Goal: Contribute content: Contribute content

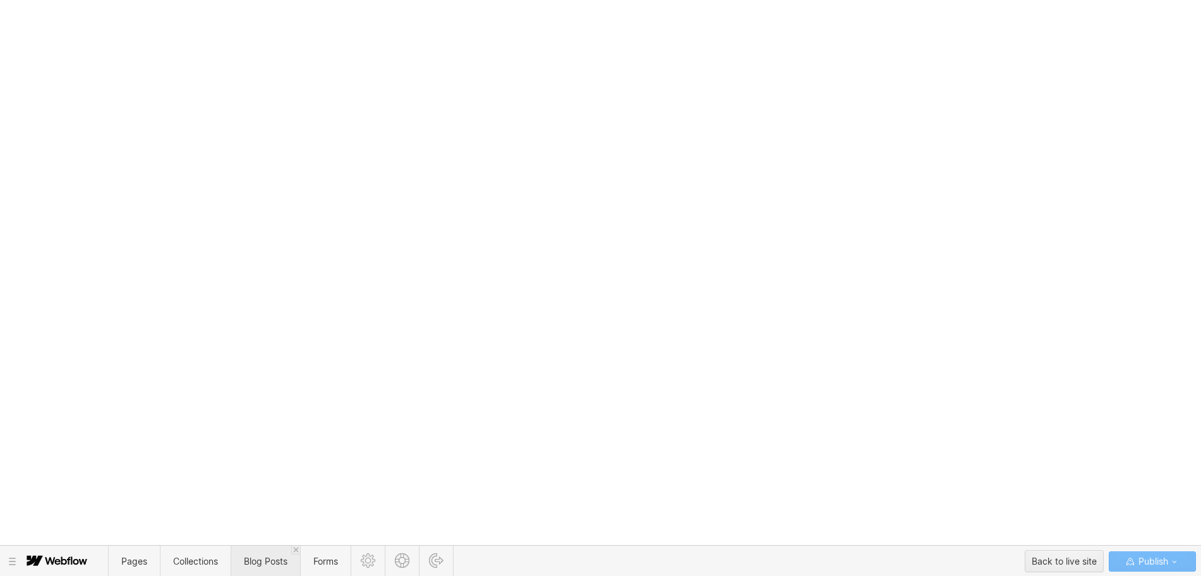
click at [262, 557] on span "Blog Posts" at bounding box center [266, 561] width 44 height 11
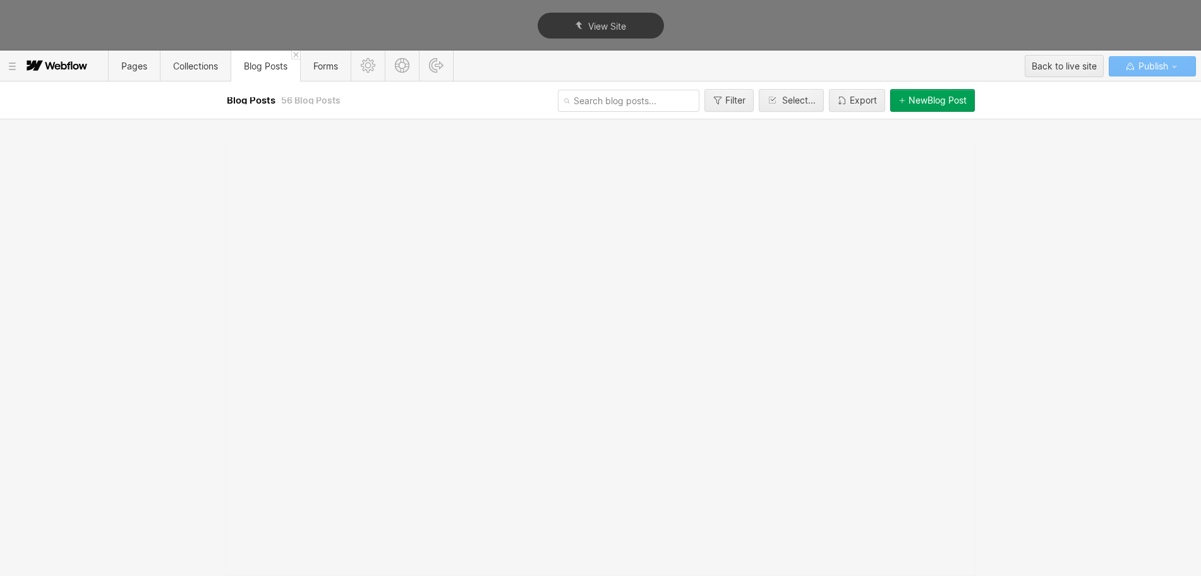
click at [943, 104] on div "New Blog Post" at bounding box center [938, 100] width 58 height 10
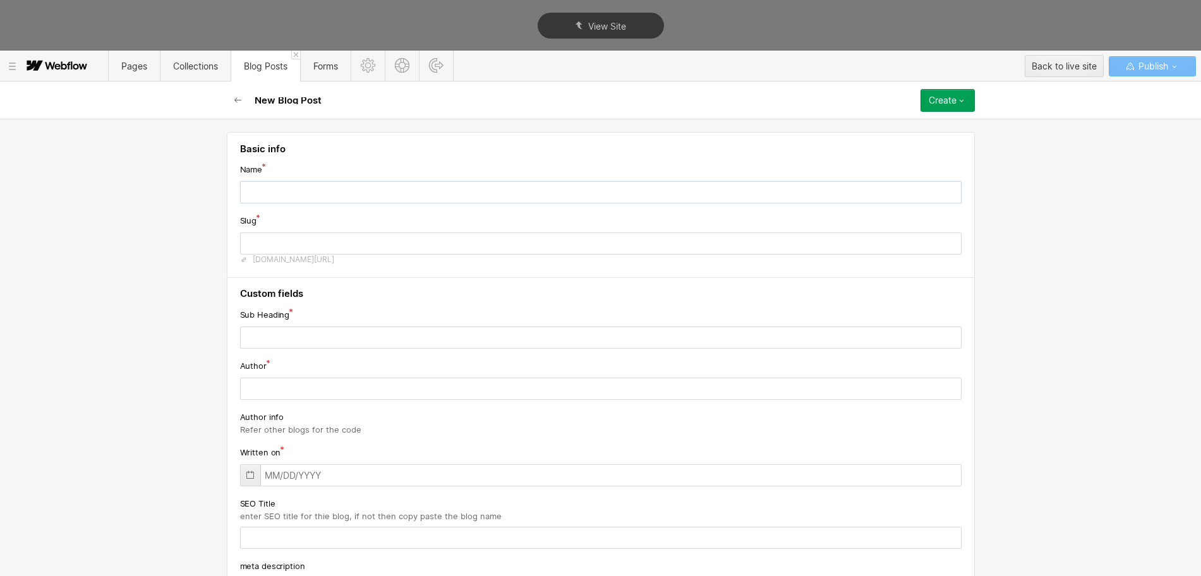
click at [258, 191] on input "text" at bounding box center [601, 192] width 722 height 22
paste input "10 Best Startup Branding Agencies (2025)"
type input "10 Best Startup Branding Agencies (2025)"
type input "10-best-startup-branding-agencies-2025"
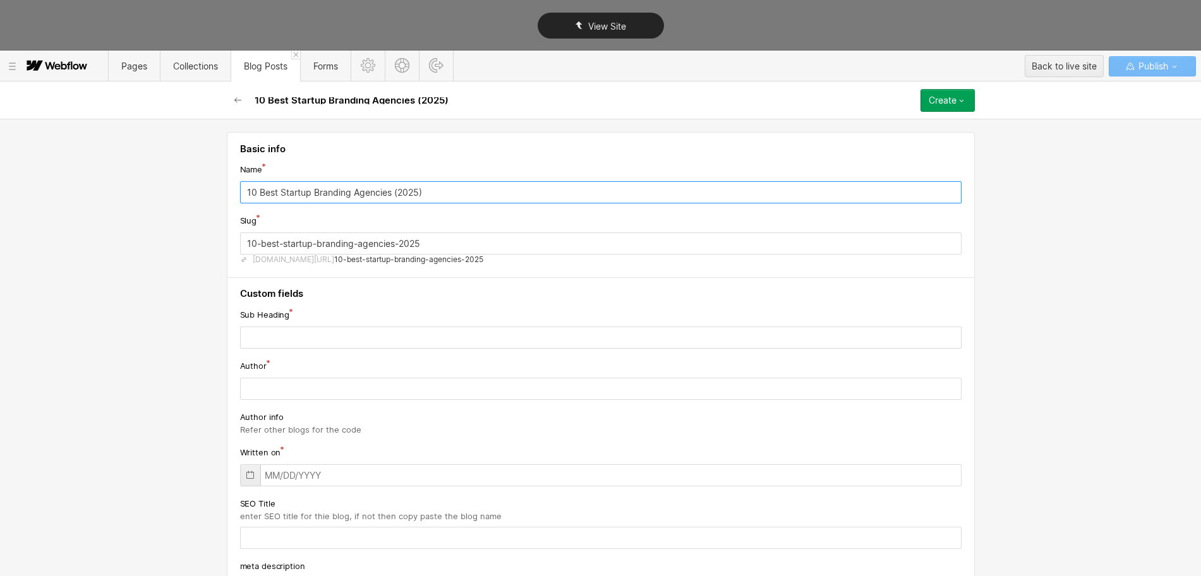
type input "10 Best Startup Branding Agencies (2025)"
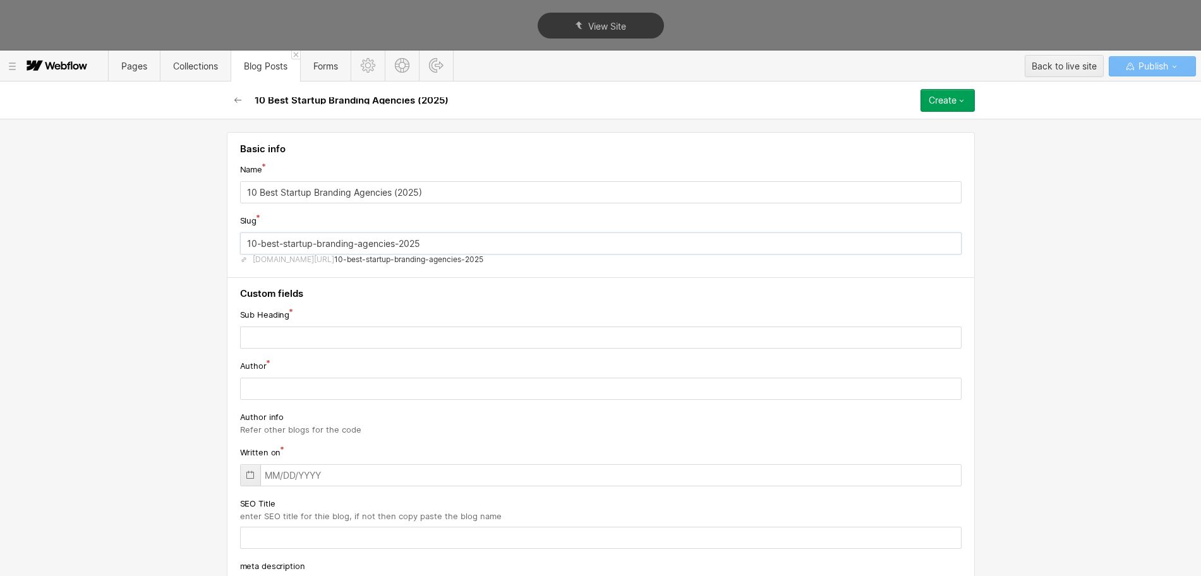
click at [340, 248] on input "10-best-startup-branding-agencies-2025" at bounding box center [601, 243] width 722 height 22
paste input "best-startup-branding-agency"
type input "best-startup-branding-agency"
click at [296, 338] on input "text" at bounding box center [601, 338] width 722 height 22
paste input "Find the best startup branding agency offering creative solutions that build me…"
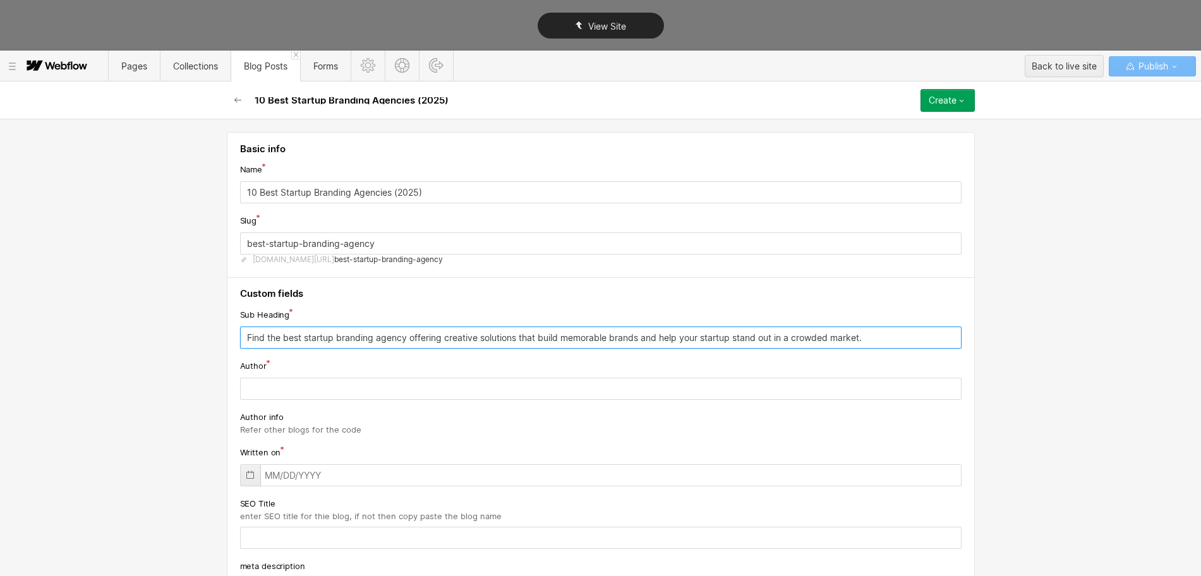
type input "Find the best startup branding agency offering creative solutions that build me…"
click at [291, 382] on input "text" at bounding box center [601, 389] width 722 height 22
click at [286, 393] on input "text" at bounding box center [601, 389] width 722 height 22
paste input "[PERSON_NAME]"
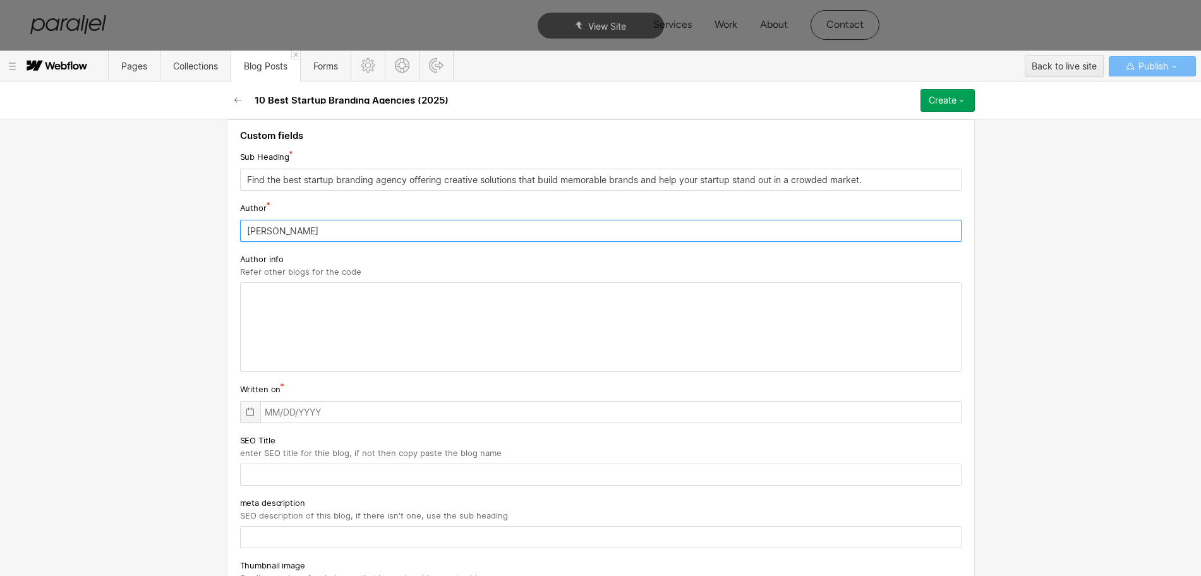
type input "[PERSON_NAME]"
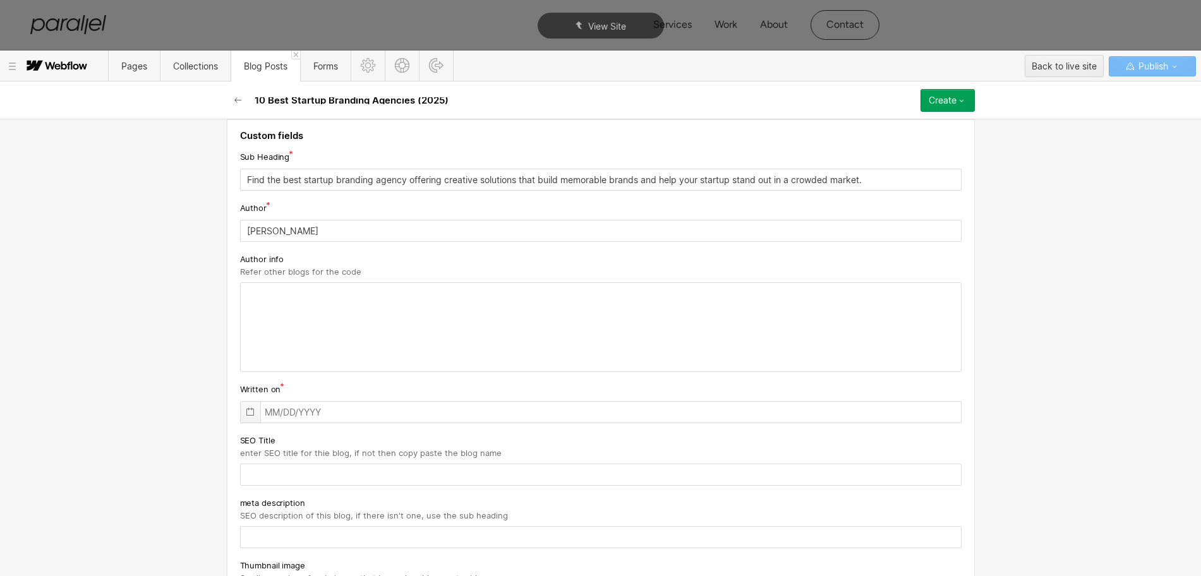
click at [246, 408] on icon at bounding box center [250, 412] width 10 height 10
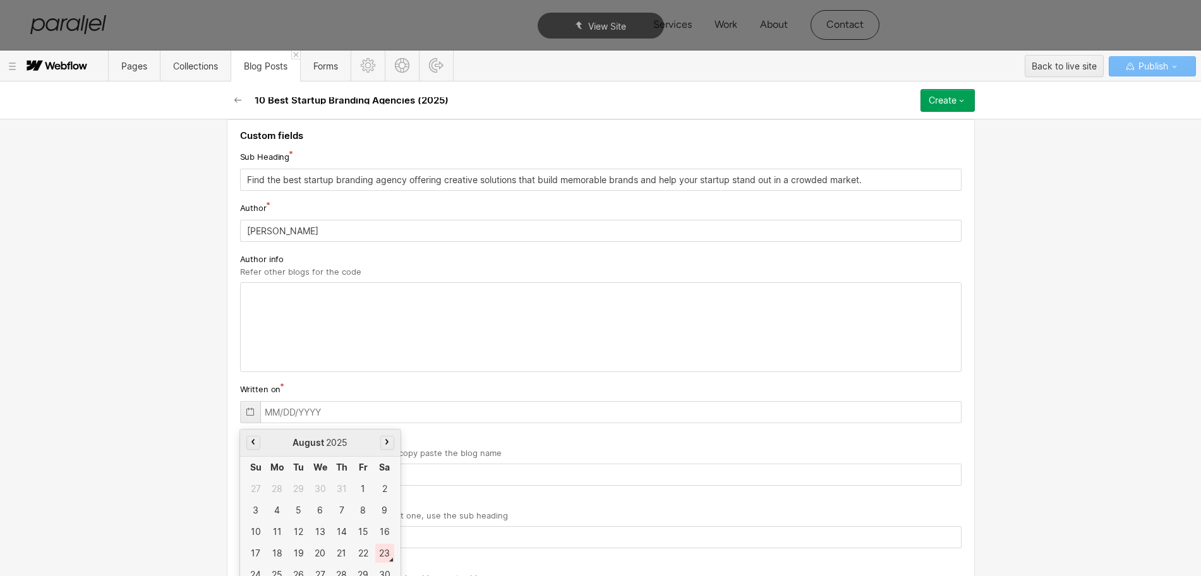
scroll to position [189, 0]
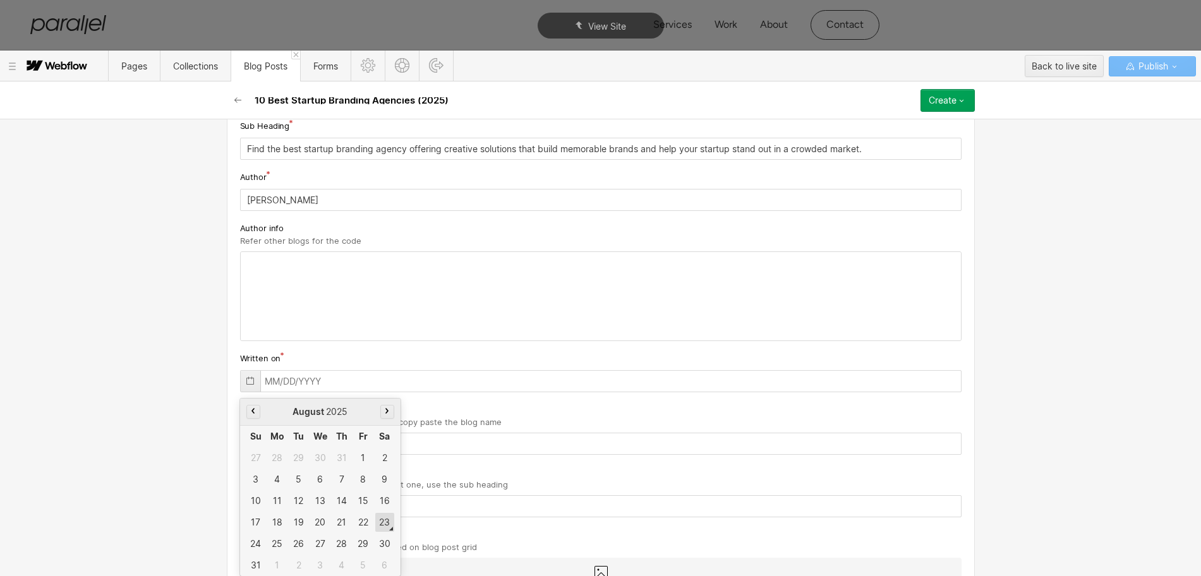
click at [383, 525] on div "23" at bounding box center [384, 522] width 19 height 19
type input "[DATE]"
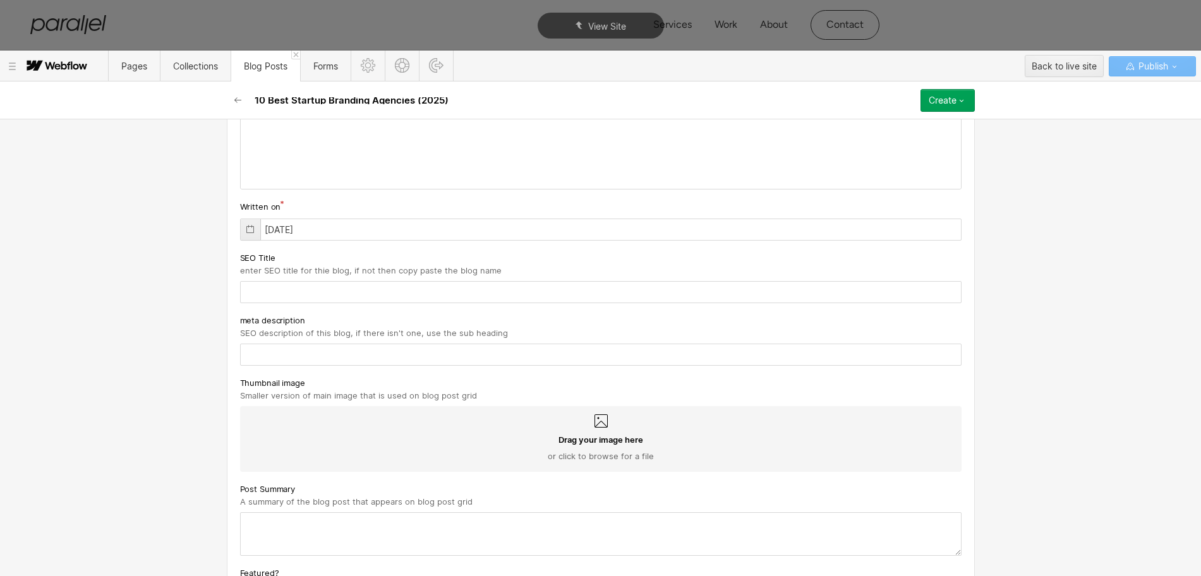
scroll to position [347, 0]
click at [301, 291] on input "text" at bounding box center [601, 286] width 722 height 22
paste input "10 Best Startup Branding Agencies (2025)"
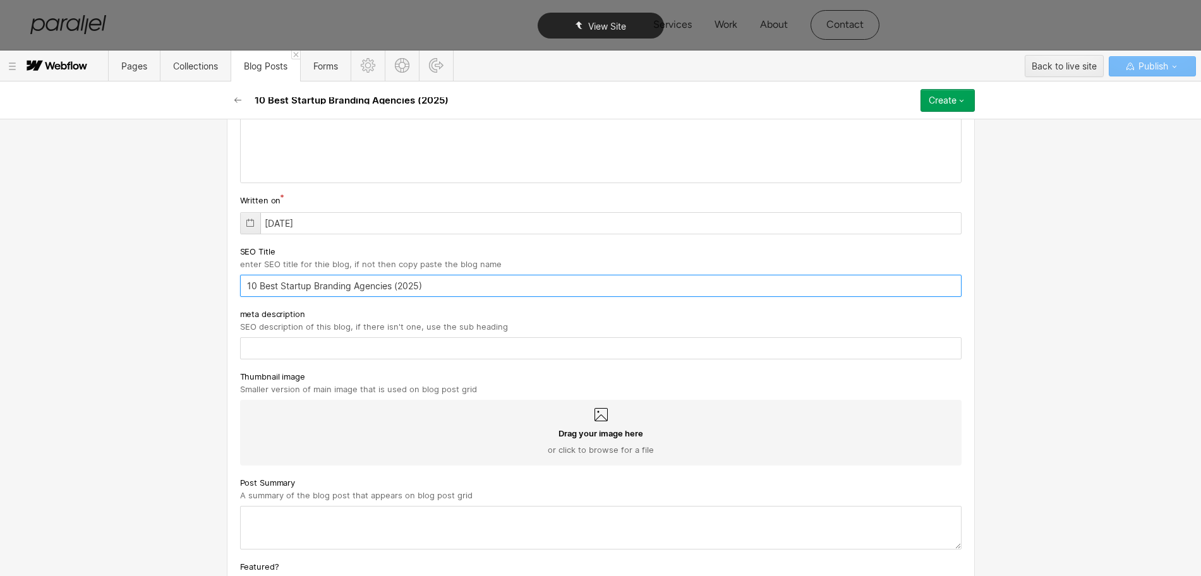
type input "10 Best Startup Branding Agencies (2025)"
click at [322, 345] on input "text" at bounding box center [601, 348] width 722 height 22
paste input "Find the best startup branding agency offering creative solutions that build me…"
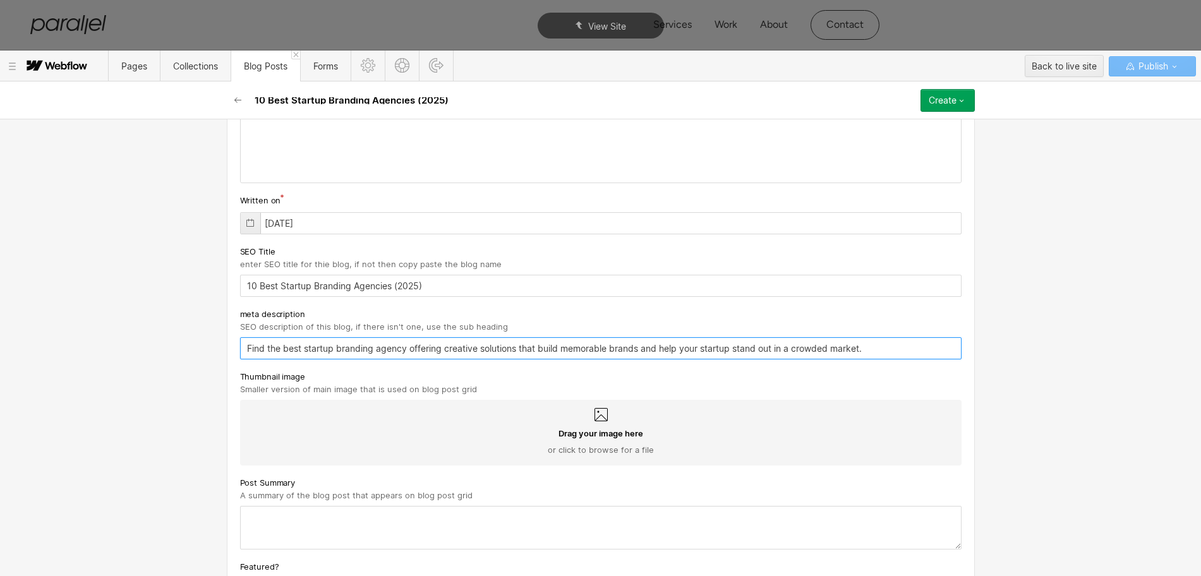
type input "Find the best startup branding agency offering creative solutions that build me…"
click at [284, 540] on textarea at bounding box center [601, 528] width 722 height 44
paste textarea "Find the best startup branding agency offering creative solutions that build me…"
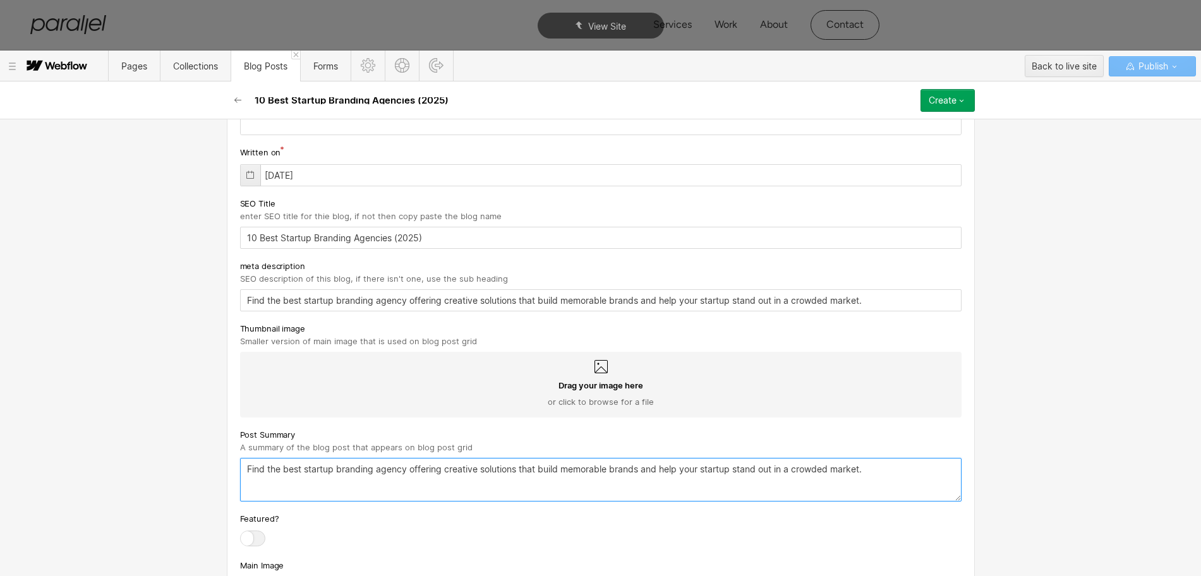
scroll to position [474, 0]
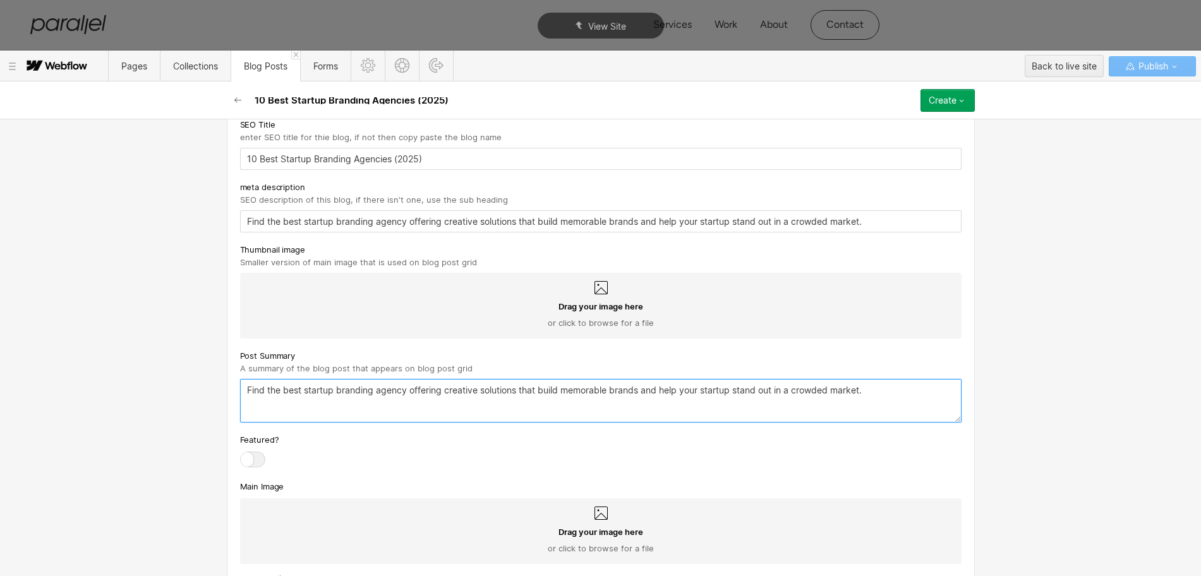
type textarea "Find the best startup branding agency offering creative solutions that build me…"
click at [595, 289] on icon at bounding box center [601, 287] width 13 height 13
click at [0, 0] on input "Drag your image here or click to browse for a file" at bounding box center [0, 0] width 0 height 0
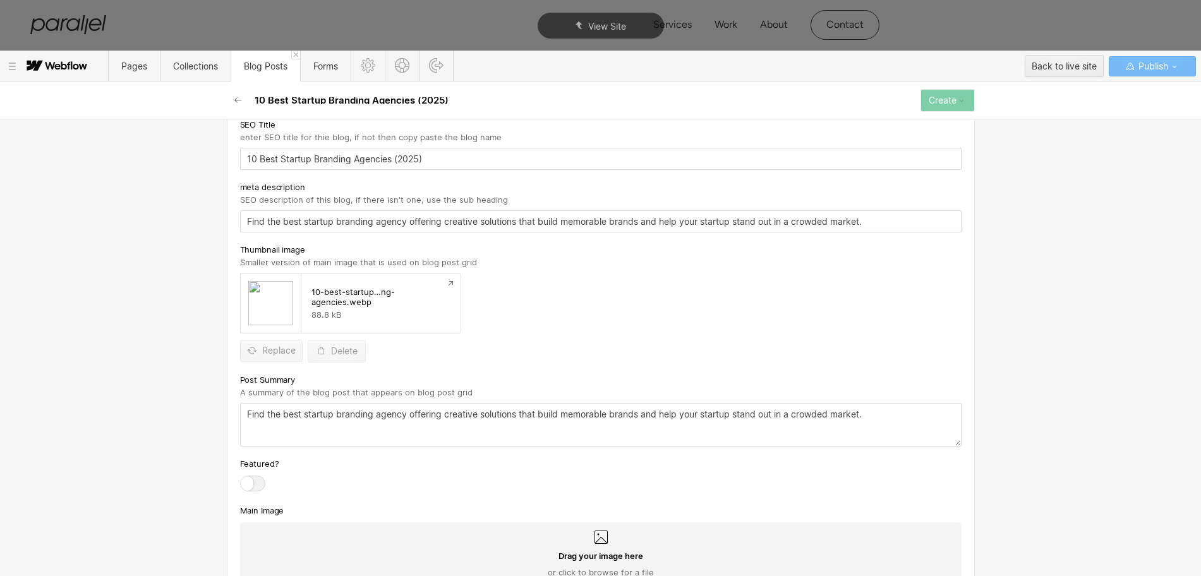
scroll to position [553, 0]
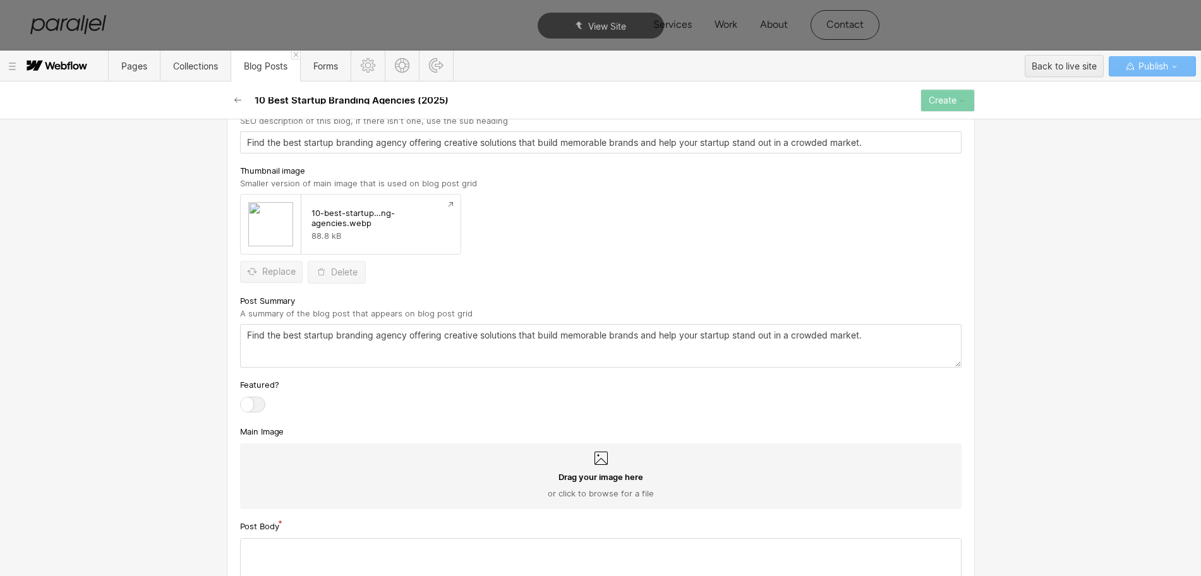
click at [596, 458] on icon at bounding box center [600, 458] width 15 height 15
click at [0, 0] on input "Drag your image here or click to browse for a file" at bounding box center [0, 0] width 0 height 0
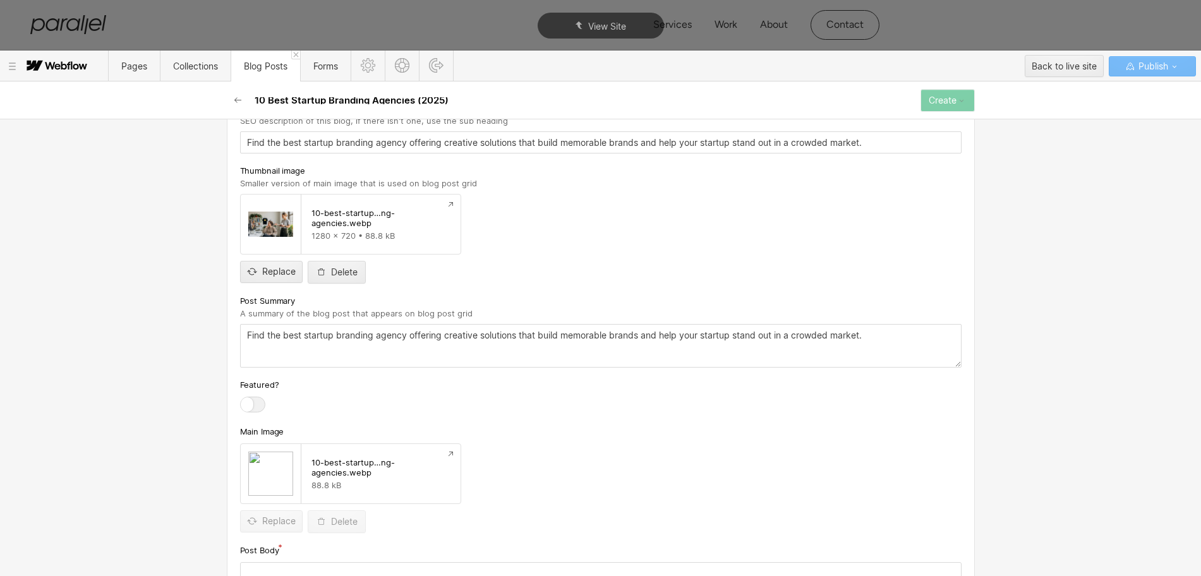
scroll to position [790, 0]
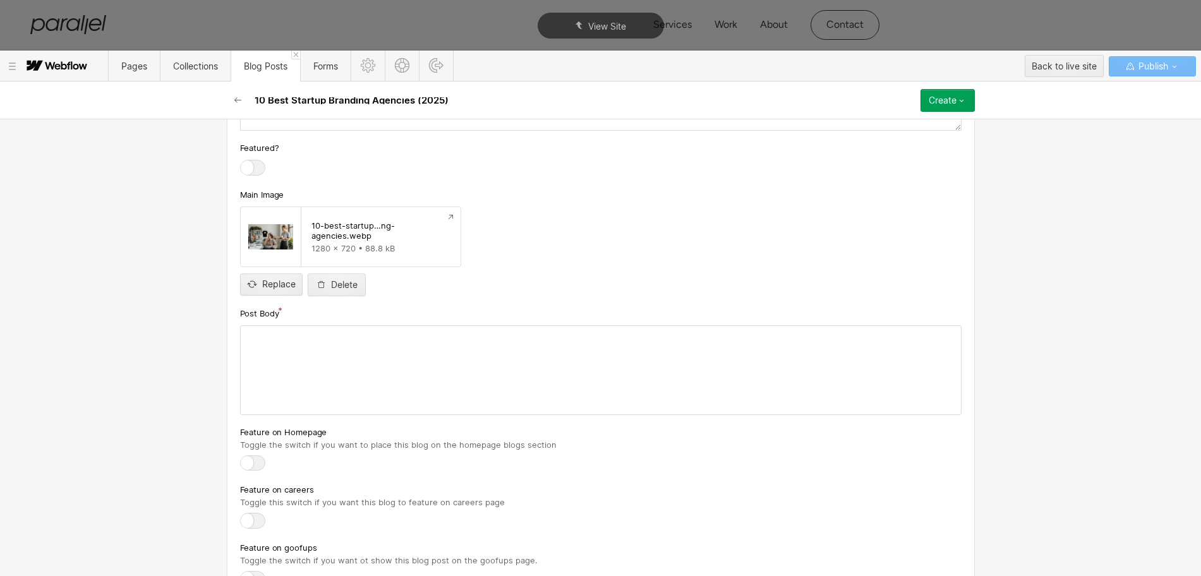
click at [343, 370] on div at bounding box center [601, 370] width 720 height 88
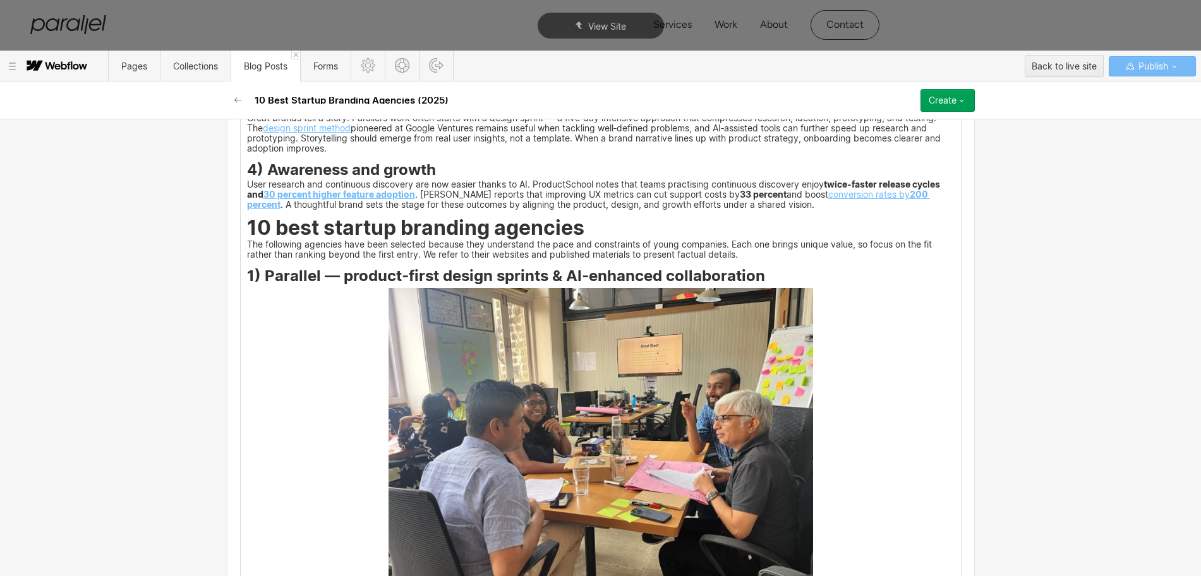
scroll to position [1264, 0]
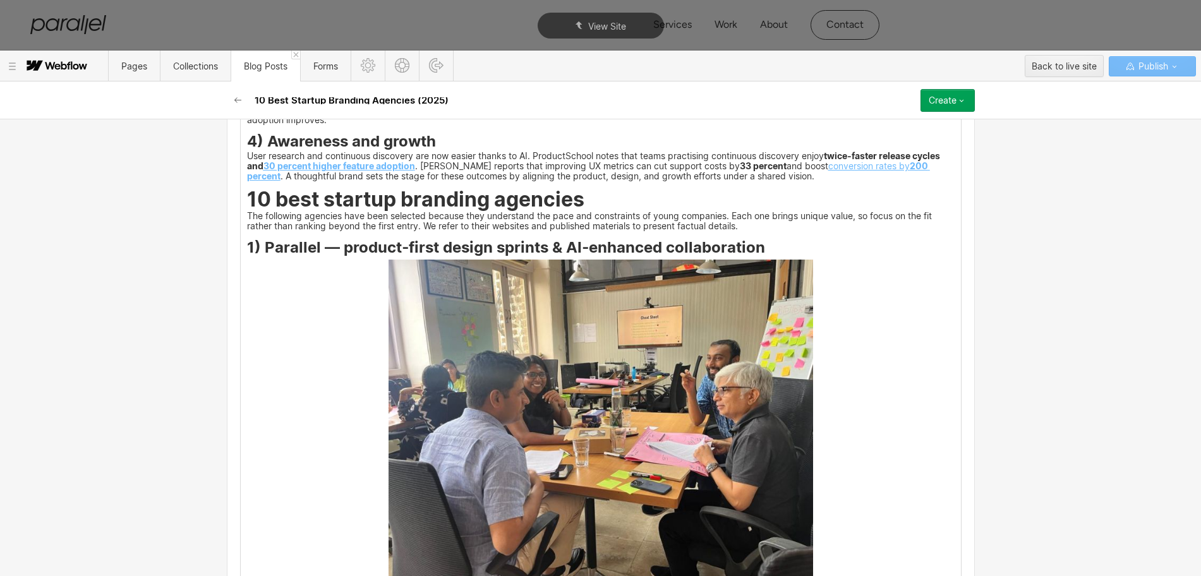
click at [555, 376] on img at bounding box center [601, 419] width 425 height 318
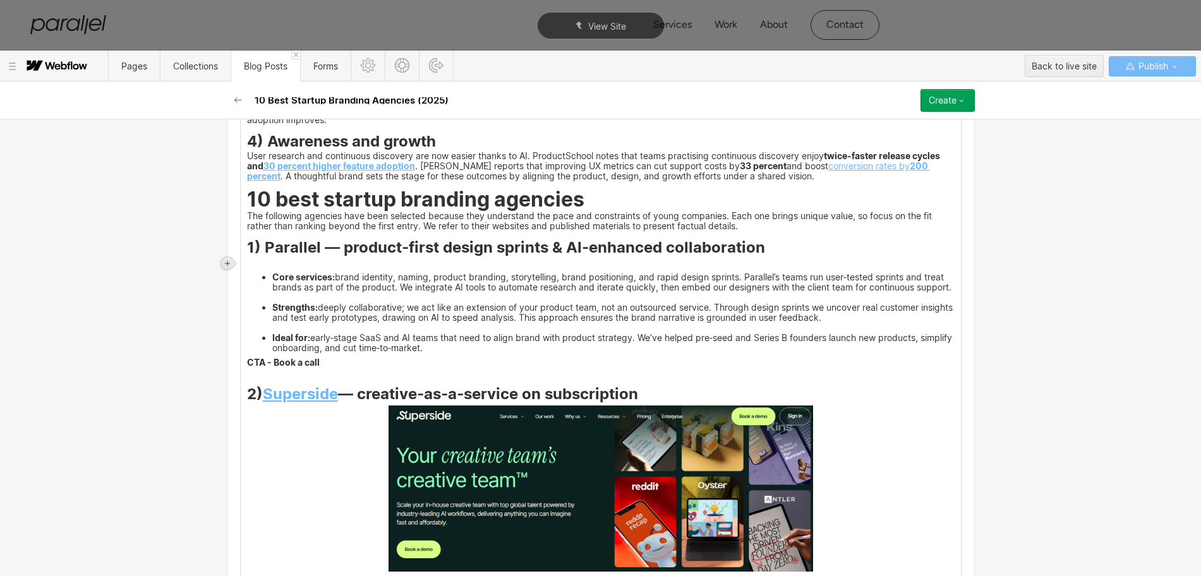
click at [222, 262] on div at bounding box center [227, 263] width 13 height 13
click at [247, 262] on div at bounding box center [251, 263] width 24 height 20
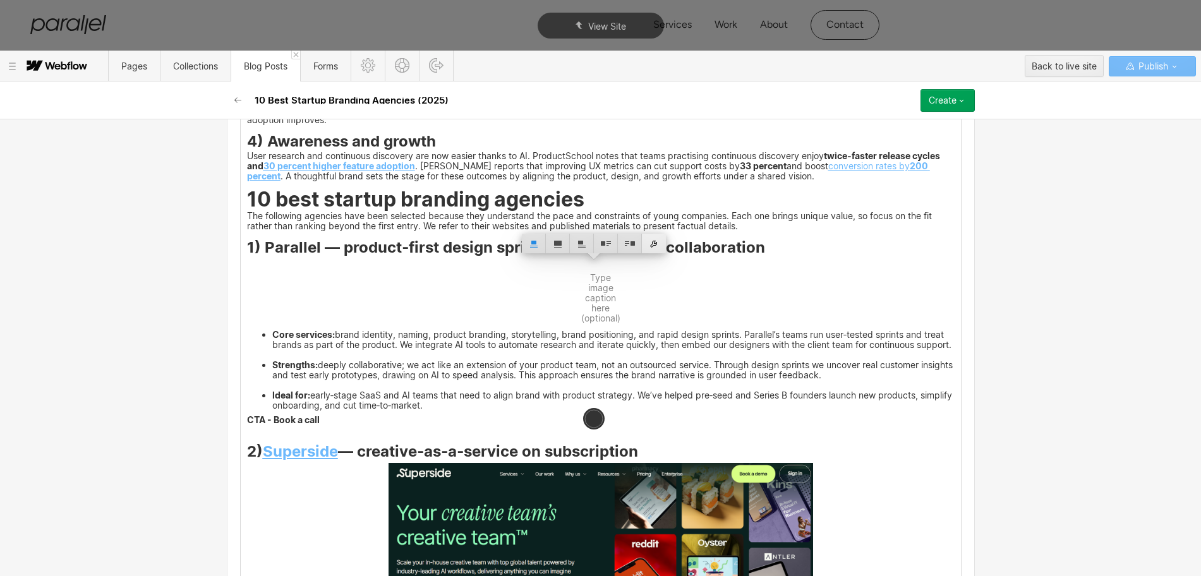
click at [655, 245] on div at bounding box center [654, 244] width 24 height 20
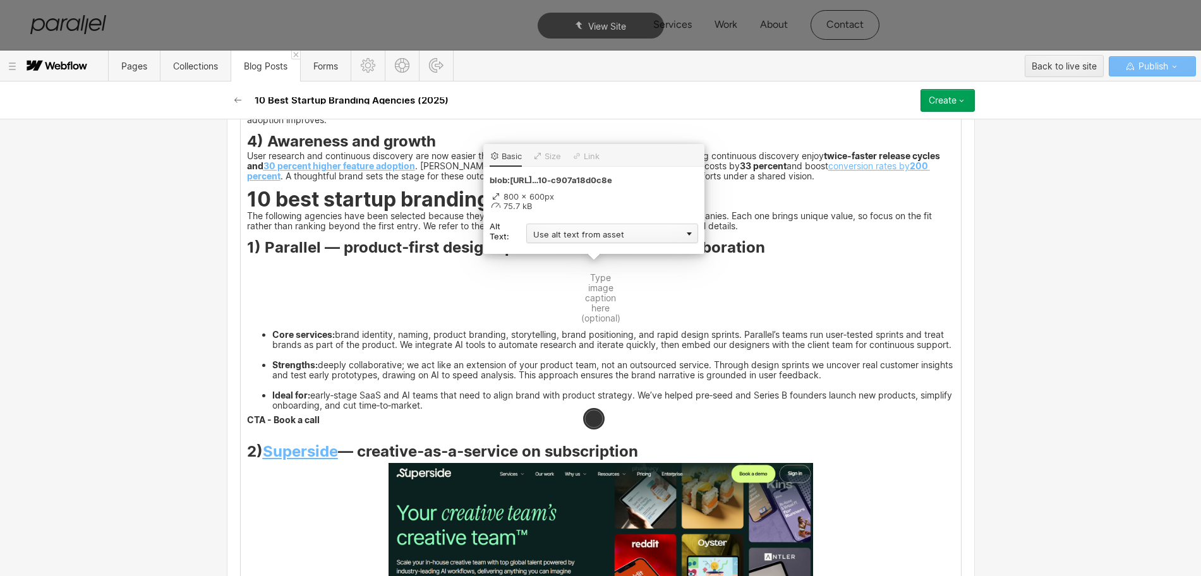
click at [574, 239] on div "Use alt text from asset" at bounding box center [612, 234] width 172 height 20
click at [559, 255] on div "Custom description" at bounding box center [612, 252] width 172 height 16
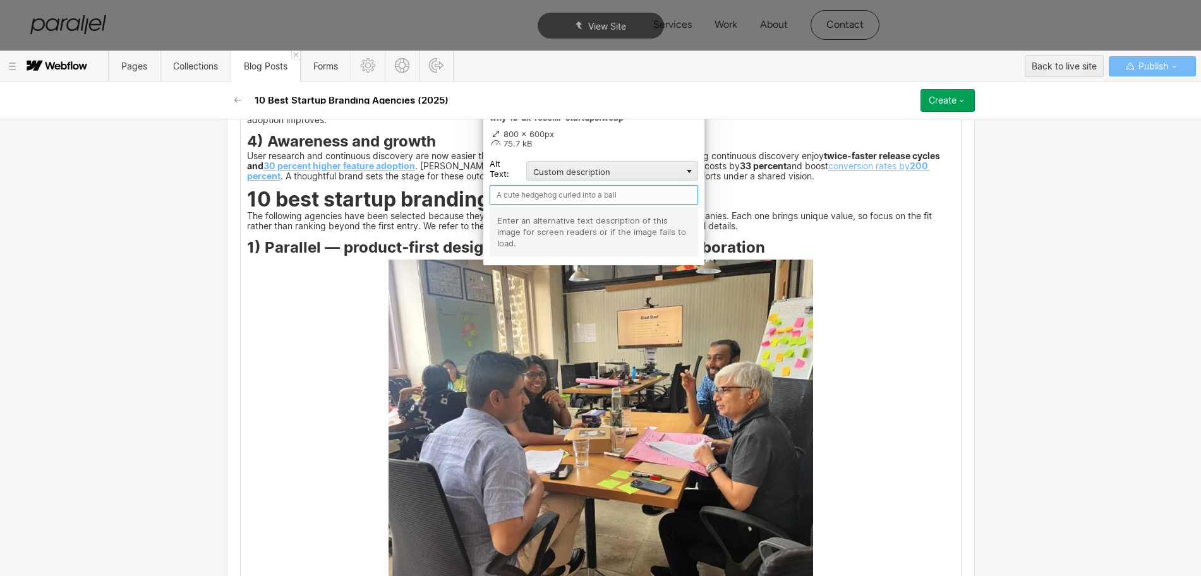
click at [534, 186] on input "text" at bounding box center [594, 195] width 208 height 20
type input "Parallel"
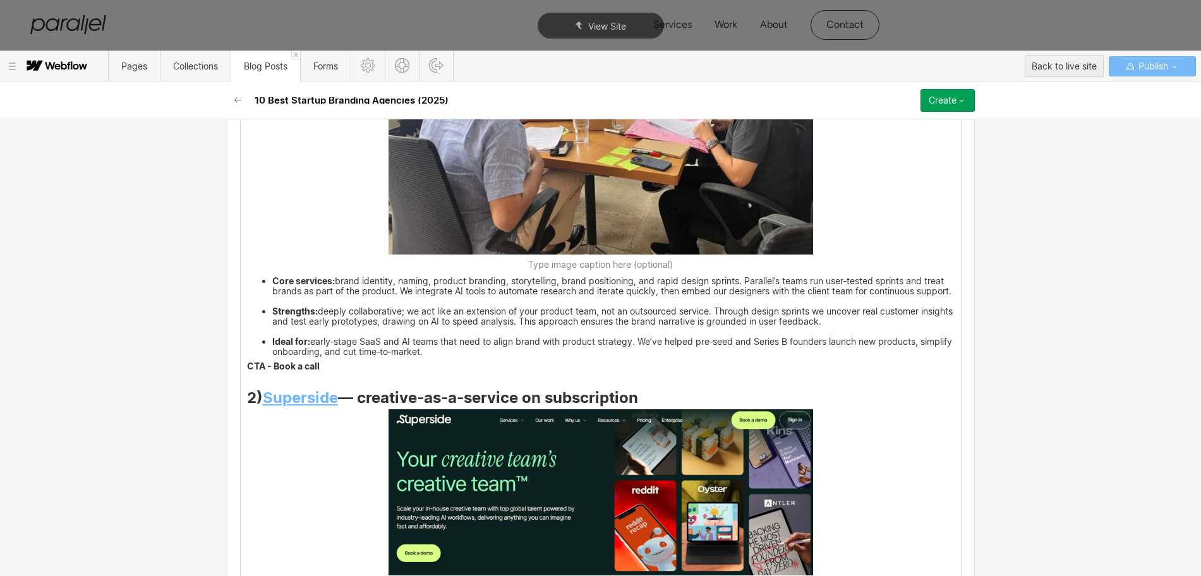
scroll to position [1658, 0]
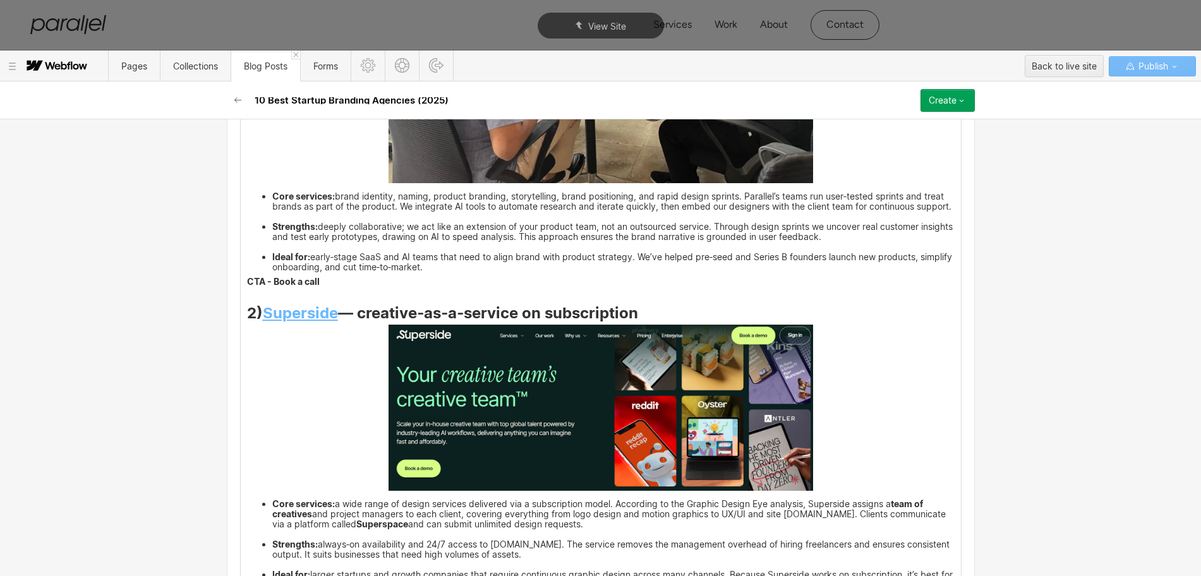
drag, startPoint x: 263, startPoint y: 323, endPoint x: 336, endPoint y: 327, distance: 72.8
click at [336, 323] on h3 "2) Superside — creative‑as‑a‑service on subscription" at bounding box center [601, 315] width 708 height 15
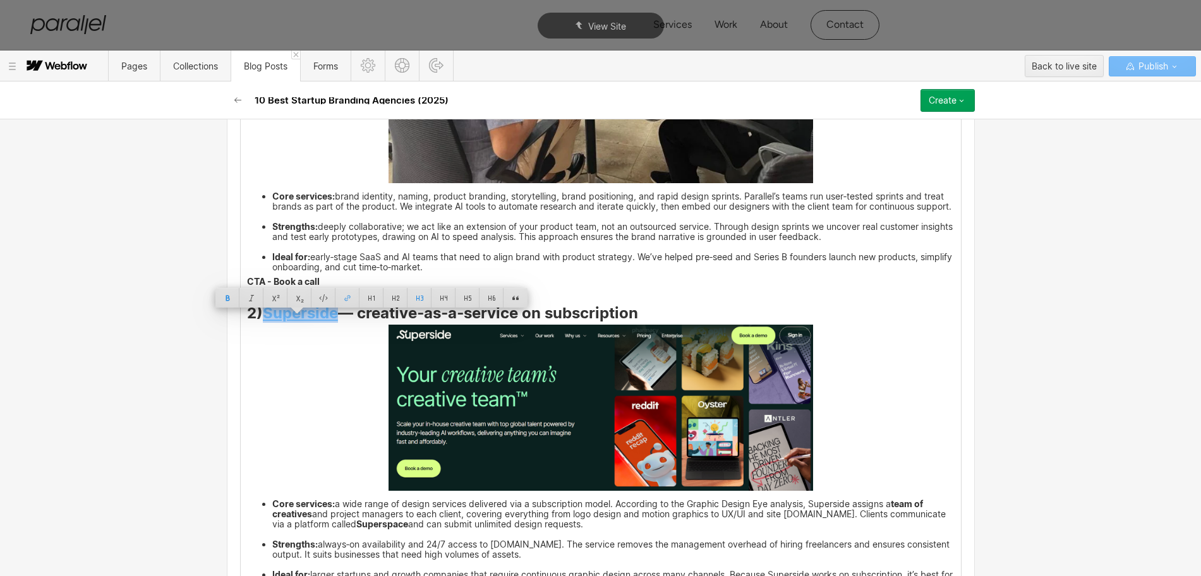
copy strong "Superside"
click at [548, 454] on img at bounding box center [601, 408] width 425 height 166
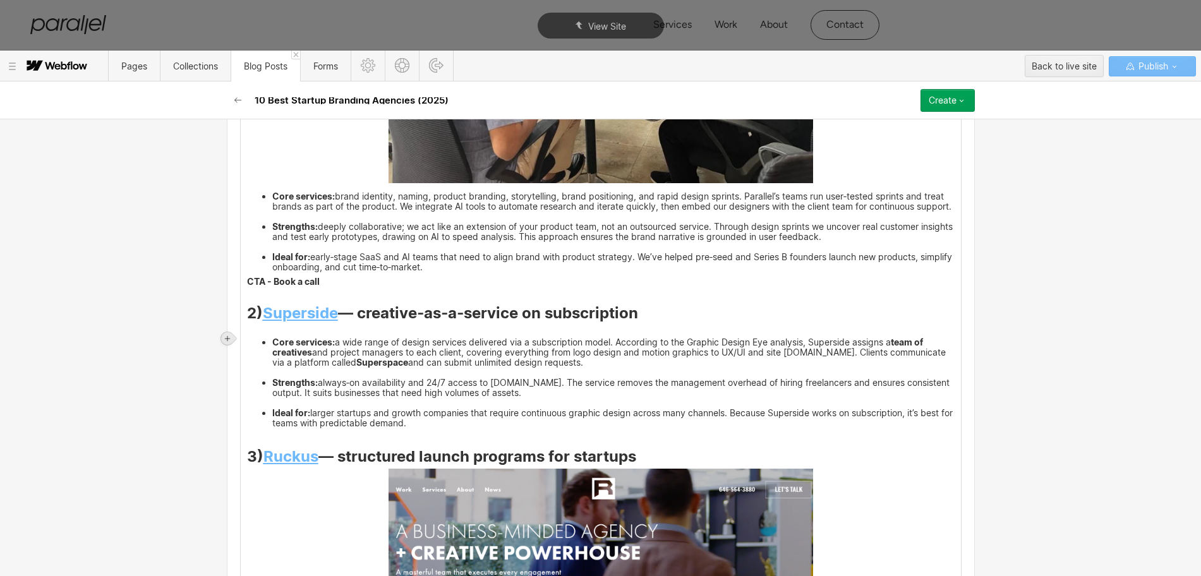
click at [227, 337] on icon at bounding box center [228, 339] width 8 height 8
click at [246, 338] on div at bounding box center [251, 339] width 24 height 20
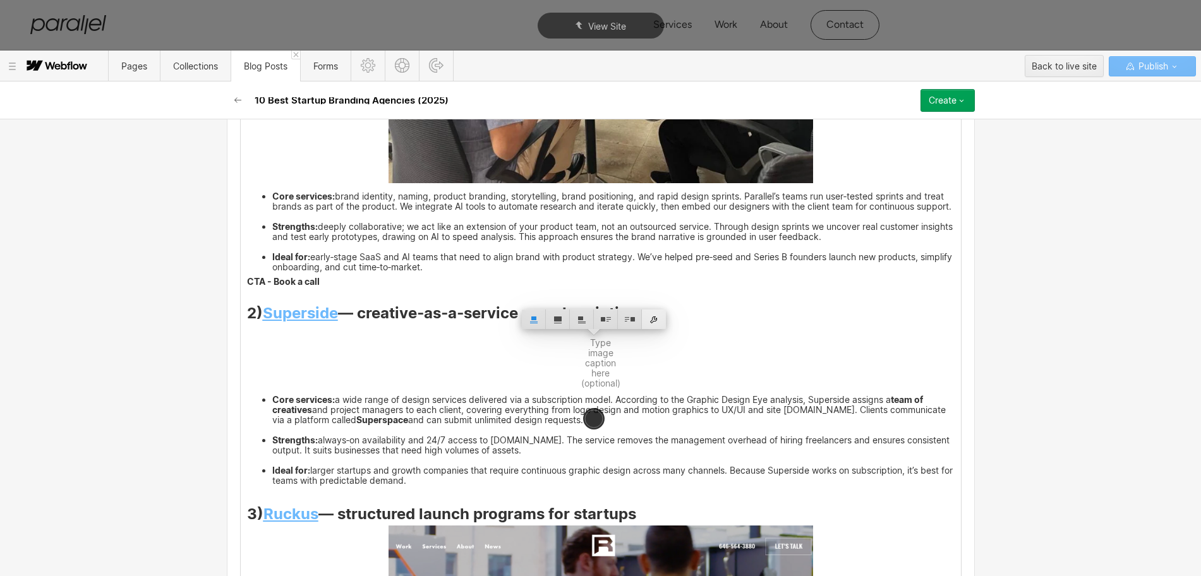
click at [651, 320] on div at bounding box center [654, 320] width 24 height 20
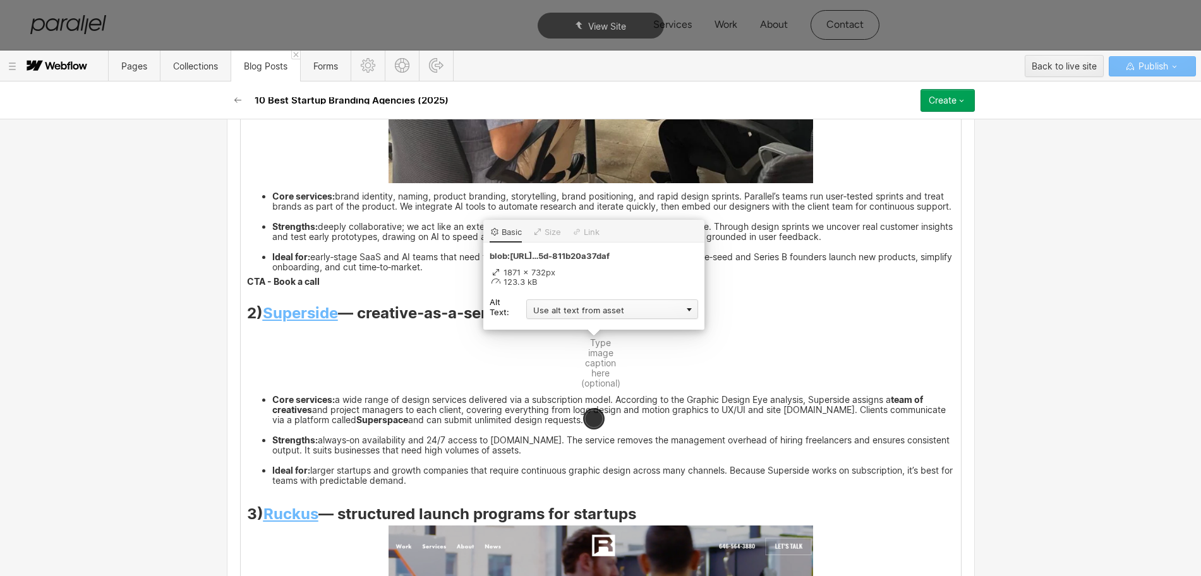
click at [550, 312] on div "Use alt text from asset" at bounding box center [612, 309] width 172 height 20
click at [547, 328] on div "Custom description" at bounding box center [612, 328] width 172 height 16
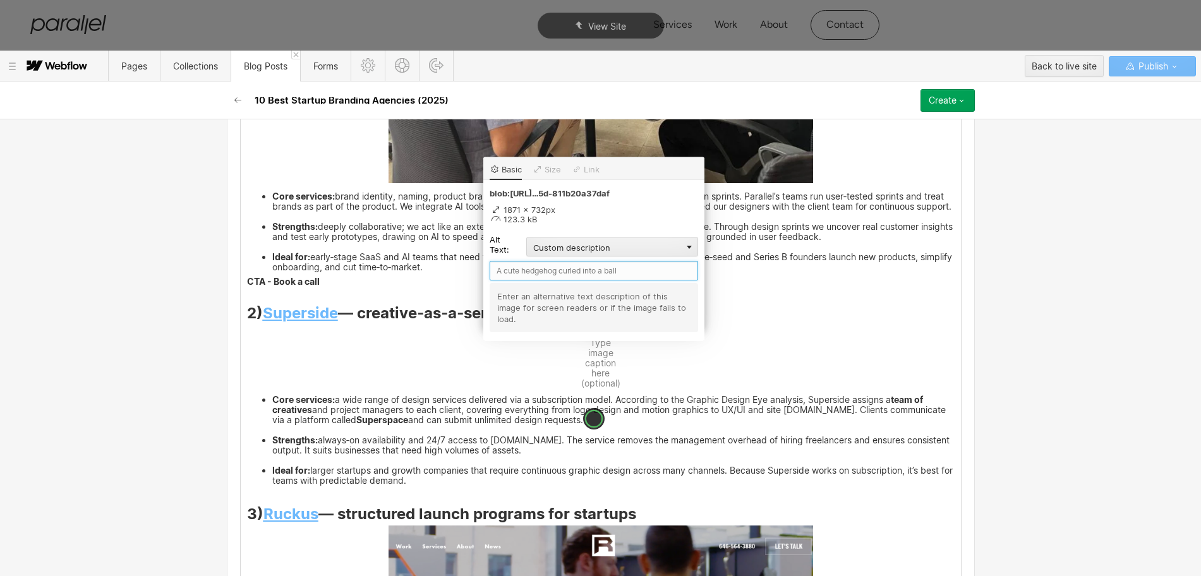
click at [507, 272] on input "text" at bounding box center [594, 271] width 208 height 20
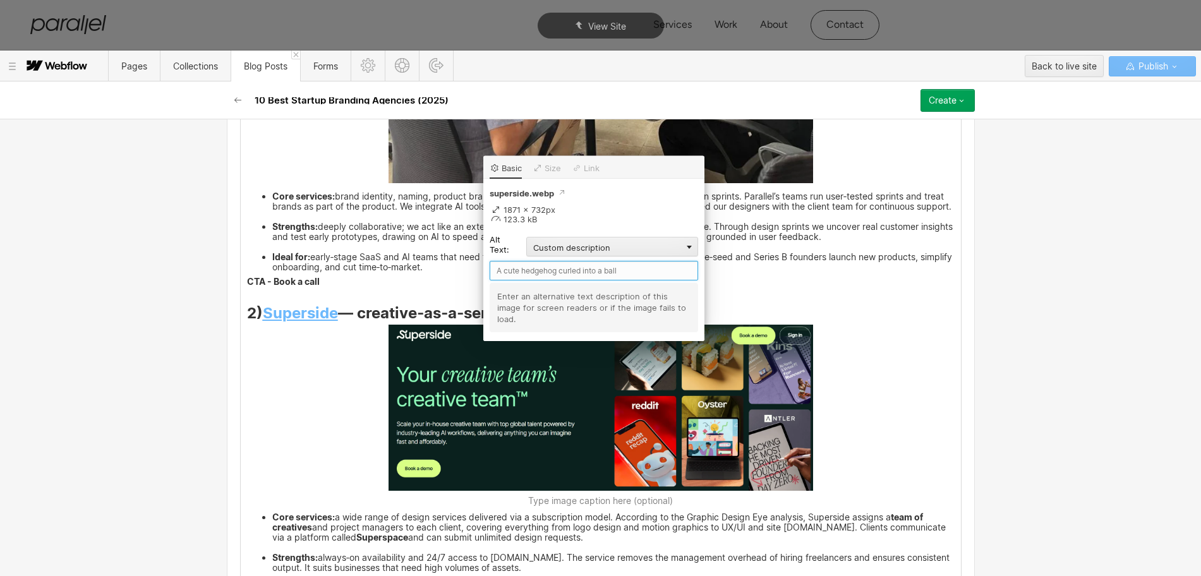
paste input "Superside"
type input "Superside"
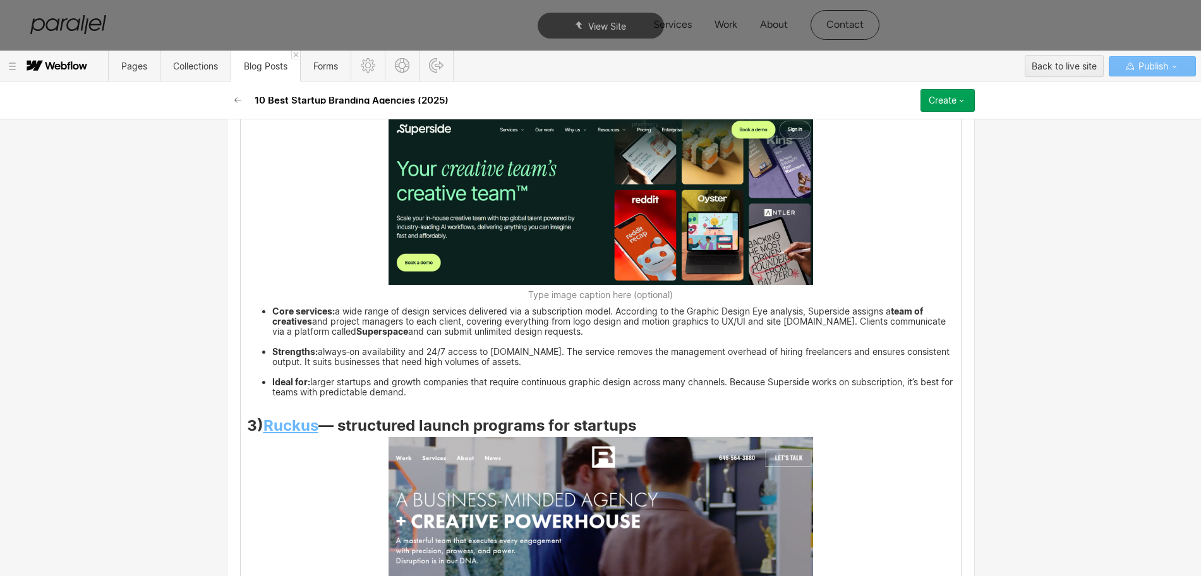
scroll to position [1895, 0]
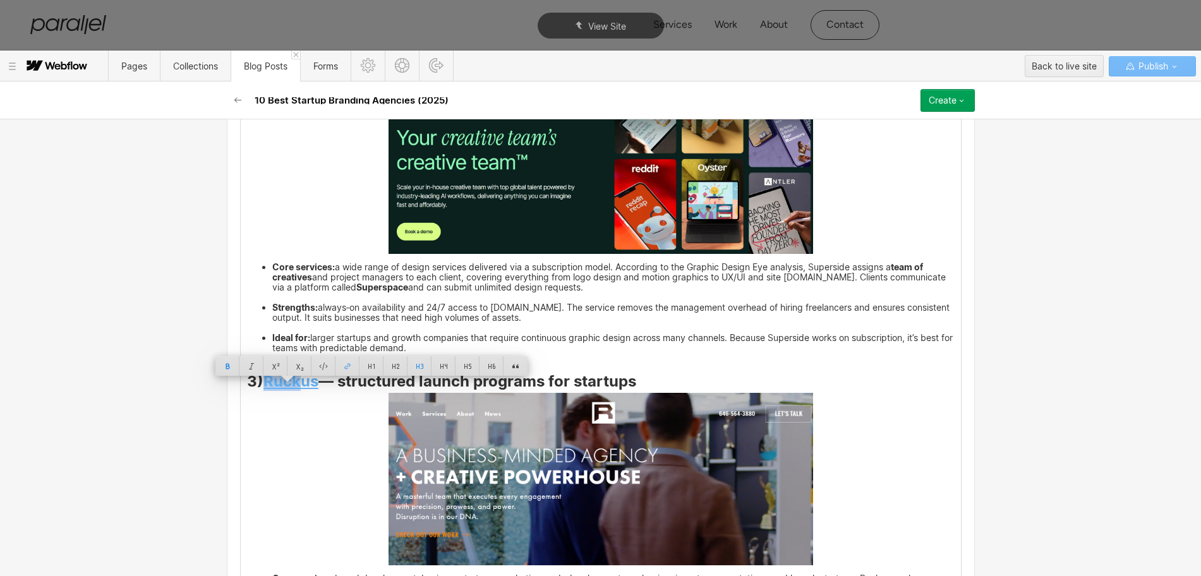
drag, startPoint x: 261, startPoint y: 391, endPoint x: 313, endPoint y: 396, distance: 52.0
click at [313, 390] on strong "Ruckus" at bounding box center [290, 381] width 55 height 18
copy strong "Ruckus"
click at [607, 457] on img at bounding box center [601, 479] width 425 height 172
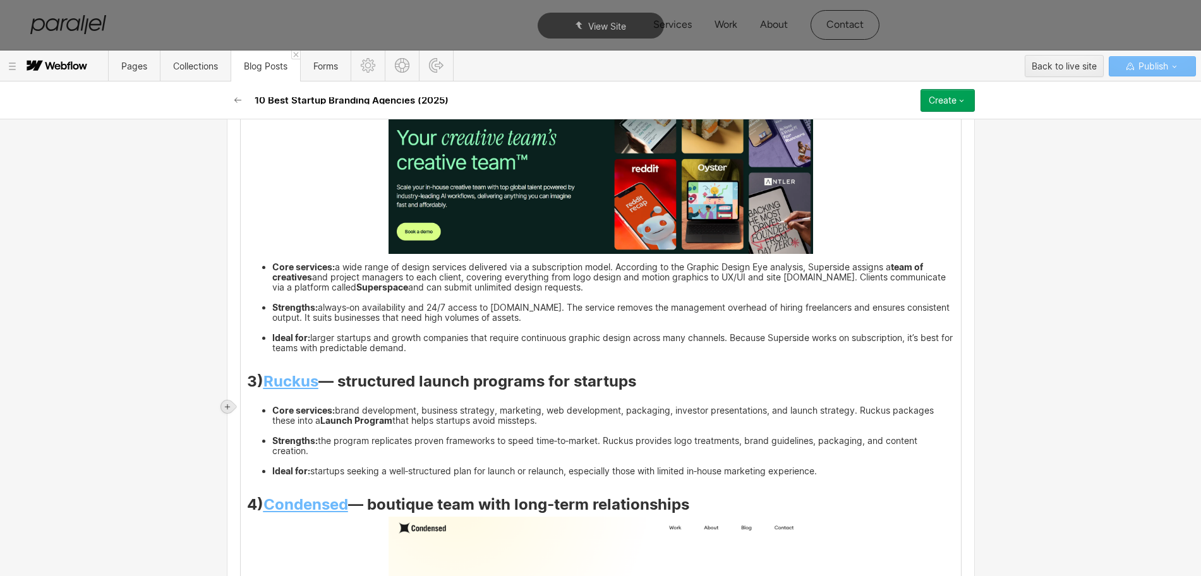
click at [231, 403] on div at bounding box center [227, 407] width 13 height 13
click at [249, 406] on div at bounding box center [251, 407] width 24 height 20
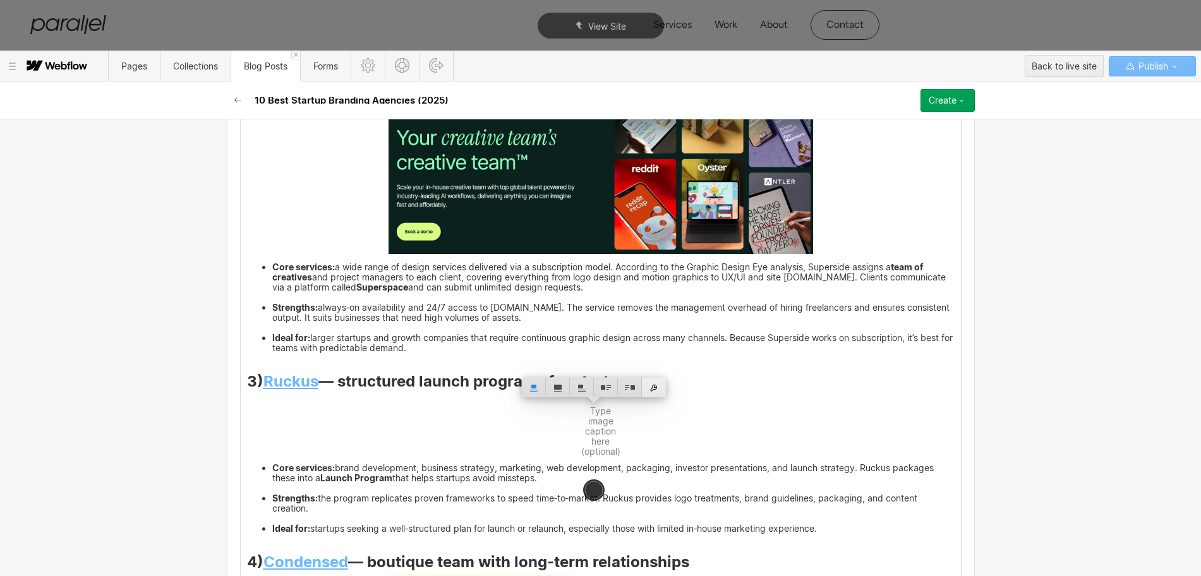
click at [656, 390] on div at bounding box center [654, 388] width 24 height 20
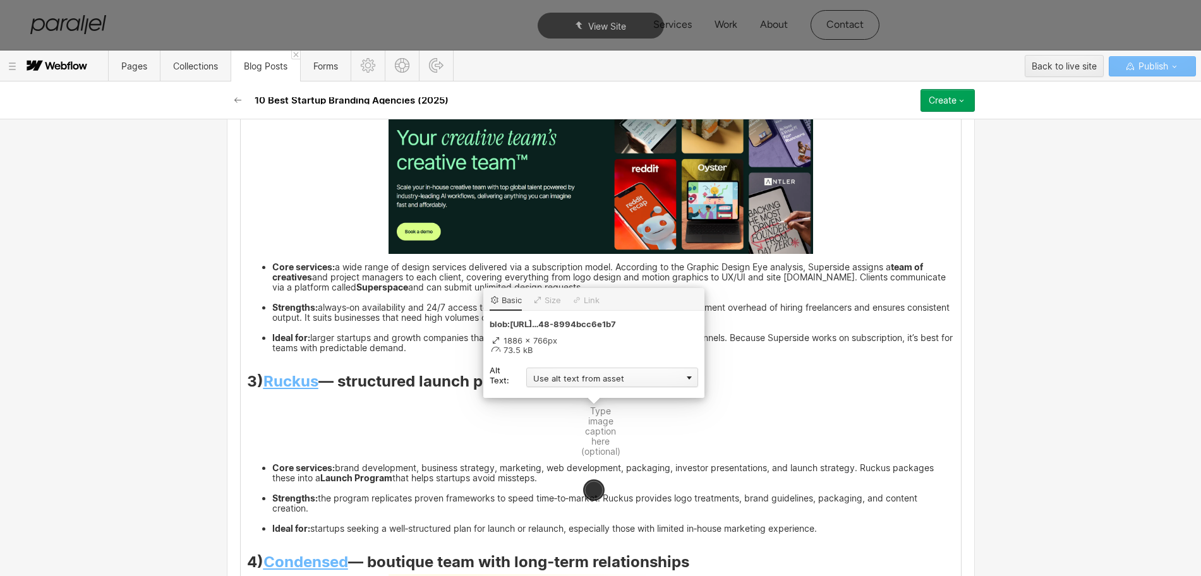
click at [550, 379] on div "Use alt text from asset" at bounding box center [612, 378] width 172 height 20
click at [547, 394] on div "Custom description" at bounding box center [612, 396] width 172 height 16
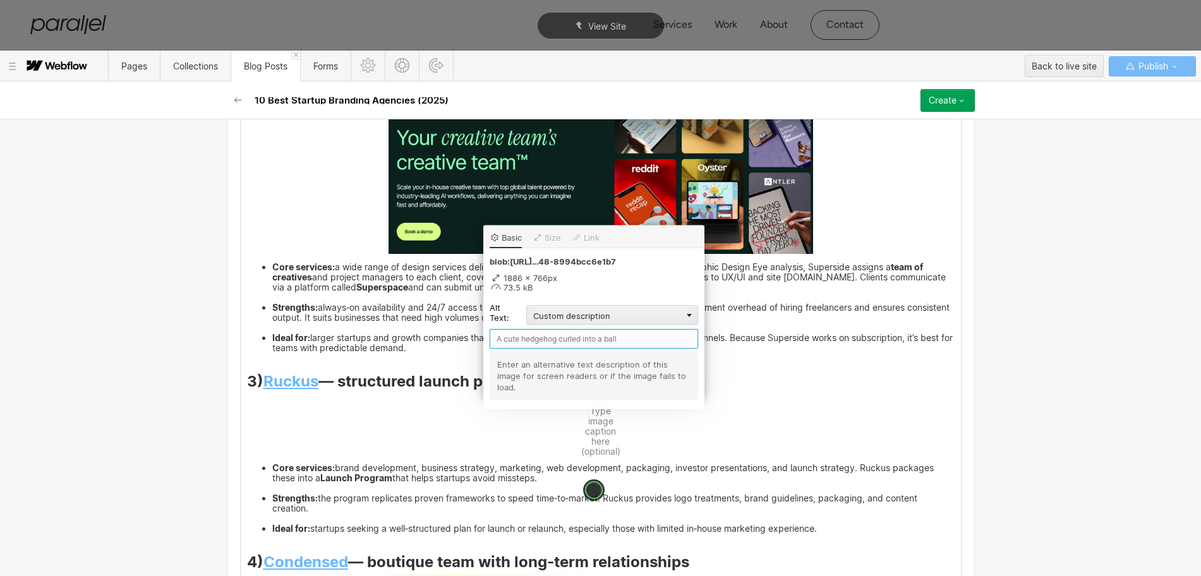
click at [500, 338] on input "text" at bounding box center [594, 339] width 208 height 20
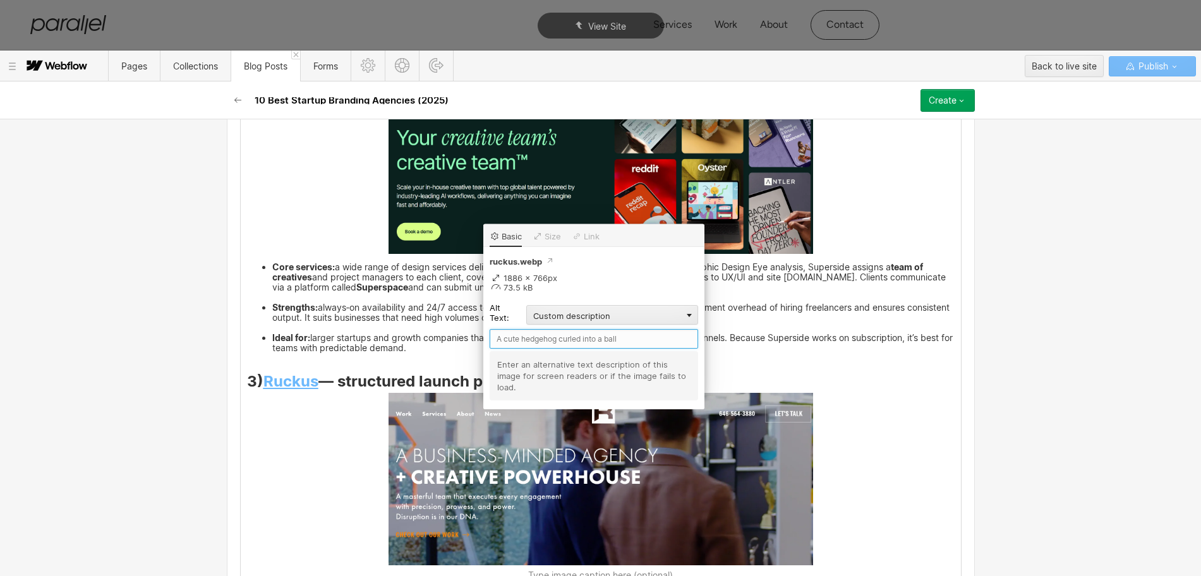
paste input "Ruckus"
type input "Ruckus"
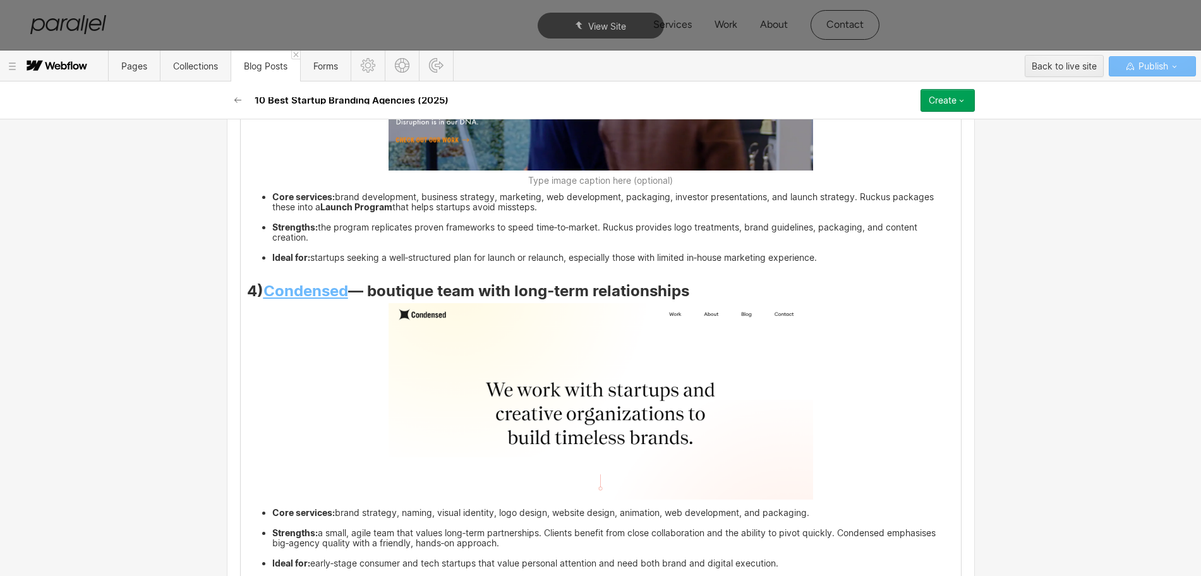
scroll to position [2448, 0]
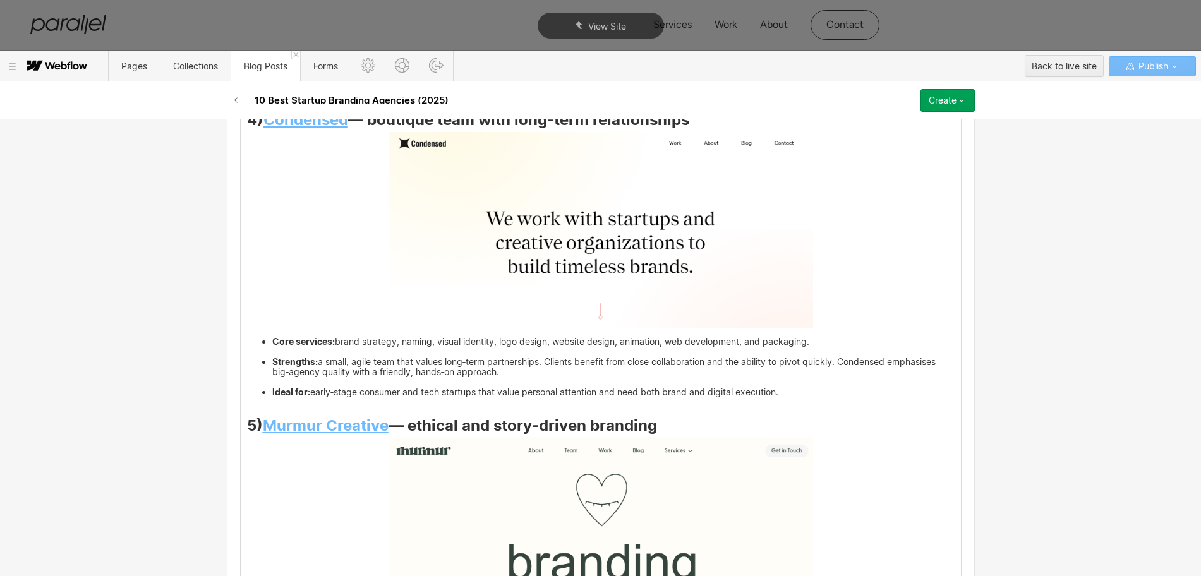
drag, startPoint x: 258, startPoint y: 130, endPoint x: 279, endPoint y: 129, distance: 21.5
click at [279, 129] on h3 "4) Condensed — boutique team with long‑term relationships" at bounding box center [601, 121] width 708 height 15
drag, startPoint x: 262, startPoint y: 137, endPoint x: 347, endPoint y: 134, distance: 84.7
click at [347, 130] on h3 "4) Condensed — boutique team with long‑term relationships" at bounding box center [601, 121] width 708 height 15
copy strong "Condensed"
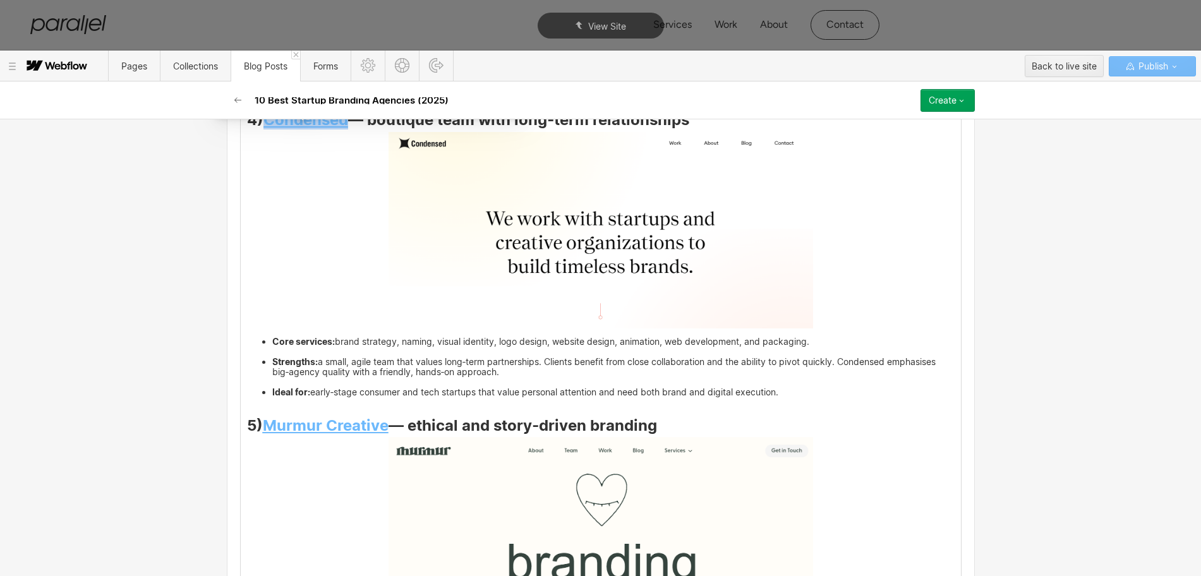
click at [575, 271] on img at bounding box center [601, 230] width 425 height 197
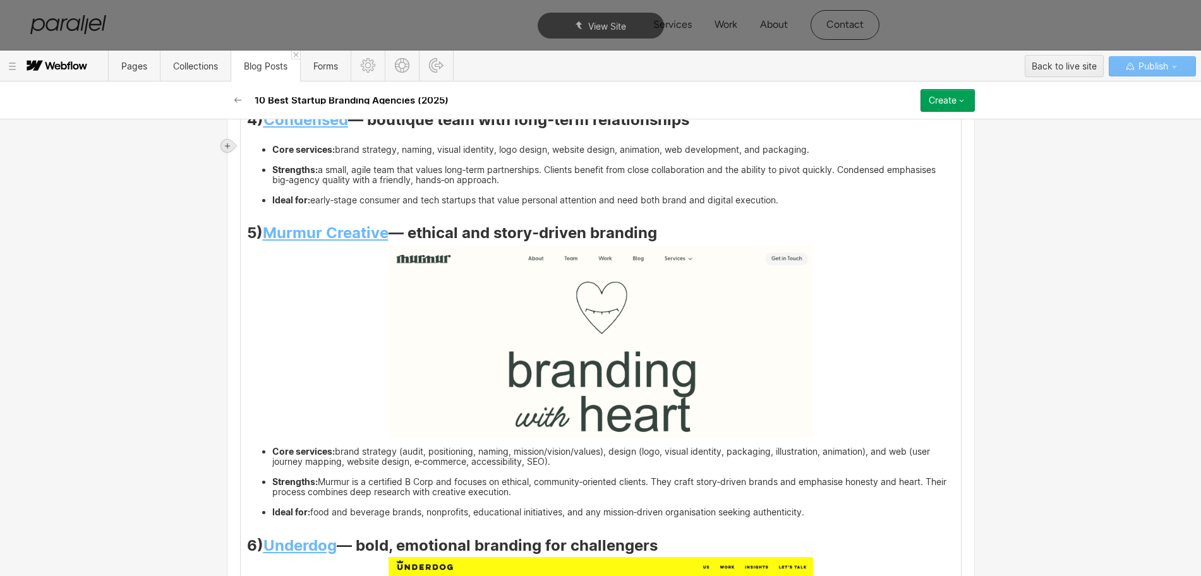
click at [224, 145] on icon at bounding box center [228, 146] width 8 height 8
click at [245, 146] on div at bounding box center [251, 146] width 24 height 20
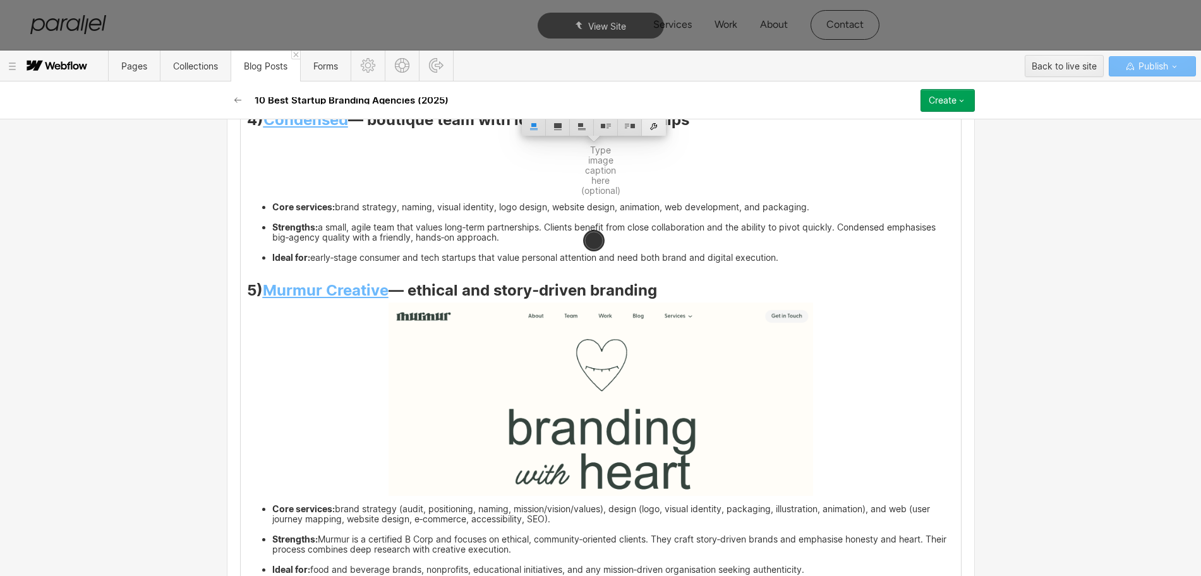
click at [656, 124] on div at bounding box center [654, 126] width 24 height 20
click at [588, 121] on div "Use alt text from asset" at bounding box center [612, 116] width 172 height 20
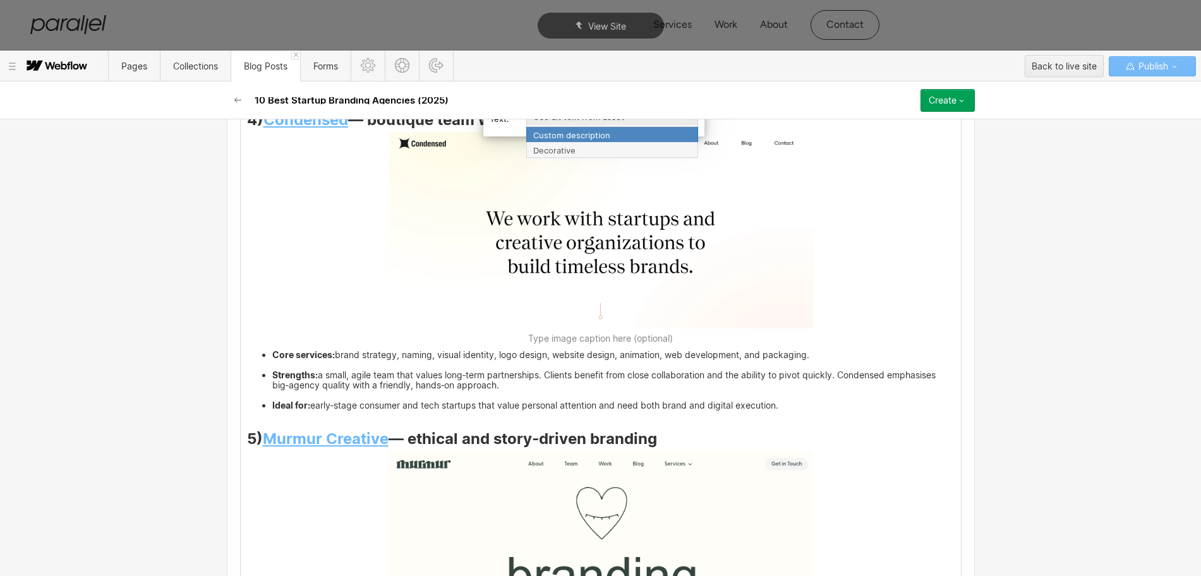
click at [577, 136] on div "Custom description" at bounding box center [612, 134] width 172 height 16
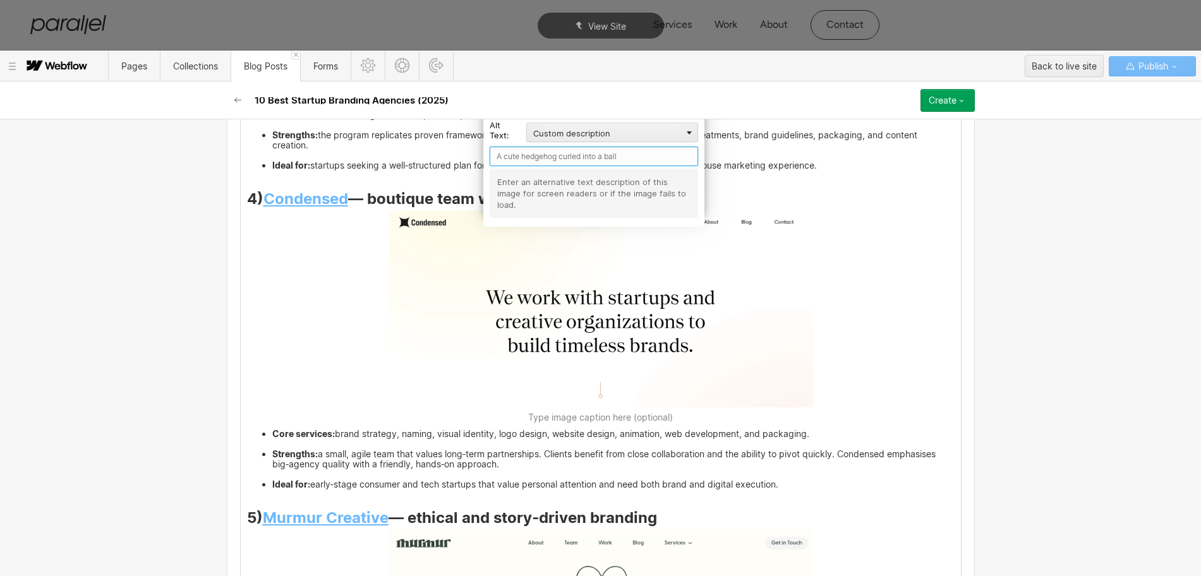
click at [545, 155] on input "text" at bounding box center [594, 157] width 208 height 20
paste input "Condensed"
type input "Condensed"
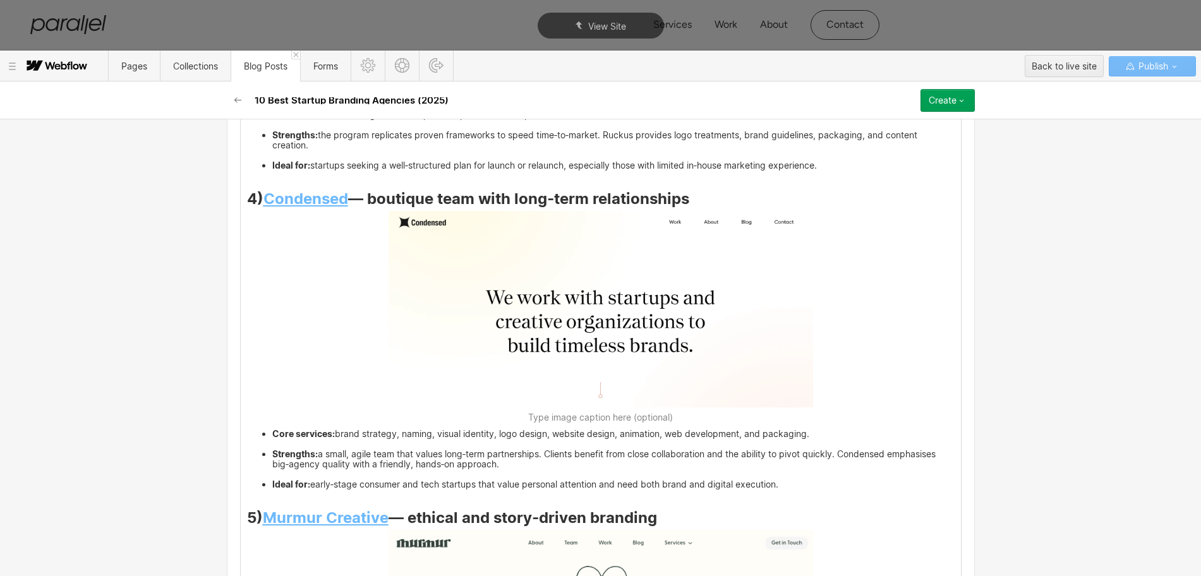
scroll to position [2527, 0]
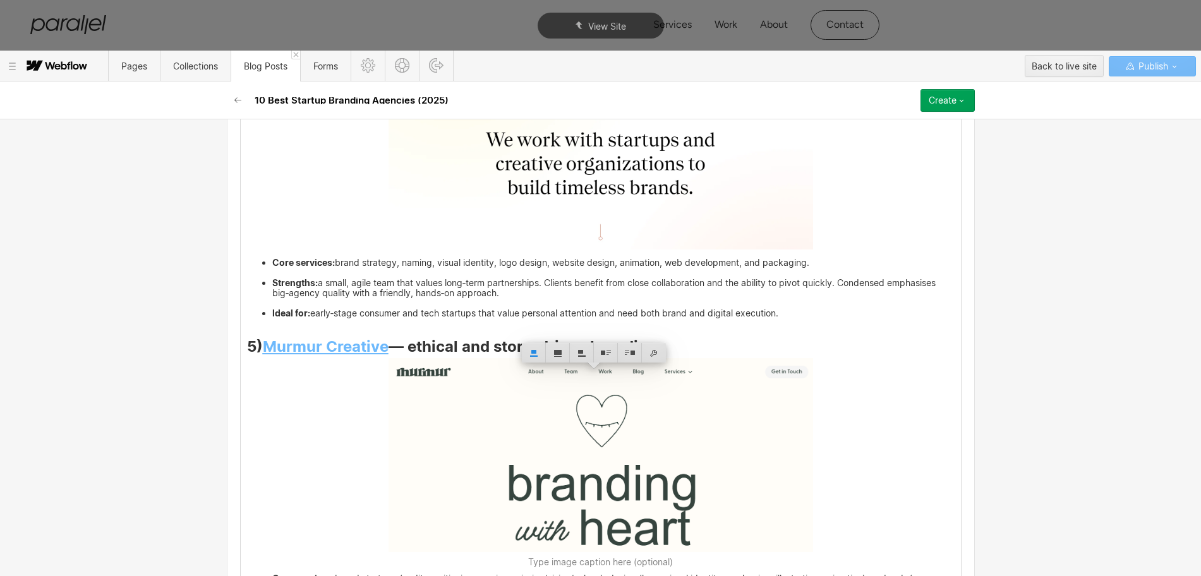
click at [259, 356] on strong "5)" at bounding box center [255, 346] width 16 height 18
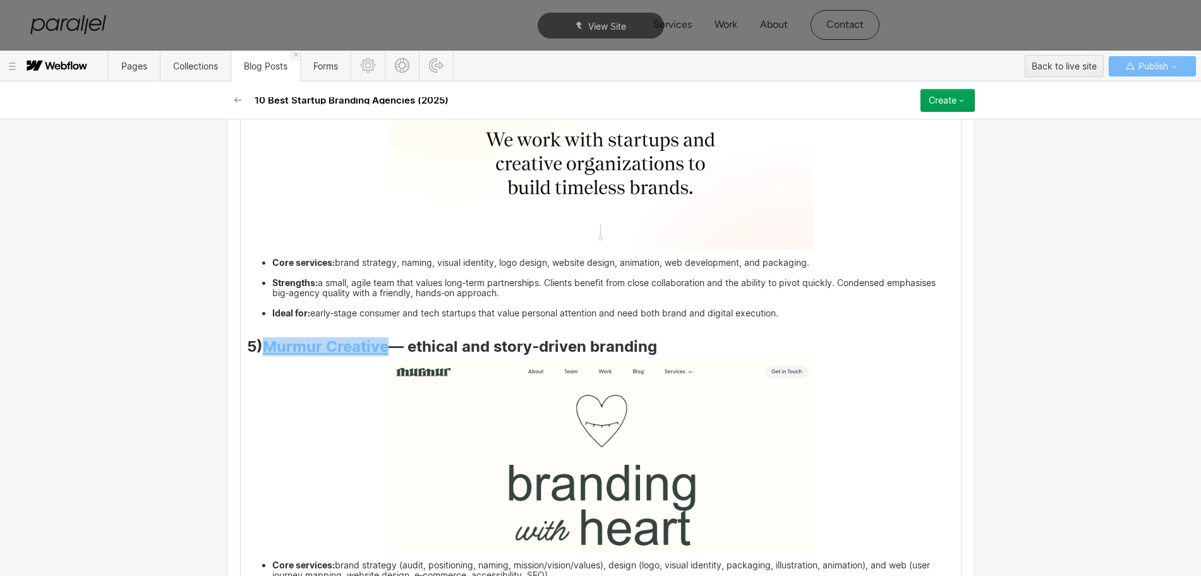
drag, startPoint x: 259, startPoint y: 358, endPoint x: 383, endPoint y: 362, distance: 124.5
click at [383, 356] on h3 "5) Murmur Creative — ethical and story‑driven branding" at bounding box center [601, 348] width 708 height 15
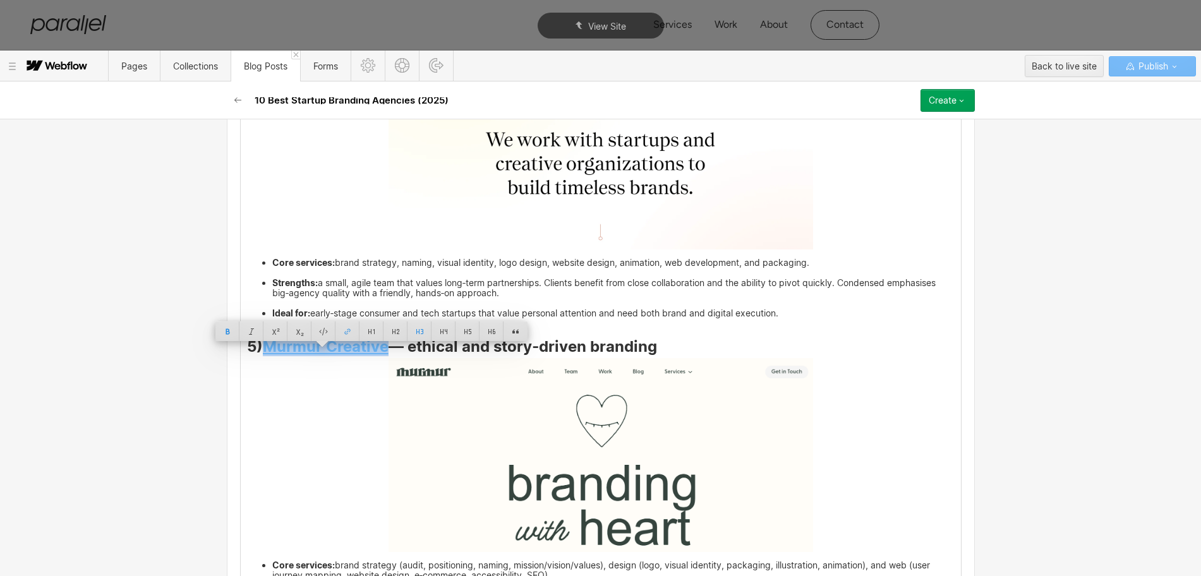
copy strong "Murmur Creative"
click at [526, 455] on img at bounding box center [601, 454] width 425 height 193
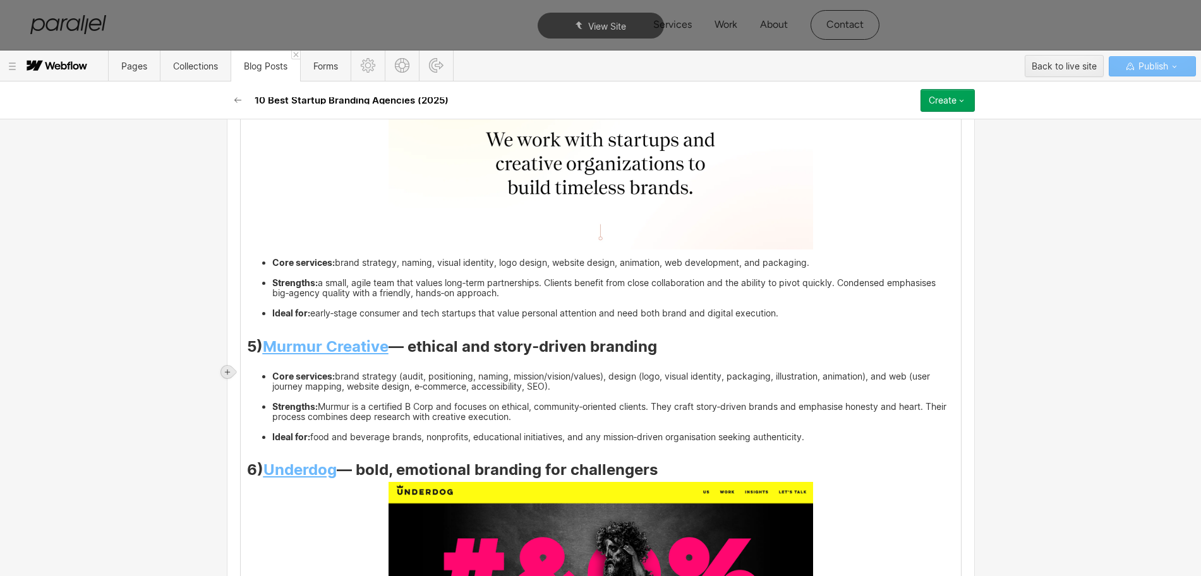
click at [226, 373] on icon at bounding box center [228, 372] width 8 height 8
click at [249, 377] on div at bounding box center [251, 372] width 24 height 20
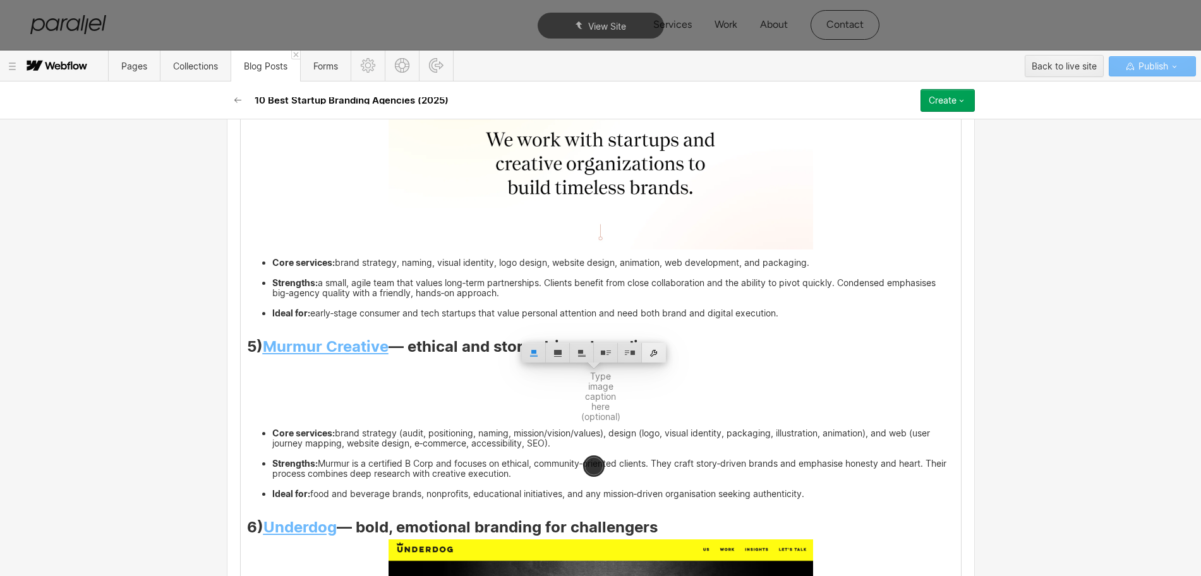
click at [651, 351] on div at bounding box center [654, 353] width 24 height 20
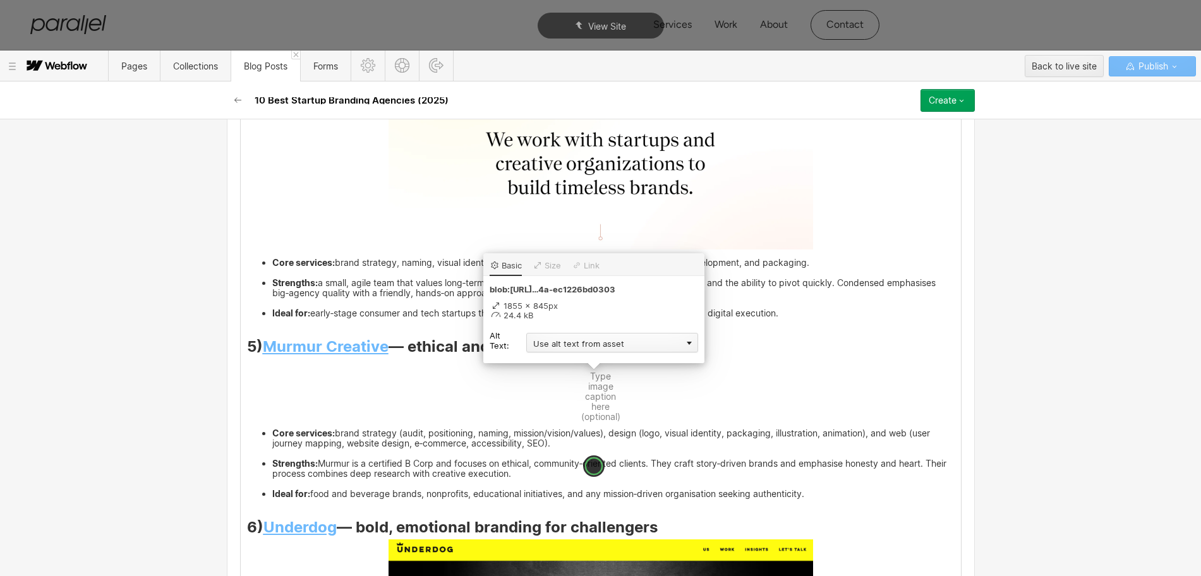
click at [553, 346] on div "Use alt text from asset" at bounding box center [612, 343] width 172 height 20
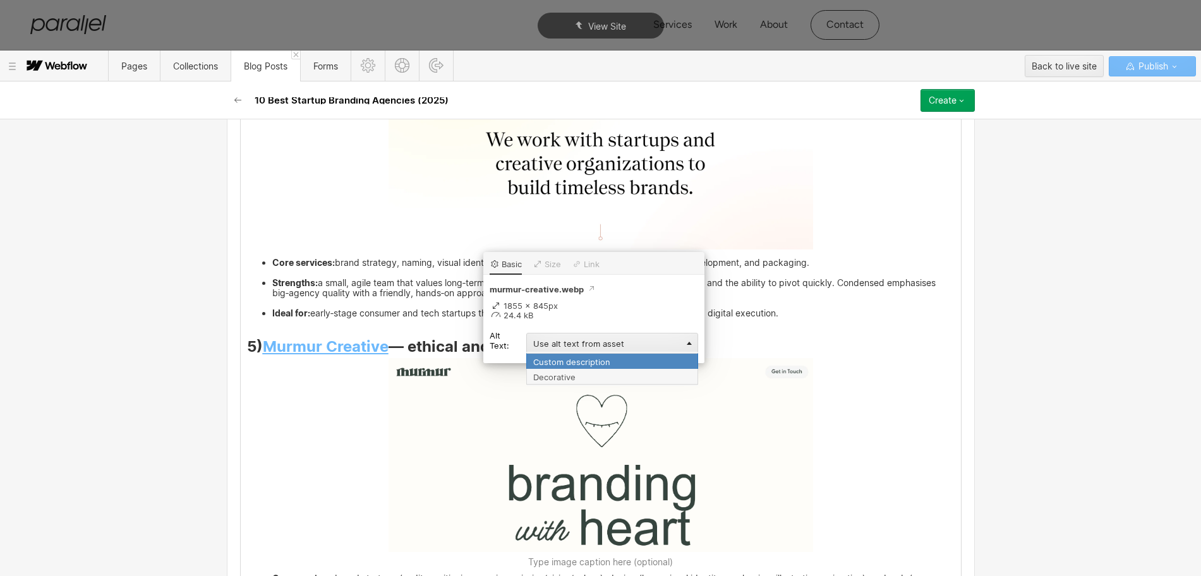
click at [552, 366] on div "Custom description" at bounding box center [612, 361] width 172 height 16
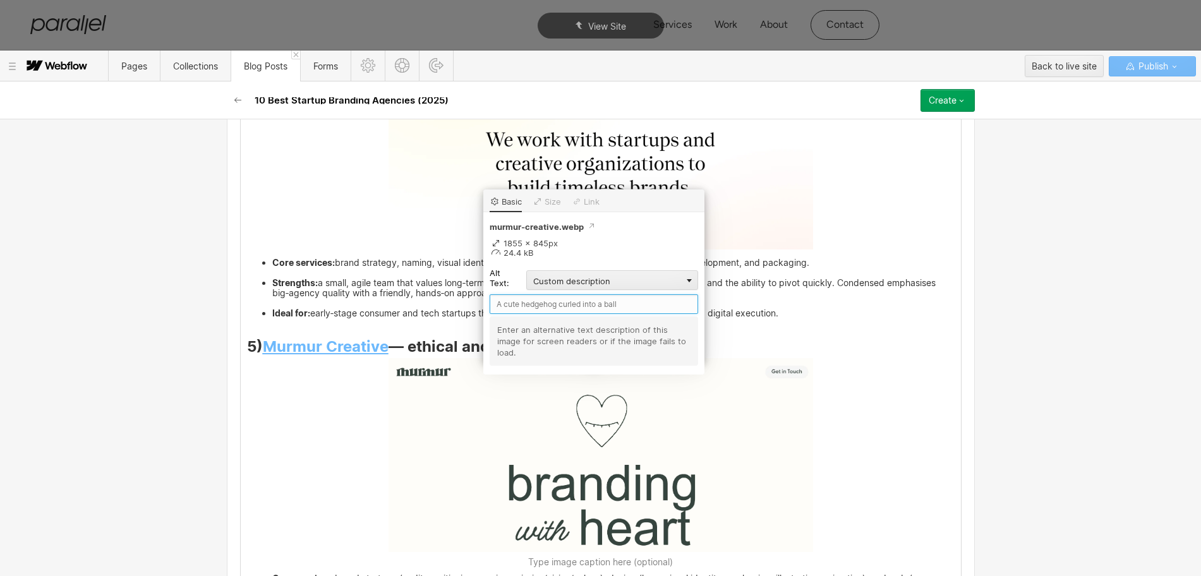
click at [493, 301] on input "text" at bounding box center [594, 304] width 208 height 20
paste input "Murmur Creative"
type input "Murmur Creative"
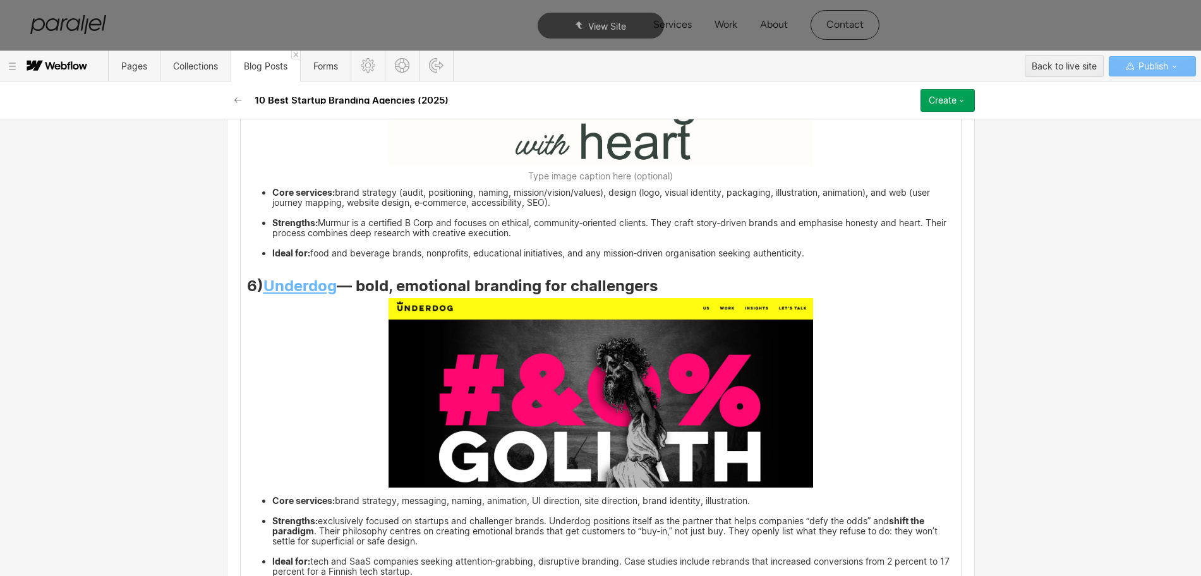
scroll to position [2922, 0]
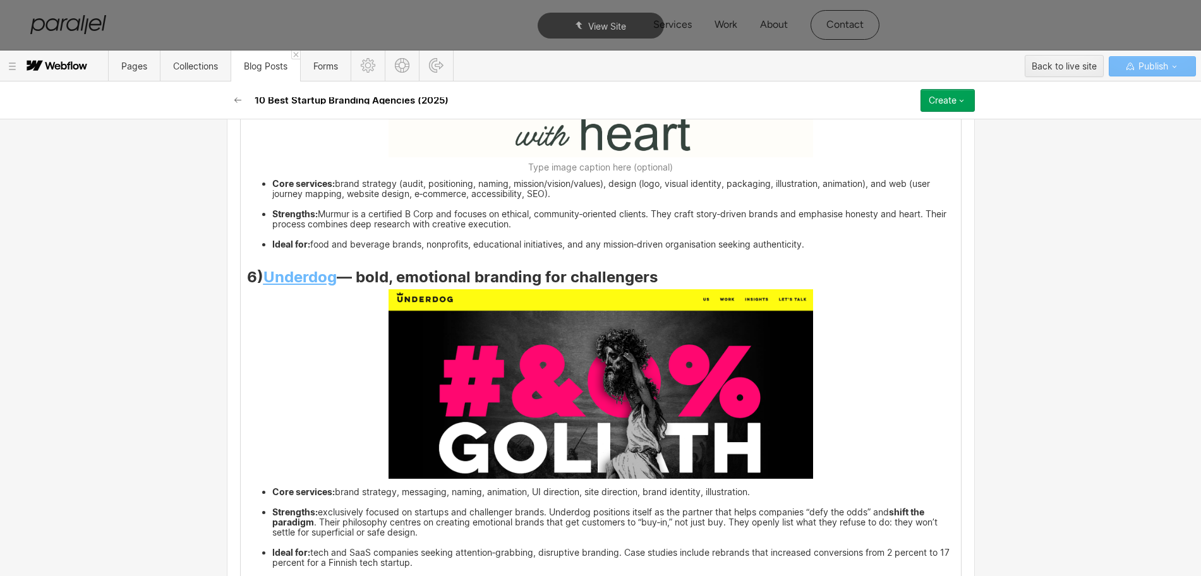
click at [329, 392] on div "Early‑stage ventures aren’t just selling a product, they’re trying to create a …" at bounding box center [601, 318] width 720 height 4248
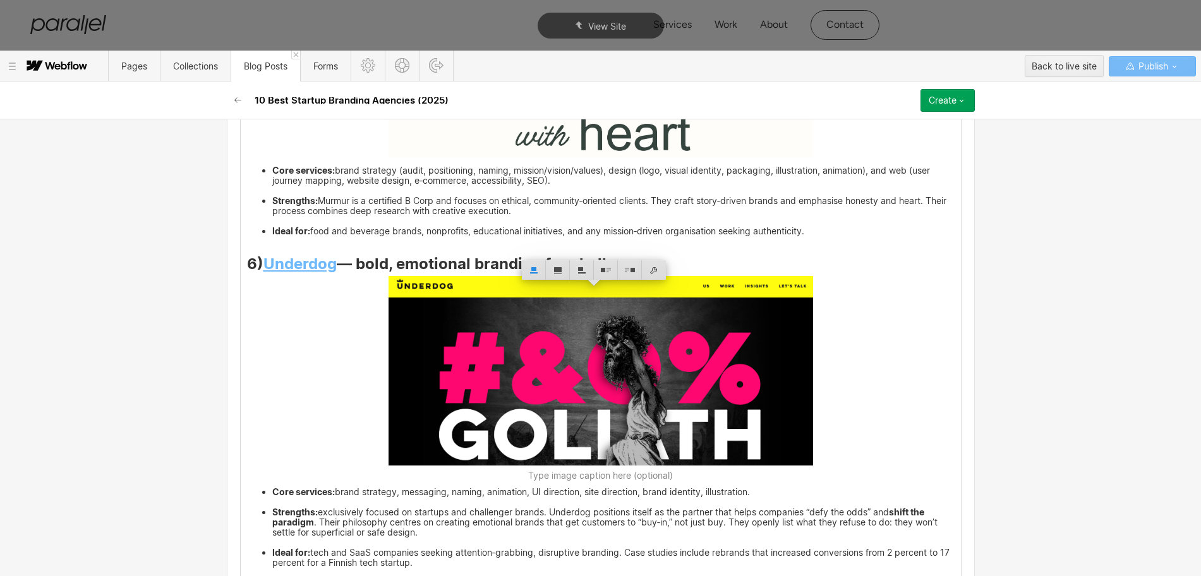
click at [264, 273] on strong "Underdog" at bounding box center [299, 264] width 73 height 18
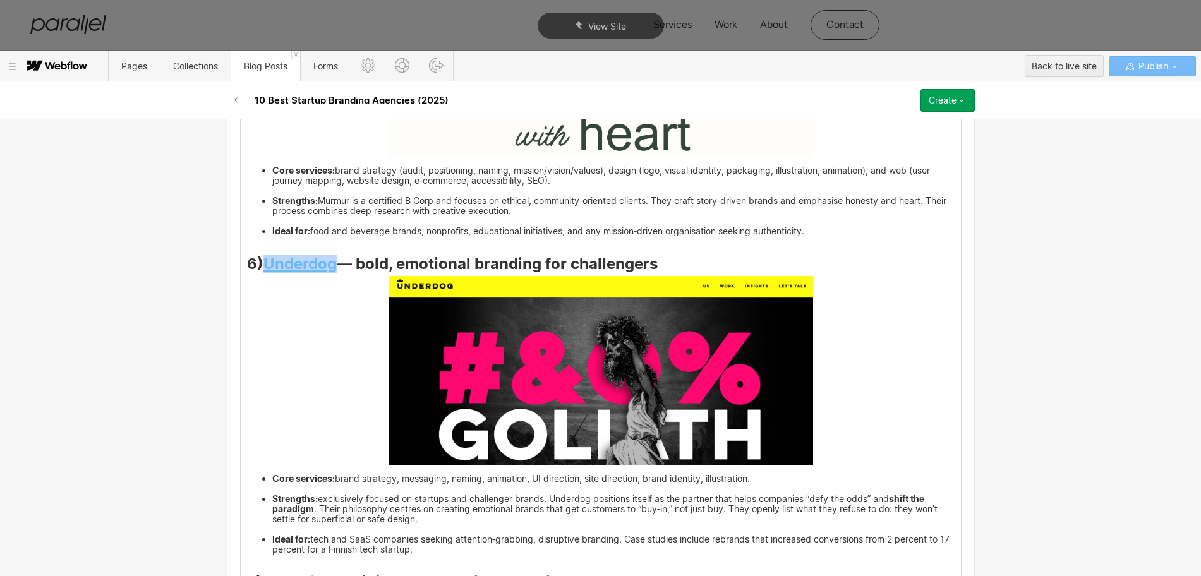
drag, startPoint x: 261, startPoint y: 276, endPoint x: 331, endPoint y: 277, distance: 70.1
click at [331, 273] on strong "Underdog" at bounding box center [299, 264] width 73 height 18
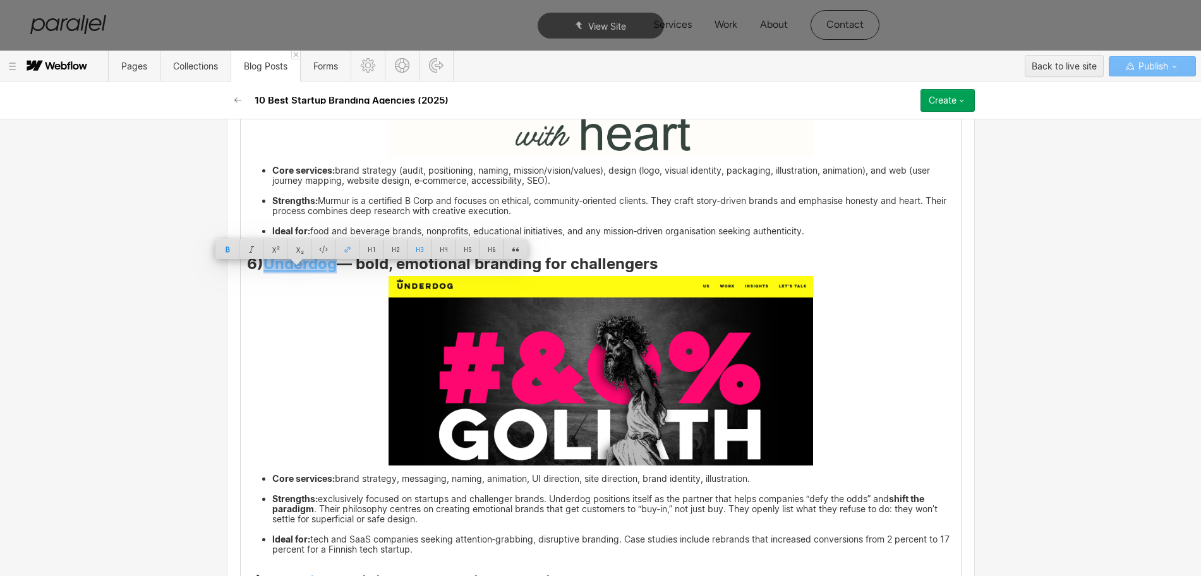
copy strong "Underdog"
click at [455, 342] on img at bounding box center [601, 371] width 425 height 190
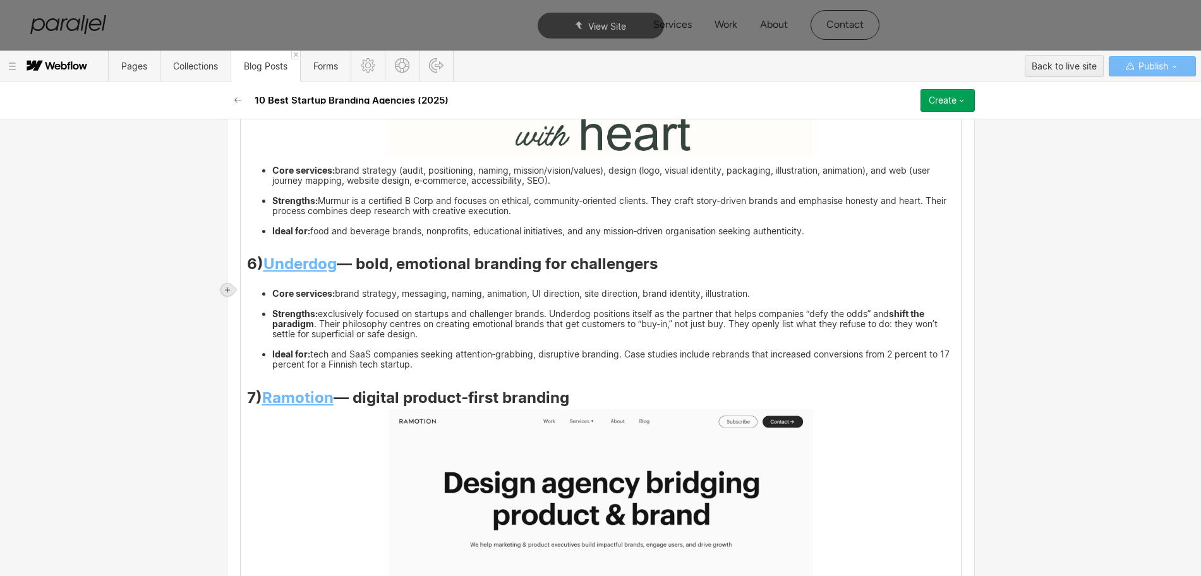
click at [226, 289] on icon at bounding box center [228, 290] width 8 height 8
click at [248, 291] on div at bounding box center [251, 290] width 24 height 20
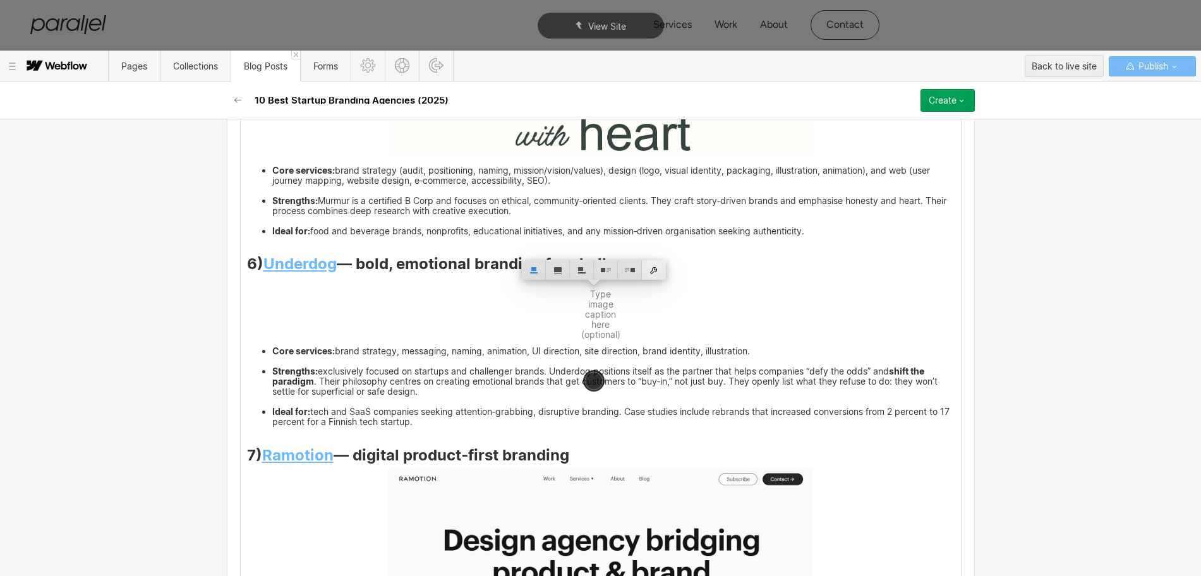
click at [655, 270] on div at bounding box center [654, 270] width 24 height 20
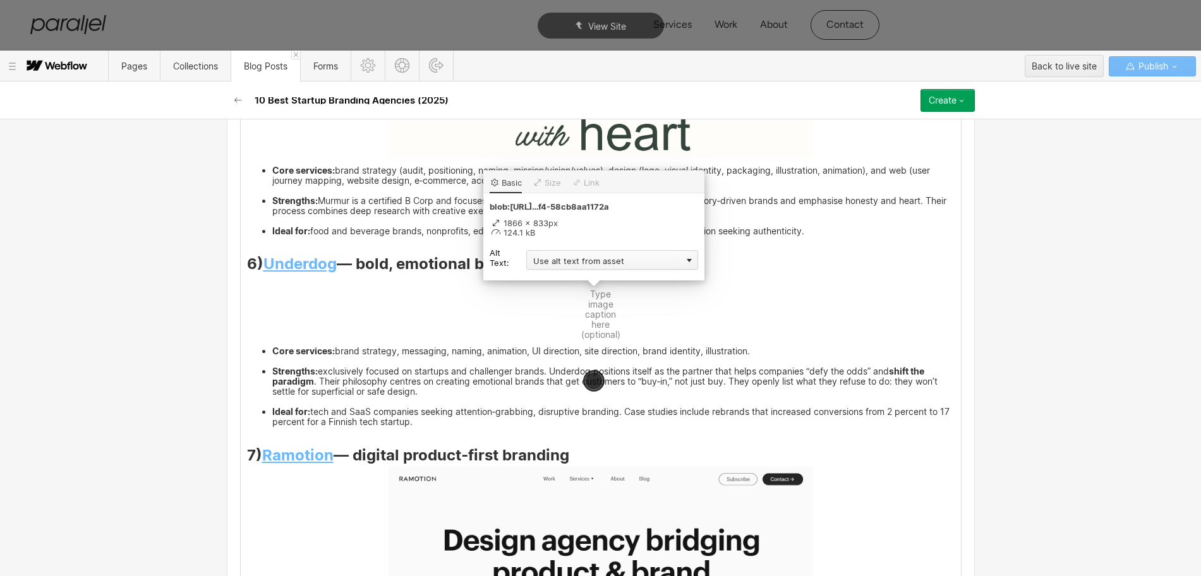
click at [543, 262] on div "Use alt text from asset" at bounding box center [612, 260] width 172 height 20
click at [537, 275] on div "Custom description" at bounding box center [612, 278] width 172 height 16
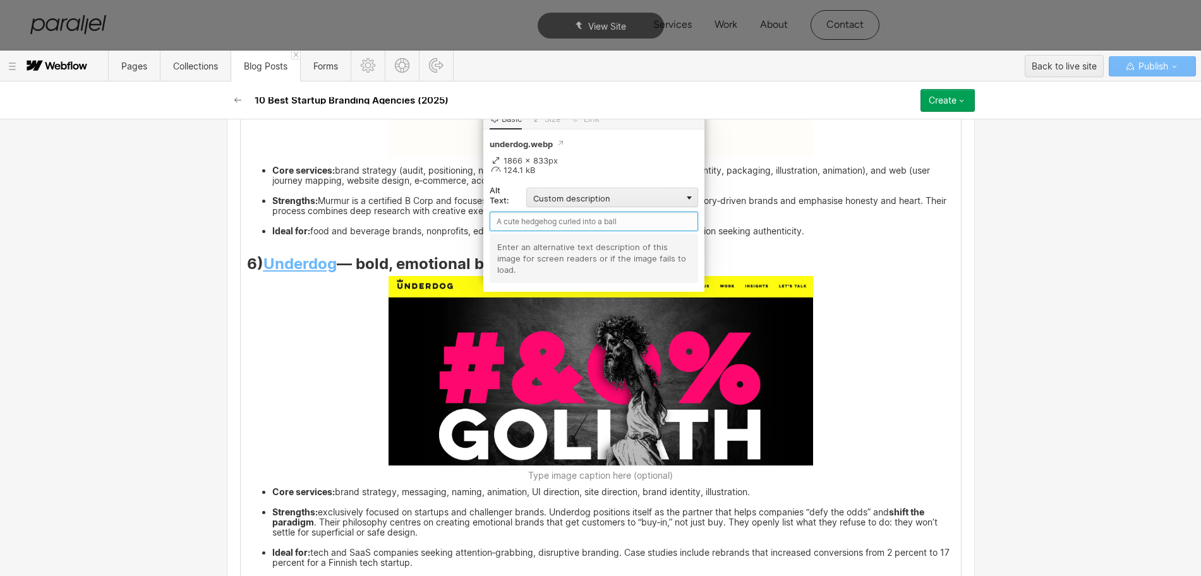
click at [517, 225] on input "text" at bounding box center [594, 222] width 208 height 20
paste input "Underdog"
type input "Underdog"
click at [857, 408] on div "Early‑stage ventures aren’t just selling a product, they’re trying to create a …" at bounding box center [601, 318] width 720 height 4248
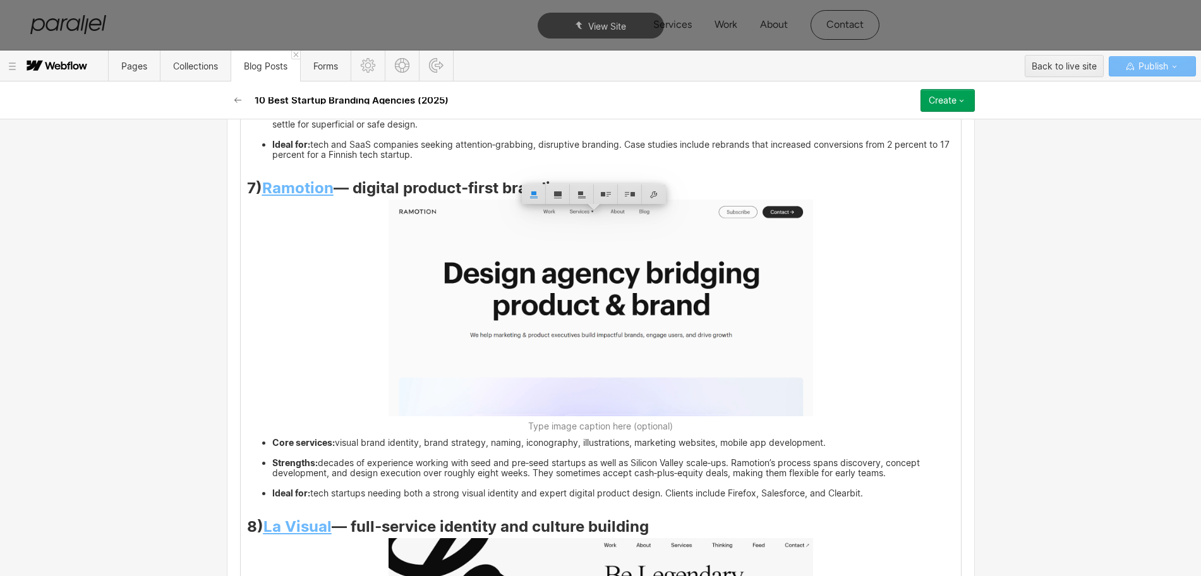
scroll to position [3304, 0]
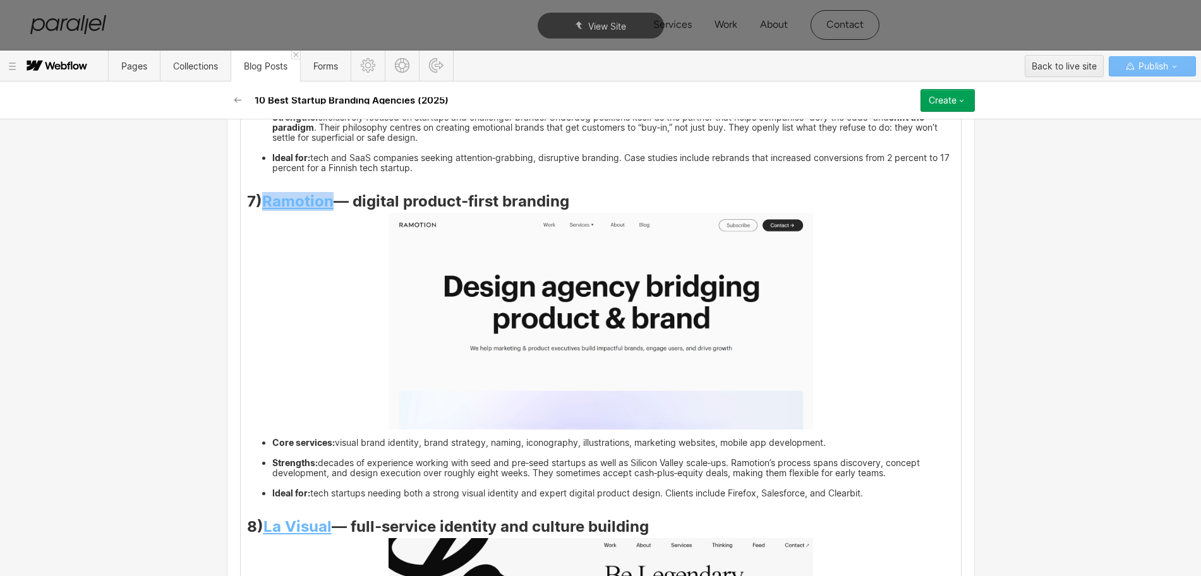
drag, startPoint x: 260, startPoint y: 214, endPoint x: 330, endPoint y: 217, distance: 70.2
click at [330, 210] on strong "Ramotion" at bounding box center [297, 201] width 71 height 18
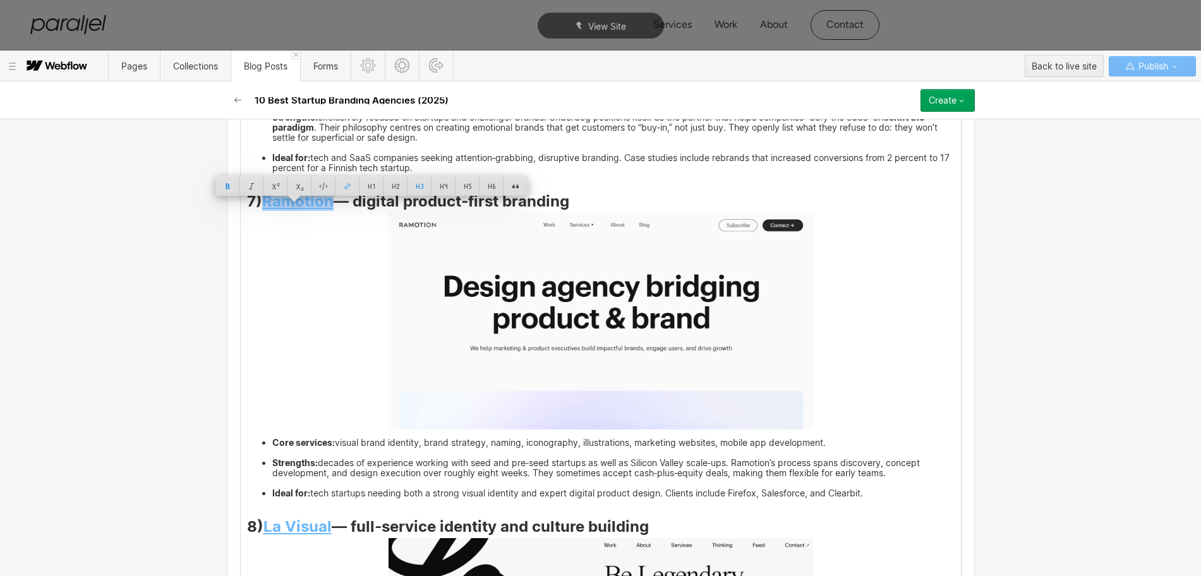
copy strong "Ramotion"
click at [534, 351] on img at bounding box center [601, 321] width 425 height 217
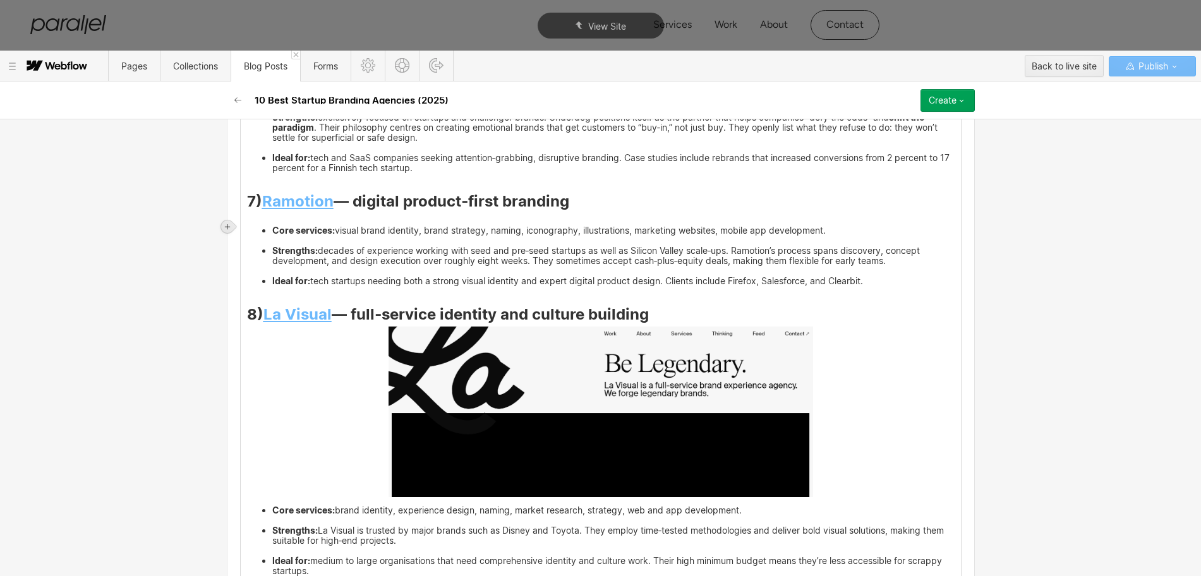
click at [227, 226] on icon at bounding box center [227, 226] width 5 height 5
click at [251, 226] on div at bounding box center [251, 227] width 24 height 20
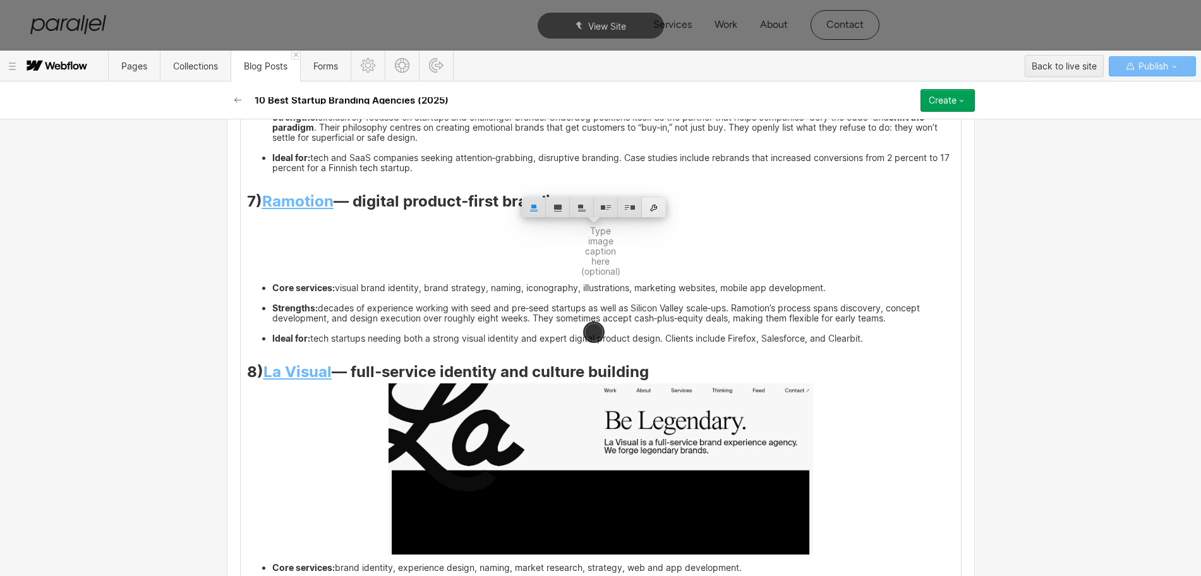
click at [657, 206] on div at bounding box center [654, 208] width 24 height 20
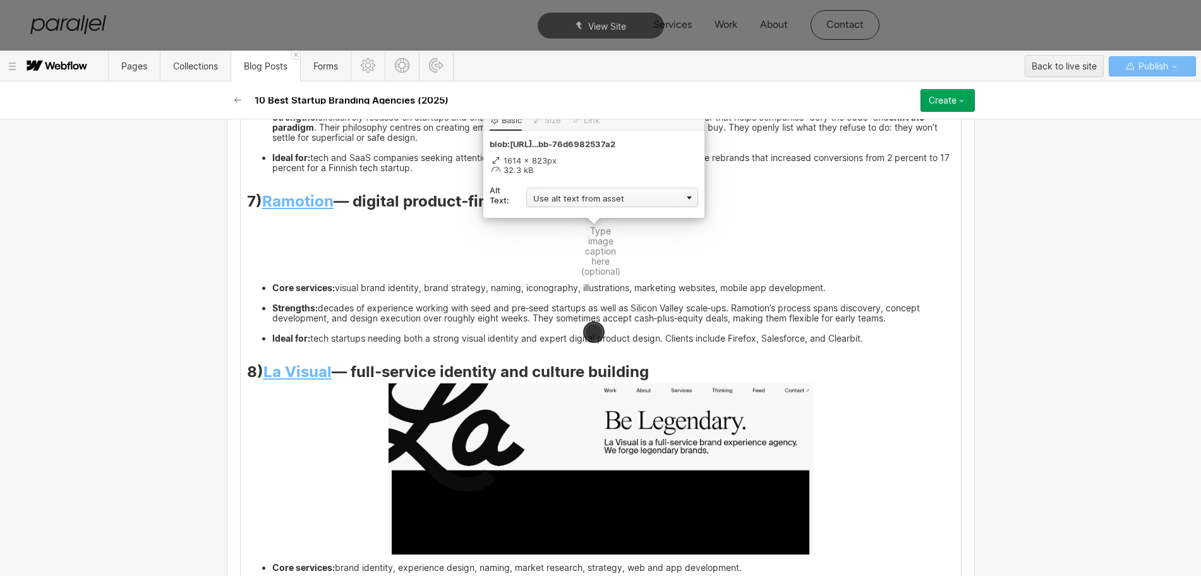
click at [581, 199] on div "Use alt text from asset" at bounding box center [612, 198] width 172 height 20
click at [559, 217] on div "Custom description" at bounding box center [612, 216] width 172 height 16
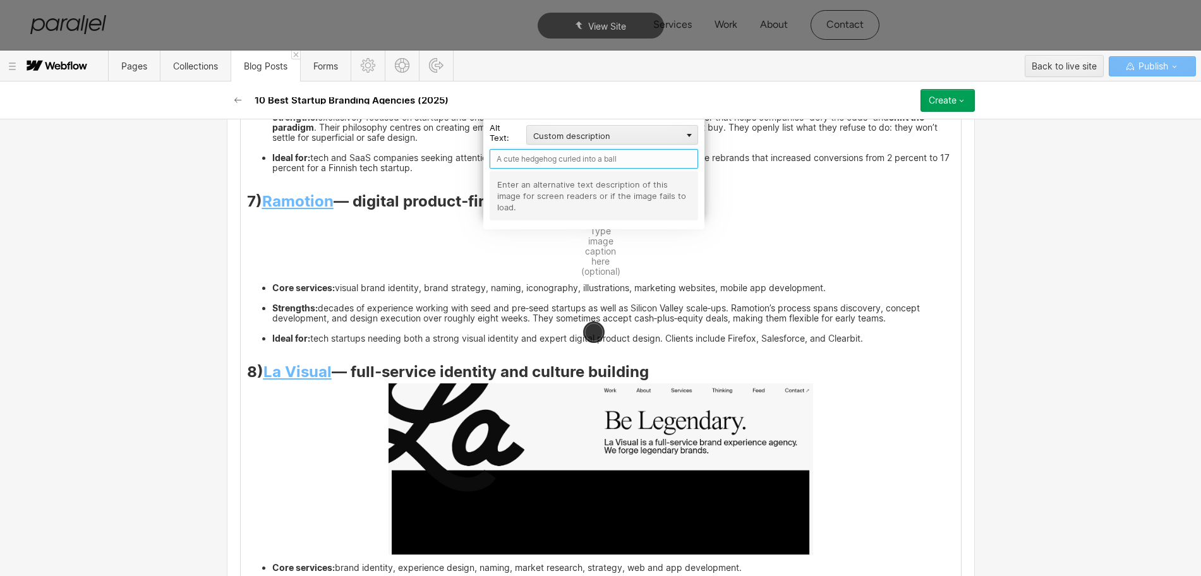
click at [516, 157] on input "text" at bounding box center [594, 159] width 208 height 20
paste input "Ramotion"
type input "Ramotion"
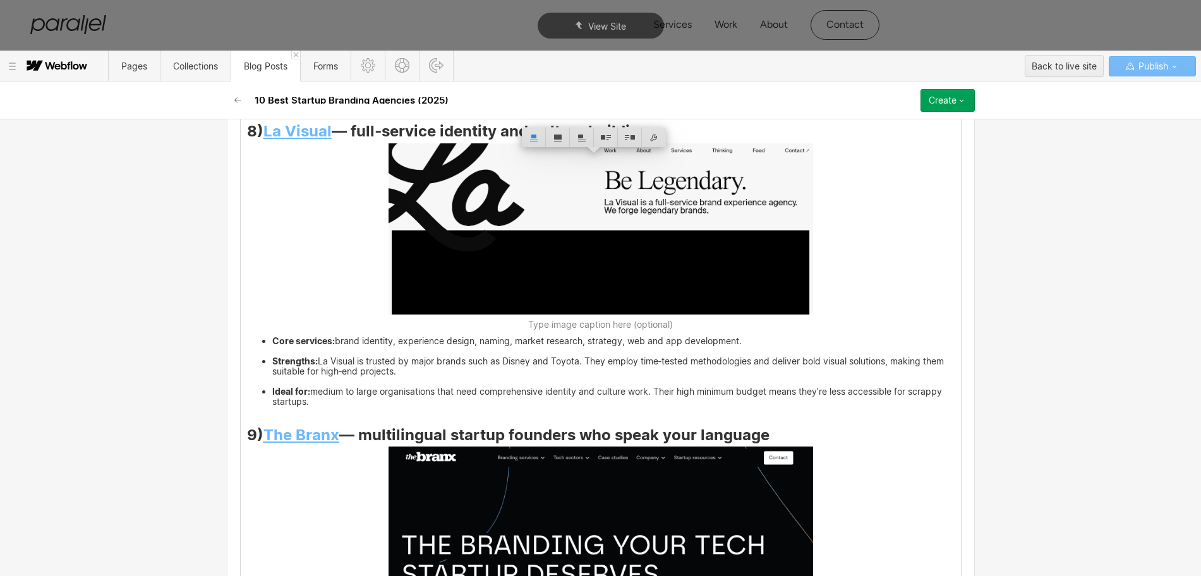
scroll to position [3685, 0]
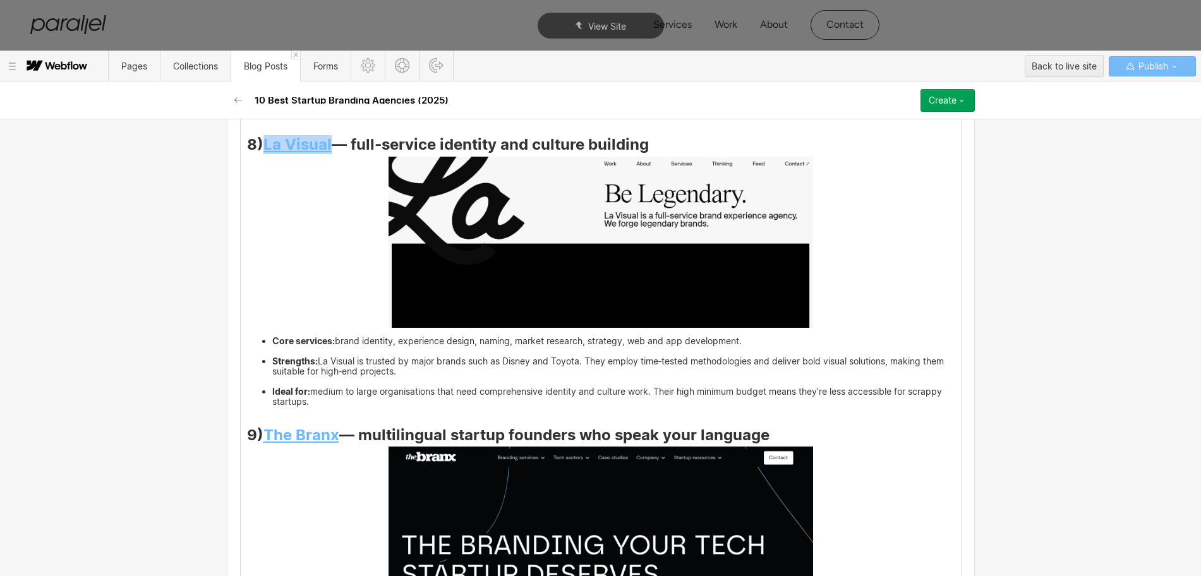
drag, startPoint x: 262, startPoint y: 156, endPoint x: 328, endPoint y: 157, distance: 66.4
click at [328, 155] on h3 "8) La Visual — full‑service identity and culture building" at bounding box center [601, 147] width 708 height 15
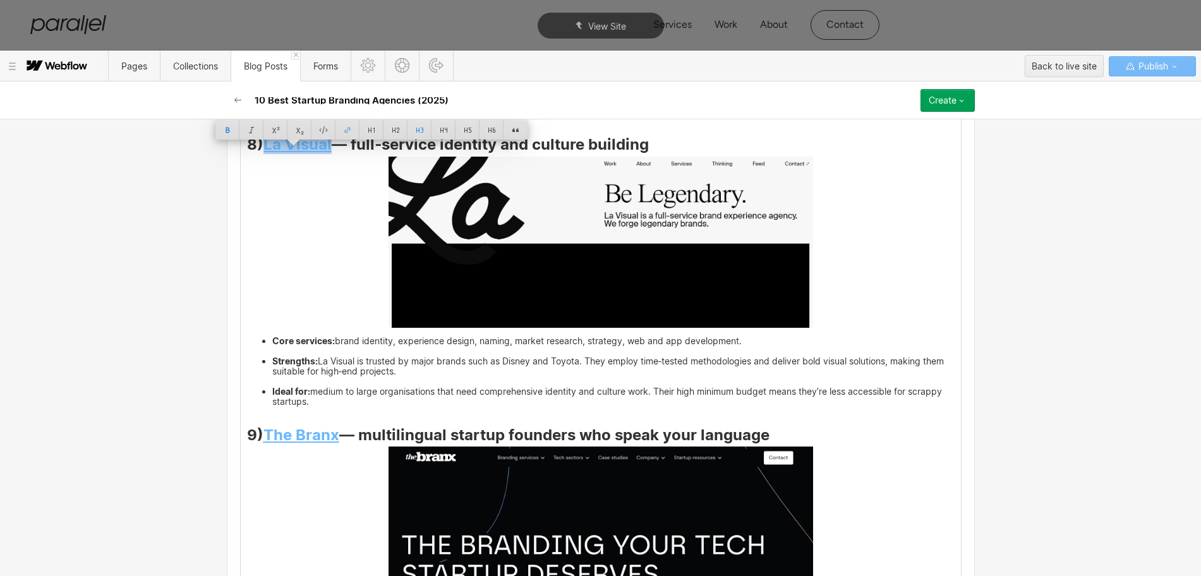
copy strong "La Visual"
click at [423, 251] on img at bounding box center [601, 242] width 425 height 171
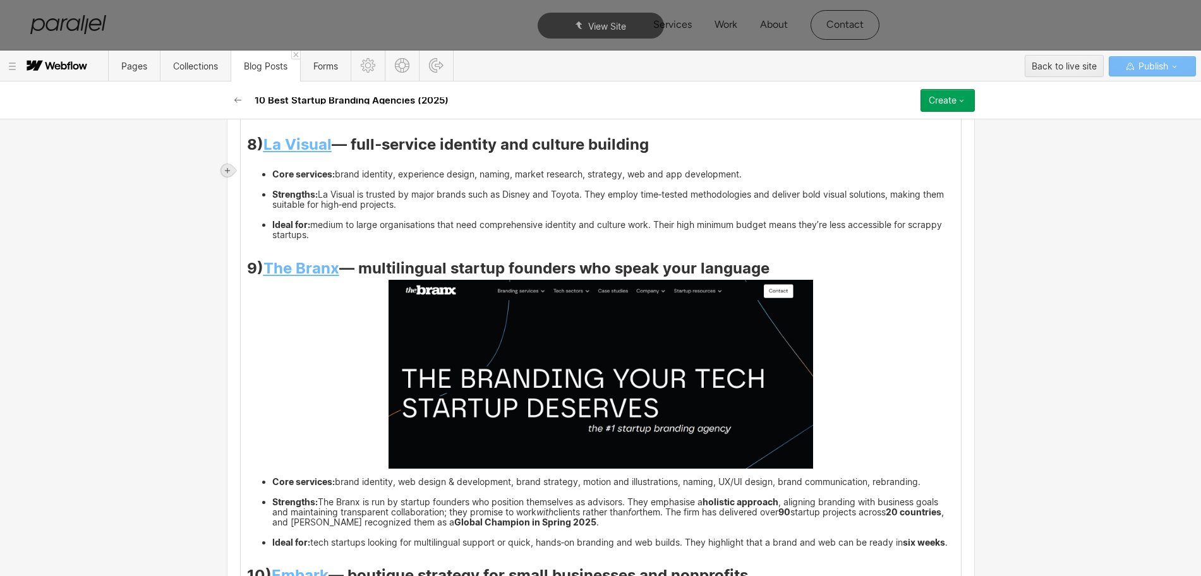
click at [225, 169] on icon at bounding box center [228, 171] width 8 height 8
click at [249, 172] on div at bounding box center [251, 170] width 24 height 20
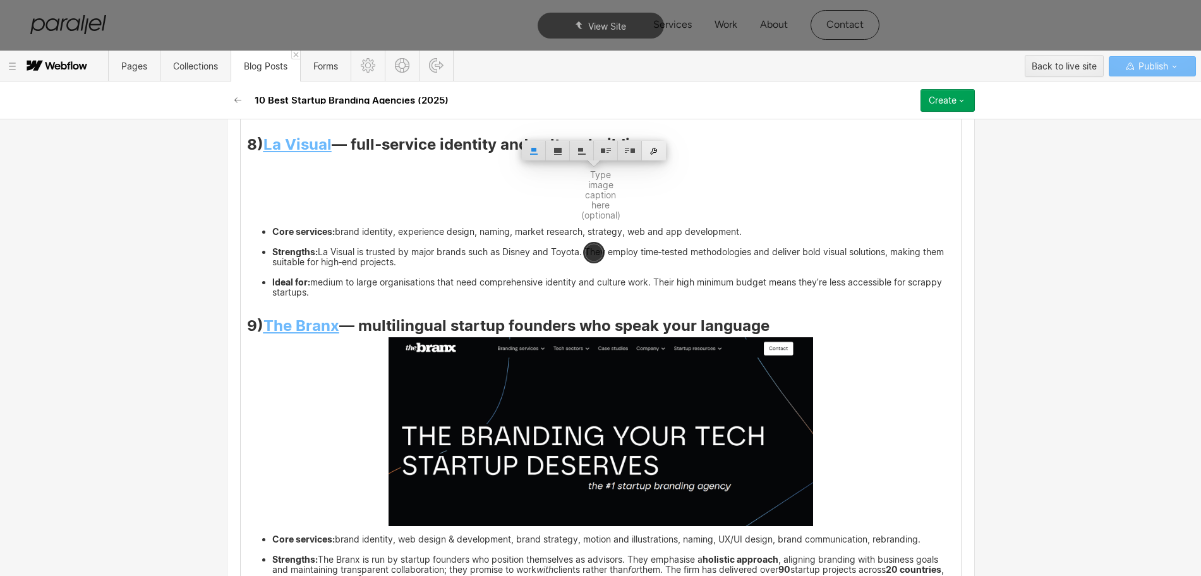
click at [651, 150] on div at bounding box center [654, 151] width 24 height 20
click at [555, 145] on div "Use alt text from asset" at bounding box center [612, 141] width 172 height 20
click at [550, 160] on div "Custom description" at bounding box center [612, 159] width 172 height 16
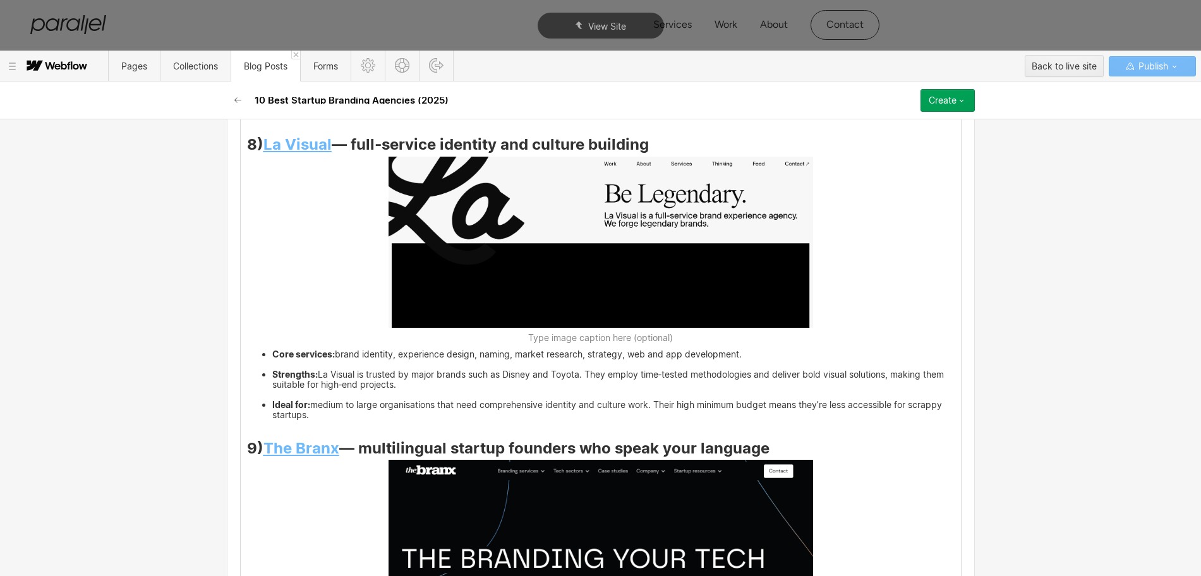
click at [651, 198] on img at bounding box center [601, 242] width 425 height 171
click at [654, 146] on div at bounding box center [654, 151] width 24 height 20
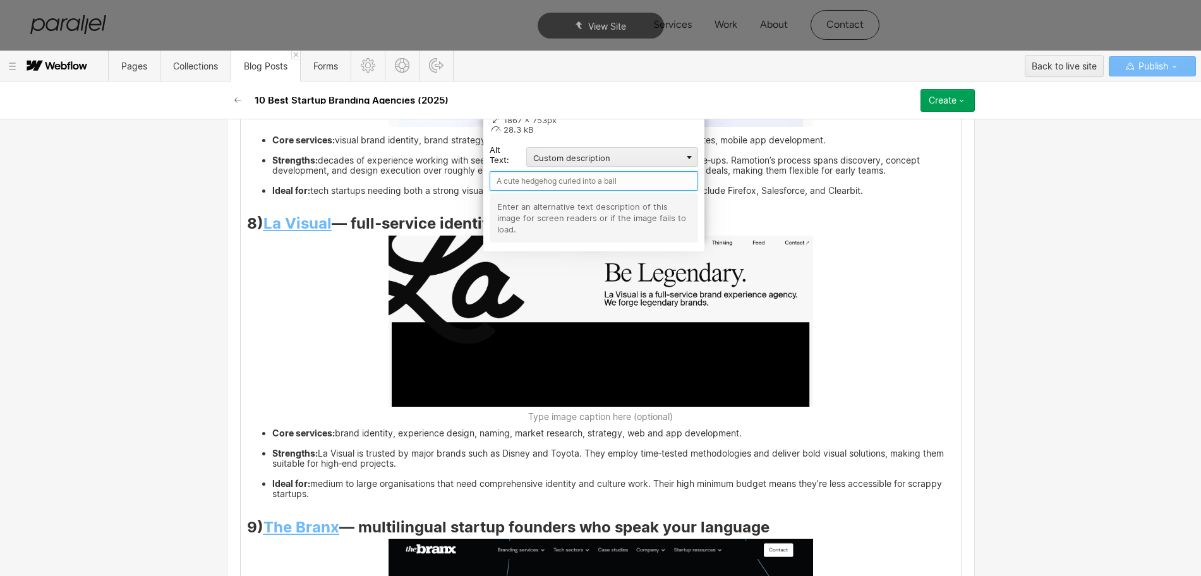
click at [546, 183] on input "text" at bounding box center [594, 181] width 208 height 20
paste input "La Visual"
type input "La Visual"
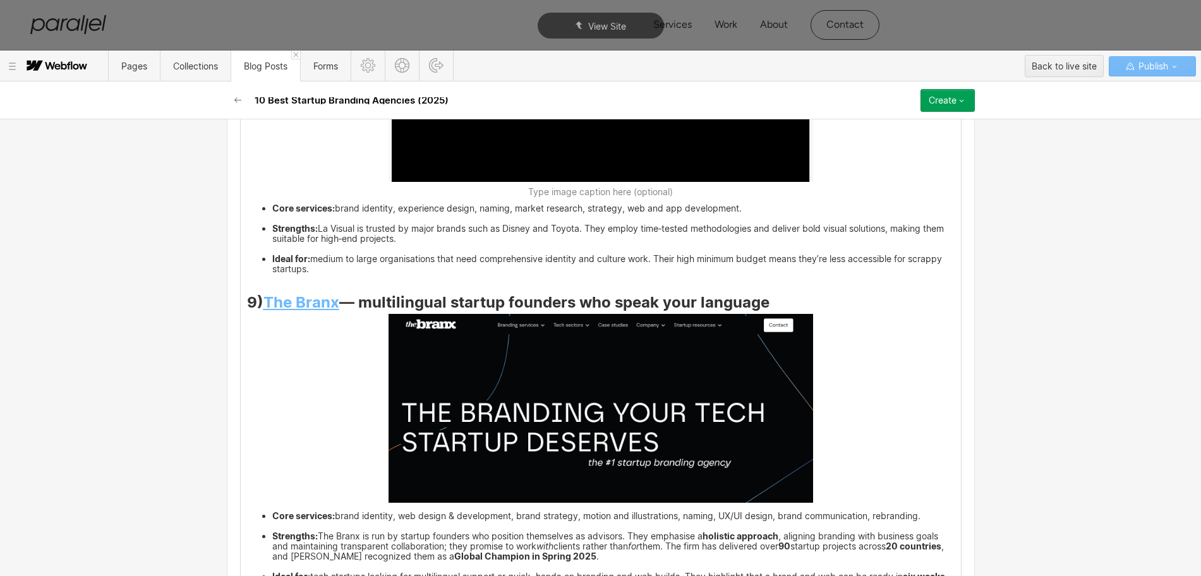
scroll to position [3843, 0]
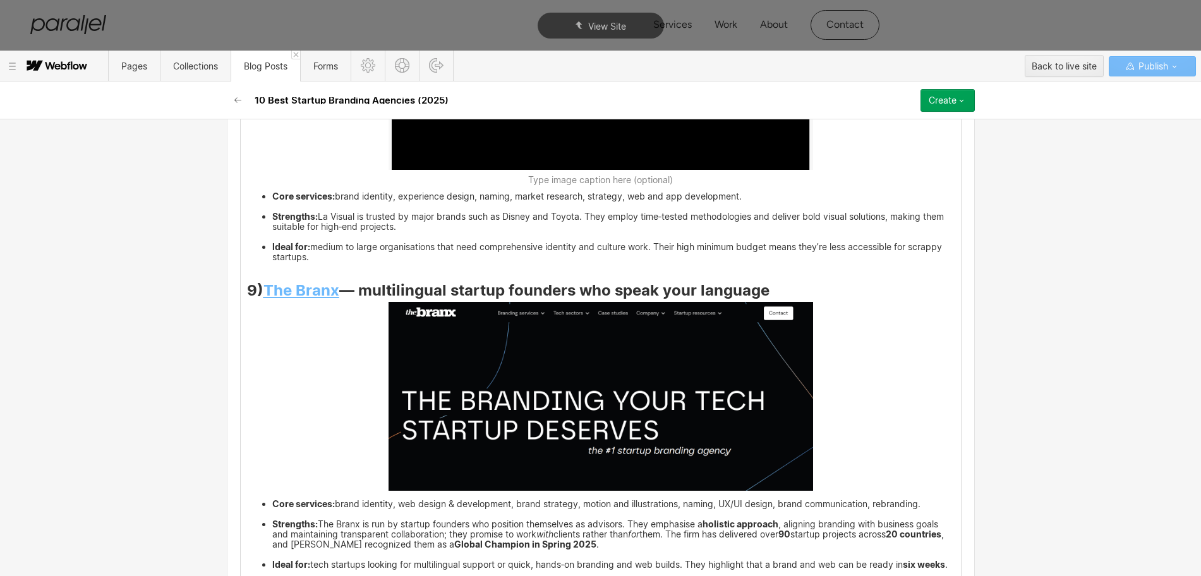
drag, startPoint x: 274, startPoint y: 359, endPoint x: 270, endPoint y: 317, distance: 42.5
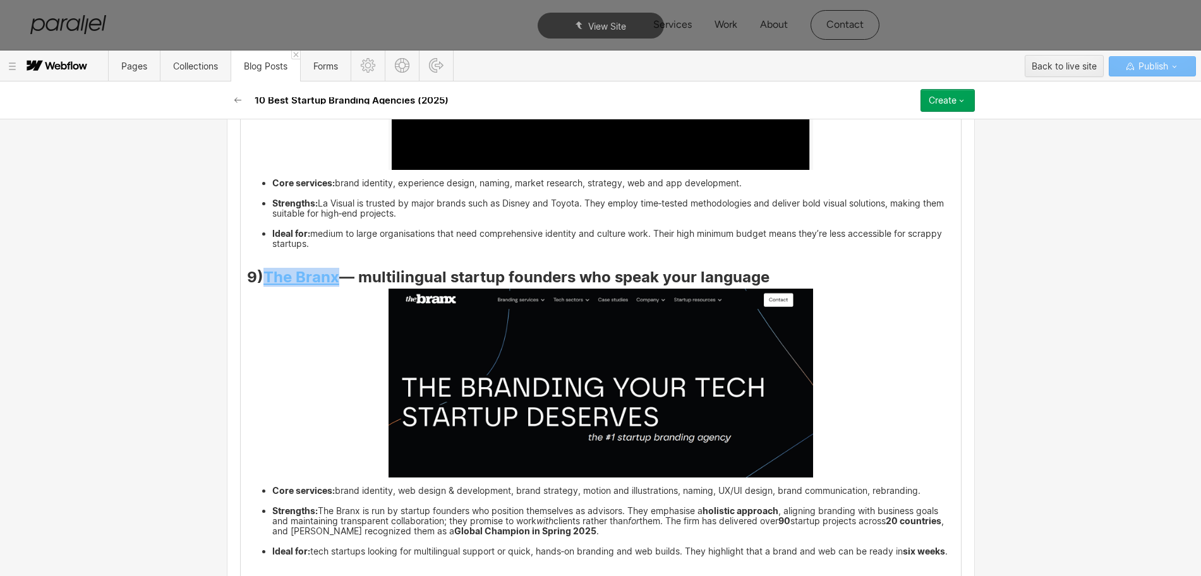
drag, startPoint x: 262, startPoint y: 289, endPoint x: 337, endPoint y: 289, distance: 75.2
click at [337, 287] on h3 "9) The Branx — multilingual startup founders who speak your language" at bounding box center [601, 279] width 708 height 15
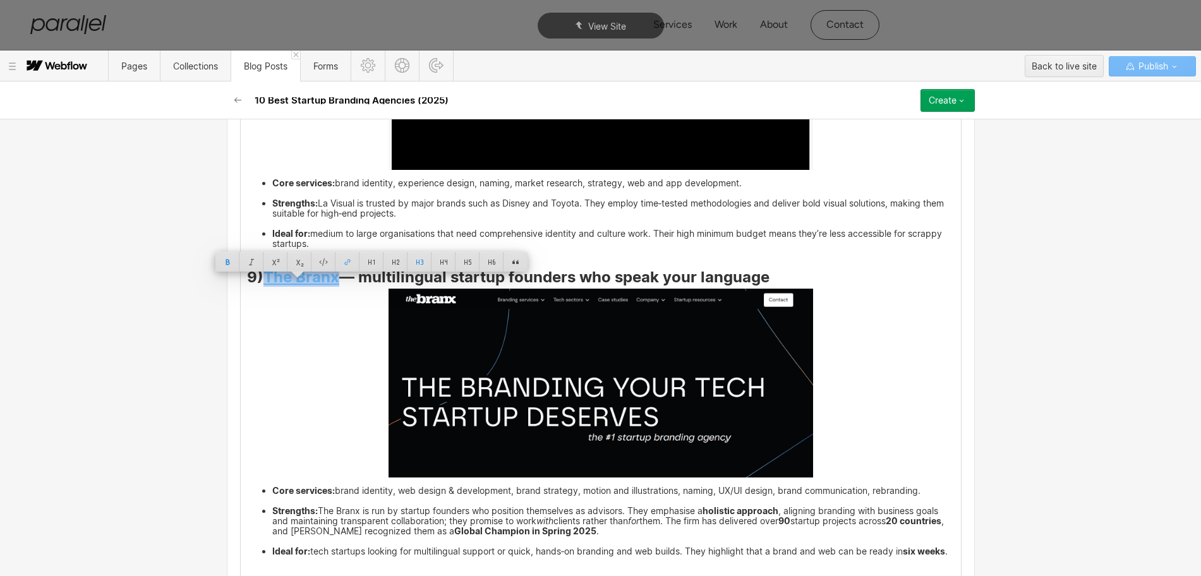
copy strong "The Branx"
click at [547, 377] on img at bounding box center [601, 383] width 425 height 188
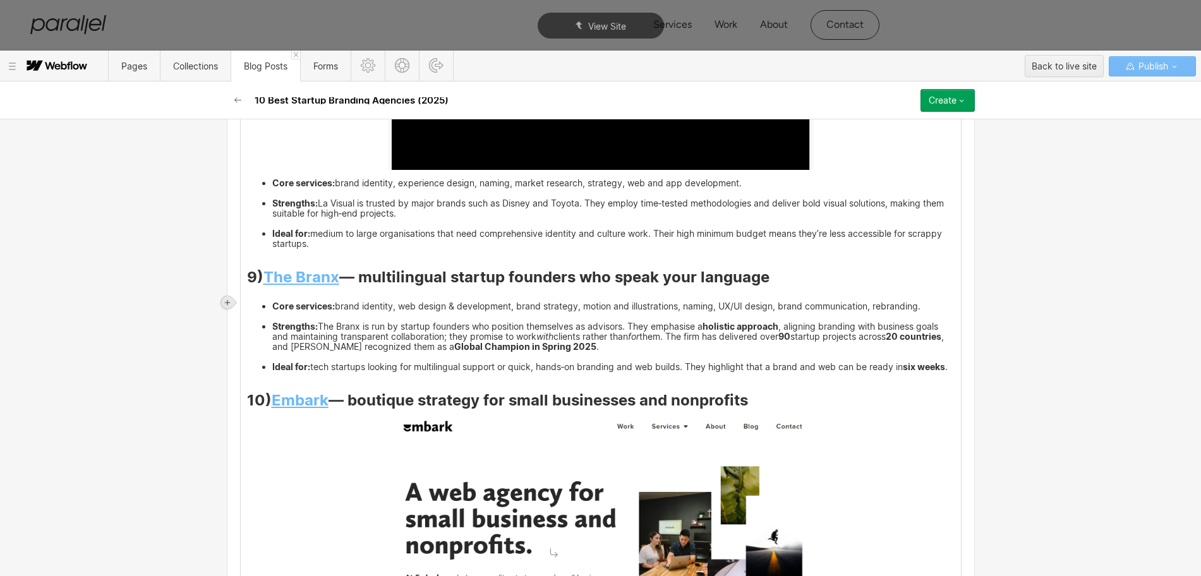
click at [227, 303] on icon at bounding box center [228, 303] width 8 height 8
click at [250, 305] on div at bounding box center [251, 303] width 24 height 20
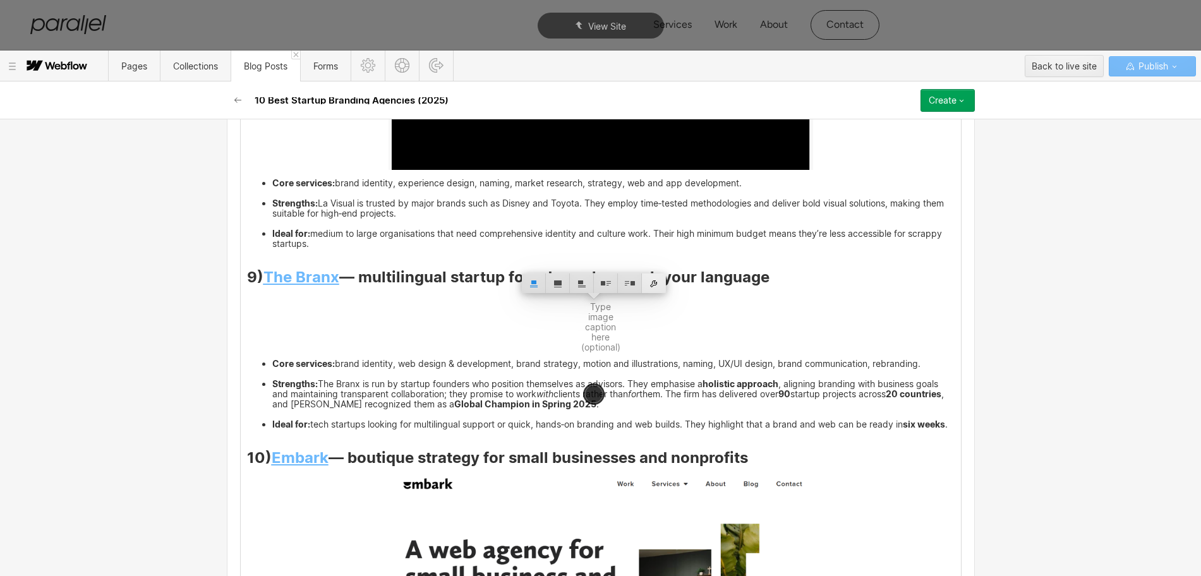
click at [655, 285] on div at bounding box center [654, 284] width 24 height 20
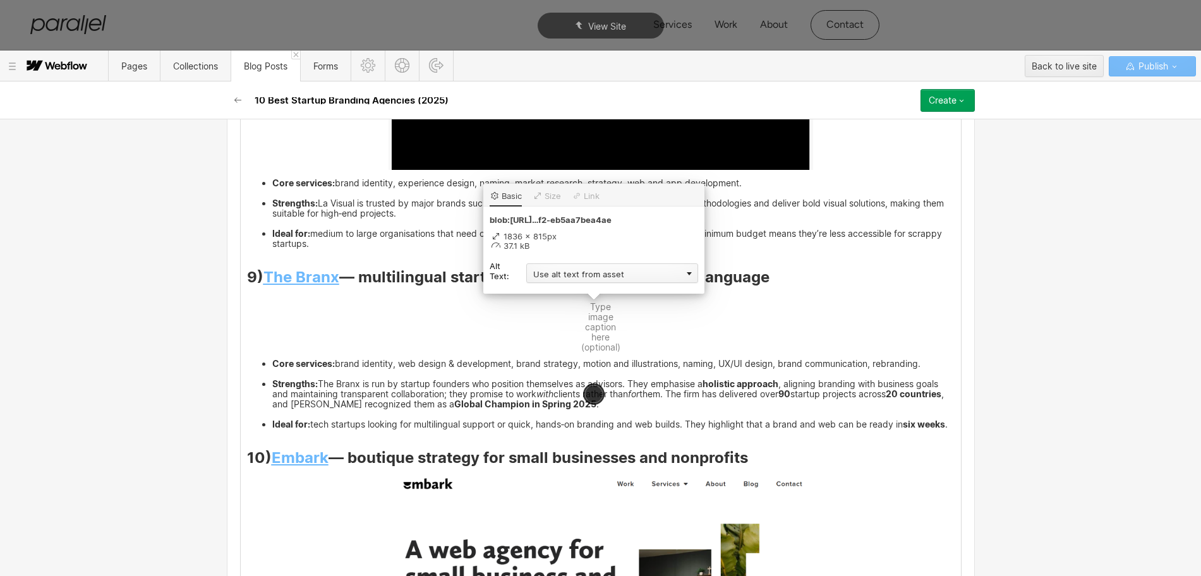
click at [576, 270] on div "Use alt text from asset" at bounding box center [612, 273] width 172 height 20
click at [557, 286] on div "Custom description" at bounding box center [612, 292] width 172 height 16
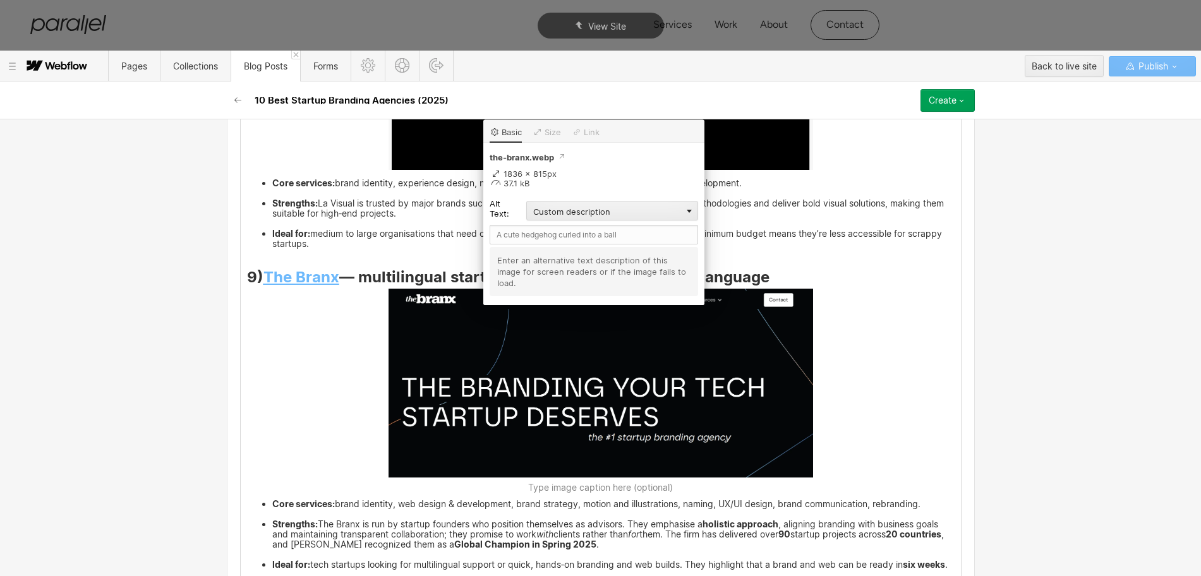
click at [511, 224] on div "Alt Text: Custom description Custom description Decorative Enter an alternative…" at bounding box center [594, 247] width 208 height 98
click at [510, 237] on input "text" at bounding box center [594, 235] width 208 height 20
paste input "The Branx"
type input "The Branx"
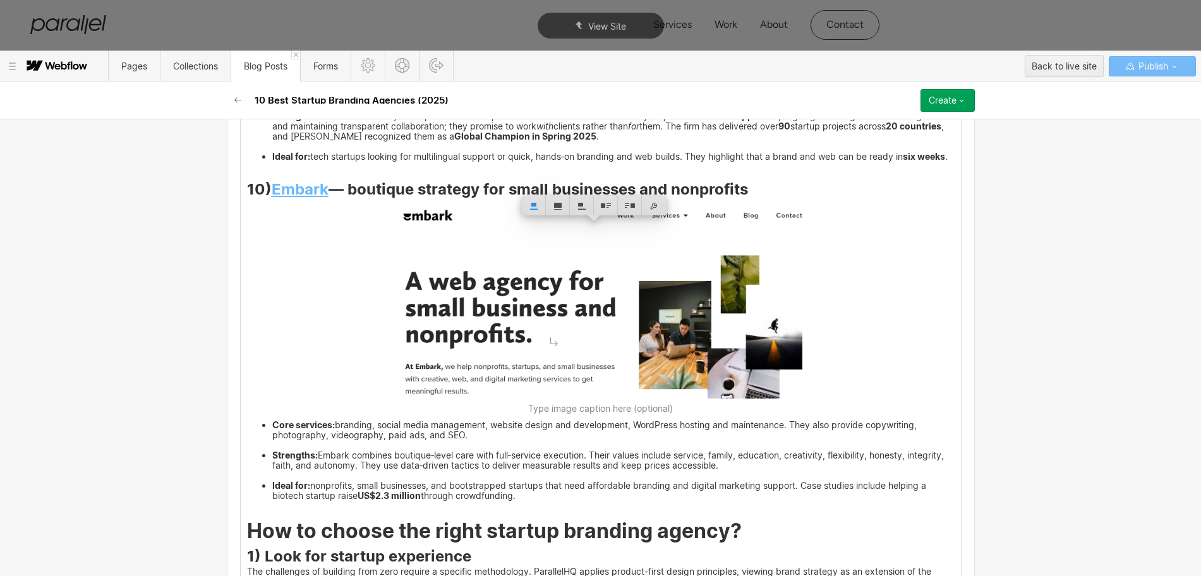
scroll to position [4225, 0]
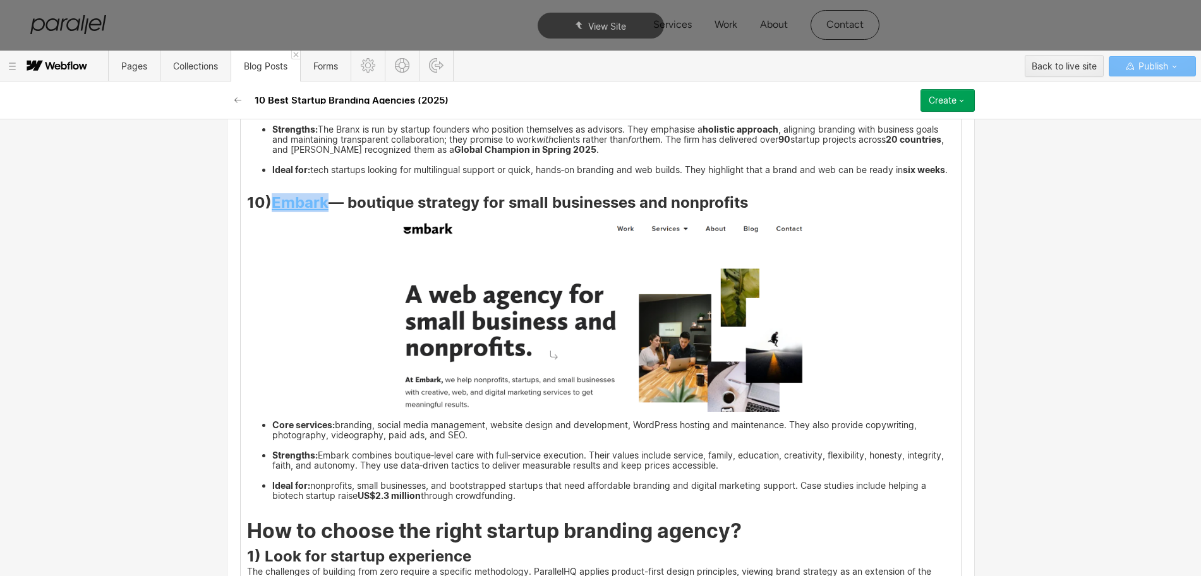
drag, startPoint x: 267, startPoint y: 226, endPoint x: 323, endPoint y: 232, distance: 55.9
click at [323, 213] on h3 "10) Embark — boutique strategy for small businesses and nonprofits" at bounding box center [601, 205] width 708 height 15
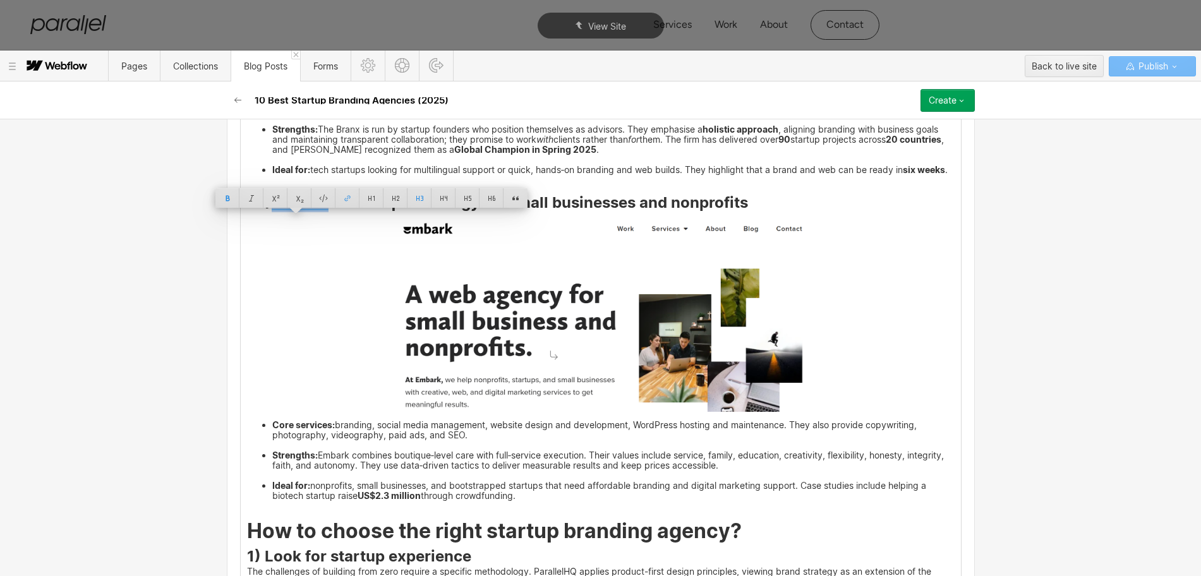
copy strong "Embark"
click at [494, 317] on img at bounding box center [601, 313] width 425 height 197
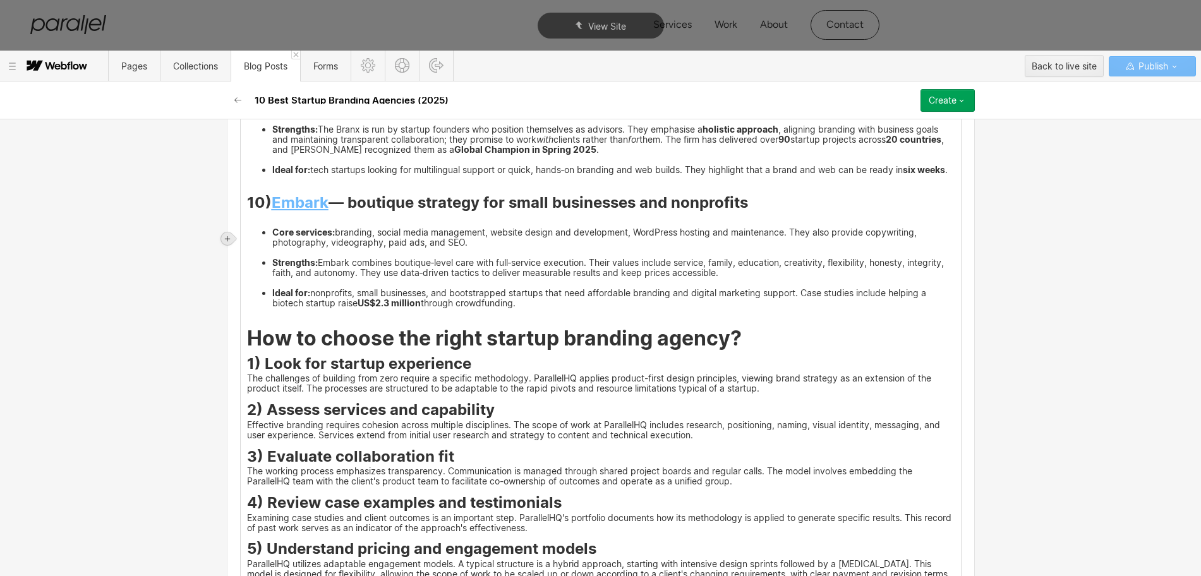
click at [232, 238] on div at bounding box center [227, 238] width 13 height 13
click at [250, 239] on div at bounding box center [251, 239] width 24 height 20
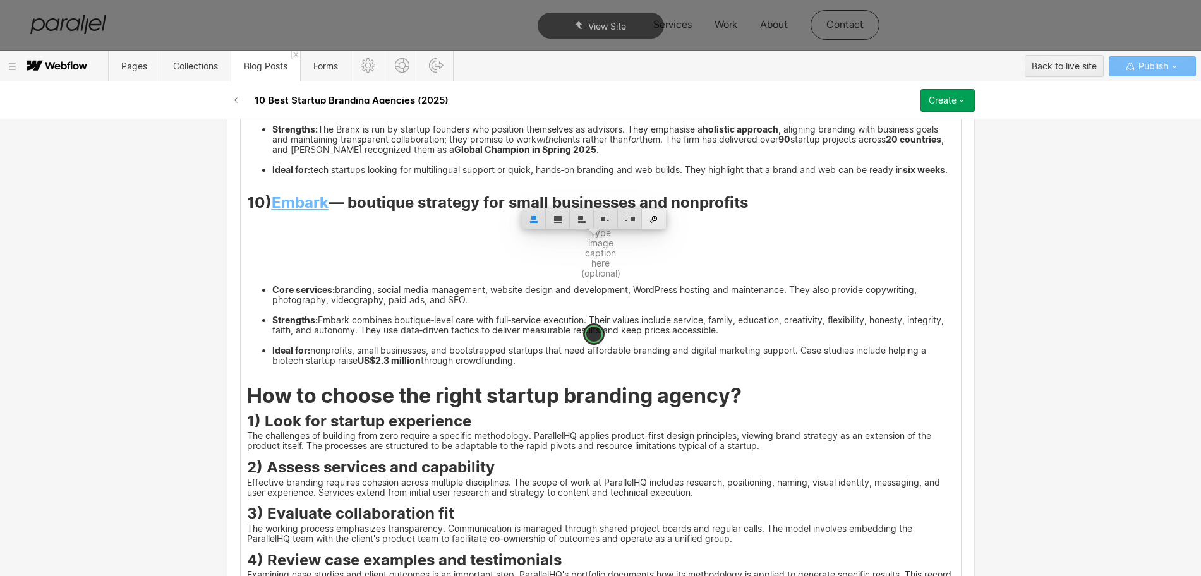
click at [652, 222] on div at bounding box center [654, 219] width 24 height 20
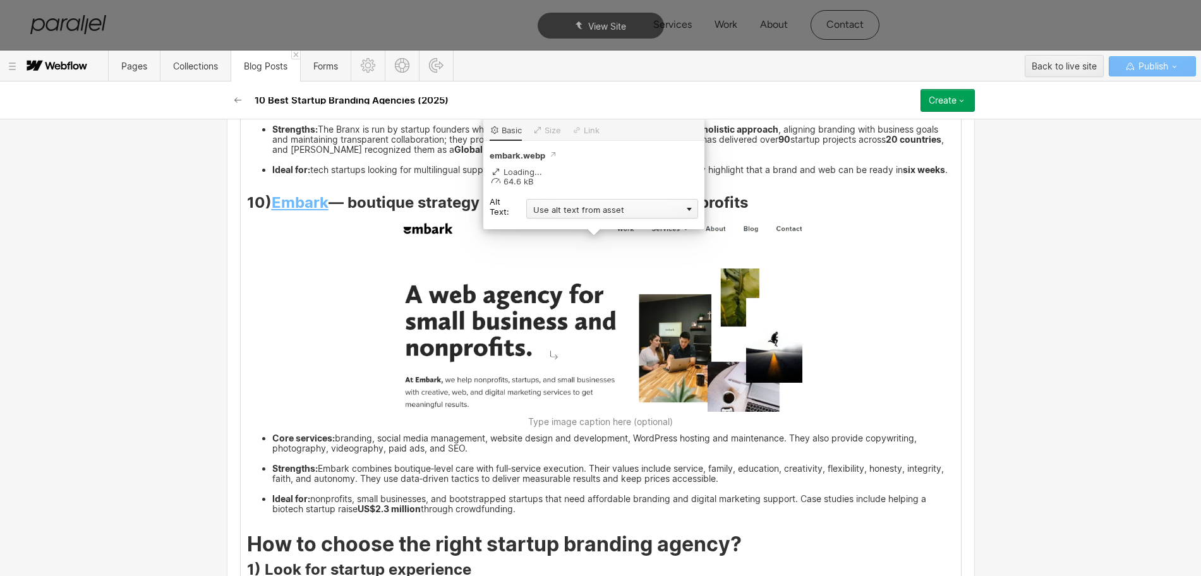
click at [537, 210] on div "Use alt text from asset" at bounding box center [612, 209] width 172 height 20
click at [533, 225] on div "Custom description" at bounding box center [612, 227] width 172 height 16
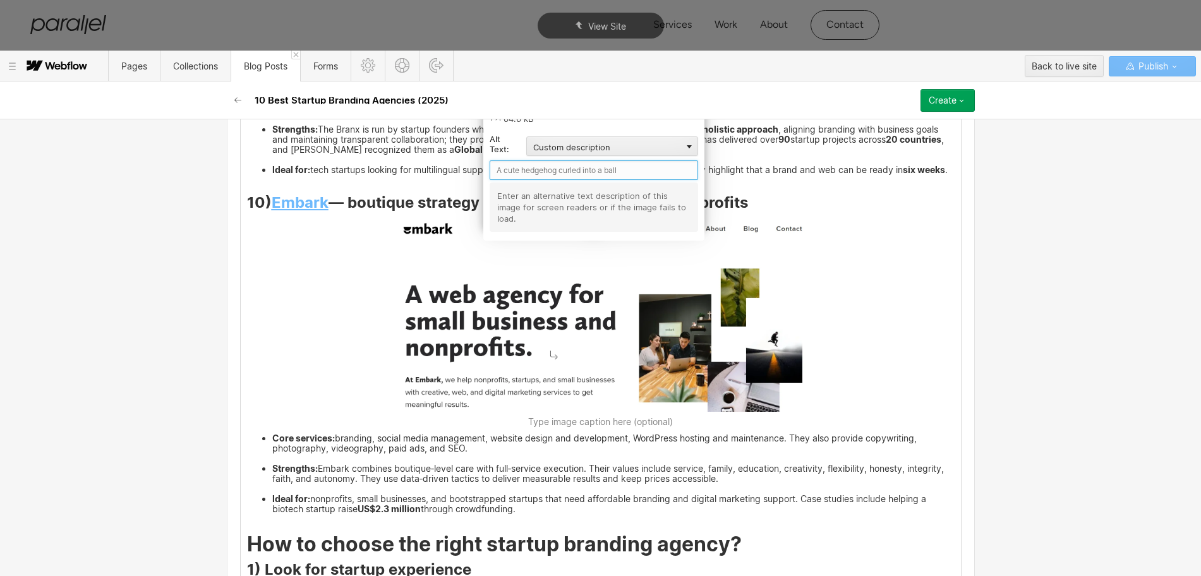
click at [536, 171] on input "text" at bounding box center [594, 170] width 208 height 20
paste input "Embark"
type input "Embark"
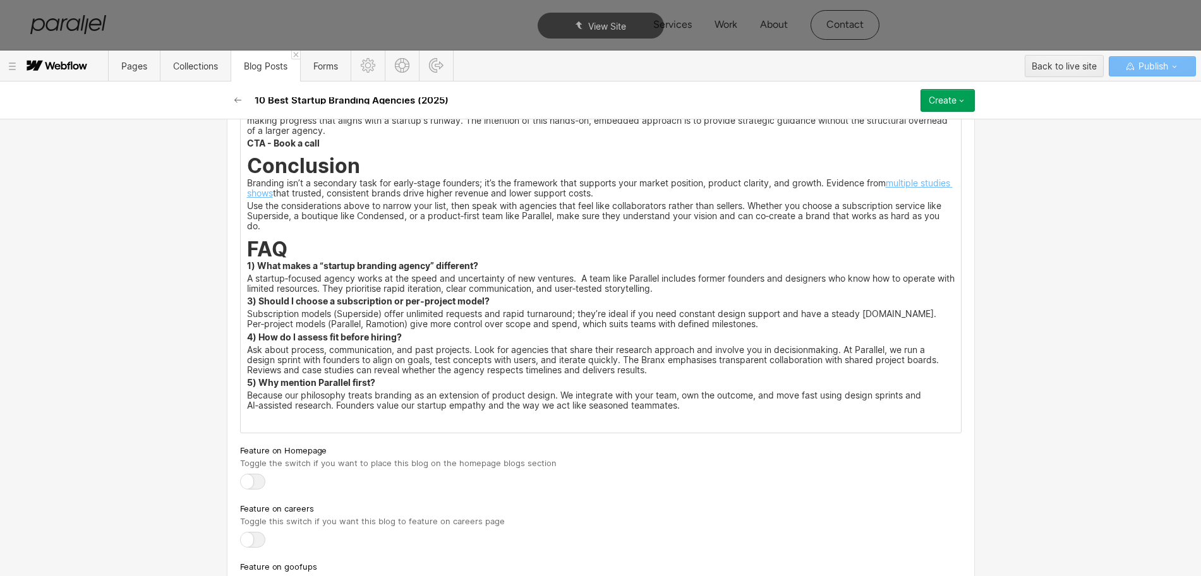
scroll to position [5015, 0]
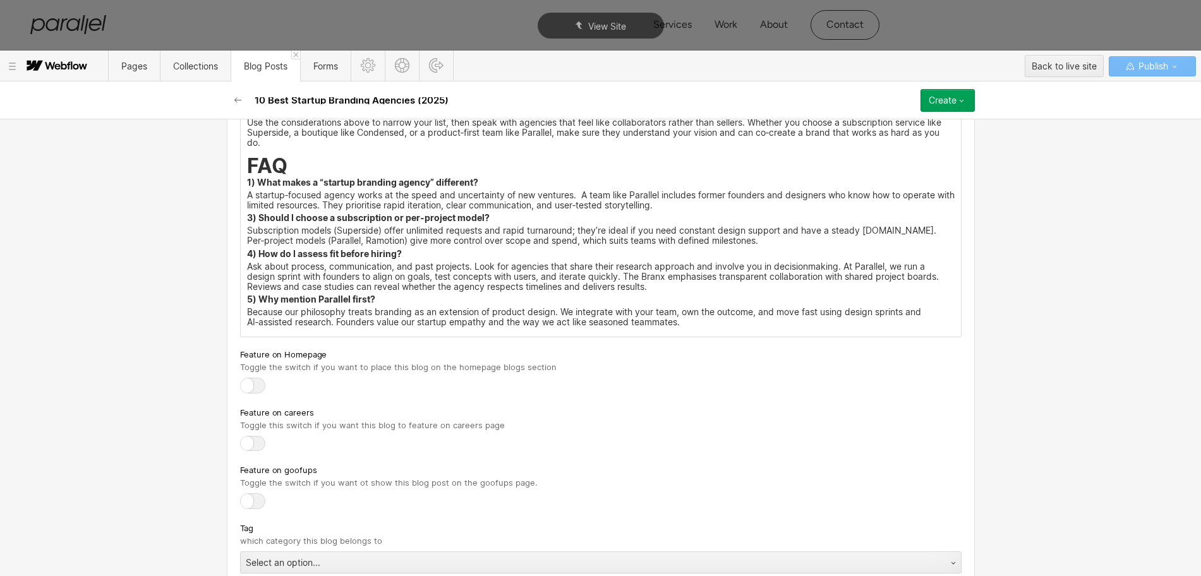
scroll to position [5159, 0]
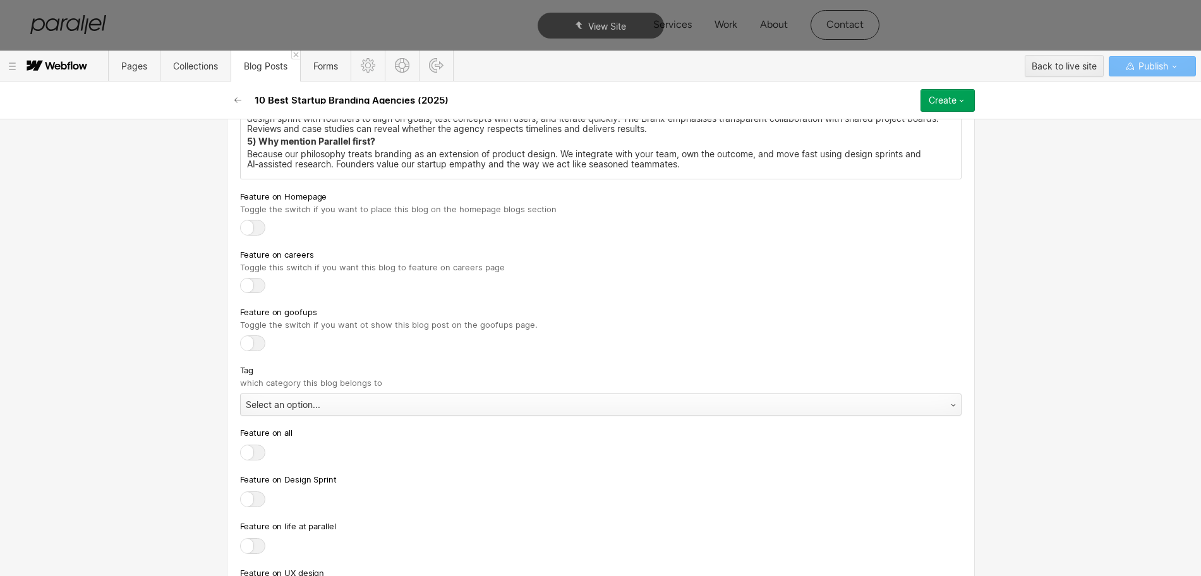
click at [254, 415] on div "Select an option..." at bounding box center [588, 405] width 695 height 20
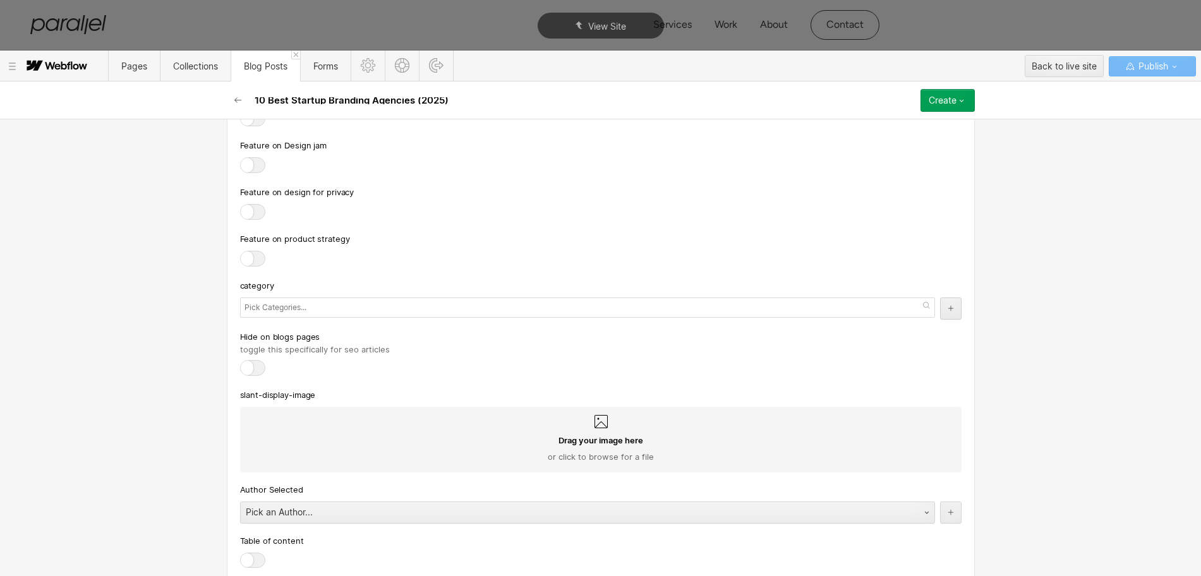
scroll to position [5673, 0]
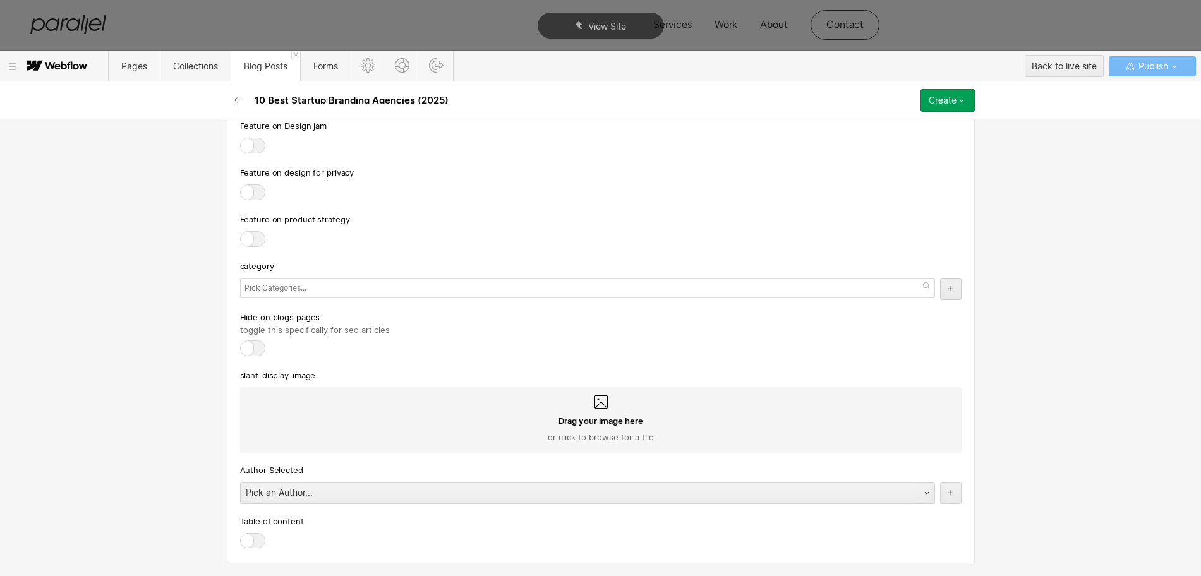
click at [275, 281] on input "text" at bounding box center [277, 288] width 65 height 18
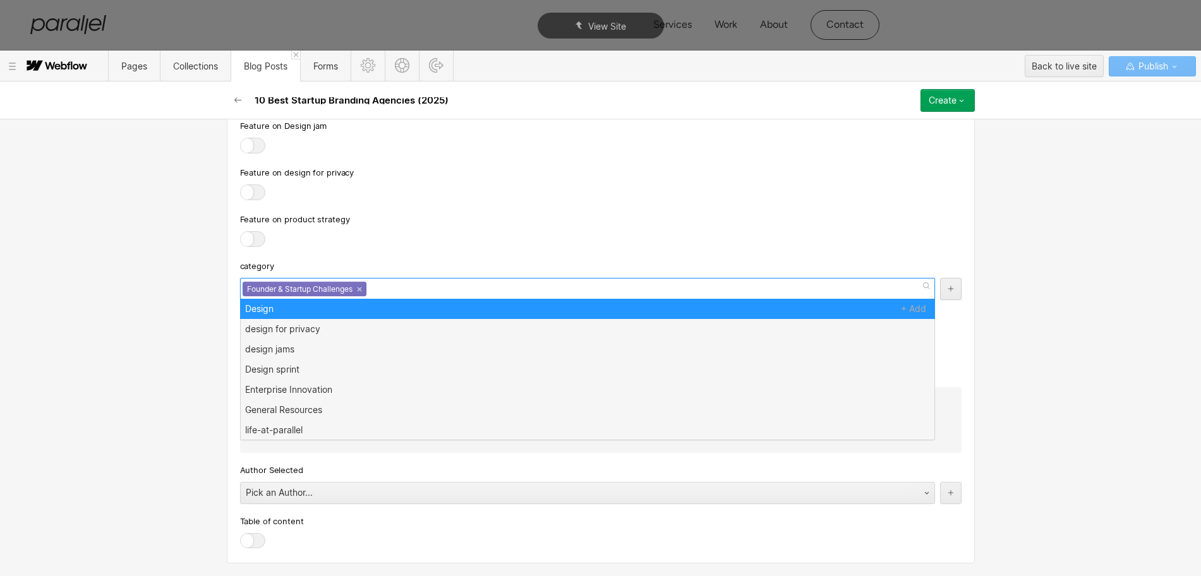
click at [450, 225] on div "Feature on product strategy" at bounding box center [601, 219] width 722 height 14
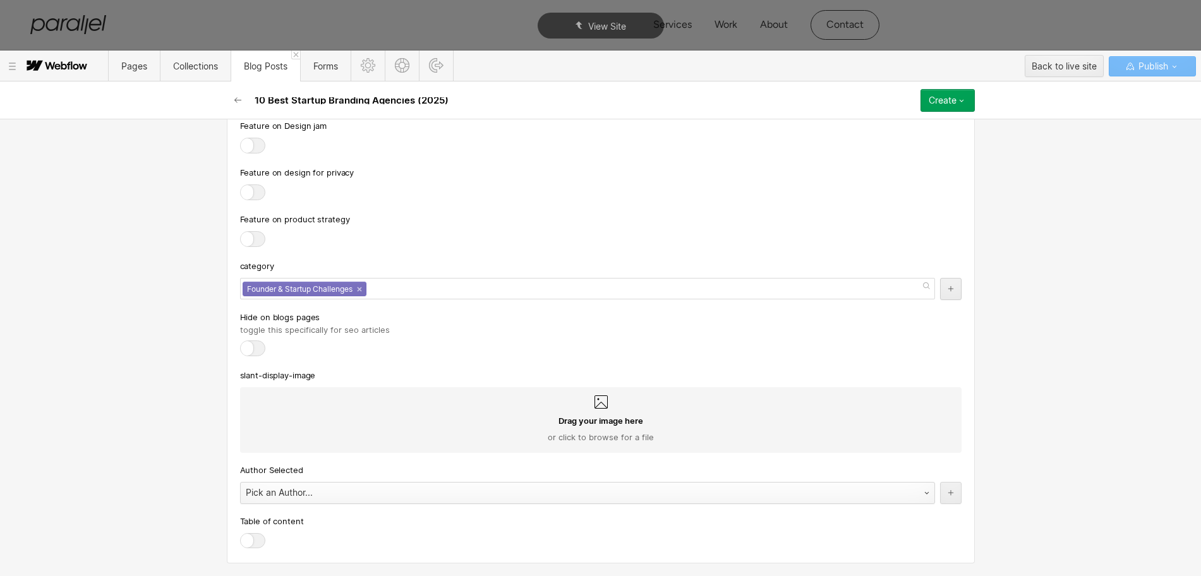
click at [279, 493] on div "Pick an Author..." at bounding box center [575, 493] width 668 height 20
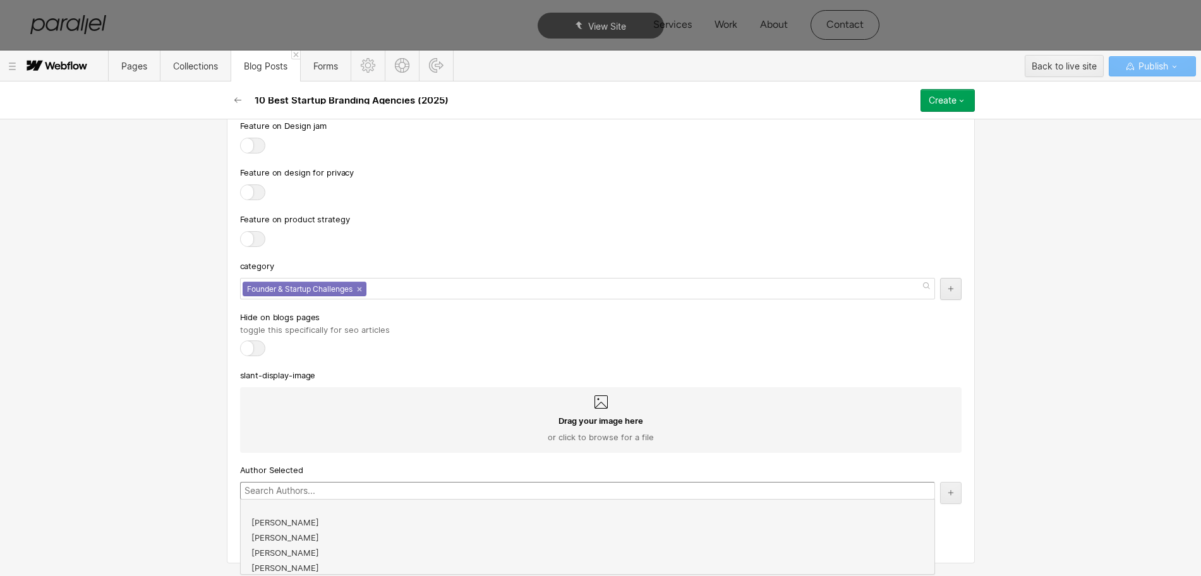
scroll to position [227, 0]
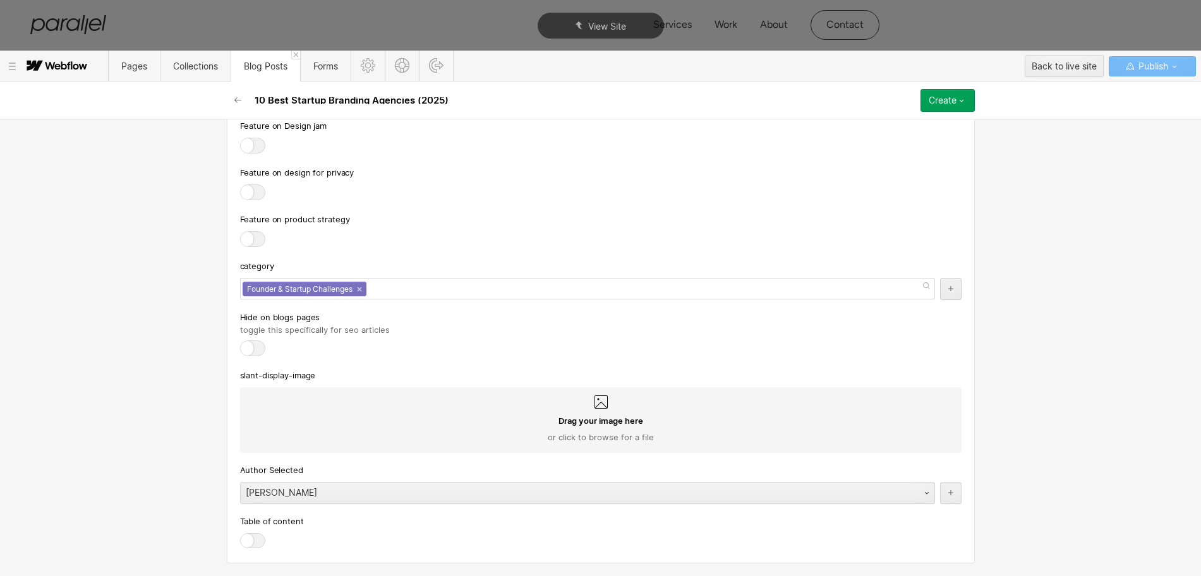
click at [248, 543] on div at bounding box center [252, 541] width 25 height 16
click at [0, 0] on input "checkbox" at bounding box center [0, 0] width 0 height 0
click at [940, 96] on div "Create" at bounding box center [943, 100] width 28 height 10
click at [909, 145] on div "Publish now" at bounding box center [911, 143] width 125 height 17
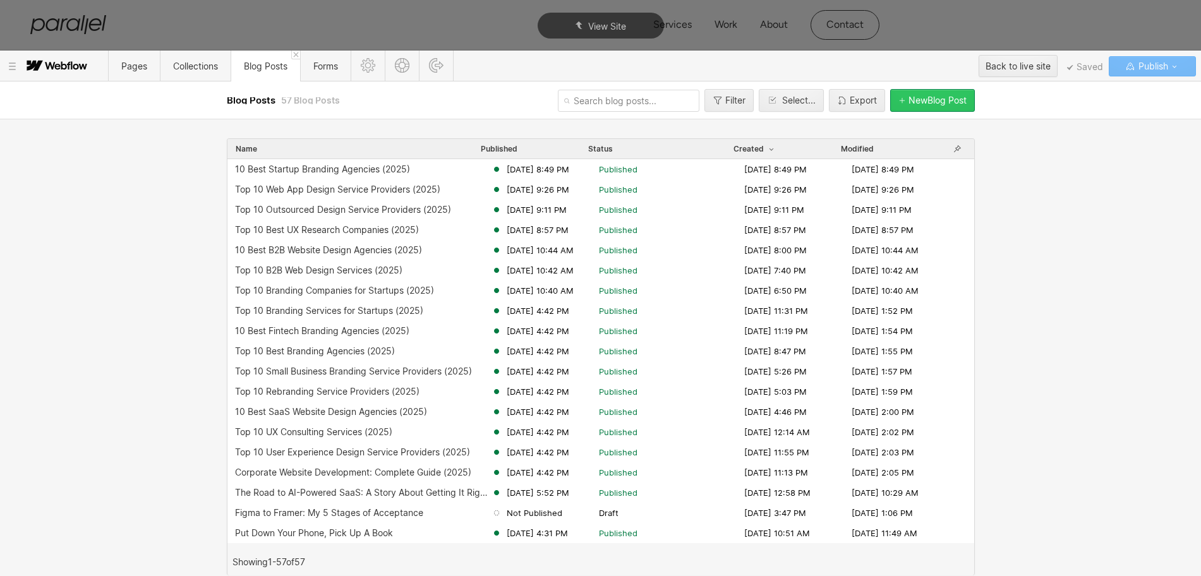
click at [909, 102] on div "New Blog Post" at bounding box center [938, 100] width 58 height 10
click at [905, 107] on button "New Blog Post" at bounding box center [932, 100] width 85 height 23
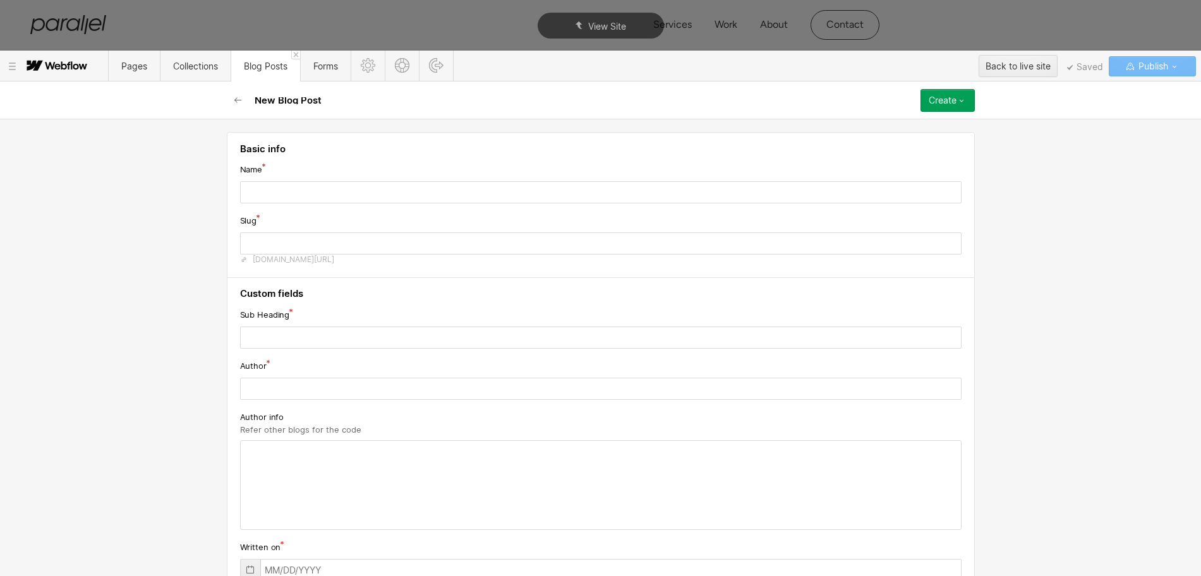
click at [337, 190] on input "text" at bounding box center [601, 192] width 722 height 22
type input "10 Best Branding Company for Small Businesses (2025)"
type input "10-best-branding-company-for-small-businesses-2025"
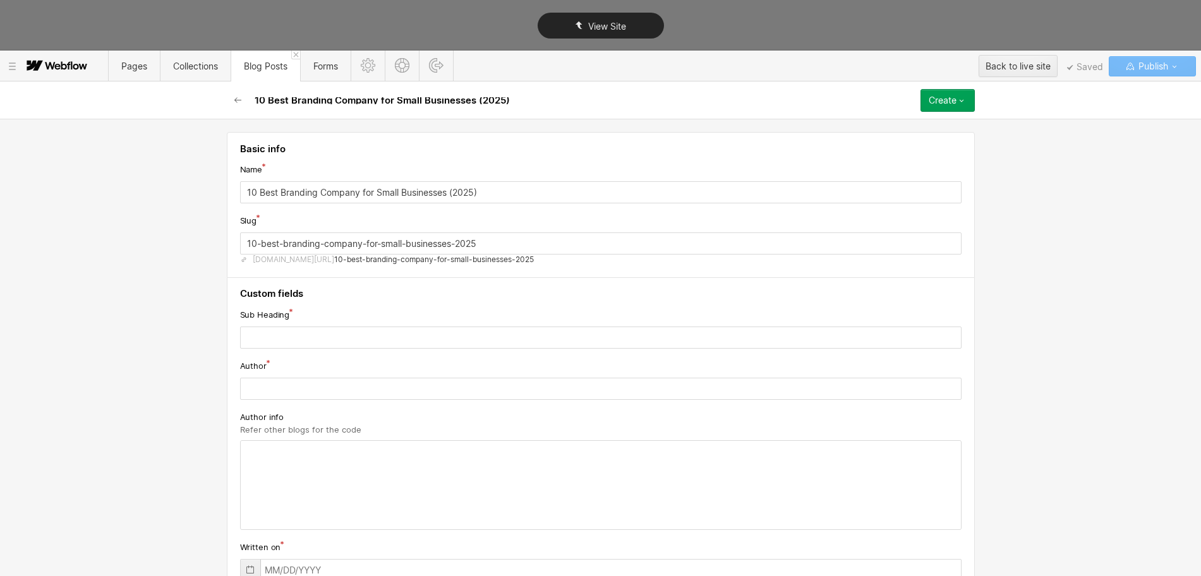
type input "10 Best Branding Company for Small Businesses (2025)"
click at [311, 243] on input "10-best-branding-company-for-small-businesses-2025" at bounding box center [601, 243] width 722 height 22
click at [306, 246] on input "10-best-branding-company-for-small-businesses-2025" at bounding box center [601, 243] width 722 height 22
click at [303, 246] on input "10-best-branding-company-for-small-businesses-2025" at bounding box center [601, 243] width 722 height 22
paste input "branding-company-small-businesses"
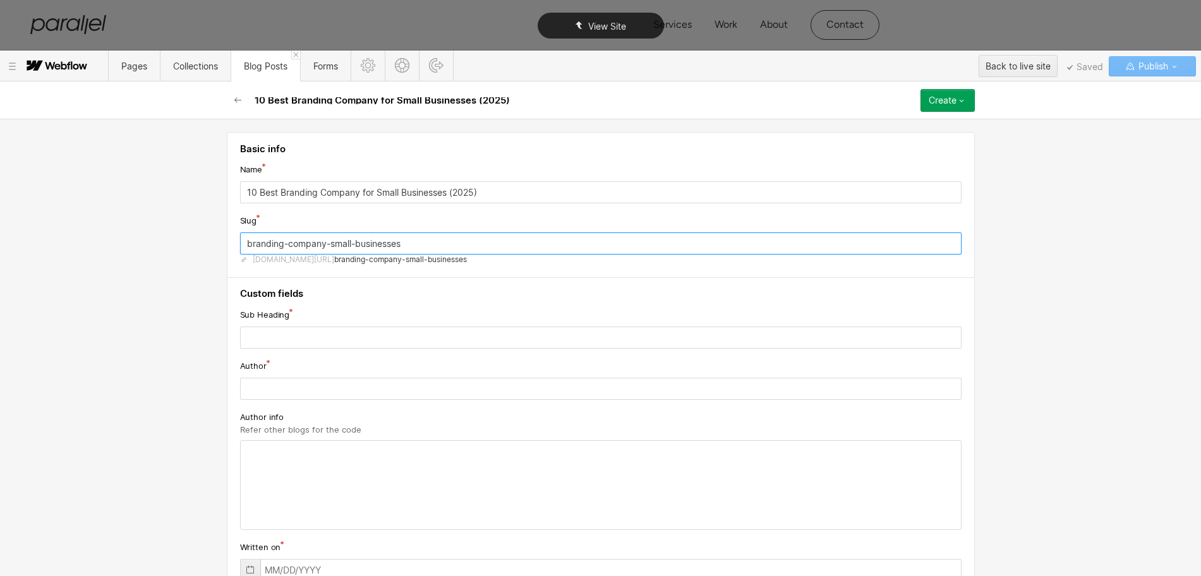
type input "branding-company-small-businesses"
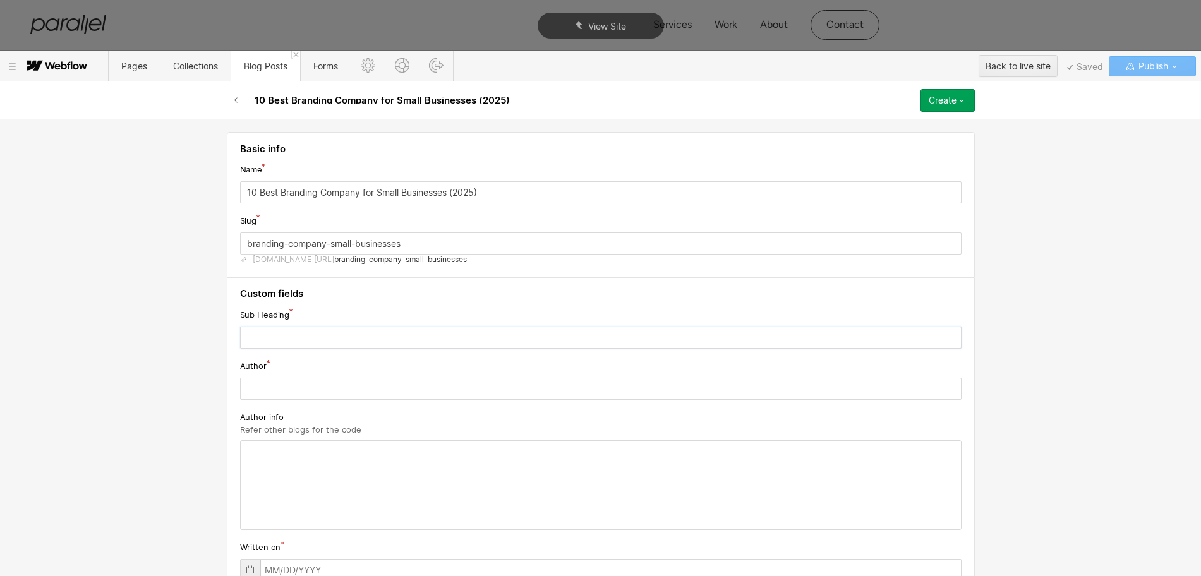
click at [251, 341] on input "text" at bounding box center [601, 338] width 722 height 22
paste input "Find top branding companies for small businesses that create cohesive brand str…"
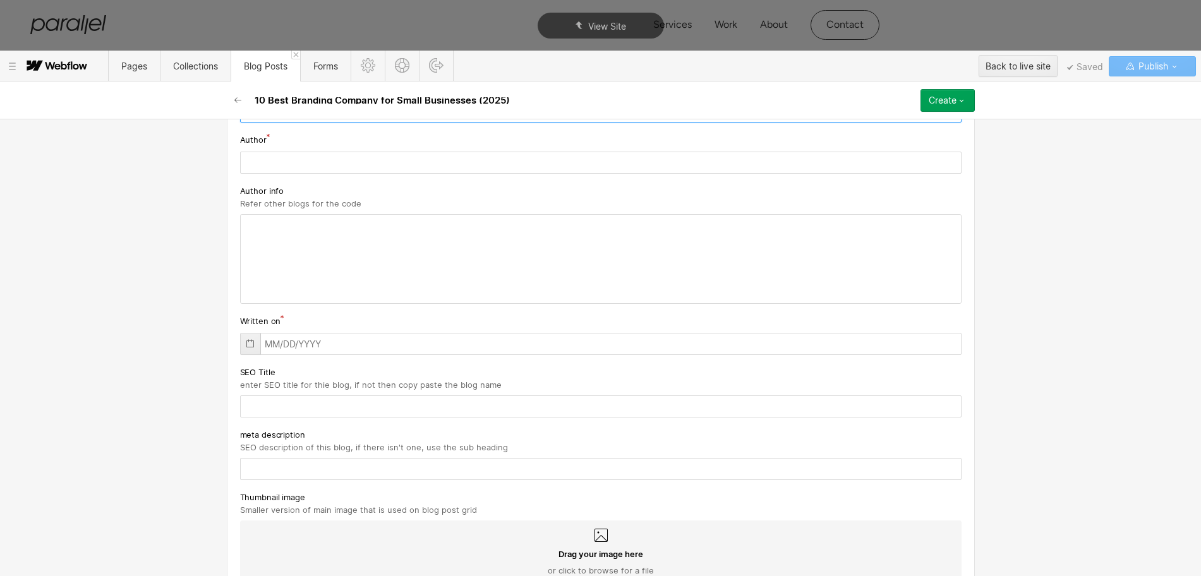
scroll to position [237, 0]
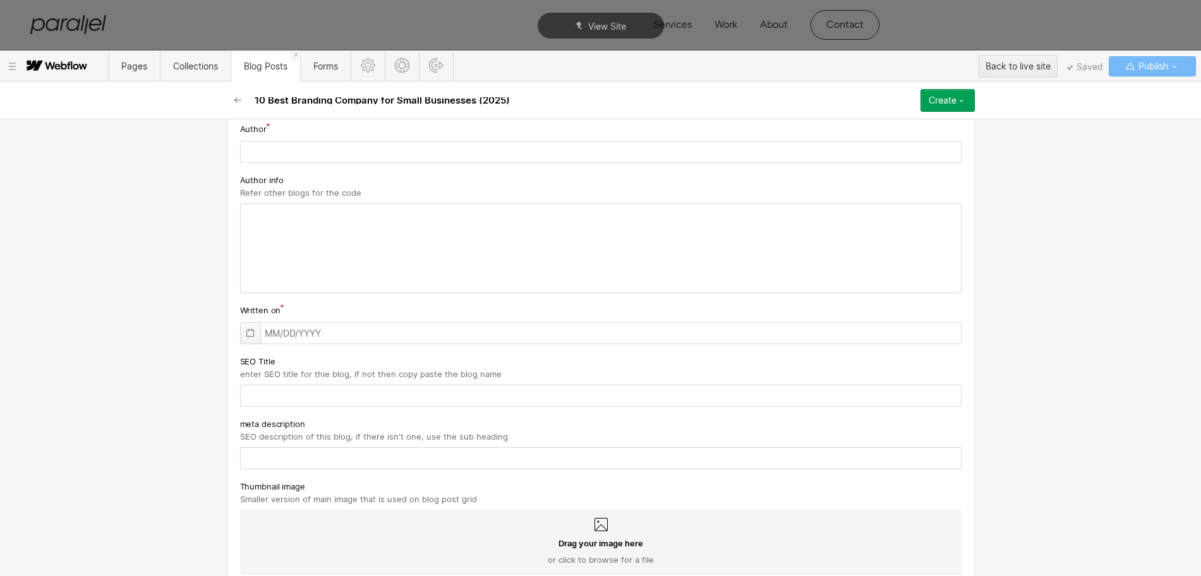
type input "Find top branding companies for small businesses that create cohesive brand str…"
click at [245, 332] on icon at bounding box center [250, 333] width 10 height 10
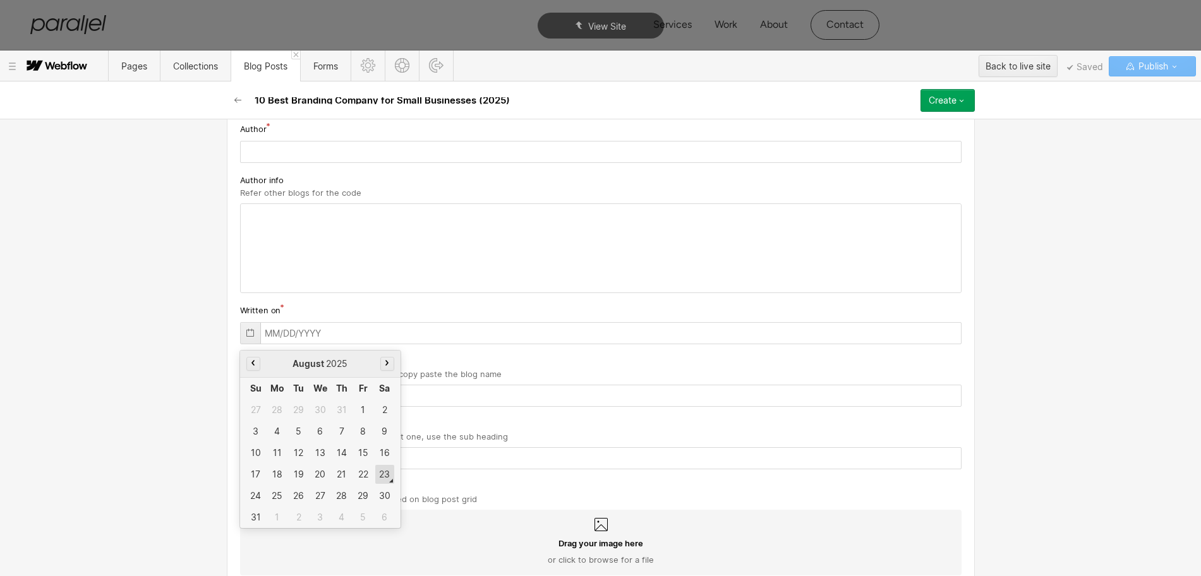
click at [380, 471] on div "23" at bounding box center [384, 474] width 19 height 19
type input "[DATE]"
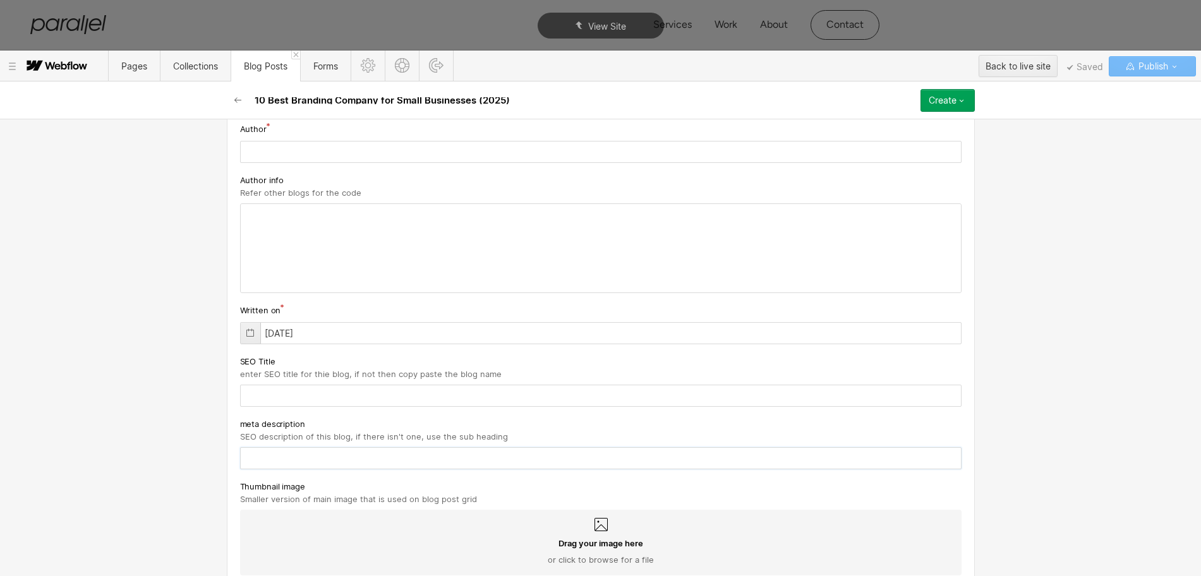
click at [274, 455] on input "text" at bounding box center [601, 458] width 722 height 22
paste input "Find top branding companies for small businesses that create cohesive brand str…"
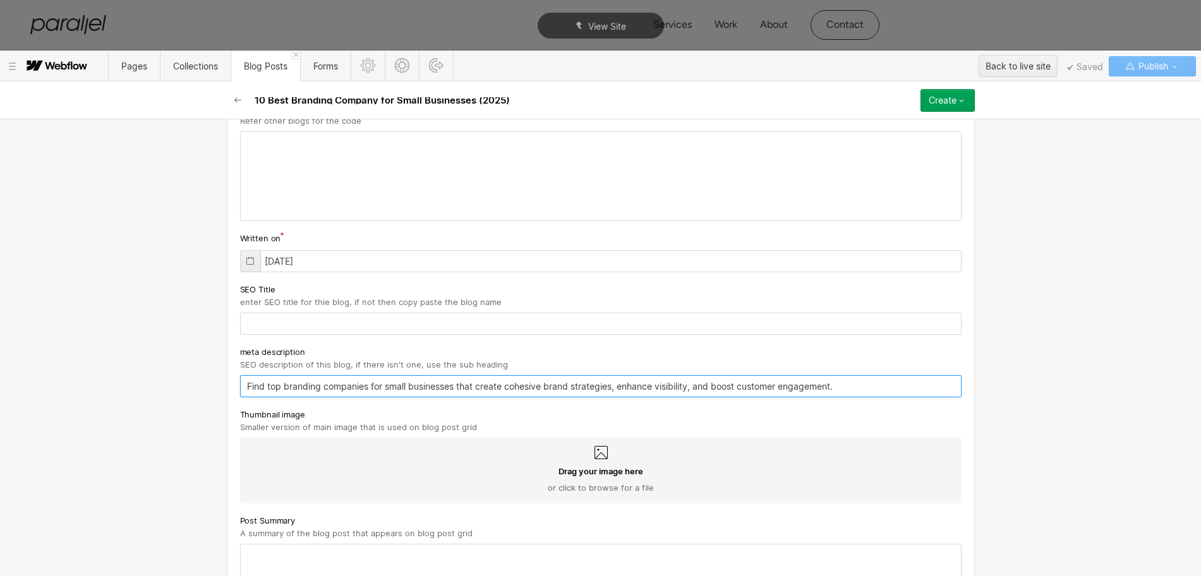
scroll to position [395, 0]
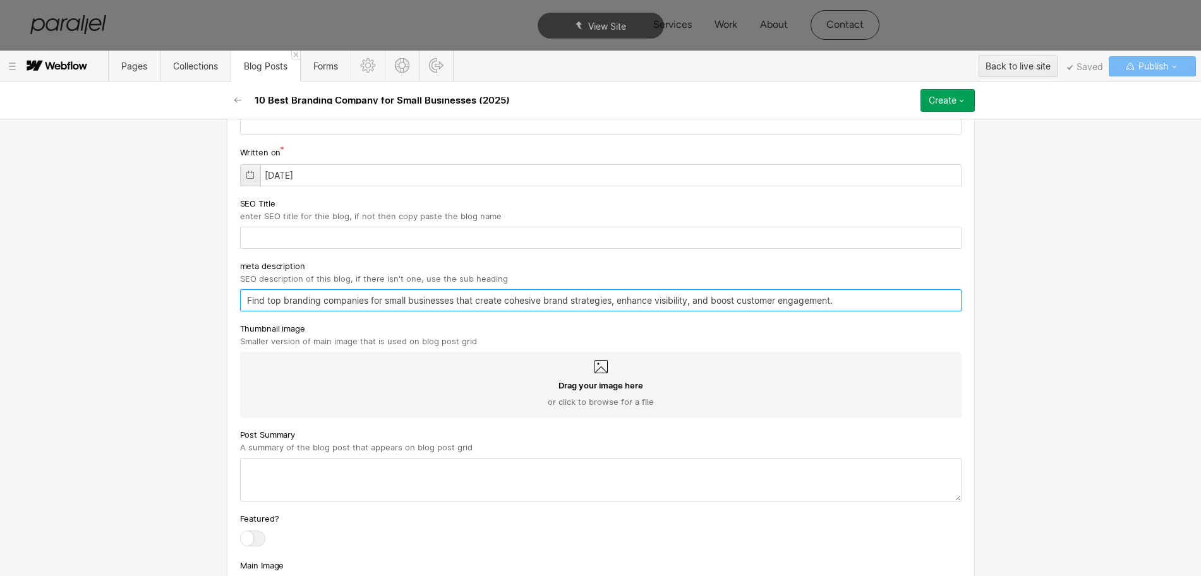
type input "Find top branding companies for small businesses that create cohesive brand str…"
click at [345, 496] on textarea at bounding box center [601, 480] width 722 height 44
paste textarea "Find top branding companies for small businesses that create cohesive brand str…"
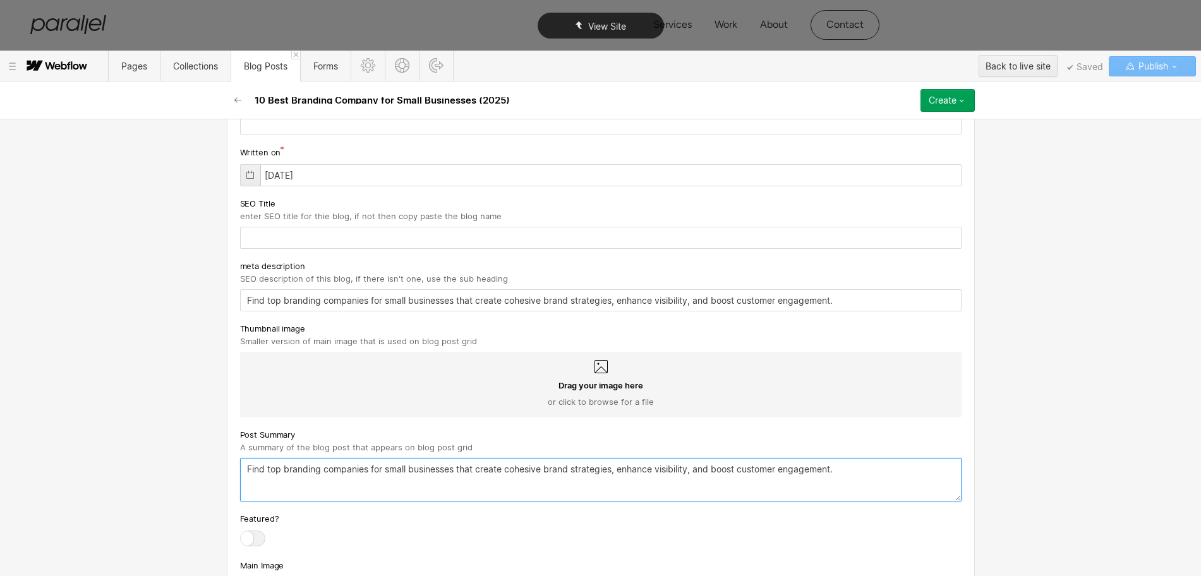
type textarea "Find top branding companies for small businesses that create cohesive brand str…"
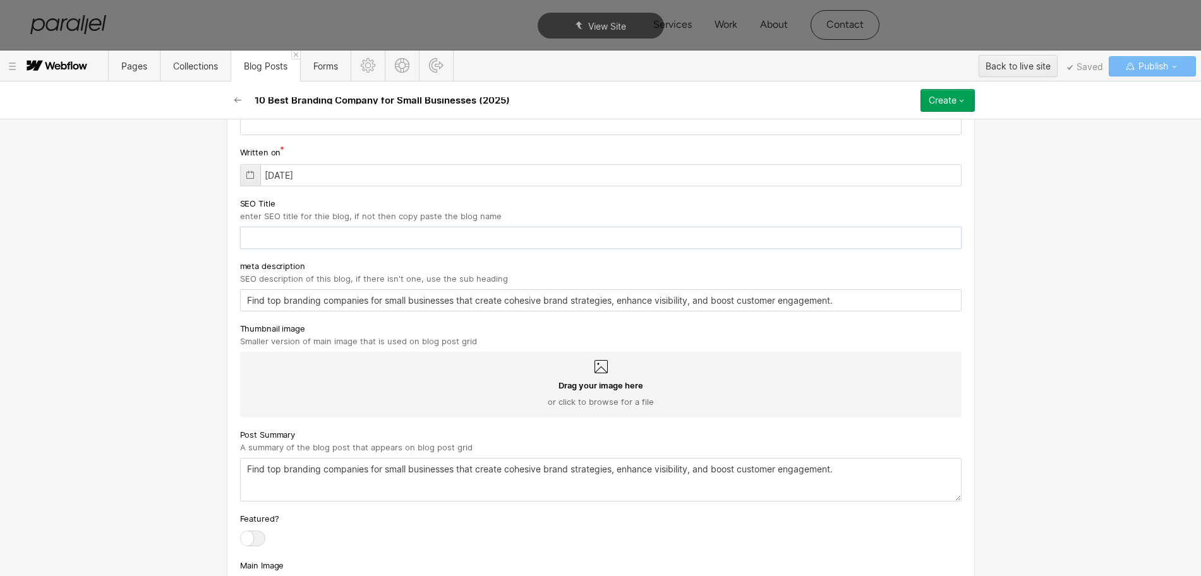
click at [276, 245] on input "text" at bounding box center [601, 238] width 722 height 22
paste input "10 Best Branding Company for Small Businesses (2025)"
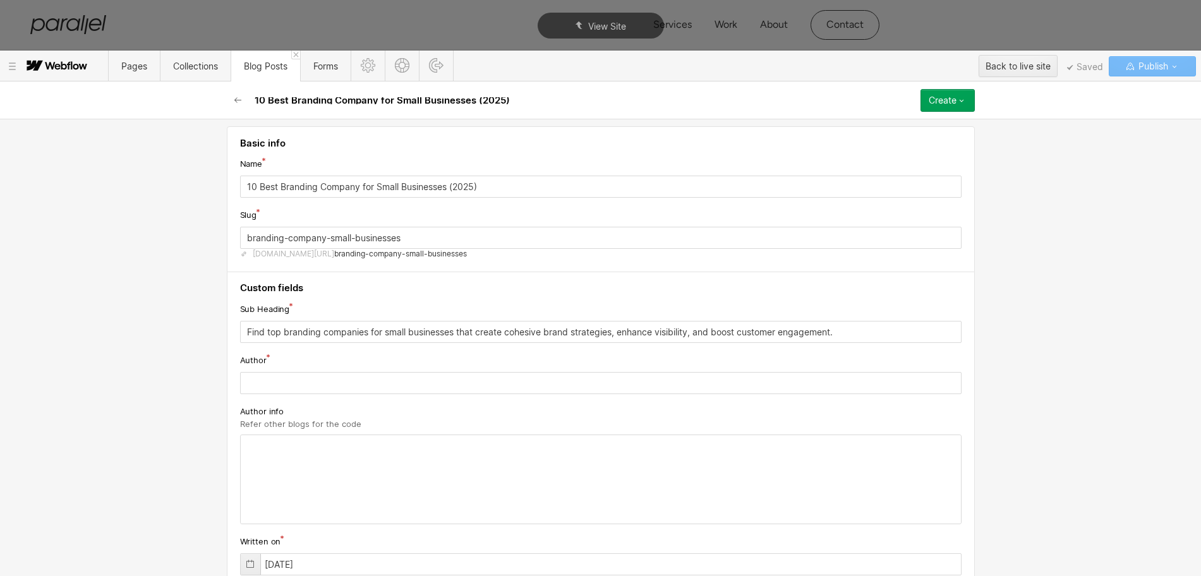
scroll to position [0, 0]
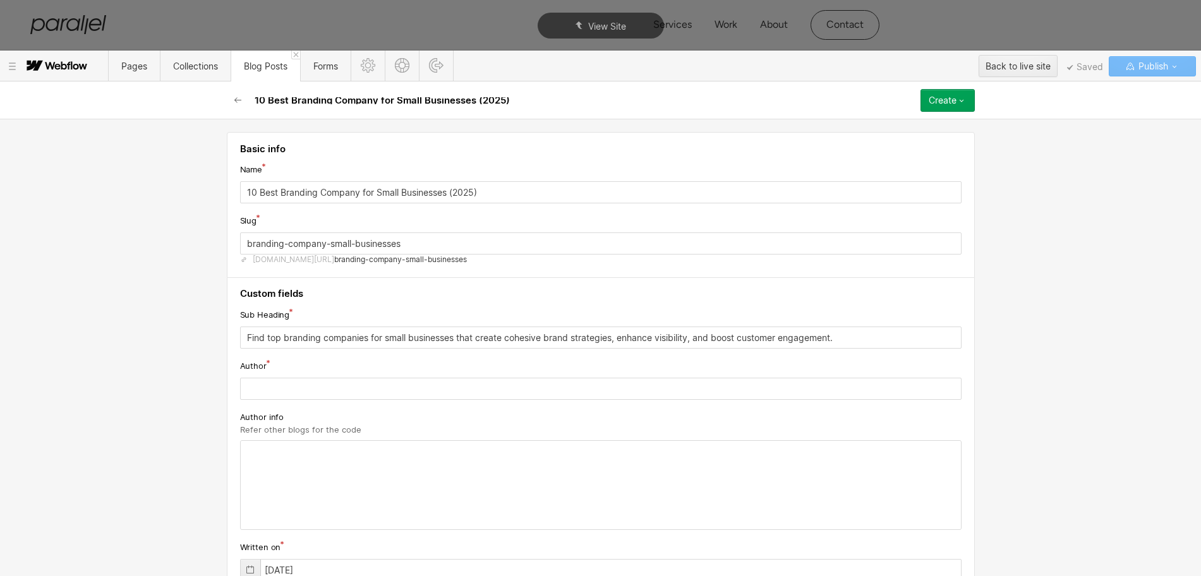
type input "10 Best Branding Company for Small Businesses (2025)"
click at [266, 397] on input "text" at bounding box center [601, 389] width 722 height 22
paste input "[PERSON_NAME]"
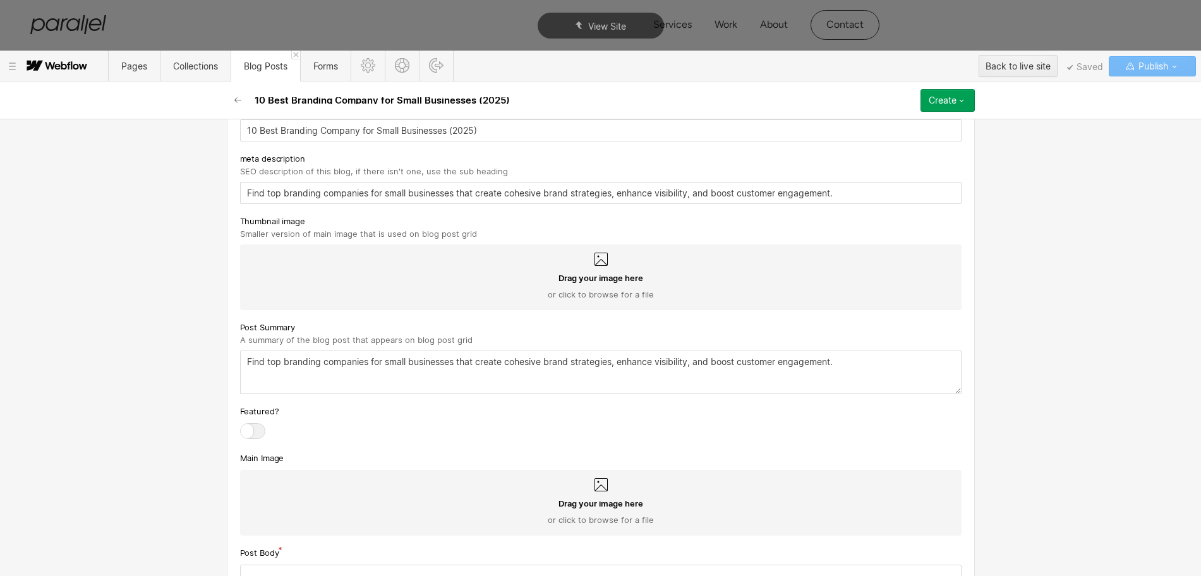
scroll to position [553, 0]
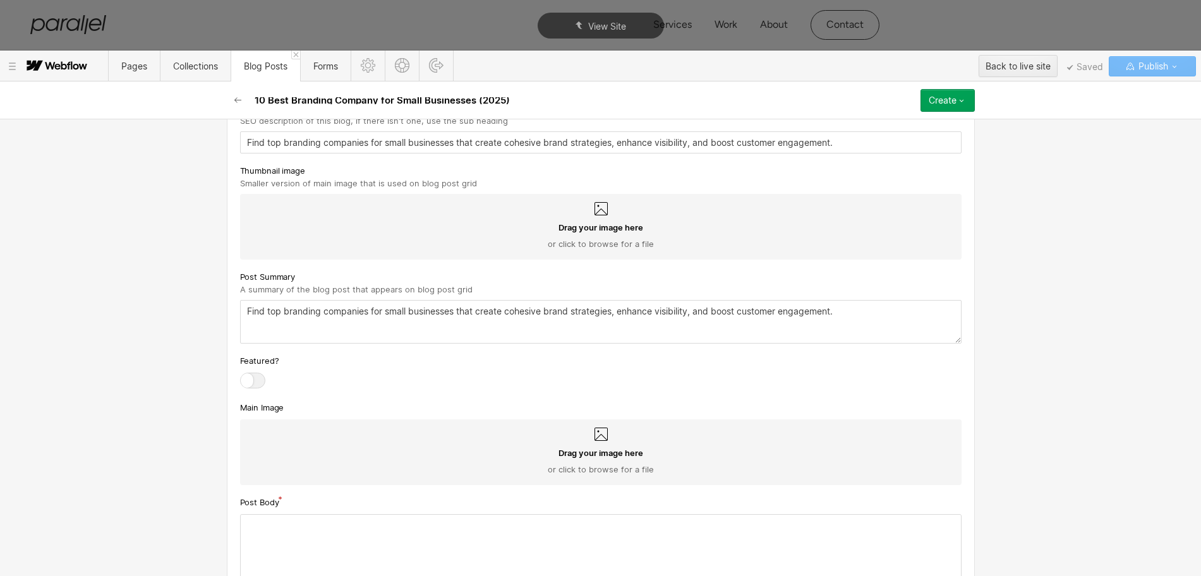
type input "[PERSON_NAME]"
click at [596, 212] on icon at bounding box center [600, 209] width 15 height 15
click at [0, 0] on input "Drag your image here or click to browse for a file" at bounding box center [0, 0] width 0 height 0
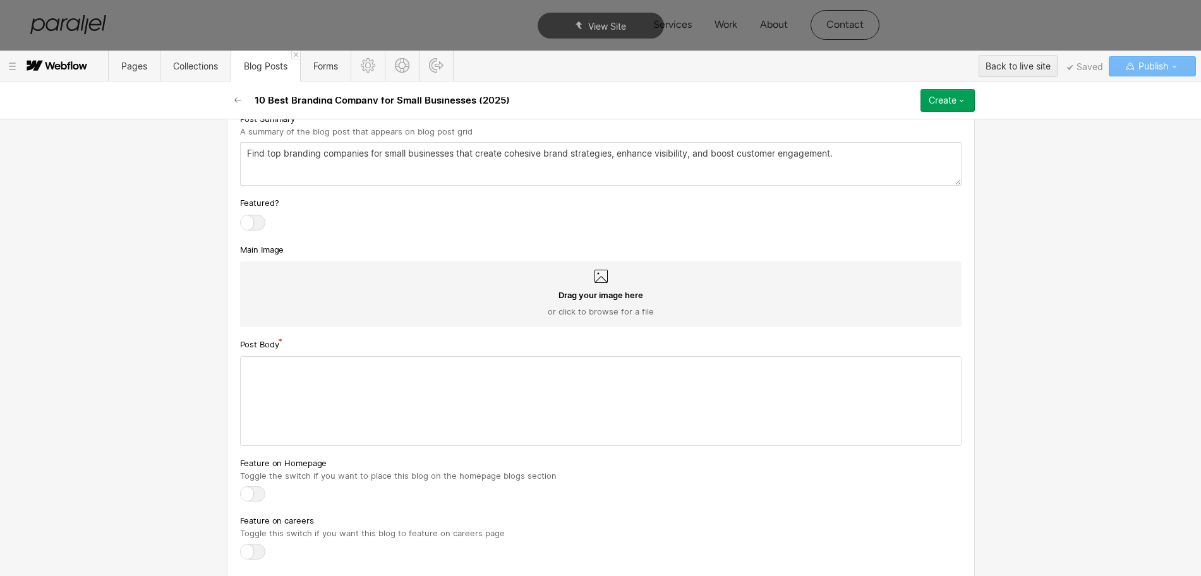
click at [292, 404] on div at bounding box center [601, 401] width 720 height 88
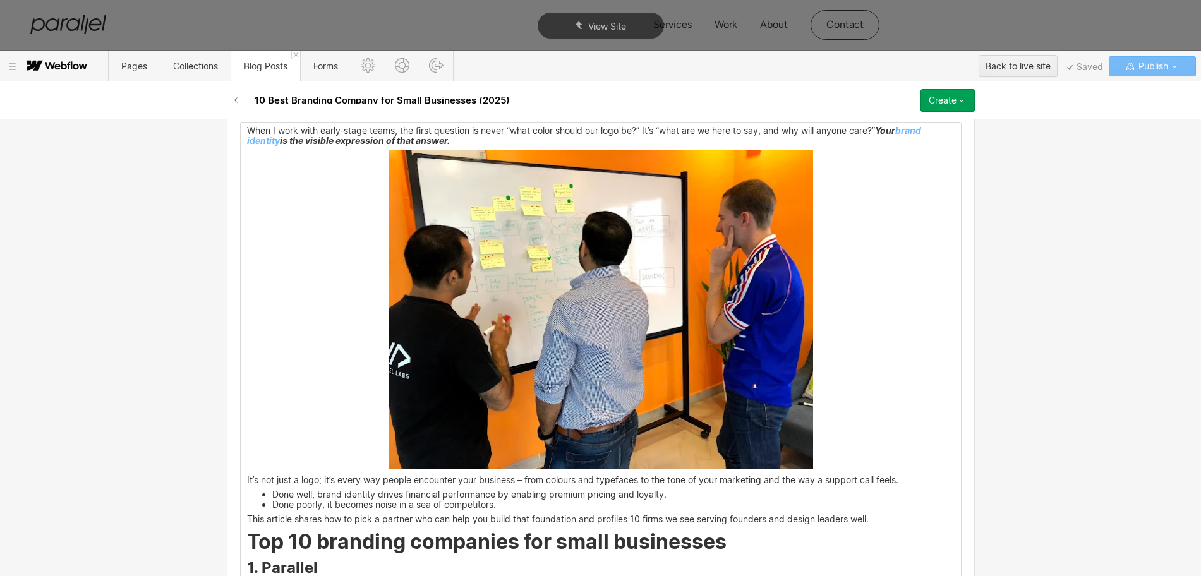
scroll to position [948, 0]
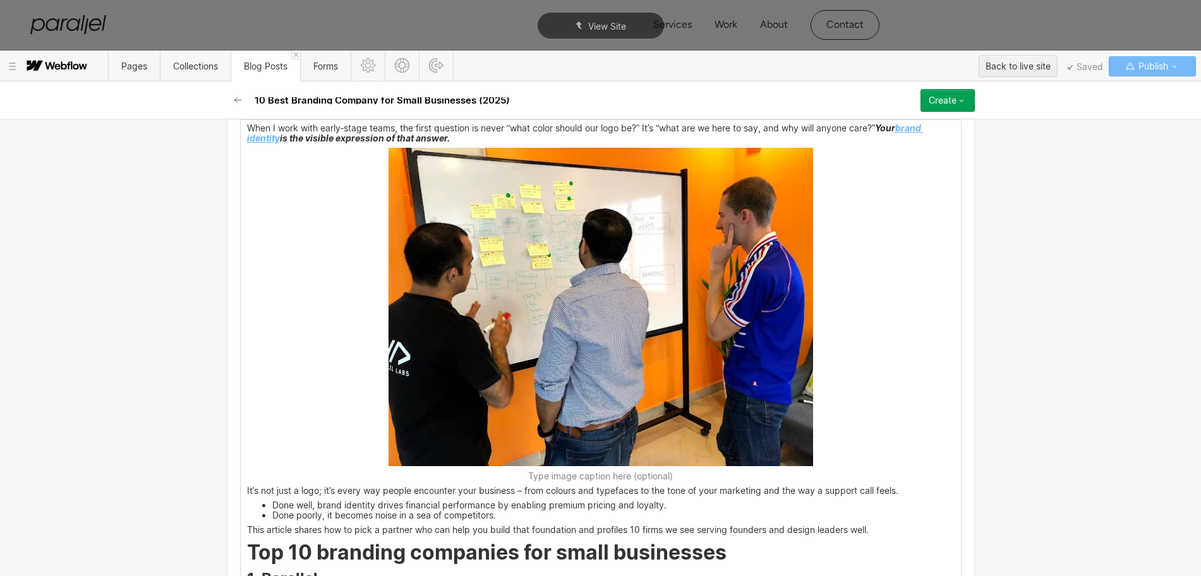
click at [553, 342] on img at bounding box center [601, 307] width 425 height 318
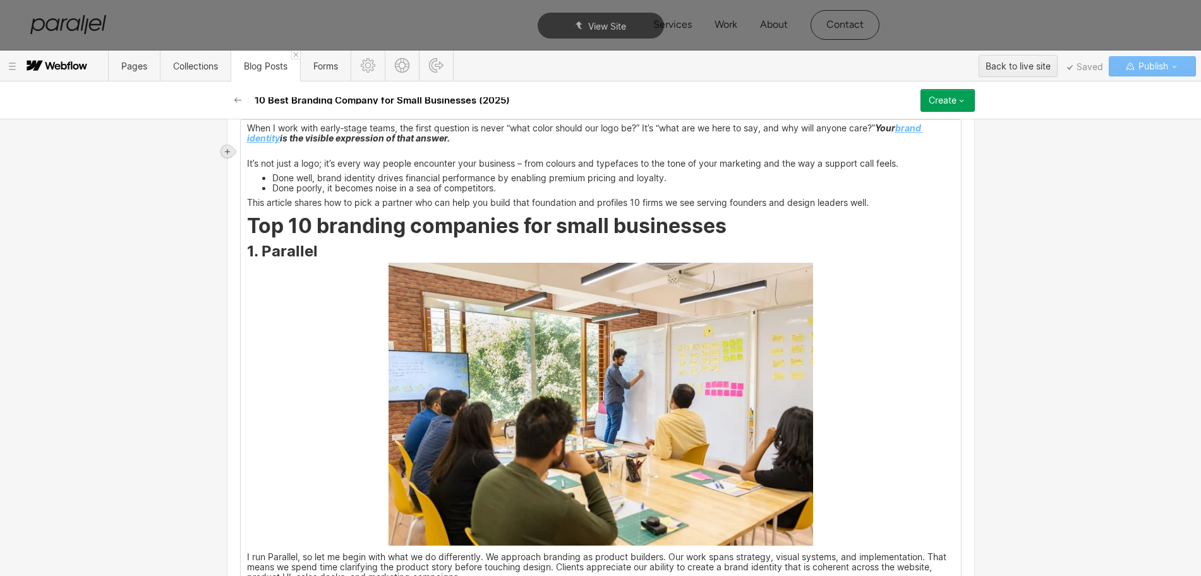
click at [229, 155] on div at bounding box center [227, 151] width 13 height 13
click at [250, 157] on div at bounding box center [251, 152] width 24 height 20
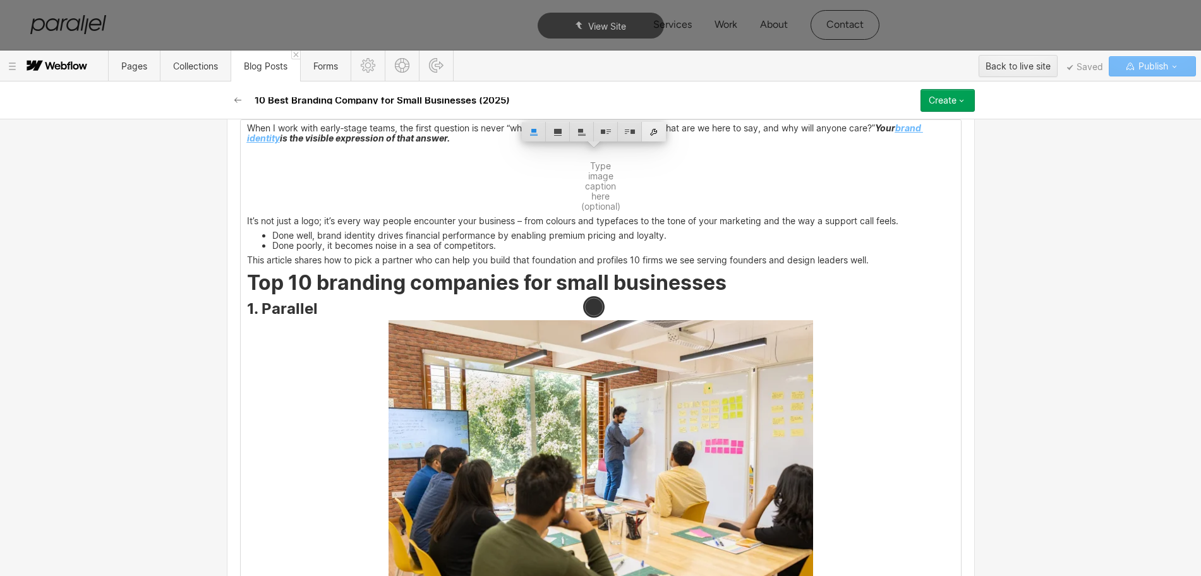
click at [656, 137] on div at bounding box center [654, 132] width 24 height 20
click at [556, 120] on div "Use alt text from asset" at bounding box center [612, 122] width 172 height 20
click at [552, 144] on div "Custom description" at bounding box center [612, 140] width 172 height 16
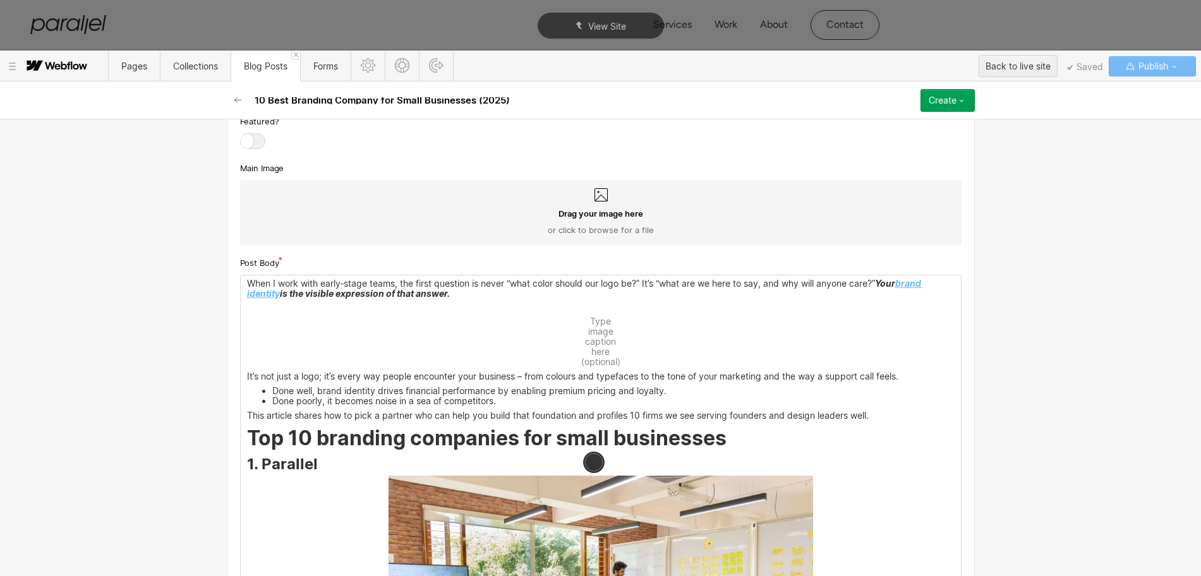
scroll to position [790, 0]
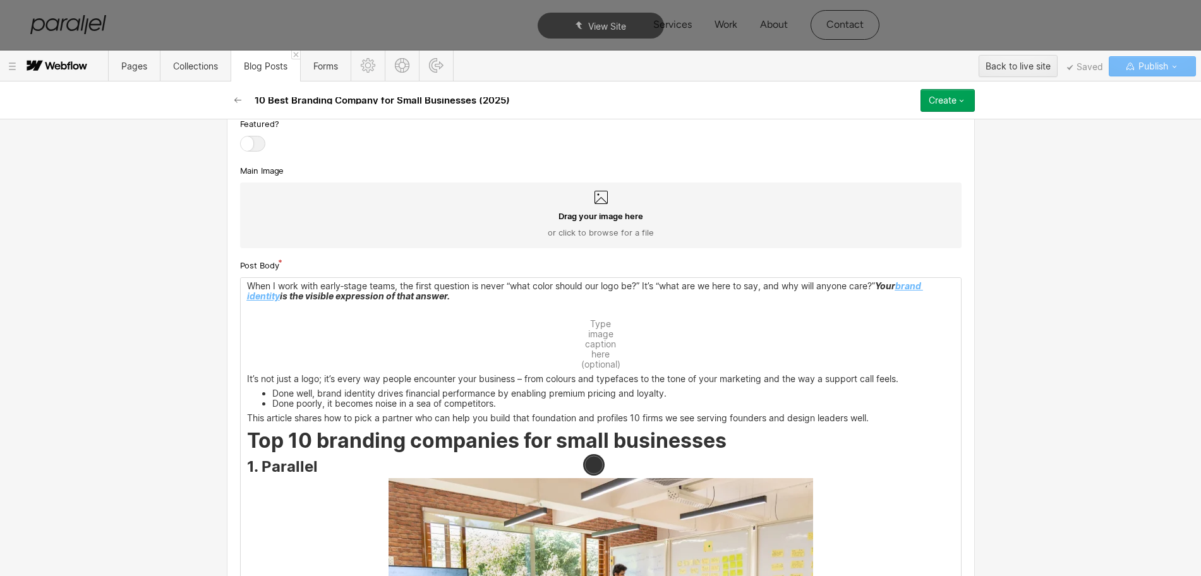
click at [581, 314] on img at bounding box center [581, 314] width 0 height 0
click at [652, 293] on div at bounding box center [654, 290] width 24 height 20
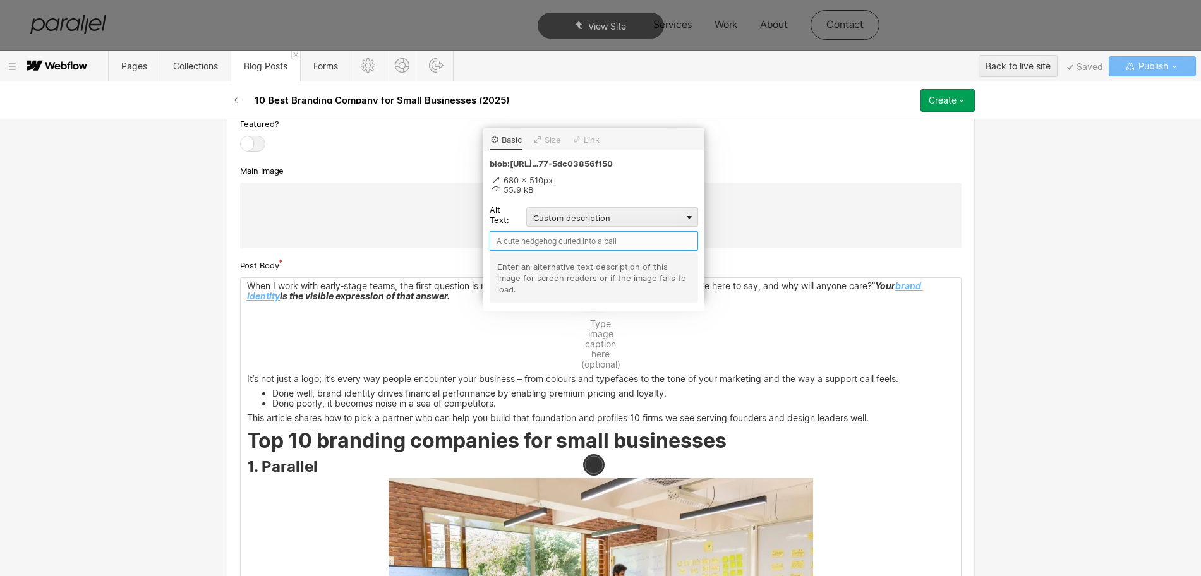
click at [531, 241] on input "text" at bounding box center [594, 241] width 208 height 20
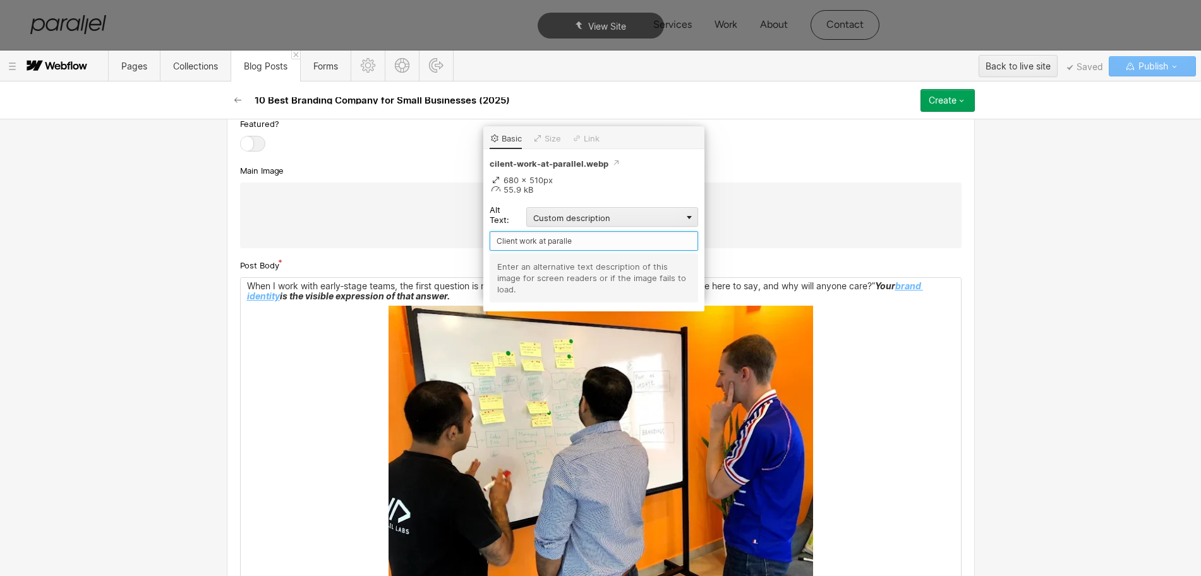
type input "Client work at parallel"
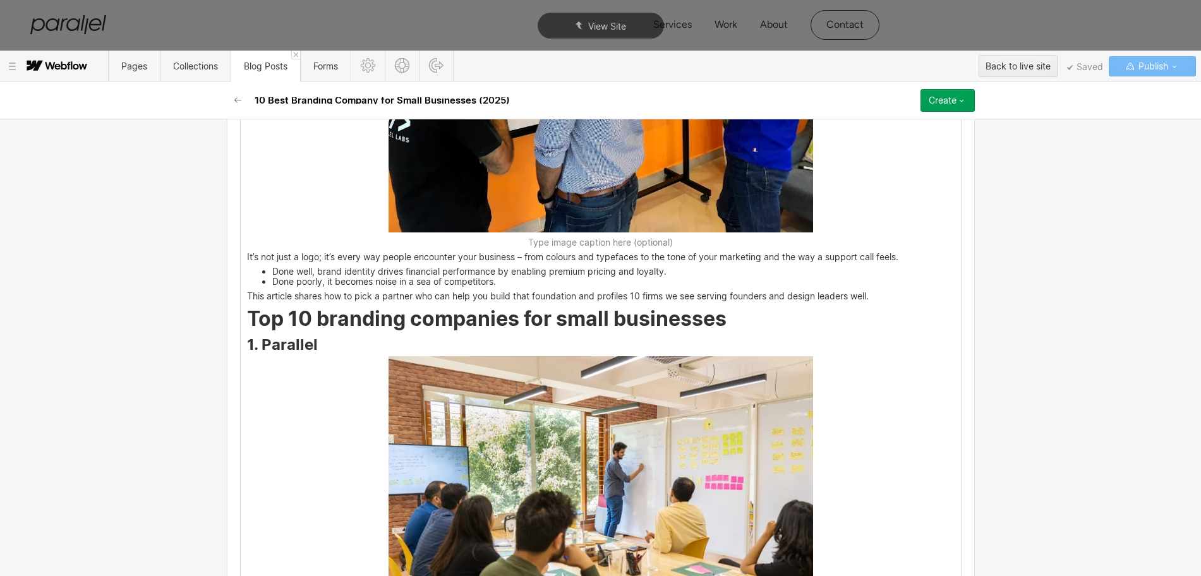
scroll to position [1185, 0]
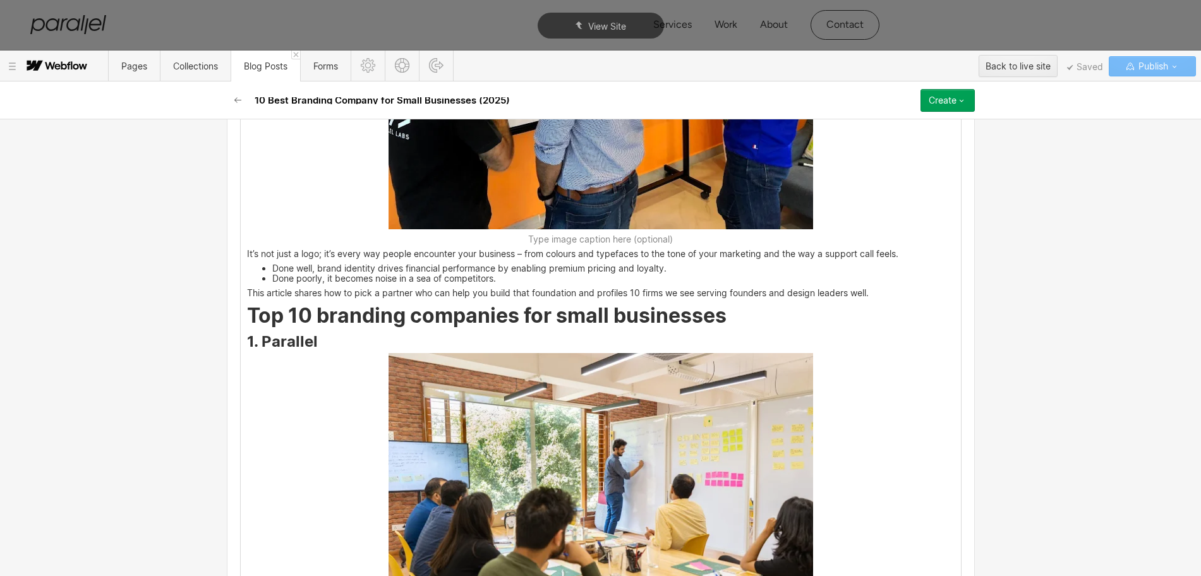
click at [593, 432] on img at bounding box center [601, 494] width 425 height 283
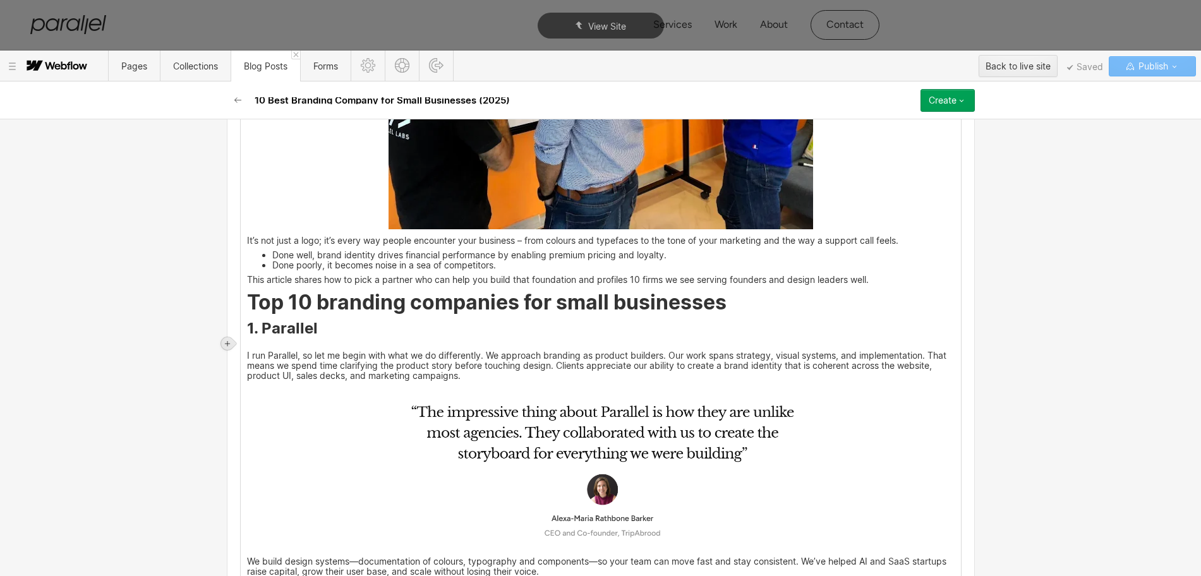
click at [229, 341] on icon at bounding box center [228, 344] width 8 height 8
click at [247, 346] on div at bounding box center [251, 344] width 24 height 20
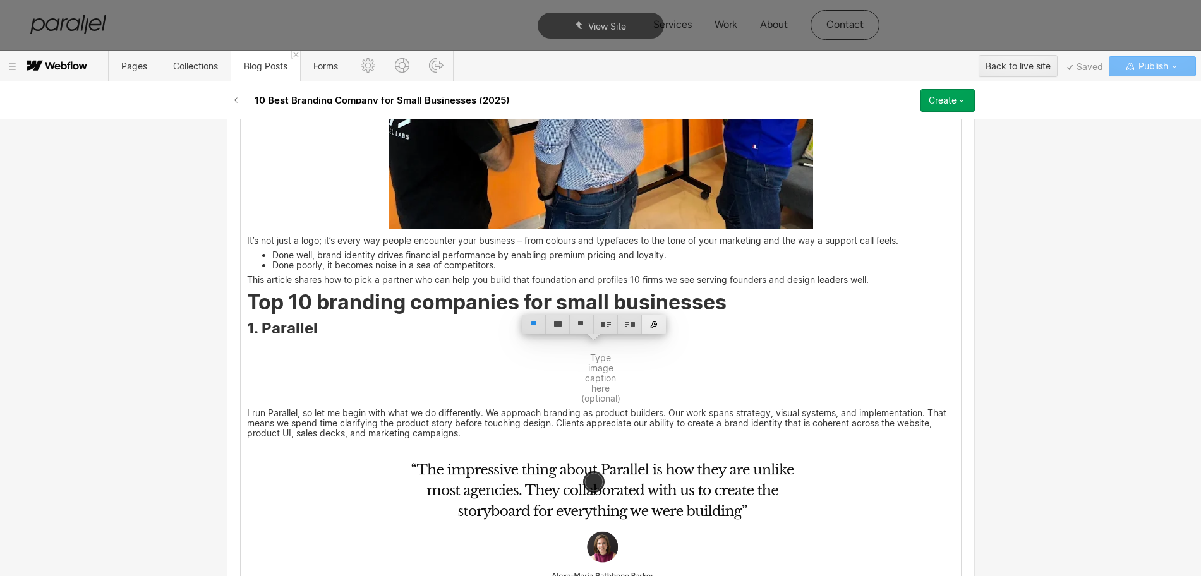
click at [658, 322] on div at bounding box center [654, 325] width 24 height 20
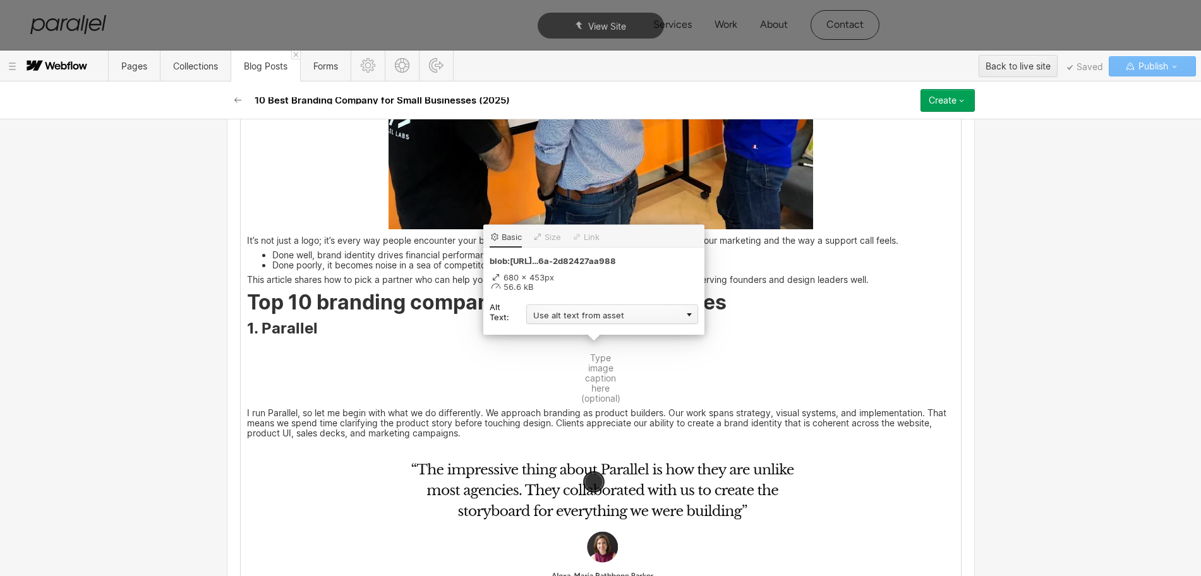
click at [575, 313] on div "Use alt text from asset" at bounding box center [612, 315] width 172 height 20
click at [547, 329] on div "Custom description" at bounding box center [612, 333] width 172 height 16
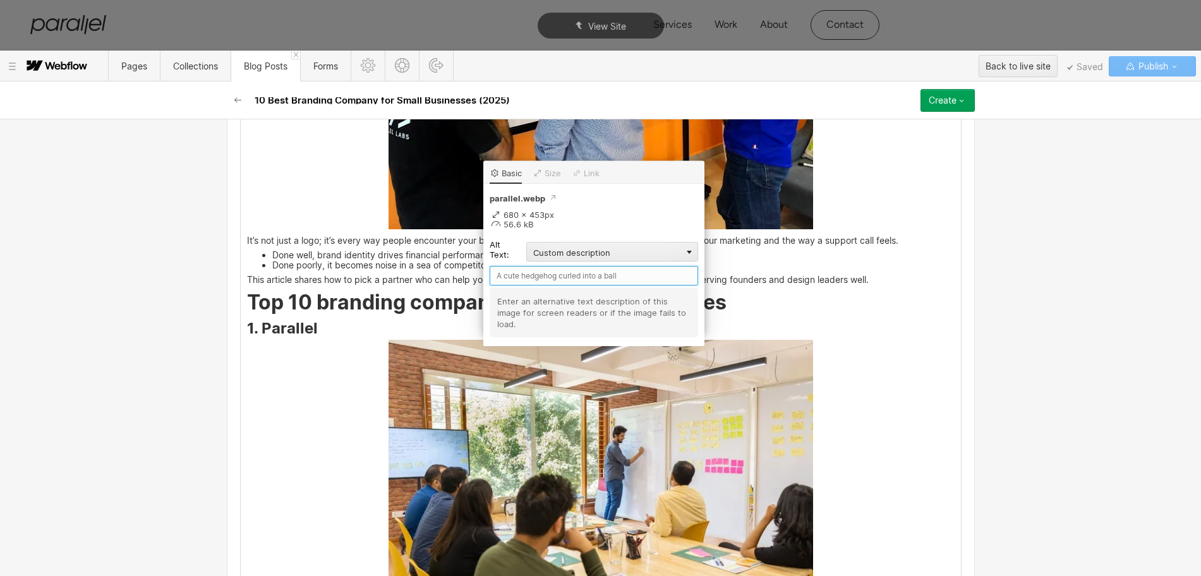
click at [507, 277] on input "text" at bounding box center [594, 276] width 208 height 20
type input "Parallel"
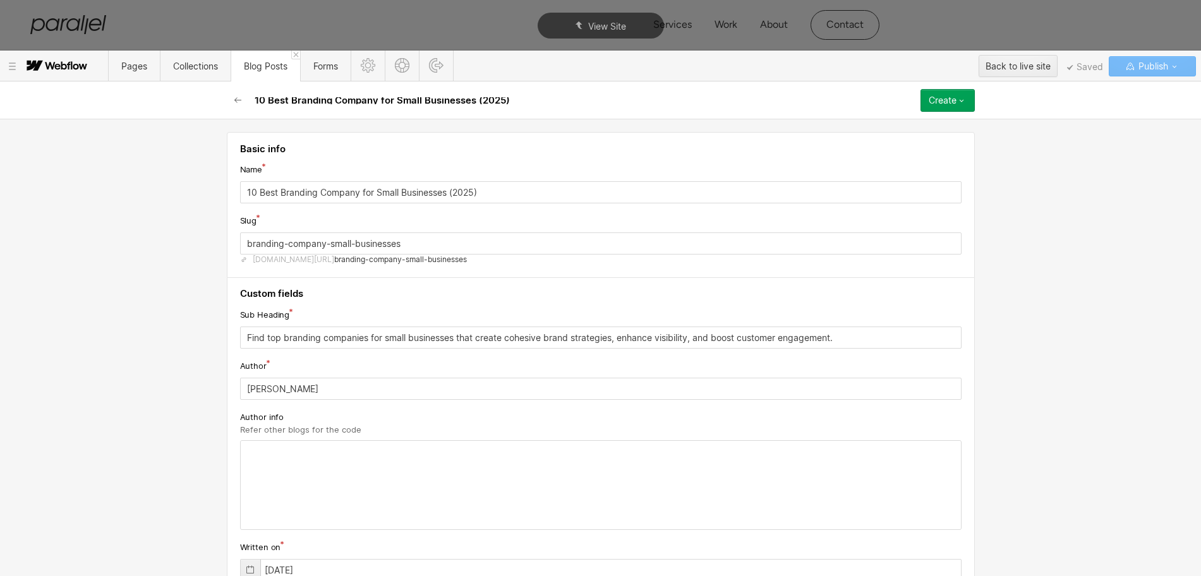
scroll to position [1579, 0]
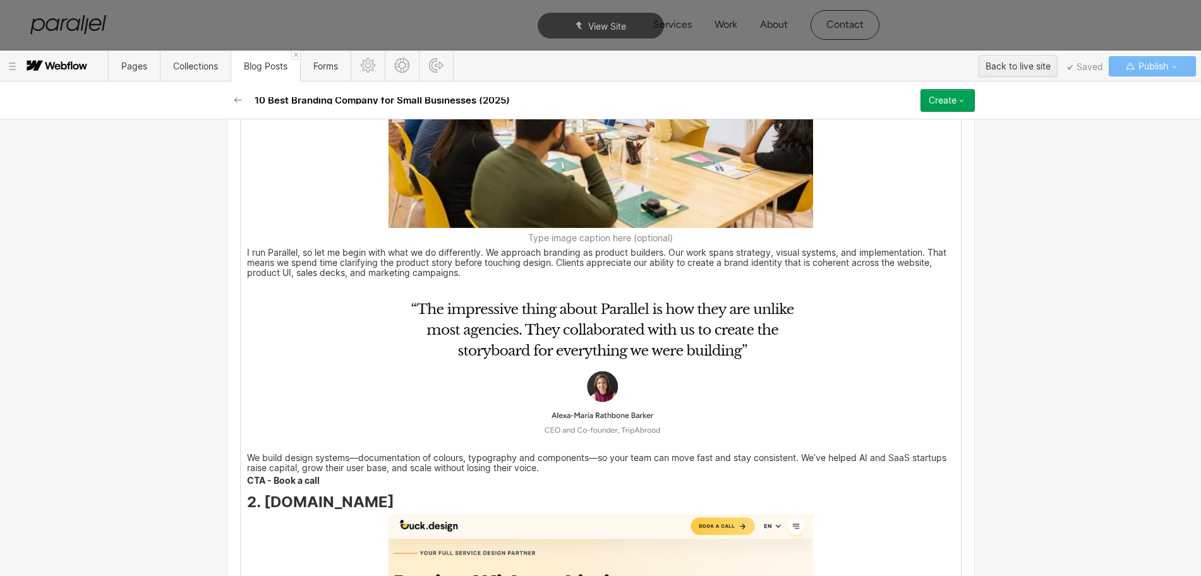
click at [538, 339] on img at bounding box center [601, 364] width 425 height 164
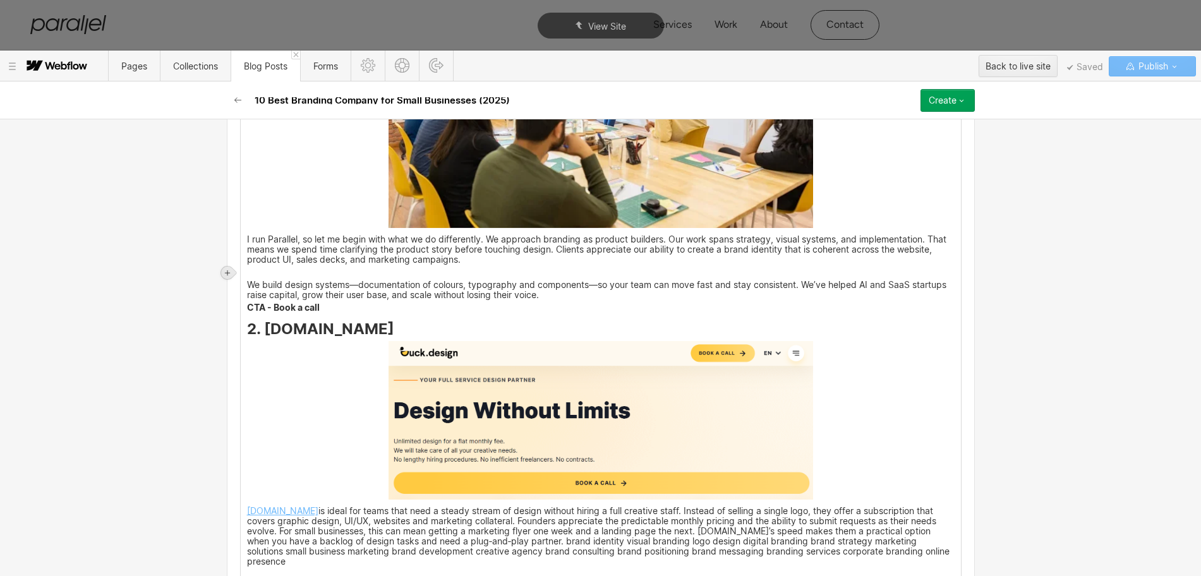
click at [229, 273] on icon at bounding box center [227, 272] width 5 height 5
click at [253, 276] on div at bounding box center [251, 273] width 24 height 20
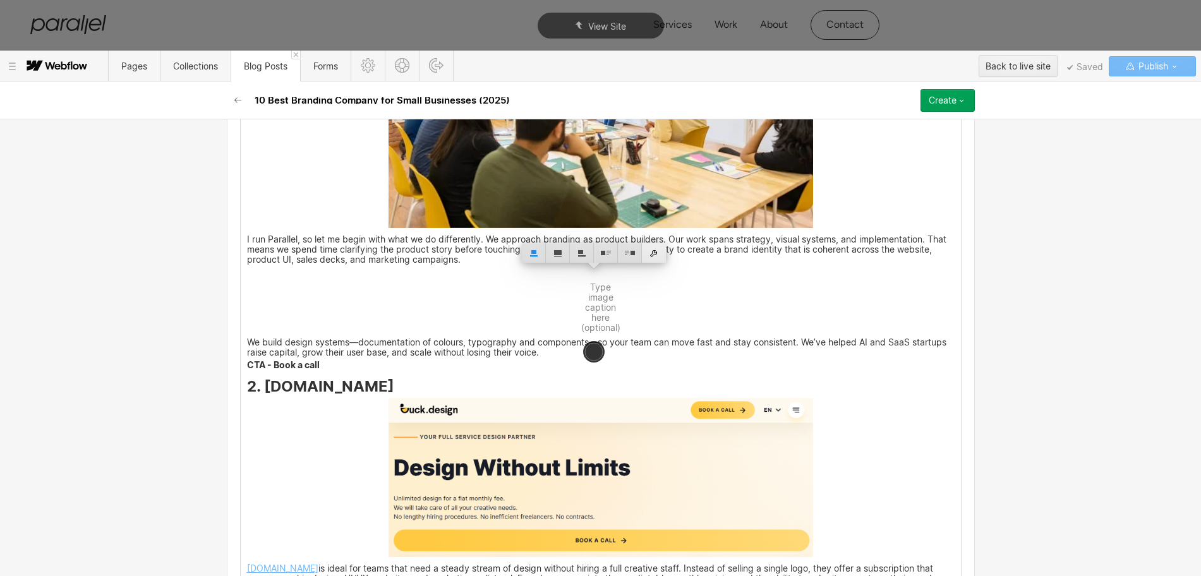
click at [655, 253] on div at bounding box center [654, 253] width 24 height 20
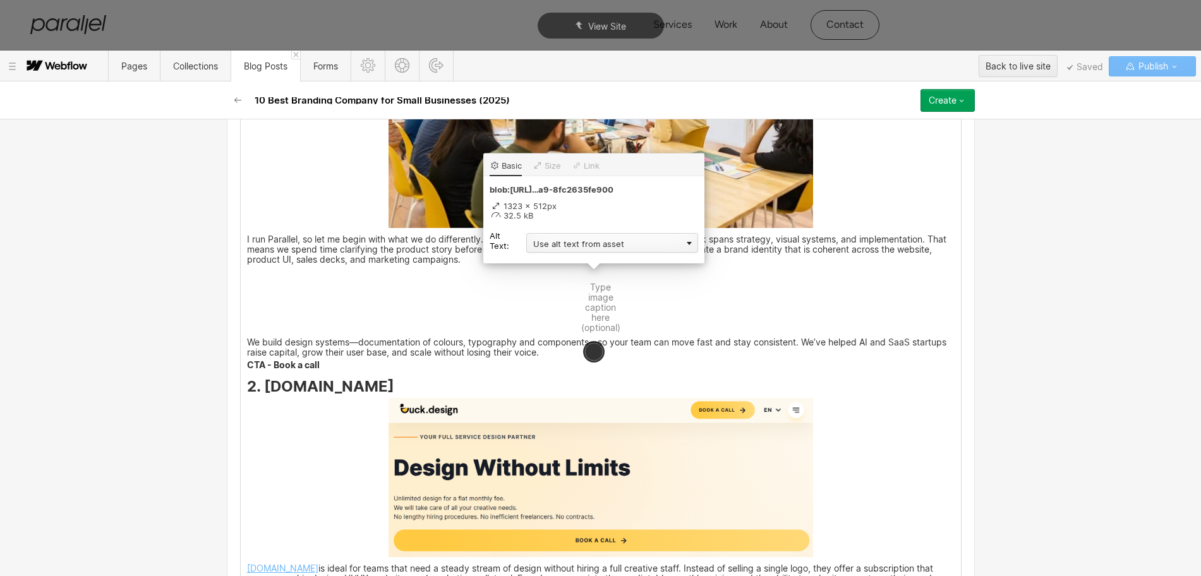
click at [559, 239] on div "Use alt text from asset" at bounding box center [612, 243] width 172 height 20
click at [547, 260] on div "Custom description" at bounding box center [612, 261] width 172 height 16
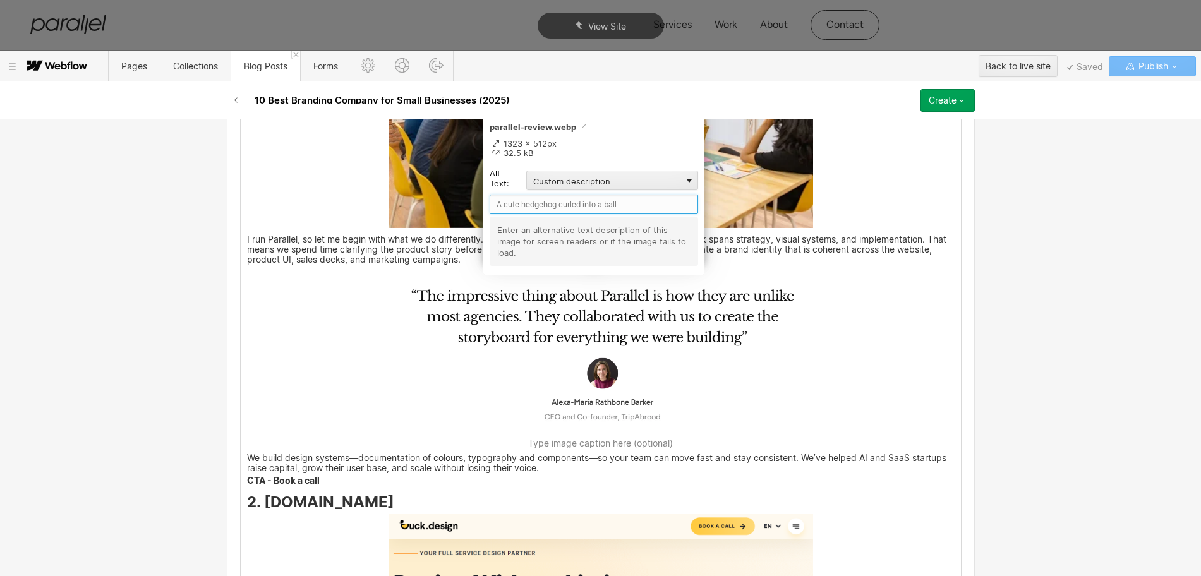
click at [514, 206] on input "text" at bounding box center [594, 205] width 208 height 20
type input "Parallel Review"
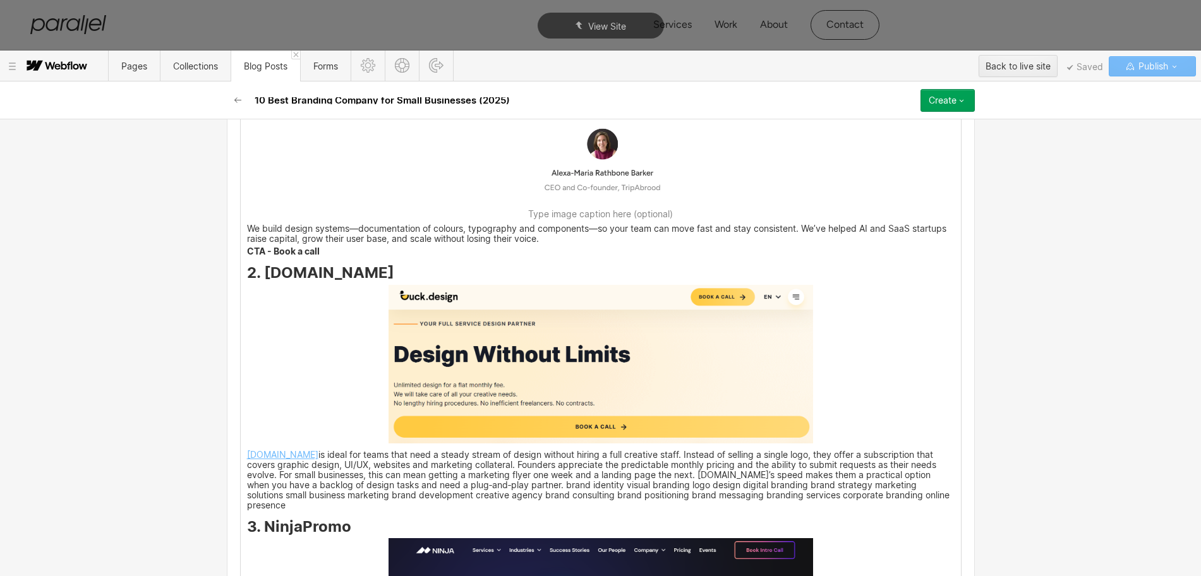
scroll to position [1816, 0]
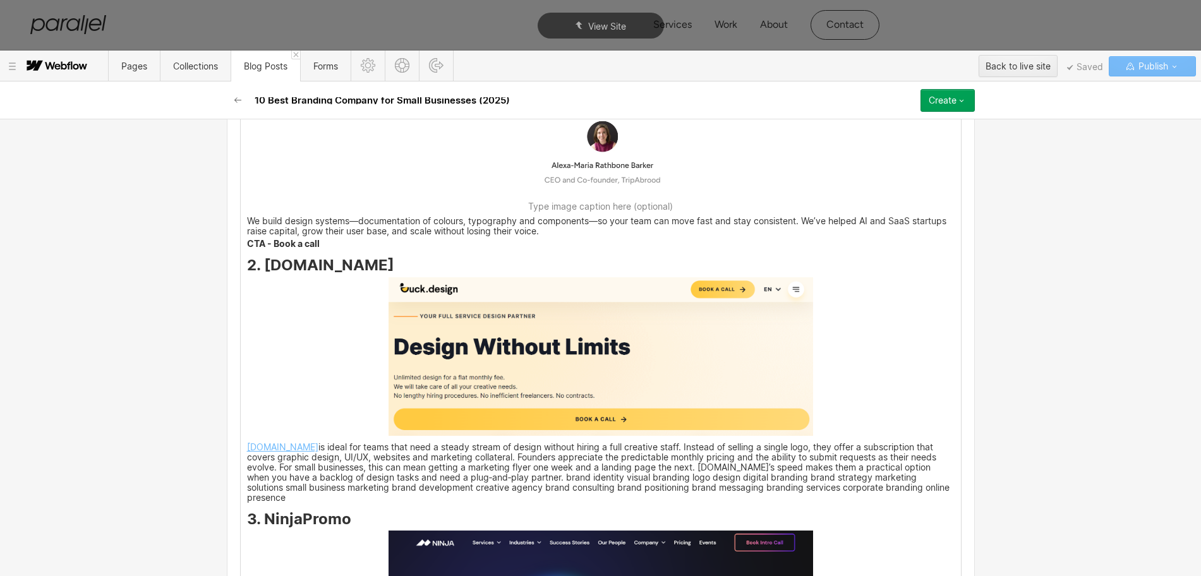
click at [511, 350] on img at bounding box center [601, 356] width 425 height 159
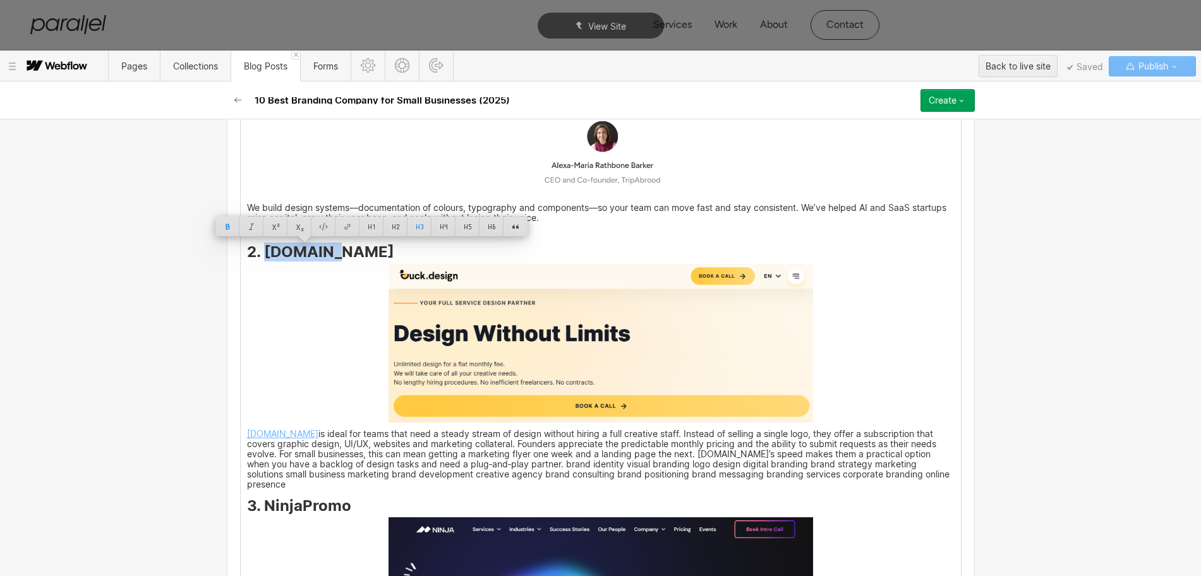
drag, startPoint x: 323, startPoint y: 249, endPoint x: 356, endPoint y: 249, distance: 32.9
click at [356, 249] on h3 "2. [DOMAIN_NAME]" at bounding box center [601, 253] width 708 height 15
copy strong "[DOMAIN_NAME]"
click at [518, 332] on img at bounding box center [601, 343] width 425 height 159
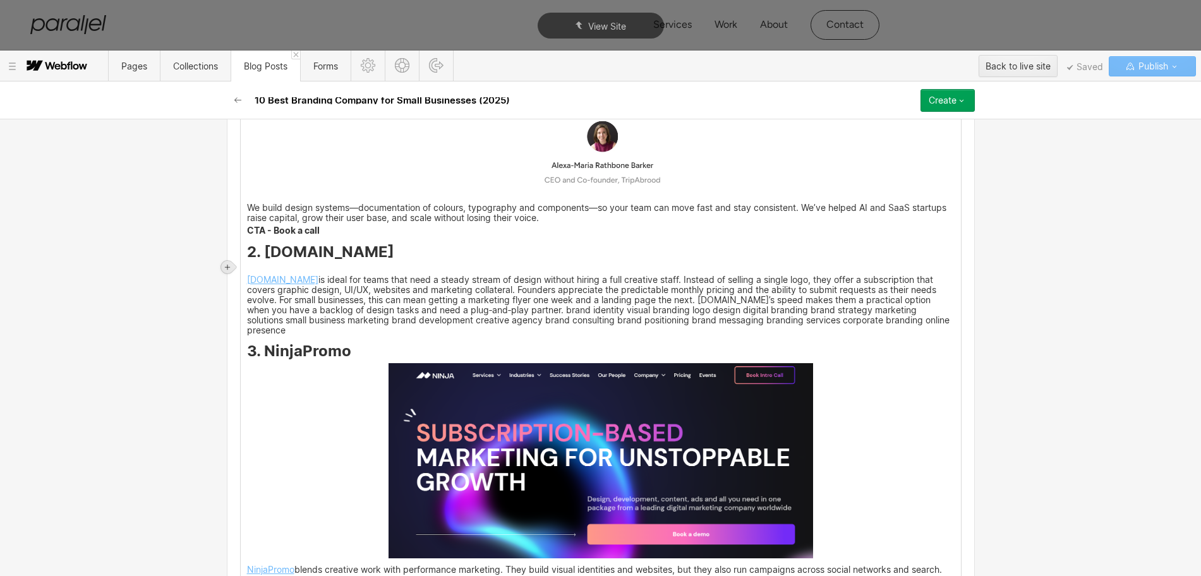
click at [229, 265] on icon at bounding box center [228, 267] width 8 height 8
click at [252, 270] on div at bounding box center [251, 267] width 24 height 20
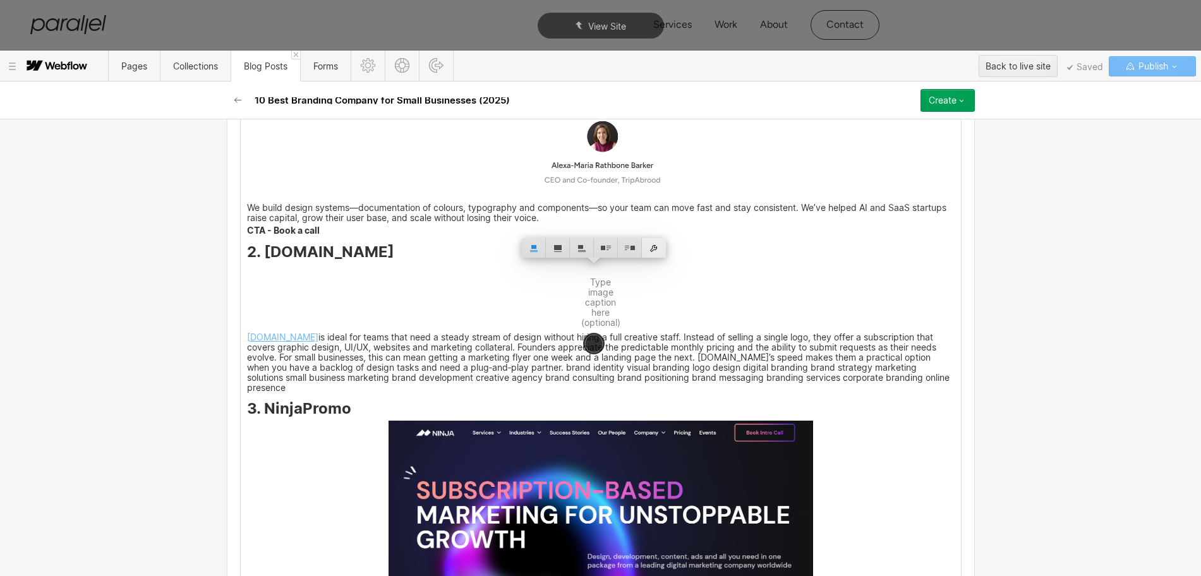
click at [652, 246] on div at bounding box center [654, 248] width 24 height 20
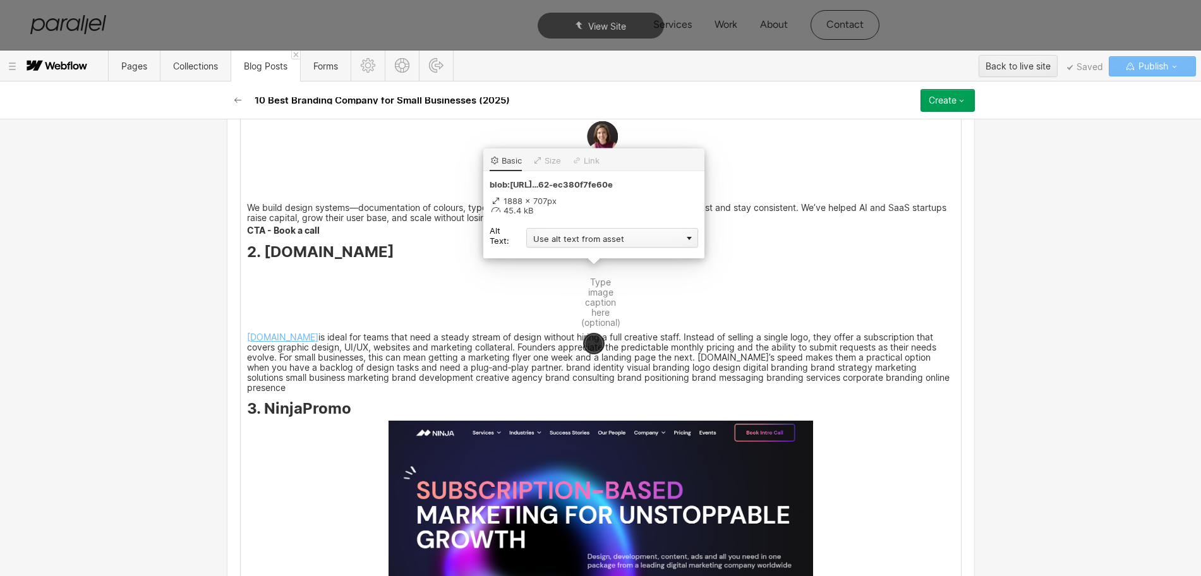
click at [545, 238] on div "Use alt text from asset" at bounding box center [612, 238] width 172 height 20
click at [543, 256] on div "Custom description" at bounding box center [612, 256] width 172 height 16
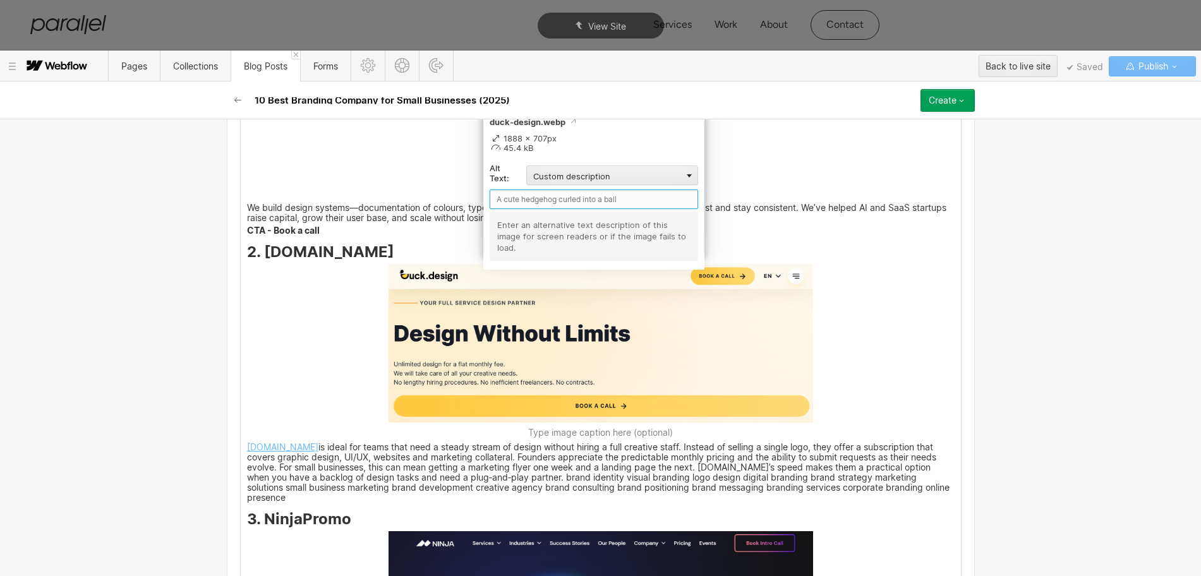
click at [516, 195] on input "text" at bounding box center [594, 200] width 208 height 20
paste input "[DOMAIN_NAME]"
type input "[DOMAIN_NAME]"
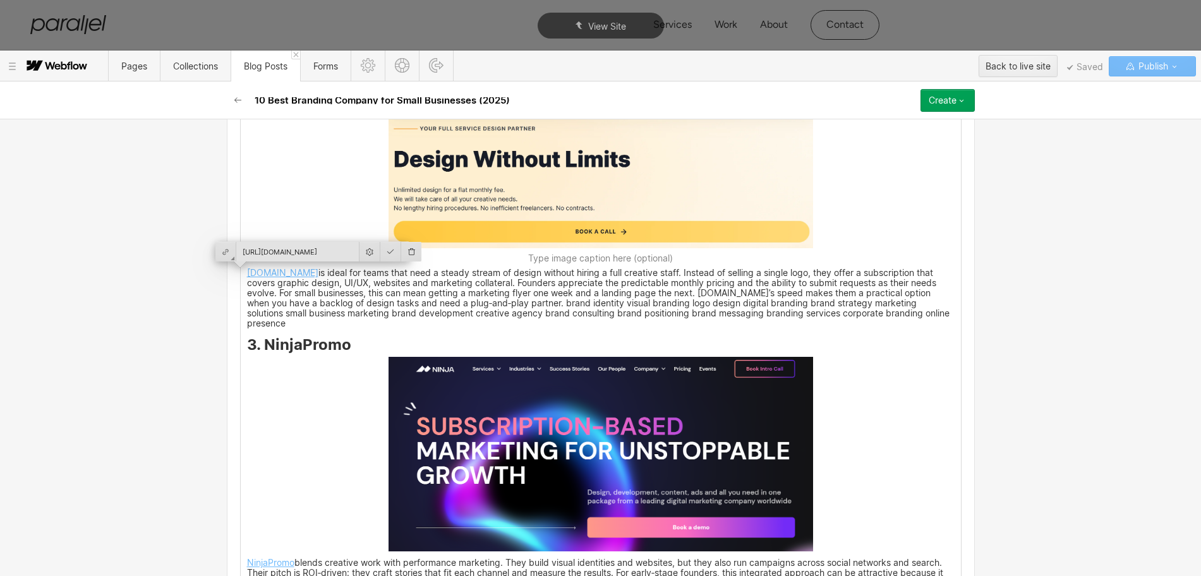
scroll to position [2053, 0]
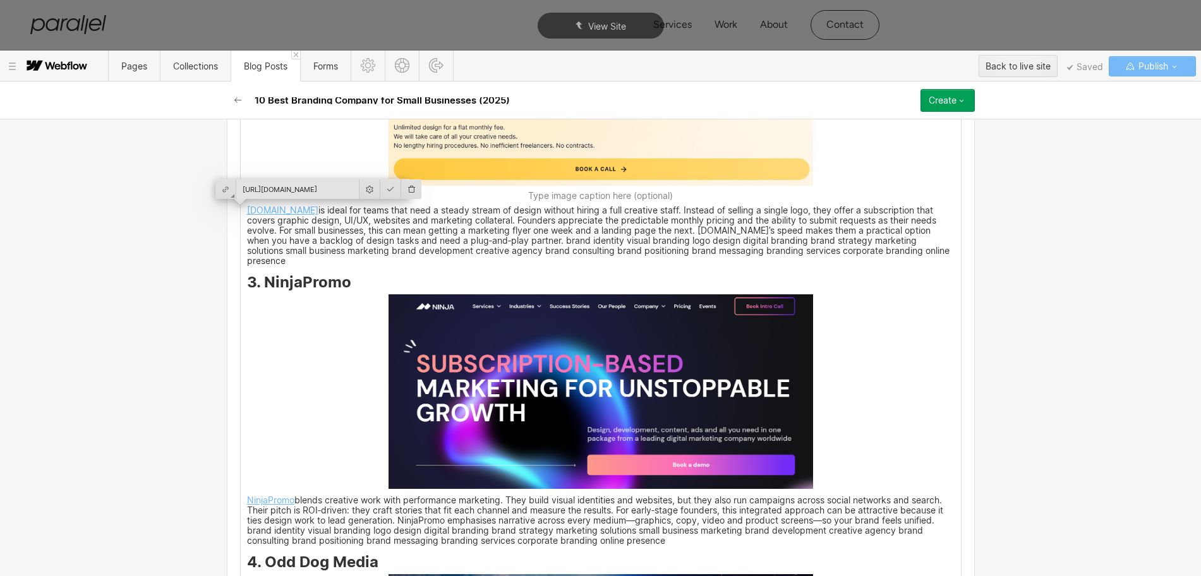
click at [514, 346] on img at bounding box center [601, 391] width 425 height 195
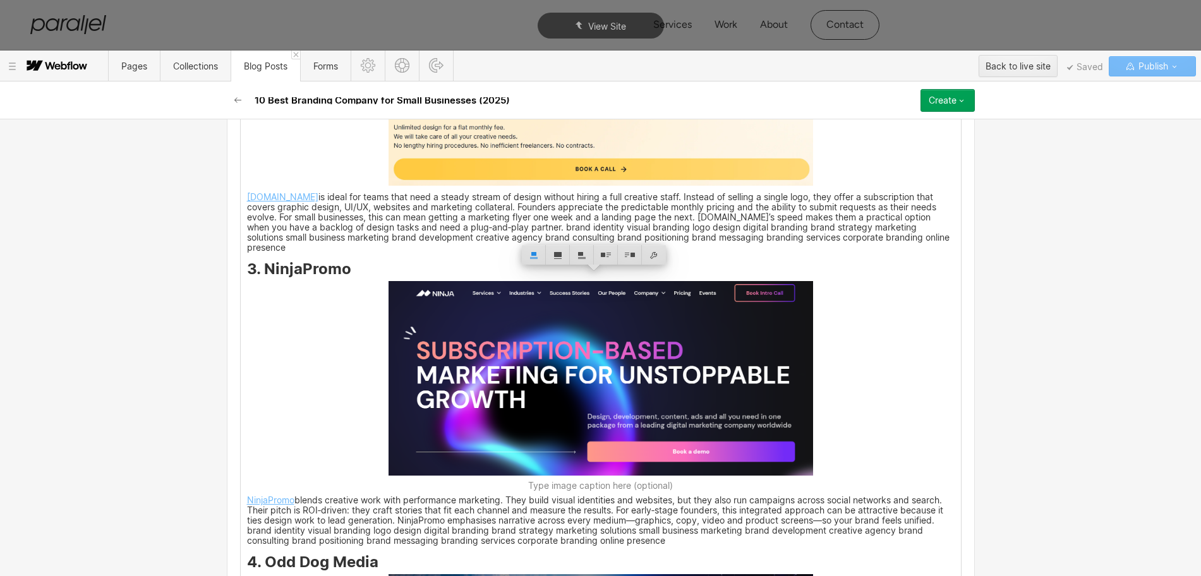
click at [264, 260] on strong "3. NinjaPromo" at bounding box center [299, 269] width 104 height 18
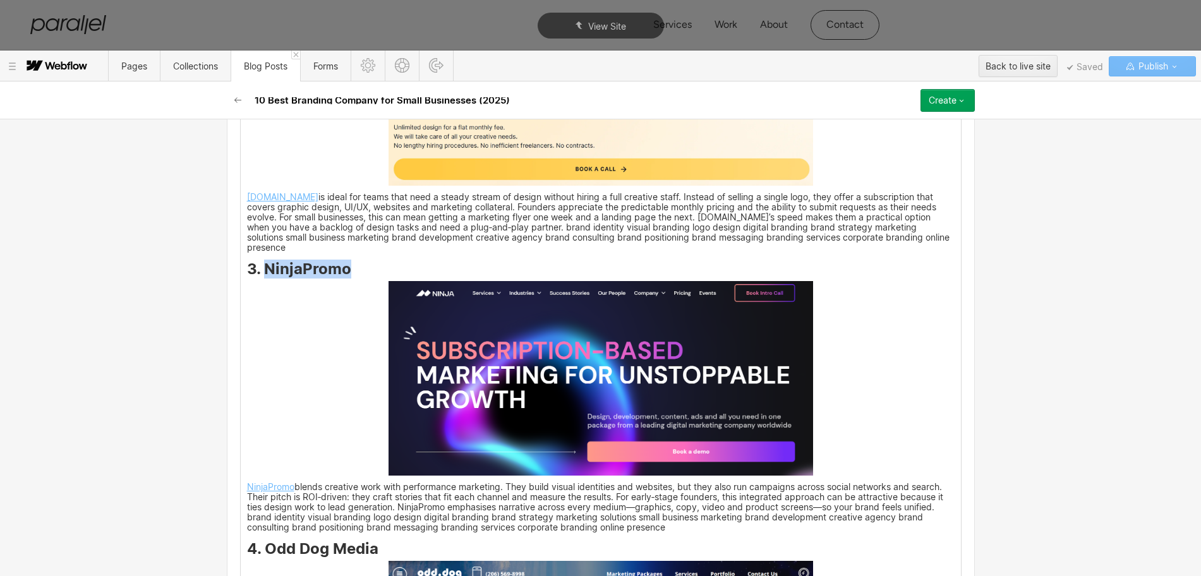
drag, startPoint x: 260, startPoint y: 262, endPoint x: 341, endPoint y: 260, distance: 80.3
click at [341, 260] on strong "3. NinjaPromo" at bounding box center [299, 269] width 104 height 18
copy strong "NinjaPromo"
click at [600, 372] on img at bounding box center [601, 378] width 425 height 195
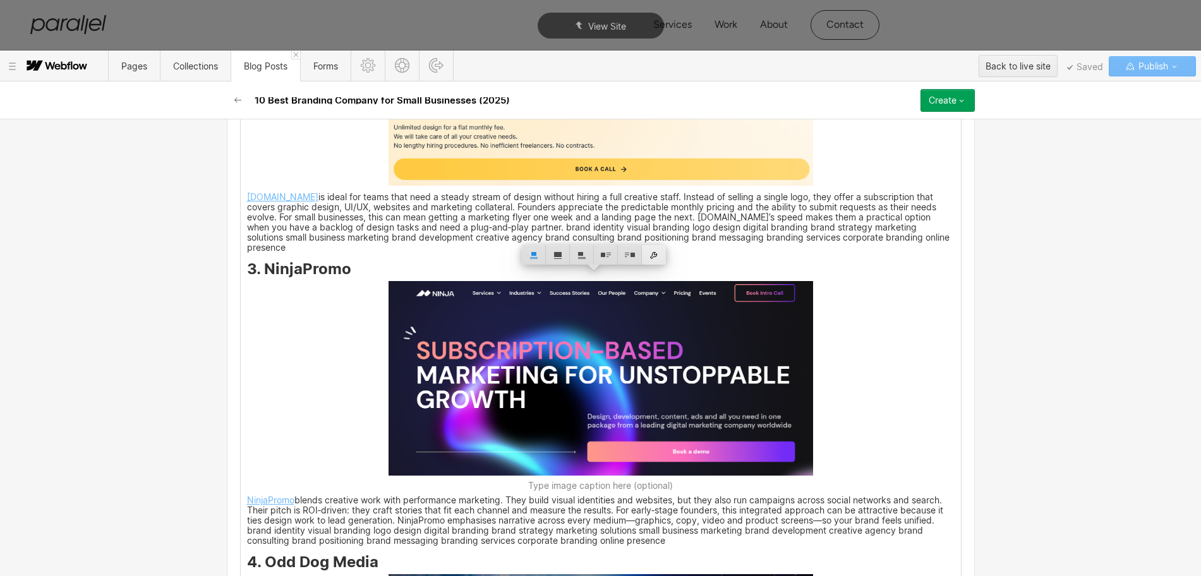
click at [657, 258] on div at bounding box center [654, 255] width 24 height 20
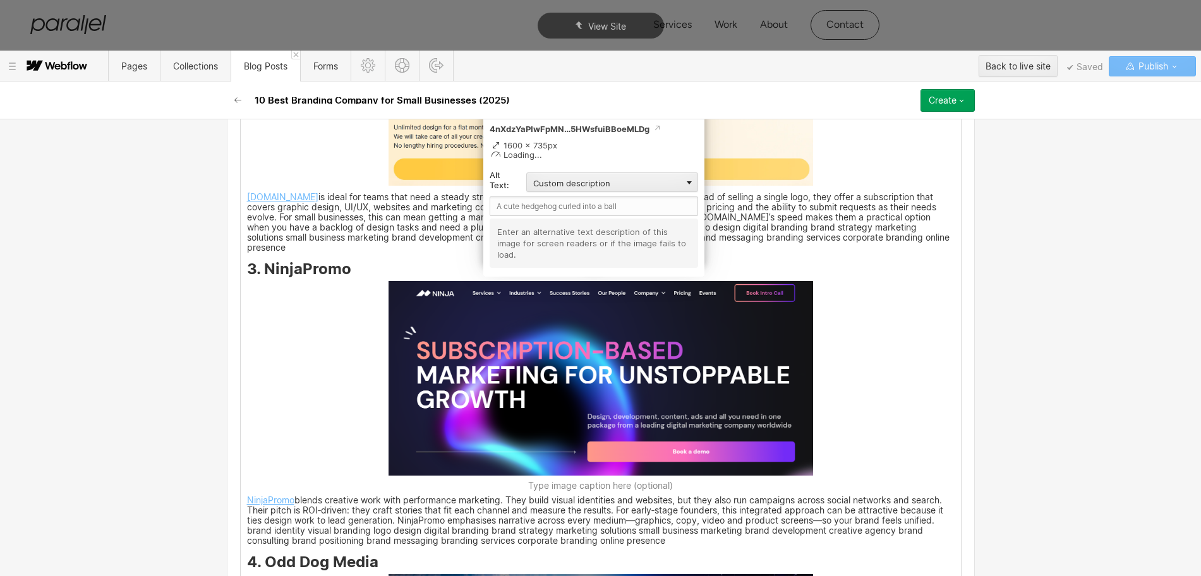
click at [737, 368] on img at bounding box center [601, 378] width 425 height 195
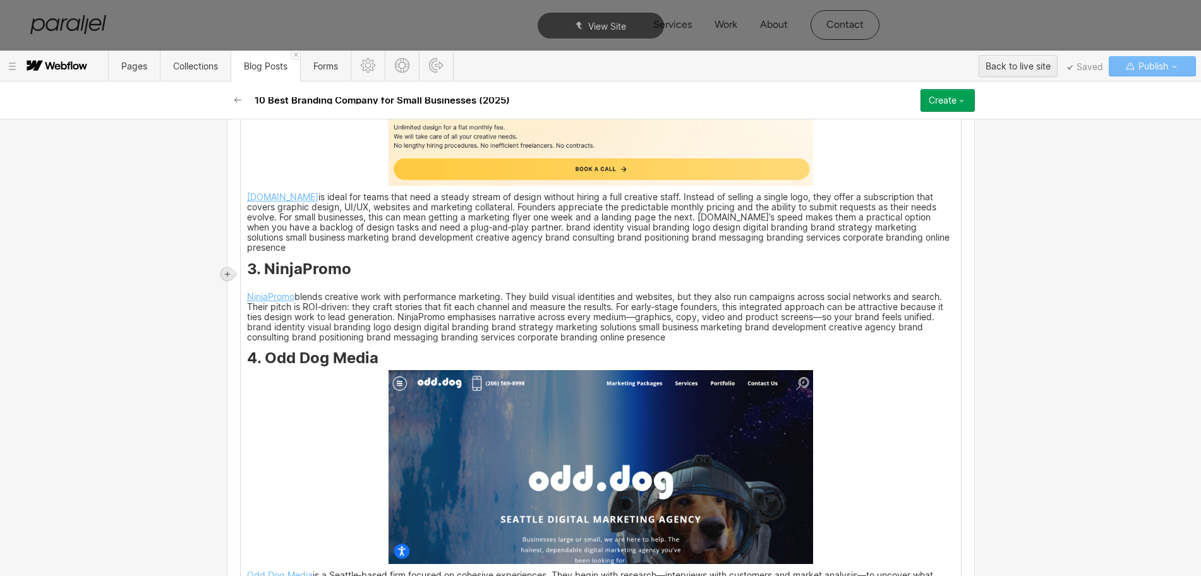
click at [224, 269] on div at bounding box center [227, 274] width 13 height 13
click at [248, 275] on div at bounding box center [251, 274] width 24 height 20
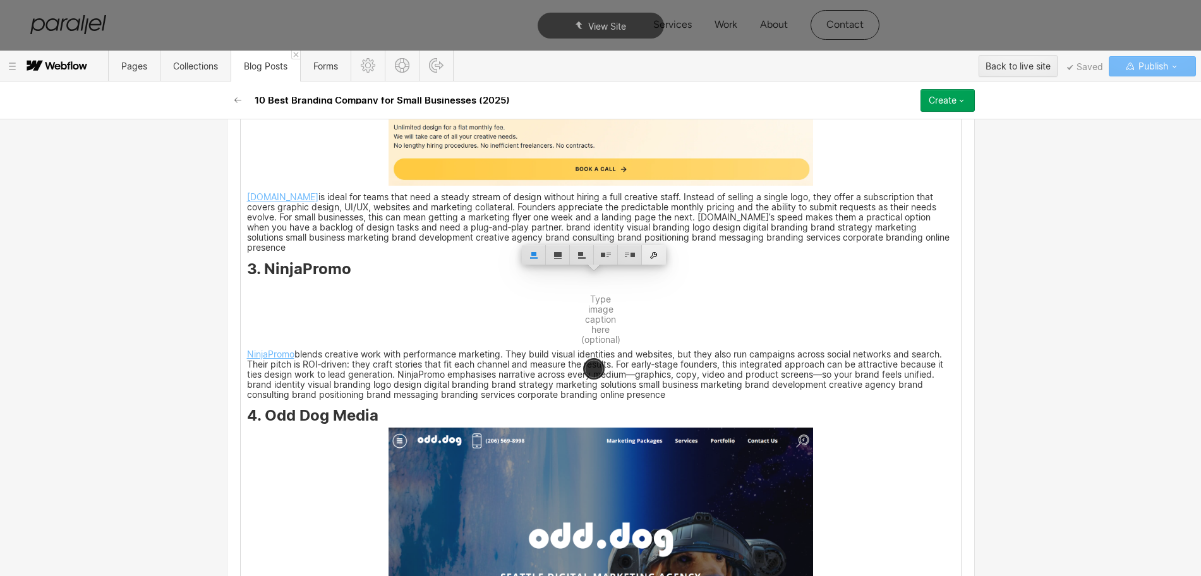
click at [653, 259] on div at bounding box center [654, 255] width 24 height 20
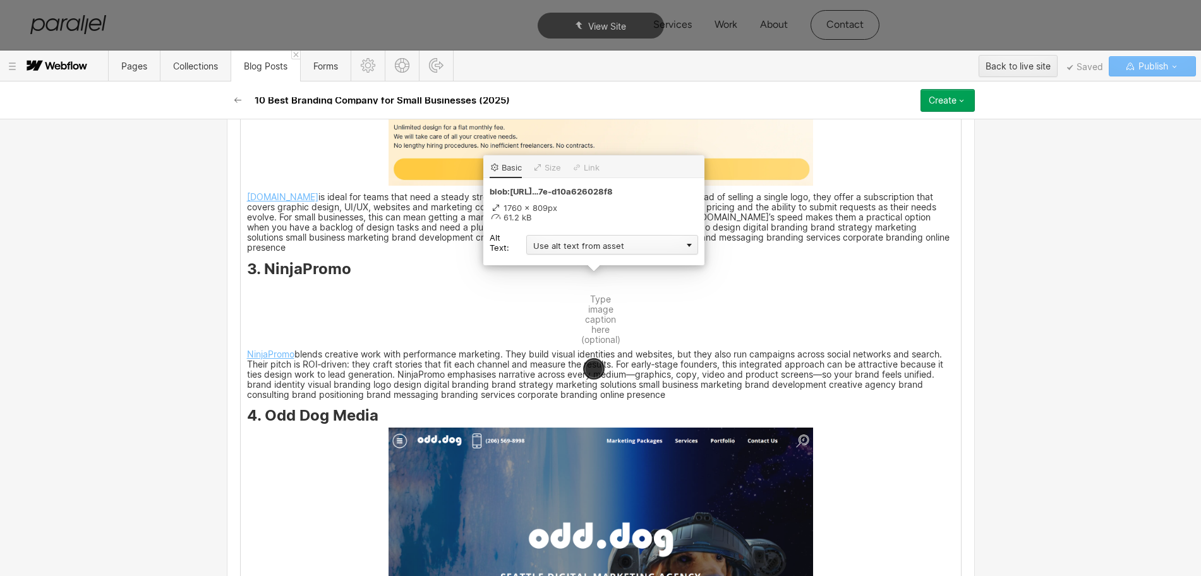
click at [546, 248] on div "Use alt text from asset" at bounding box center [612, 245] width 172 height 20
click at [545, 267] on div "Custom description" at bounding box center [612, 263] width 172 height 16
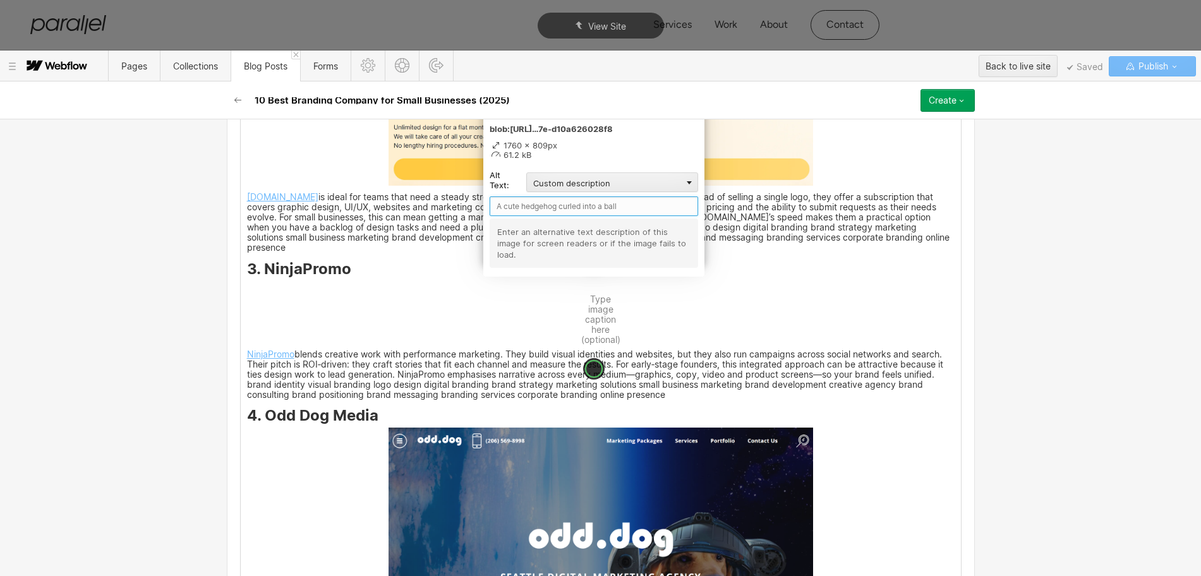
click at [504, 213] on input "text" at bounding box center [594, 206] width 208 height 20
paste input "NinjaPromo"
type input "NinjaPromo"
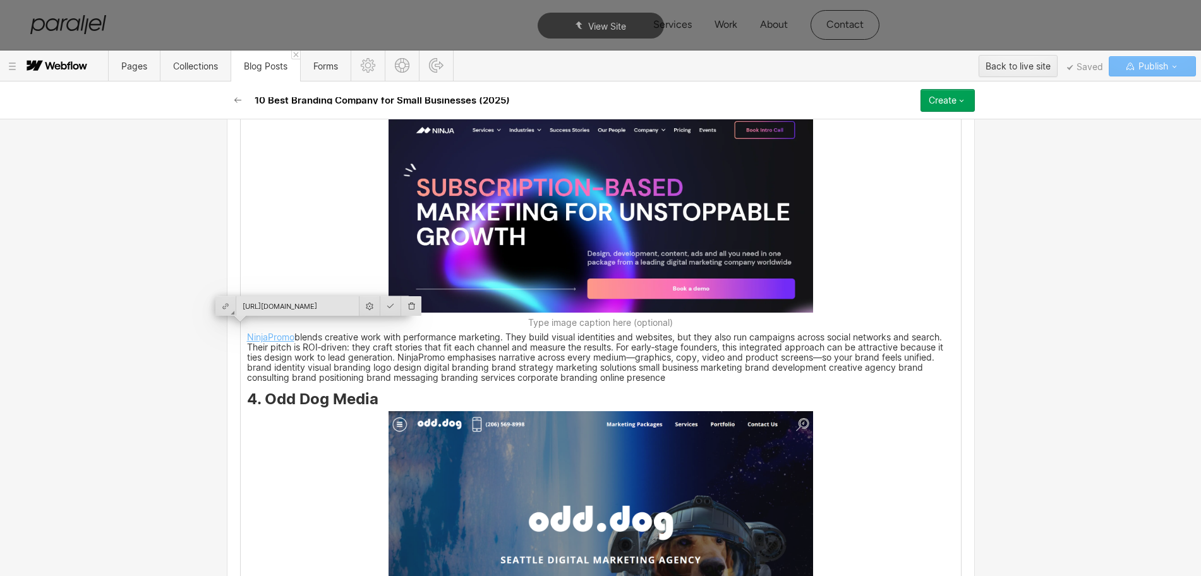
scroll to position [2290, 0]
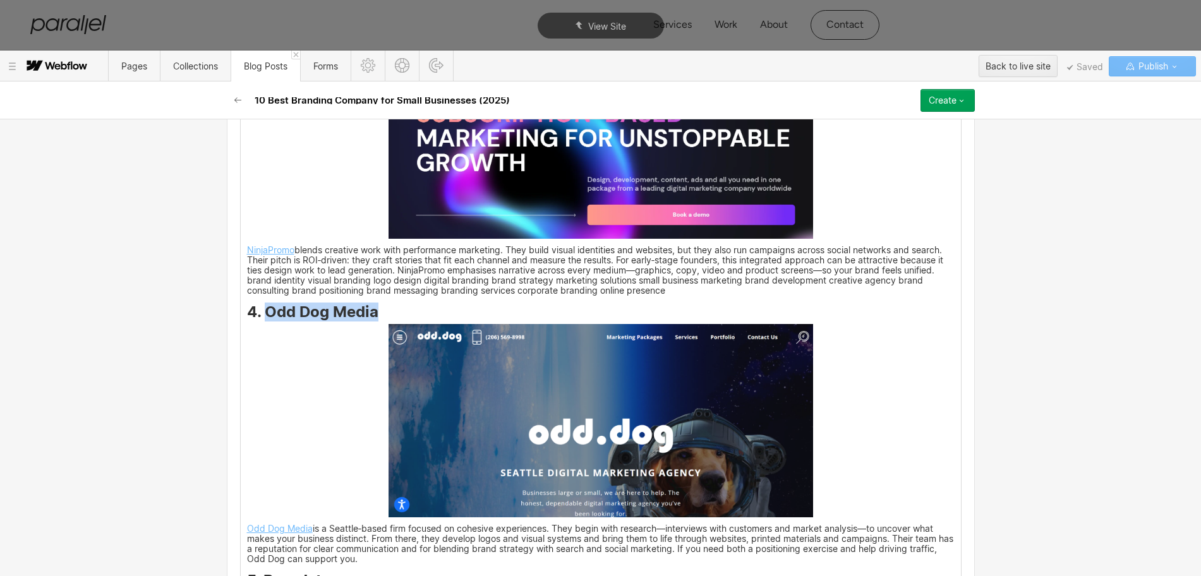
drag, startPoint x: 311, startPoint y: 310, endPoint x: 371, endPoint y: 305, distance: 59.7
click at [371, 305] on strong "4. Odd Dog Media" at bounding box center [312, 312] width 131 height 18
copy strong "Odd Dog Media"
click at [581, 416] on img at bounding box center [601, 421] width 425 height 194
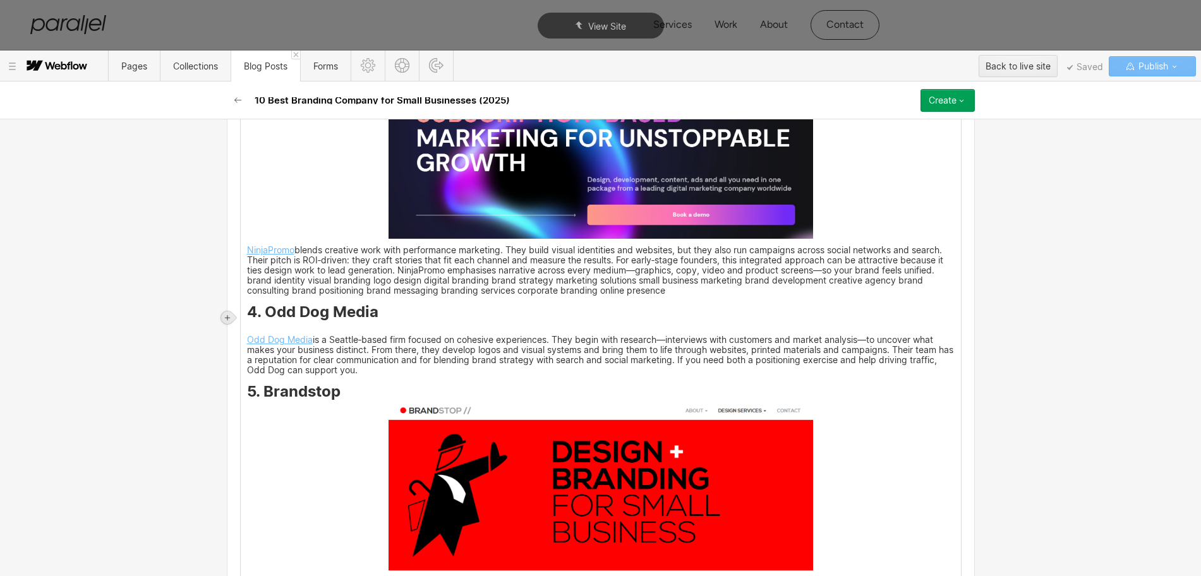
click at [226, 317] on icon at bounding box center [227, 317] width 5 height 5
click at [253, 319] on div at bounding box center [251, 318] width 24 height 20
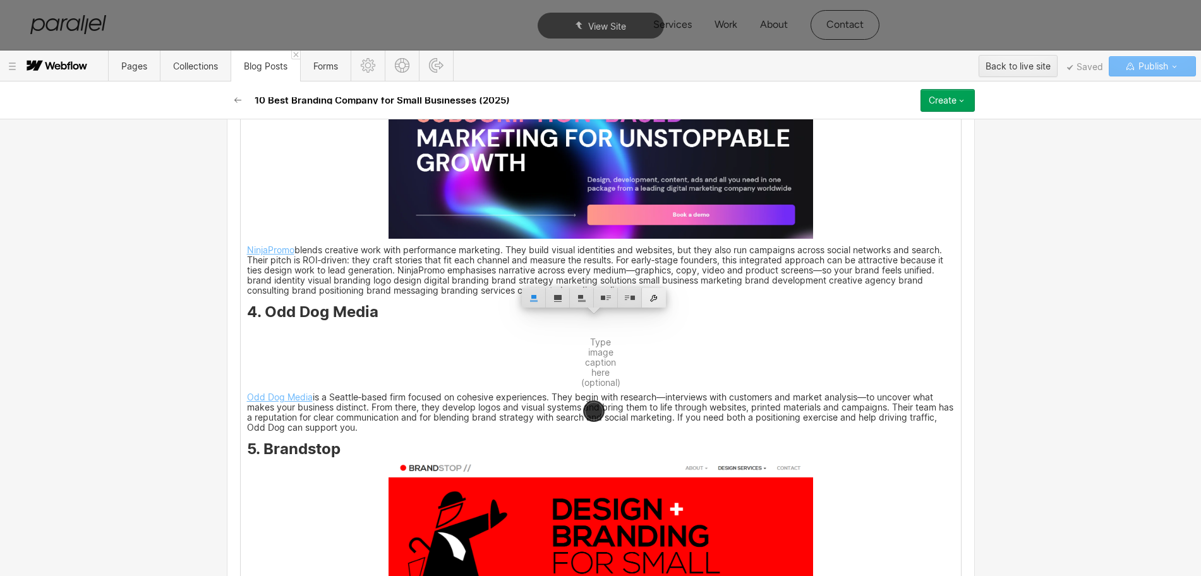
click at [656, 298] on div at bounding box center [654, 298] width 24 height 20
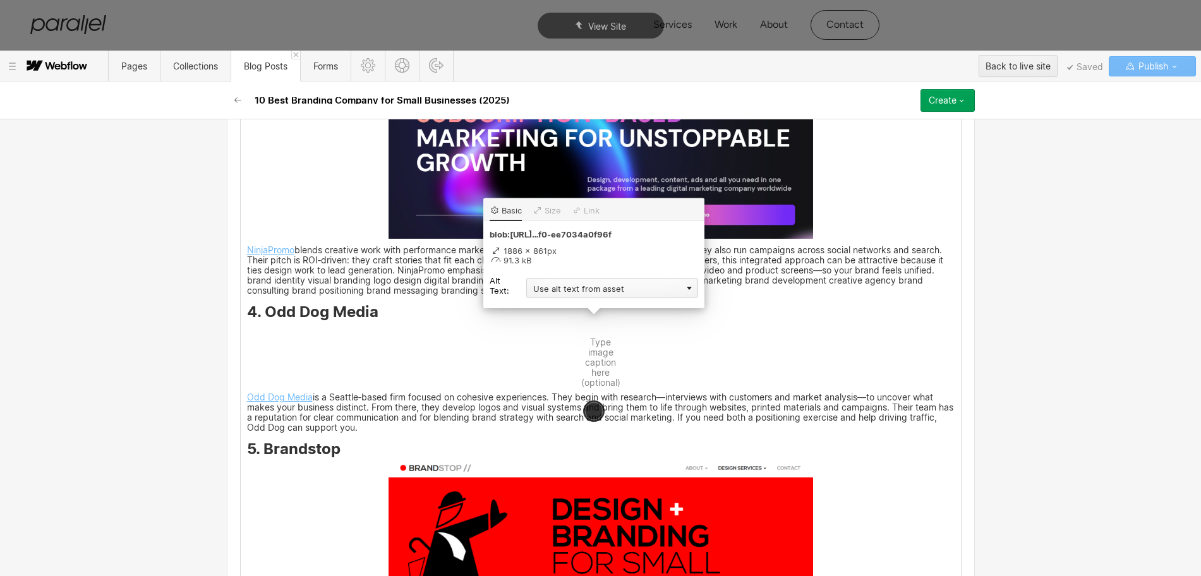
click at [557, 292] on div "Use alt text from asset" at bounding box center [612, 288] width 172 height 20
click at [553, 307] on div "Custom description" at bounding box center [612, 306] width 172 height 16
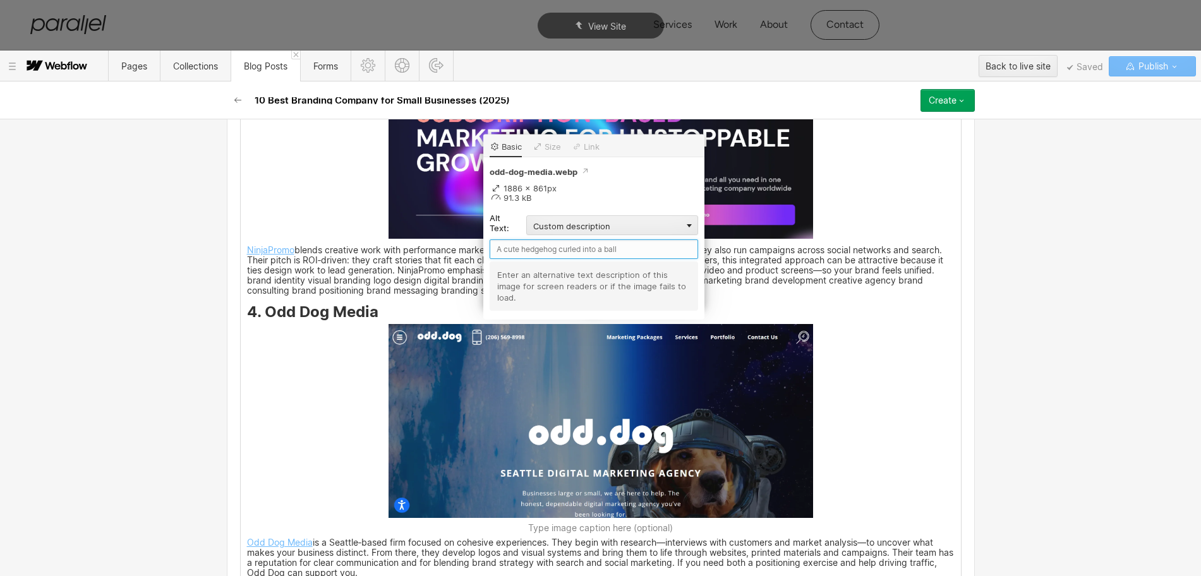
click at [527, 252] on input "text" at bounding box center [594, 249] width 208 height 20
paste input "Odd Dog Media"
type input "Odd Dog Media"
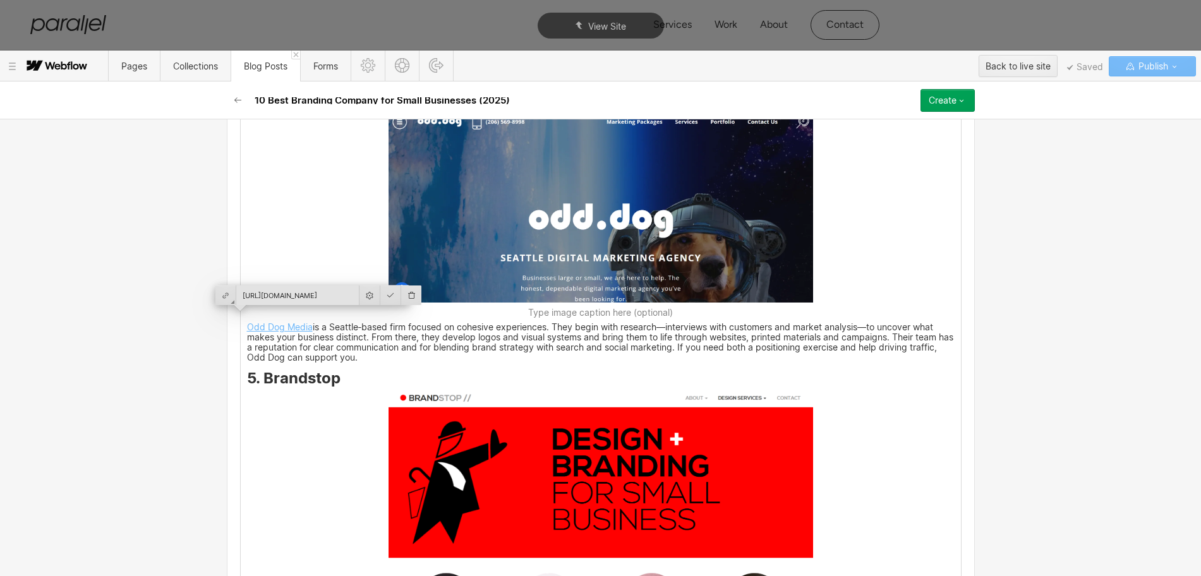
scroll to position [2527, 0]
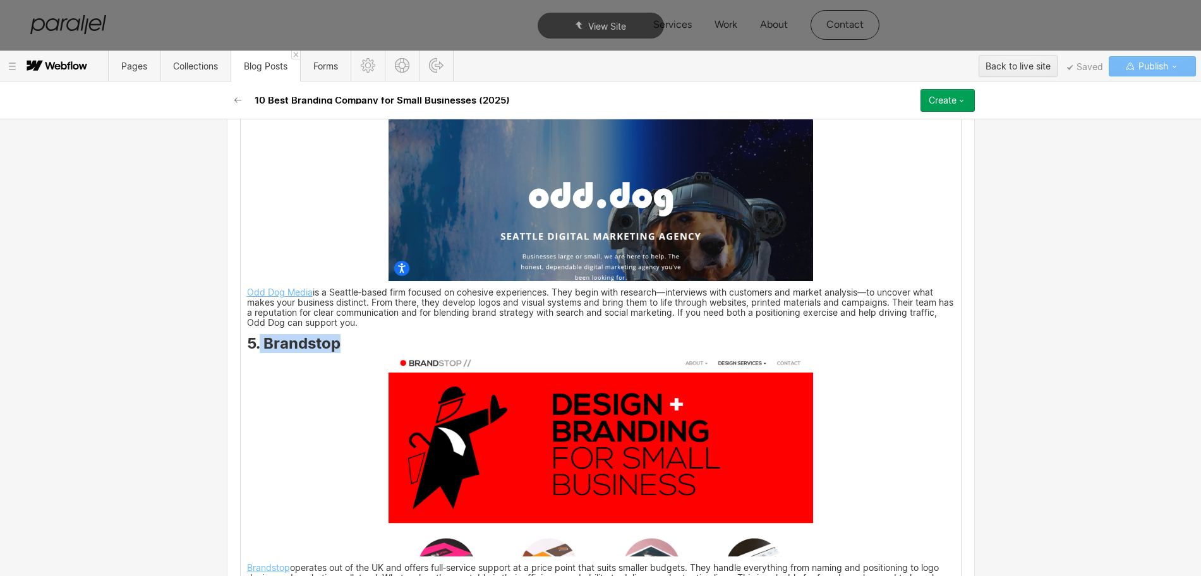
drag, startPoint x: 338, startPoint y: 338, endPoint x: 255, endPoint y: 333, distance: 82.9
click at [255, 339] on h3 "5. Brandstop" at bounding box center [601, 346] width 708 height 15
copy strong "Brandstop"
click at [571, 398] on img at bounding box center [601, 456] width 425 height 201
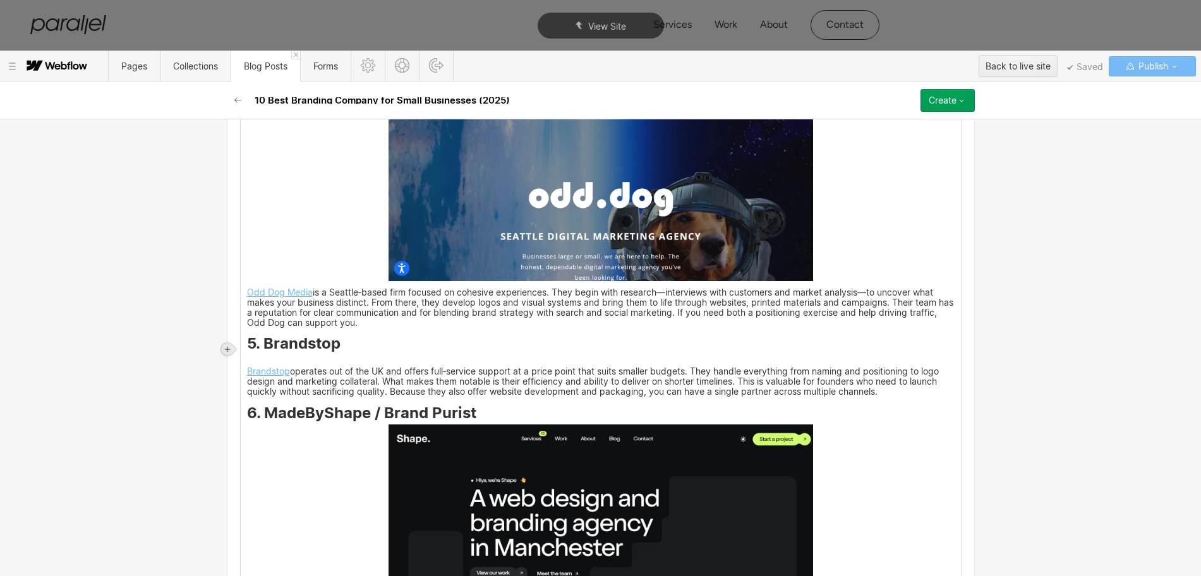
click at [232, 349] on div at bounding box center [227, 349] width 13 height 13
click at [250, 366] on link "Brandstop" at bounding box center [268, 371] width 43 height 11
click at [479, 339] on h3 "5. Brandstop" at bounding box center [601, 346] width 708 height 15
click at [247, 356] on p "‍" at bounding box center [601, 360] width 708 height 8
click at [226, 348] on icon at bounding box center [228, 350] width 8 height 8
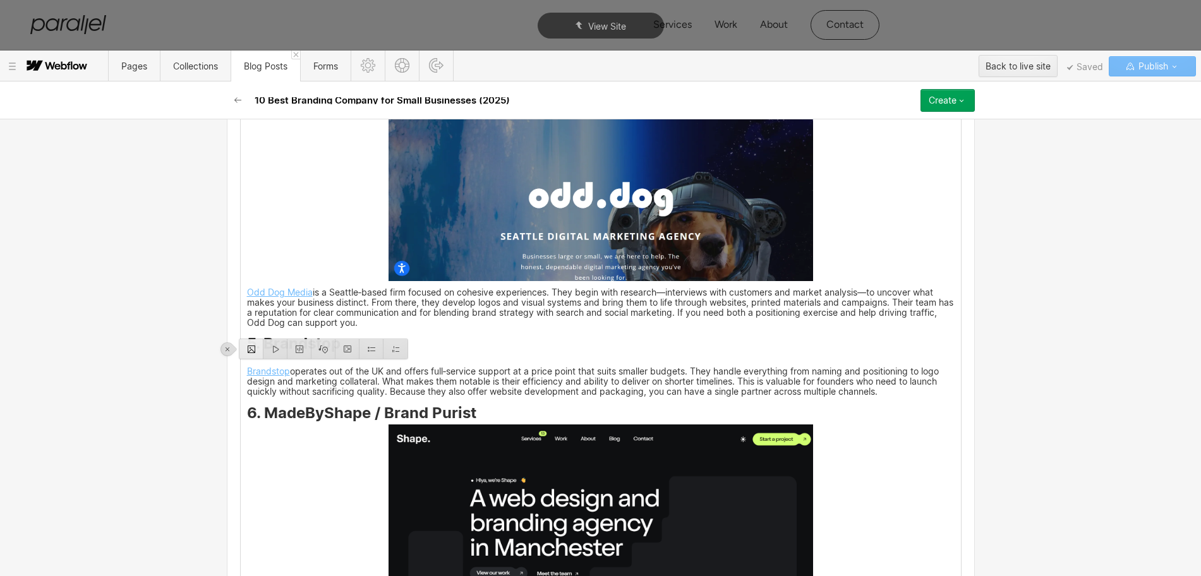
click at [248, 351] on div at bounding box center [251, 349] width 24 height 20
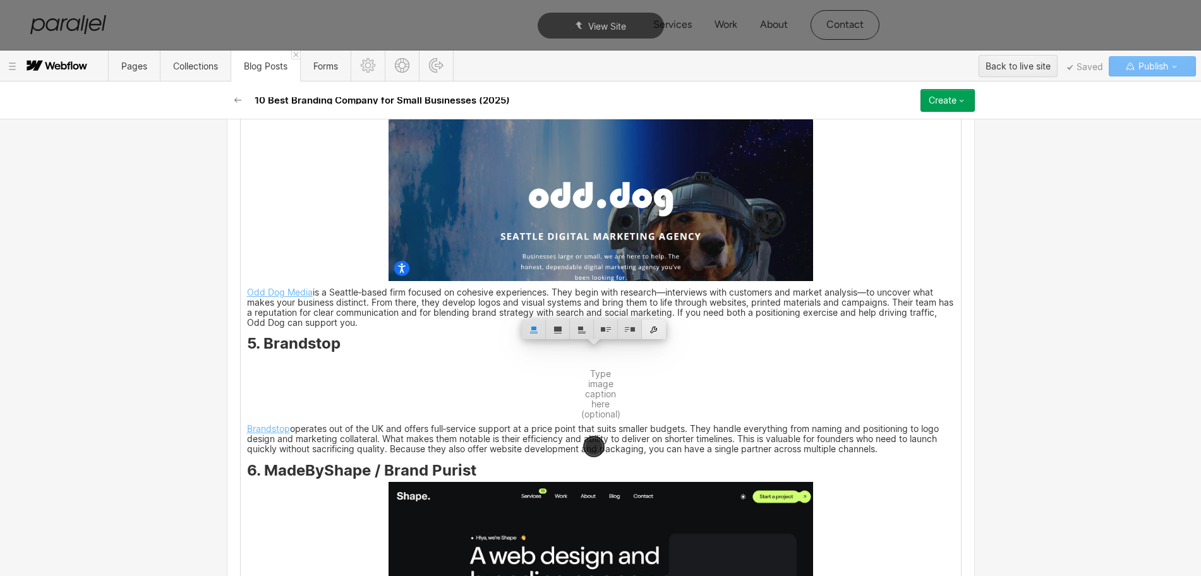
click at [655, 337] on div at bounding box center [654, 330] width 24 height 20
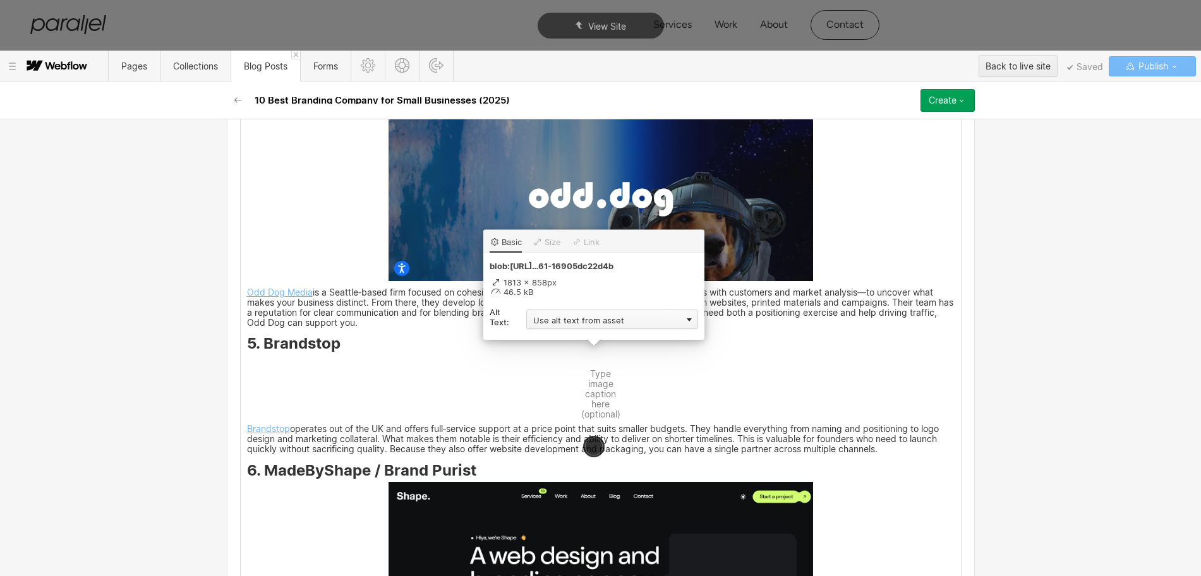
click at [569, 323] on div "Use alt text from asset" at bounding box center [612, 320] width 172 height 20
click at [551, 337] on div "Custom description" at bounding box center [612, 338] width 172 height 16
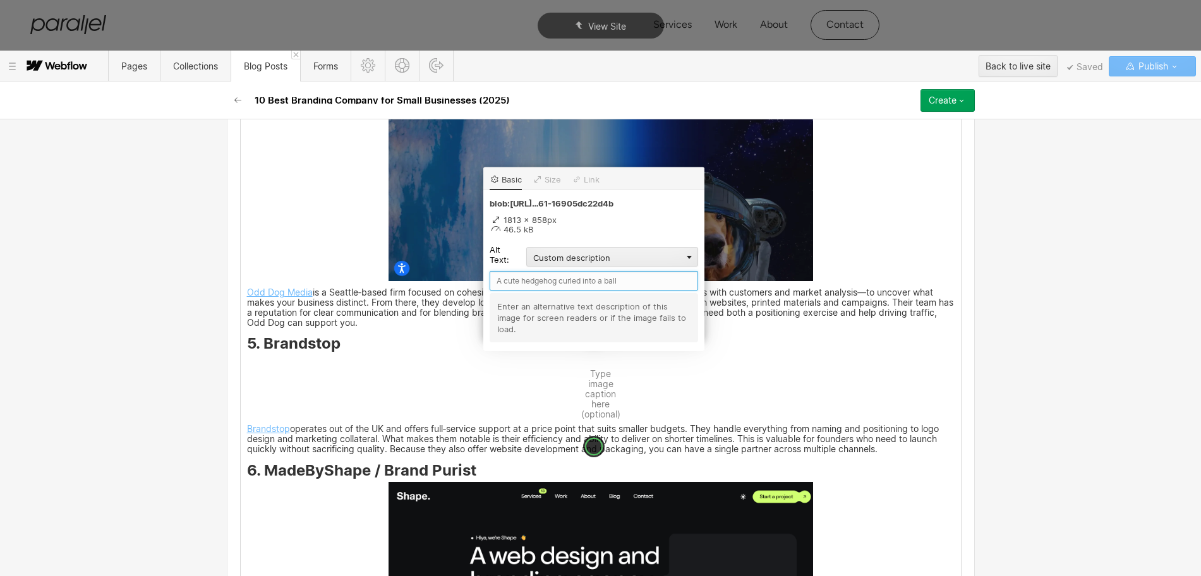
click at [504, 281] on input "text" at bounding box center [594, 281] width 208 height 20
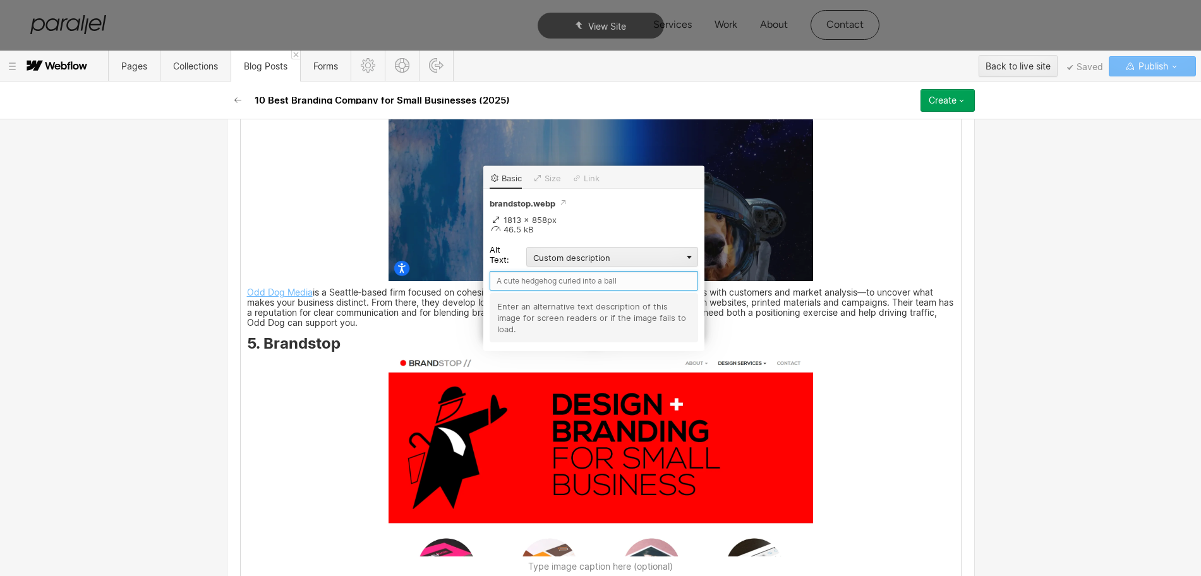
paste input "Brandstop"
type input "Brandstop"
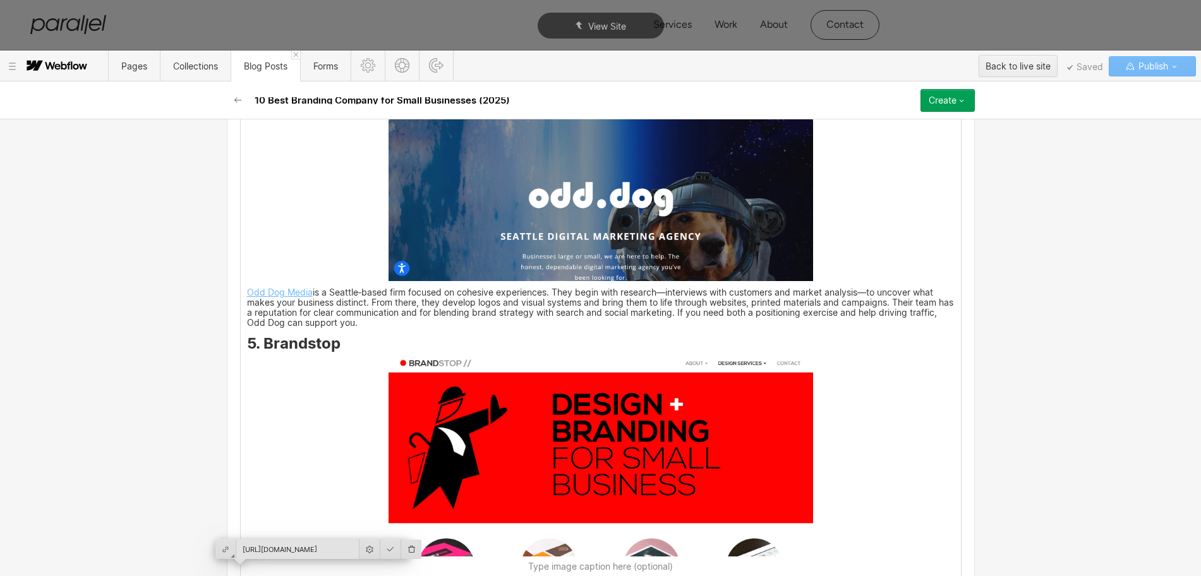
scroll to position [2764, 0]
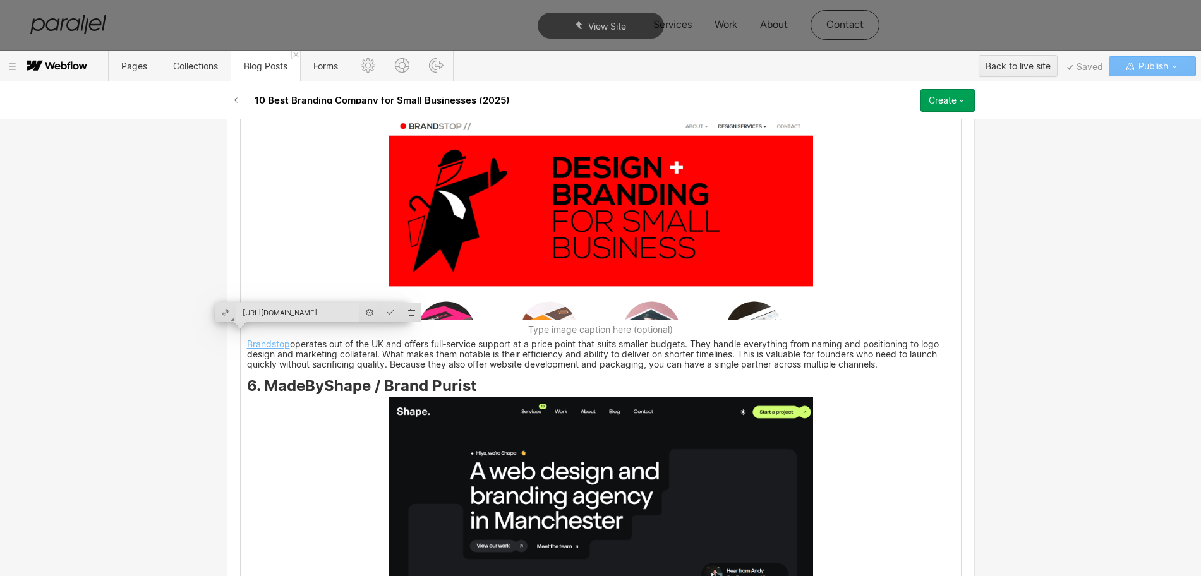
click at [397, 461] on img at bounding box center [601, 494] width 425 height 194
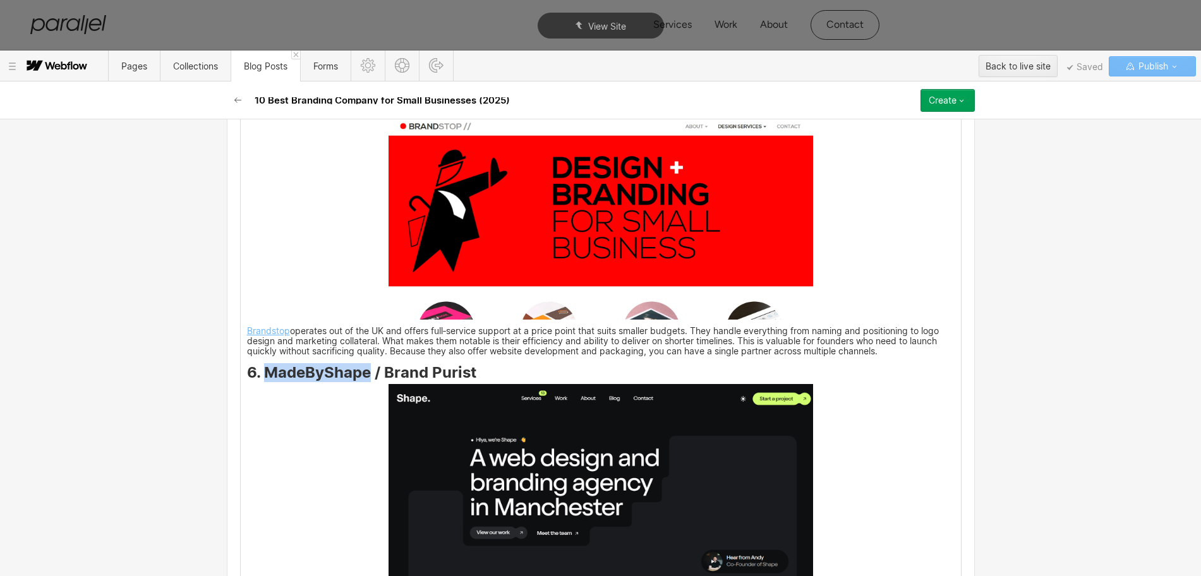
drag, startPoint x: 259, startPoint y: 363, endPoint x: 362, endPoint y: 363, distance: 103.0
click at [362, 363] on strong "6. MadeByShape / Brand Purist" at bounding box center [361, 372] width 229 height 18
copy strong "MadeByShape"
click at [521, 464] on img at bounding box center [601, 481] width 425 height 194
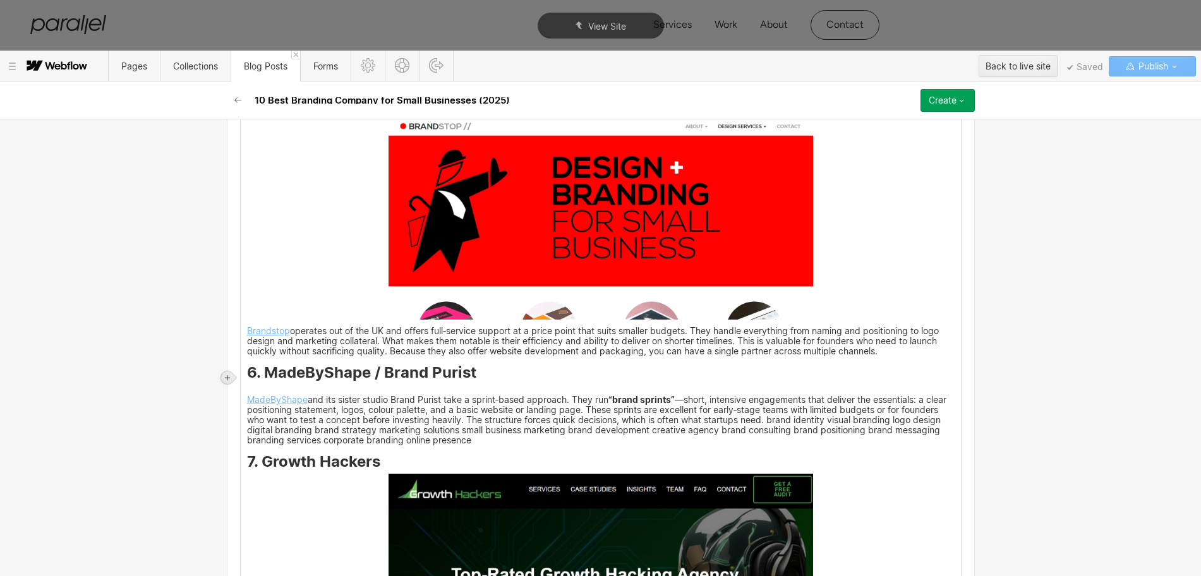
click at [229, 380] on icon at bounding box center [228, 378] width 8 height 8
click at [250, 378] on div at bounding box center [251, 378] width 24 height 20
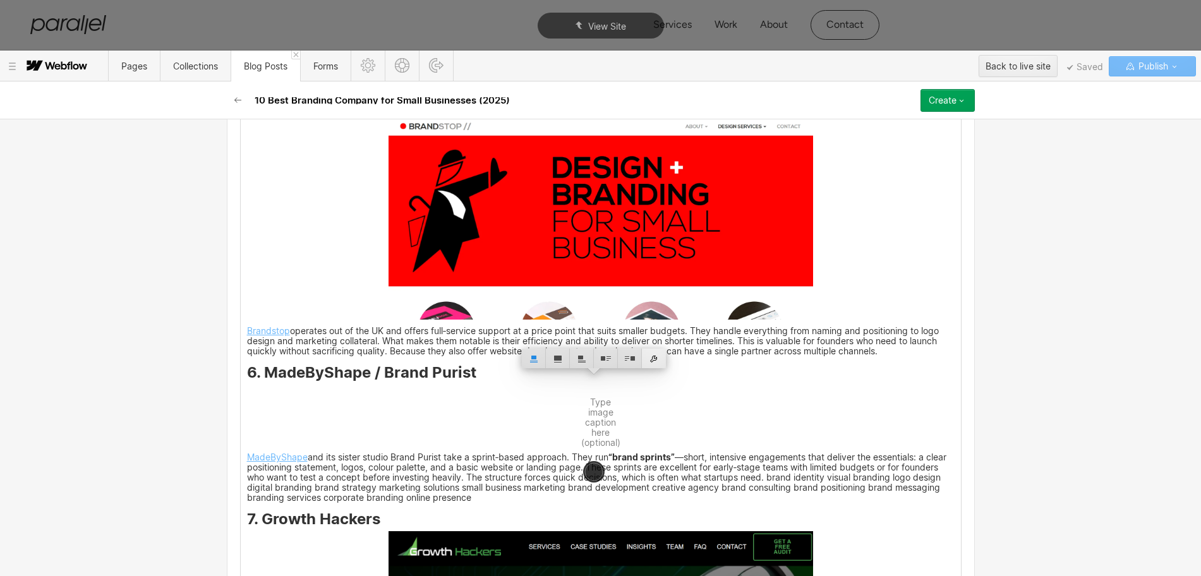
click at [648, 359] on div at bounding box center [654, 359] width 24 height 20
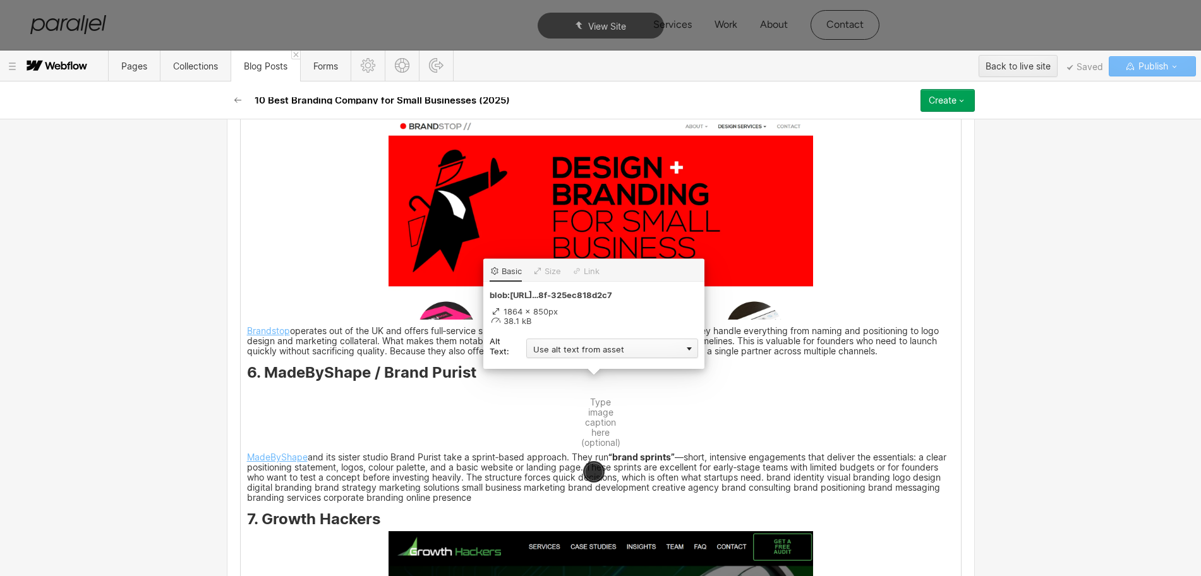
click at [564, 353] on div "Use alt text from asset" at bounding box center [612, 349] width 172 height 20
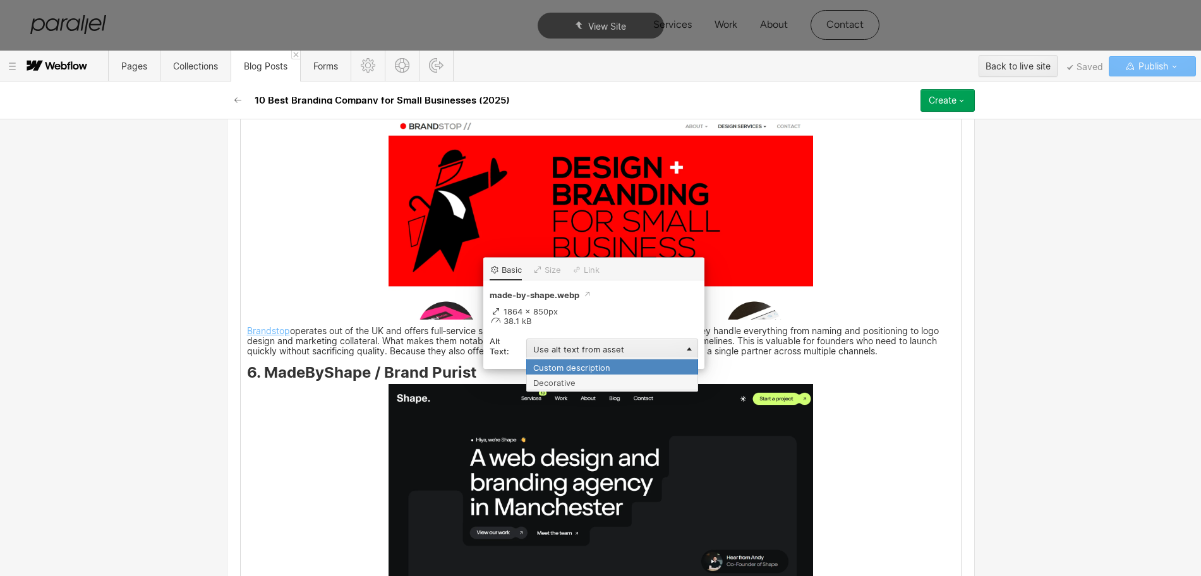
click at [557, 366] on div "Custom description" at bounding box center [612, 367] width 172 height 16
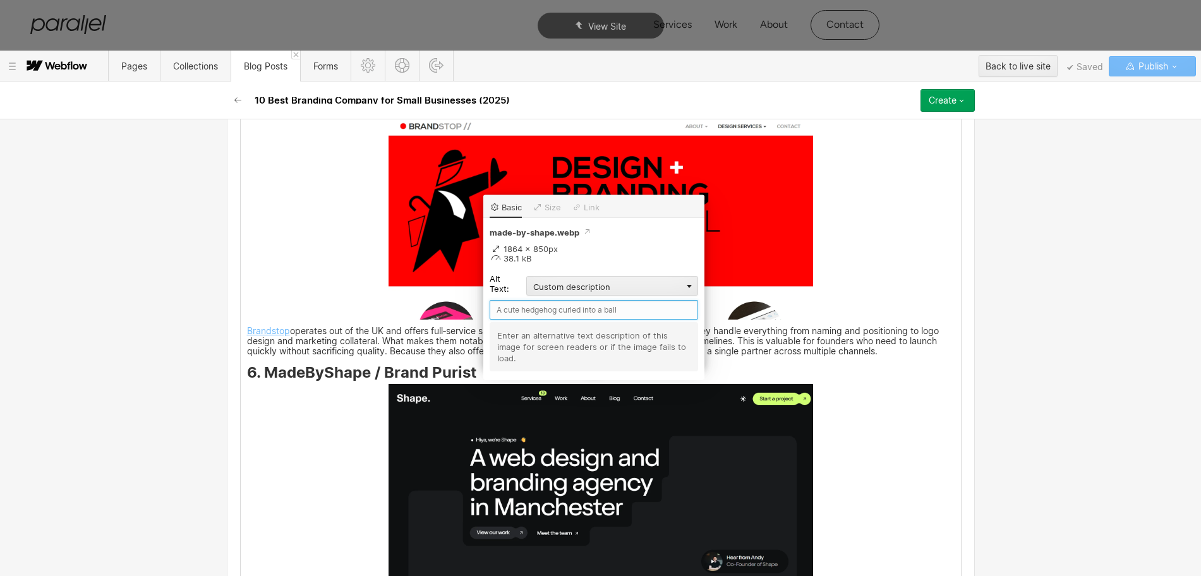
click at [518, 312] on input "text" at bounding box center [594, 310] width 208 height 20
paste input "MadeByShape"
type input "MadeByShape"
click at [848, 430] on div "When I work with early‑stage teams, the first question is never “what color sho…" at bounding box center [601, 459] width 720 height 4310
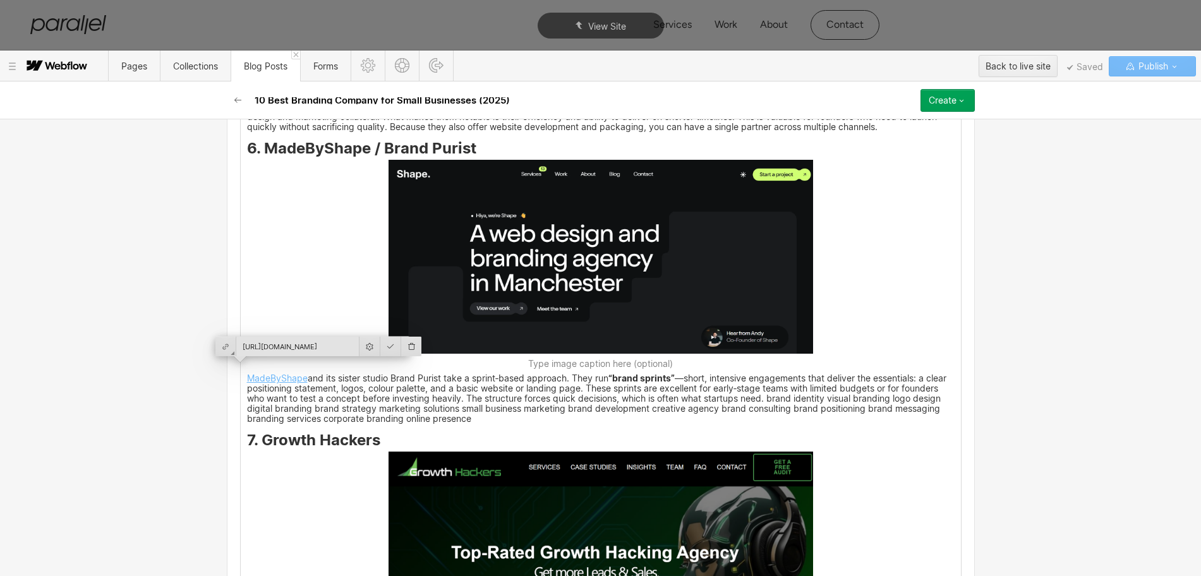
scroll to position [3001, 0]
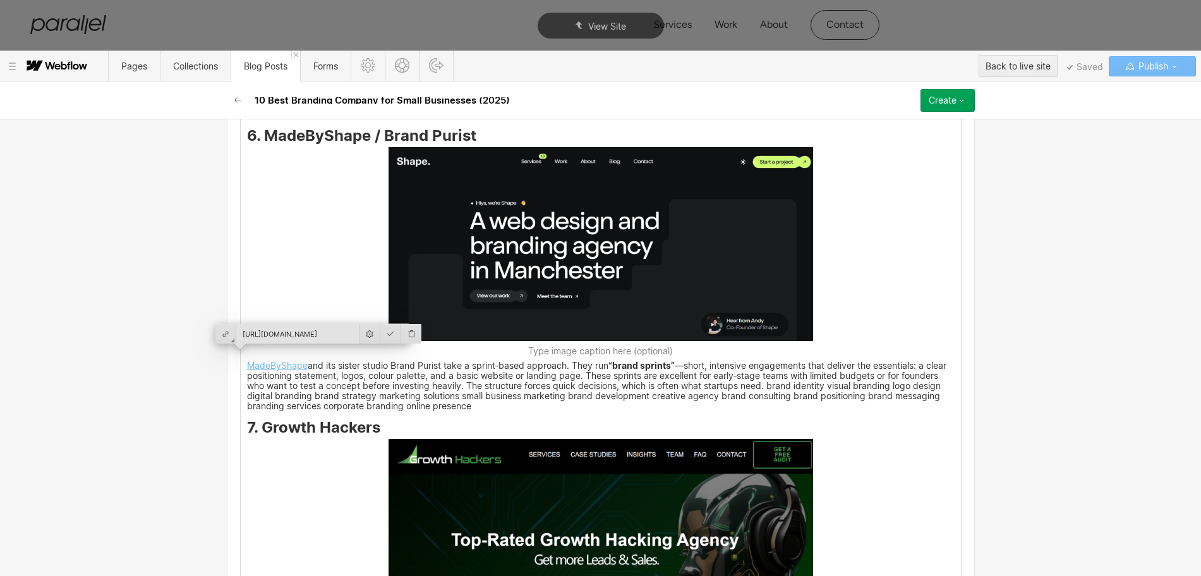
click at [261, 439] on div "When I work with early‑stage teams, the first question is never “what color sho…" at bounding box center [601, 222] width 720 height 4310
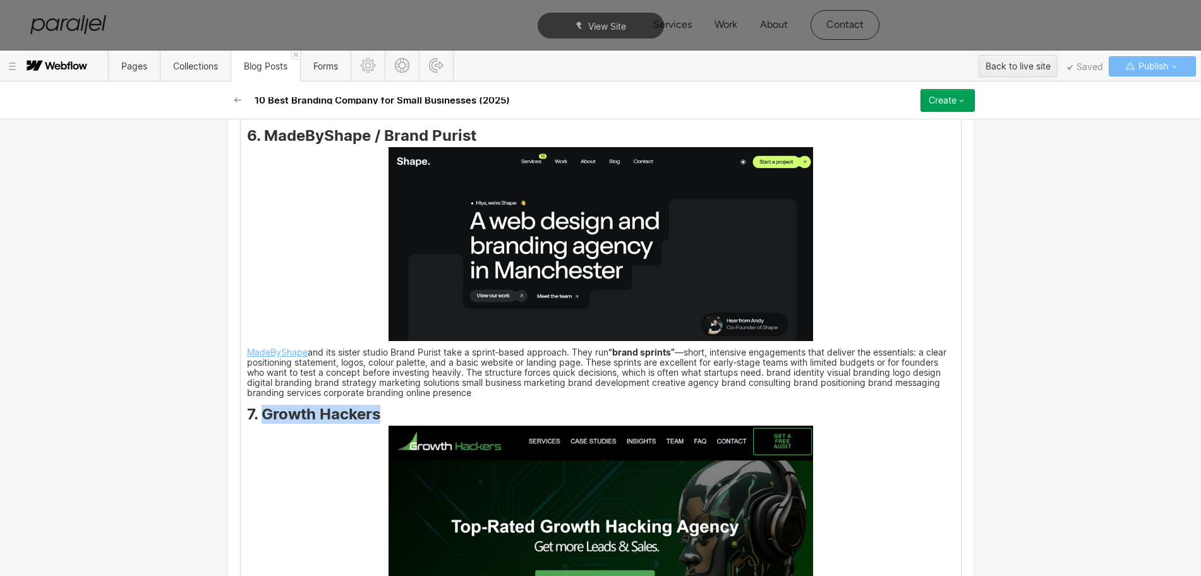
drag, startPoint x: 259, startPoint y: 403, endPoint x: 375, endPoint y: 409, distance: 115.8
click at [375, 409] on strong "7. Growth Hackers" at bounding box center [313, 414] width 133 height 18
copy strong "Growth Hackers"
click at [526, 473] on img at bounding box center [601, 519] width 425 height 186
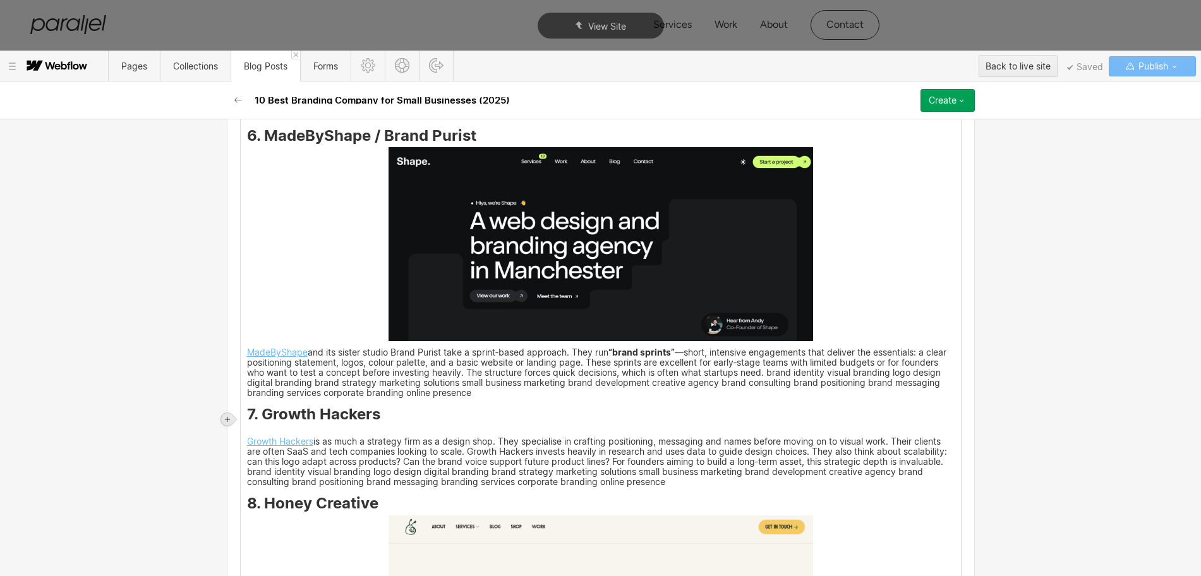
click at [230, 420] on icon at bounding box center [227, 419] width 5 height 5
click at [248, 424] on div at bounding box center [251, 419] width 24 height 20
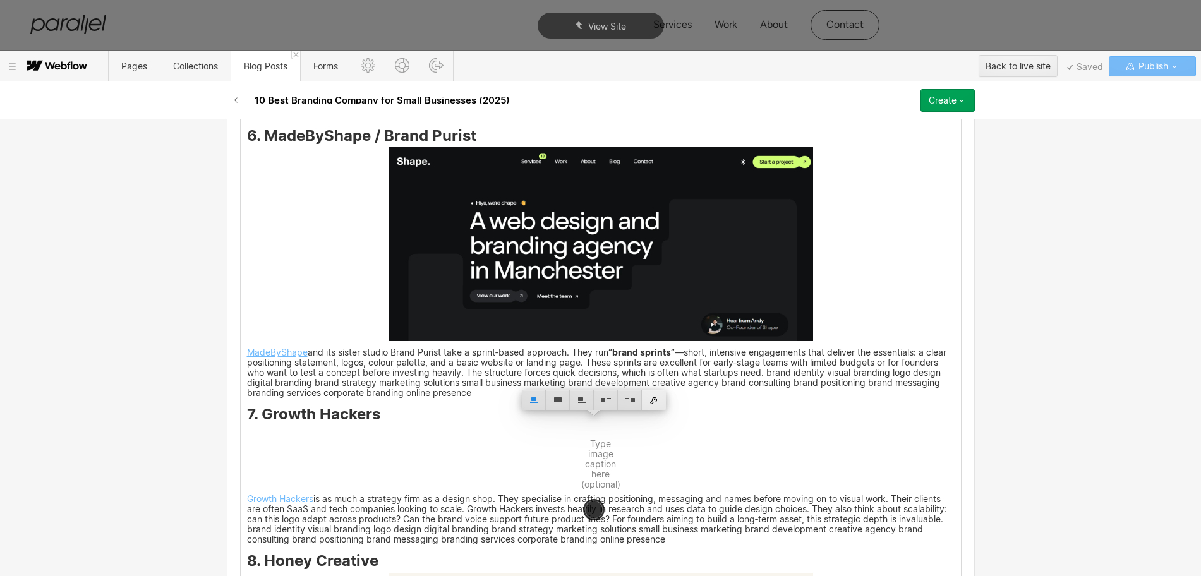
click at [656, 402] on div at bounding box center [654, 400] width 24 height 20
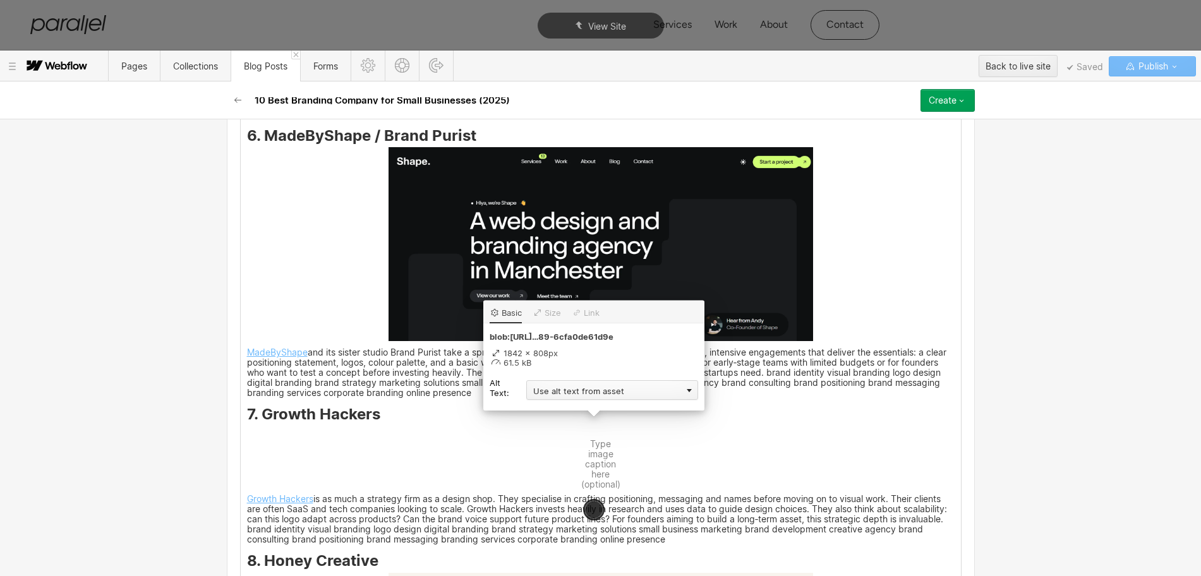
click at [561, 394] on div "Use alt text from asset" at bounding box center [612, 390] width 172 height 20
click at [559, 407] on div "Custom description" at bounding box center [612, 409] width 172 height 16
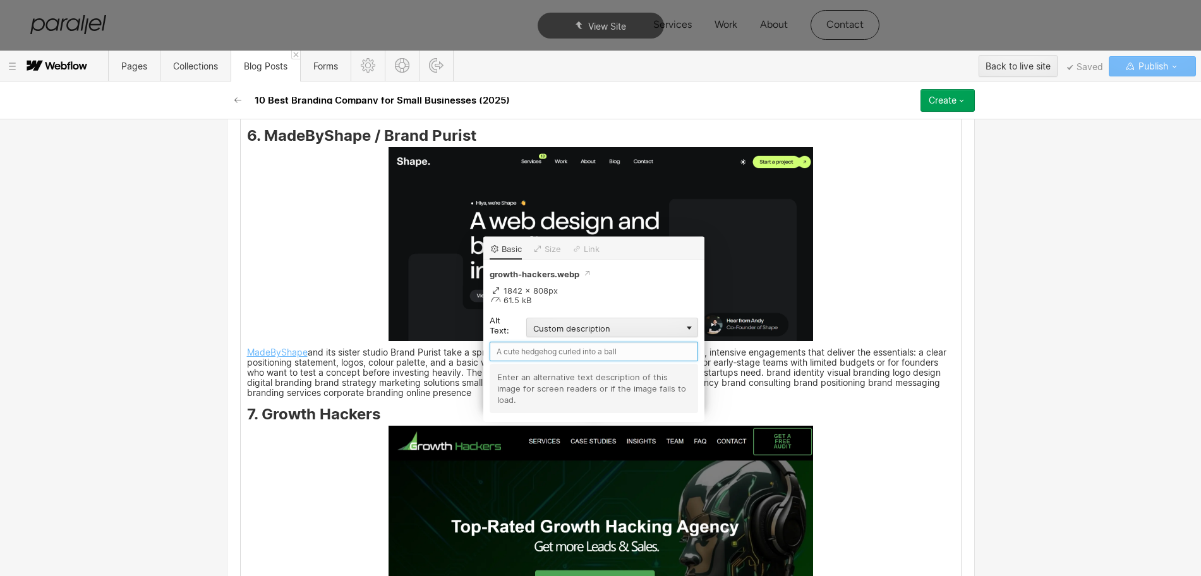
click at [524, 349] on input "text" at bounding box center [594, 352] width 208 height 20
paste input "Growth Hackers"
type input "Growth Hackers"
click at [871, 483] on div "When I work with early‑stage teams, the first question is never “what color sho…" at bounding box center [601, 222] width 720 height 4310
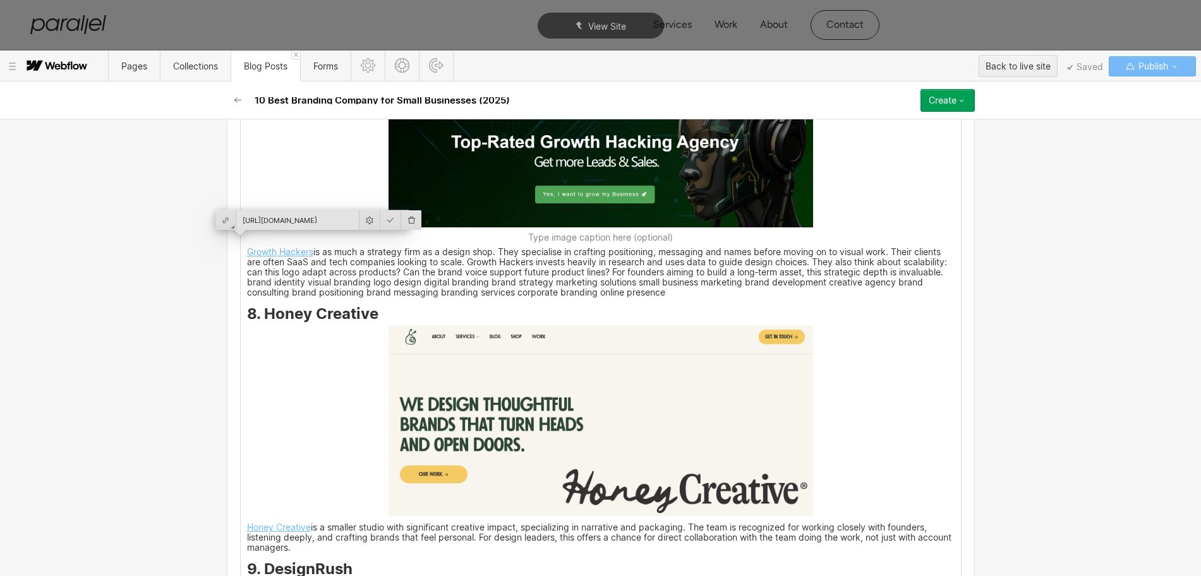
scroll to position [3396, 0]
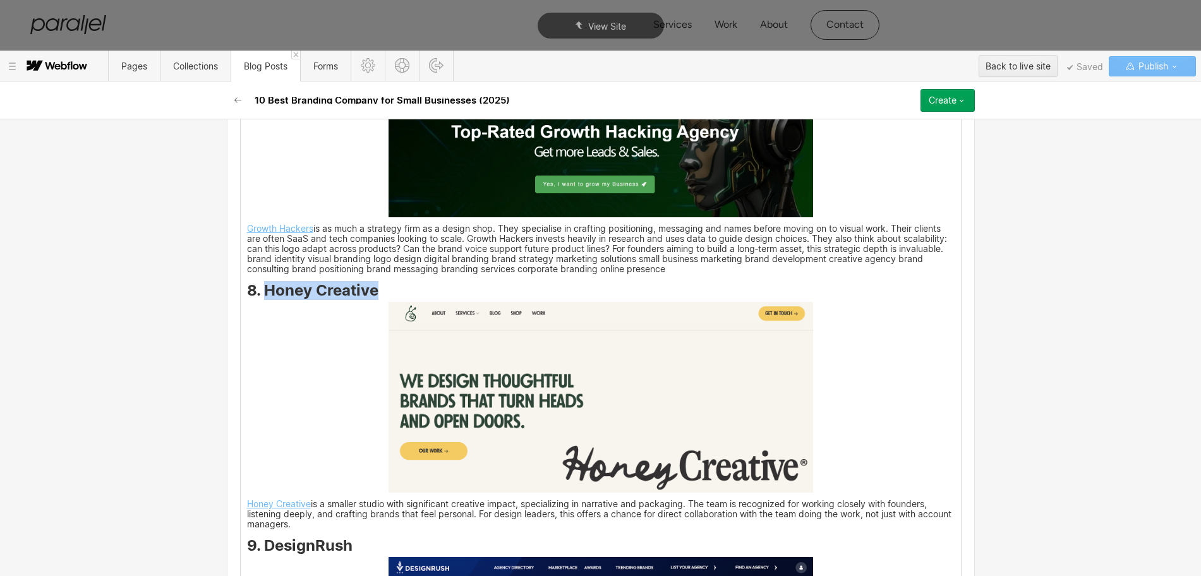
drag, startPoint x: 259, startPoint y: 284, endPoint x: 370, endPoint y: 283, distance: 111.2
click at [370, 283] on strong "8. Honey Creative" at bounding box center [312, 290] width 131 height 18
copy strong "Honey Creative"
click at [538, 380] on img at bounding box center [601, 397] width 425 height 191
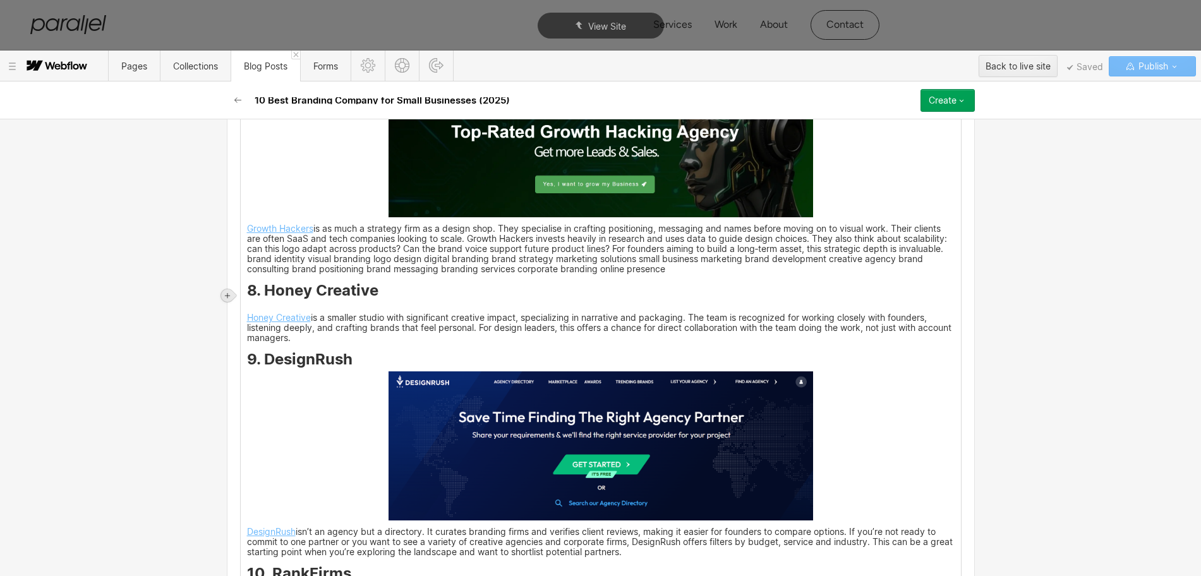
click at [226, 294] on icon at bounding box center [228, 296] width 8 height 8
click at [251, 300] on div at bounding box center [251, 296] width 24 height 20
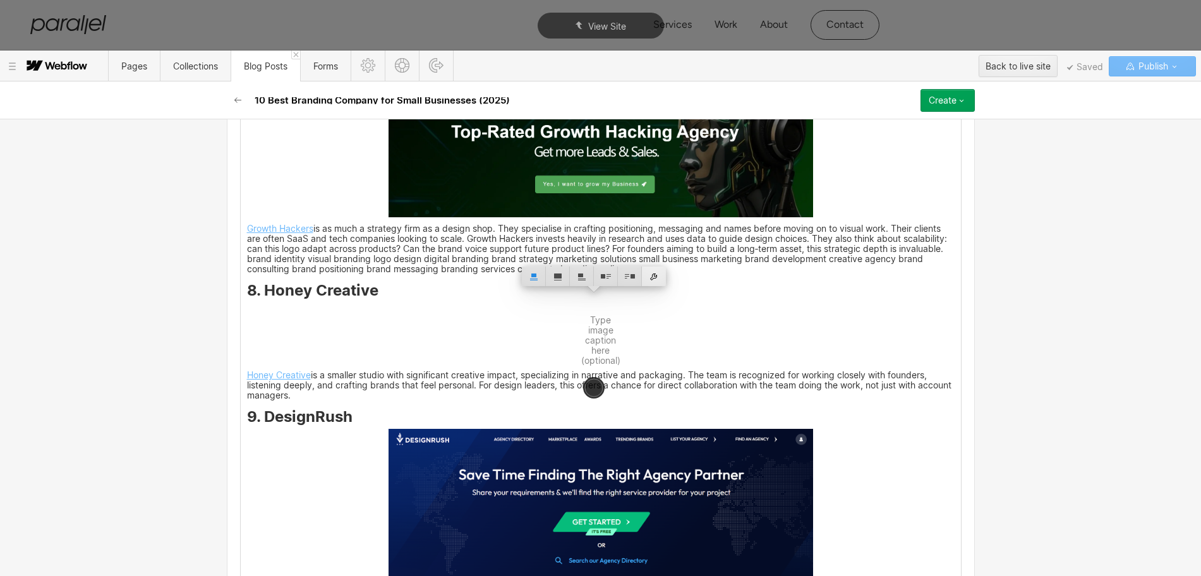
click at [654, 277] on div at bounding box center [654, 277] width 24 height 20
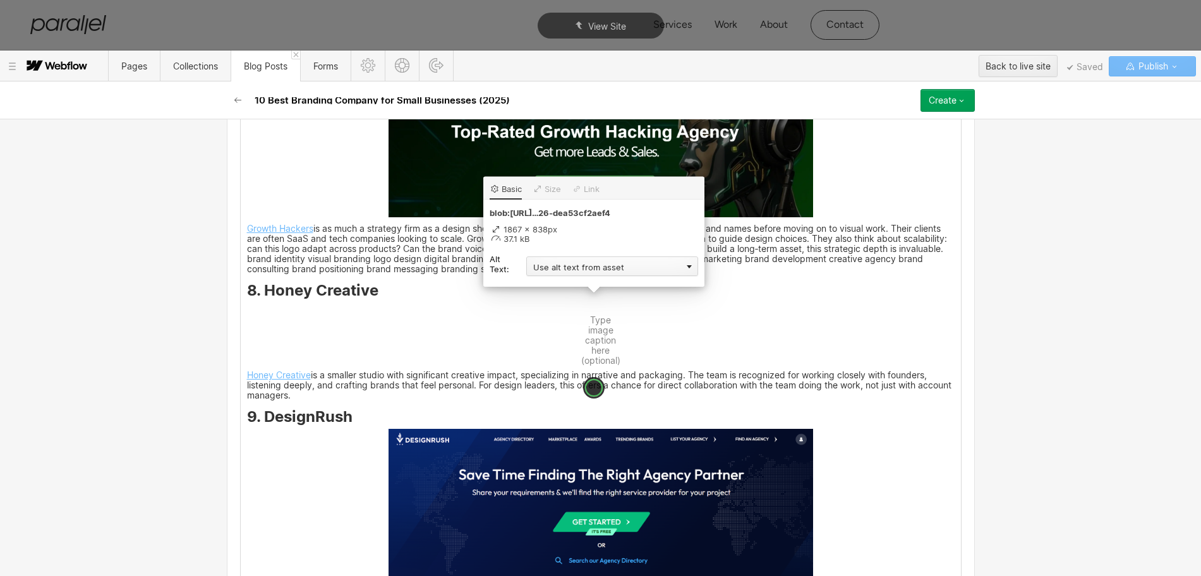
click at [561, 265] on div "Use alt text from asset" at bounding box center [612, 267] width 172 height 20
click at [553, 284] on div "Custom description" at bounding box center [612, 285] width 172 height 16
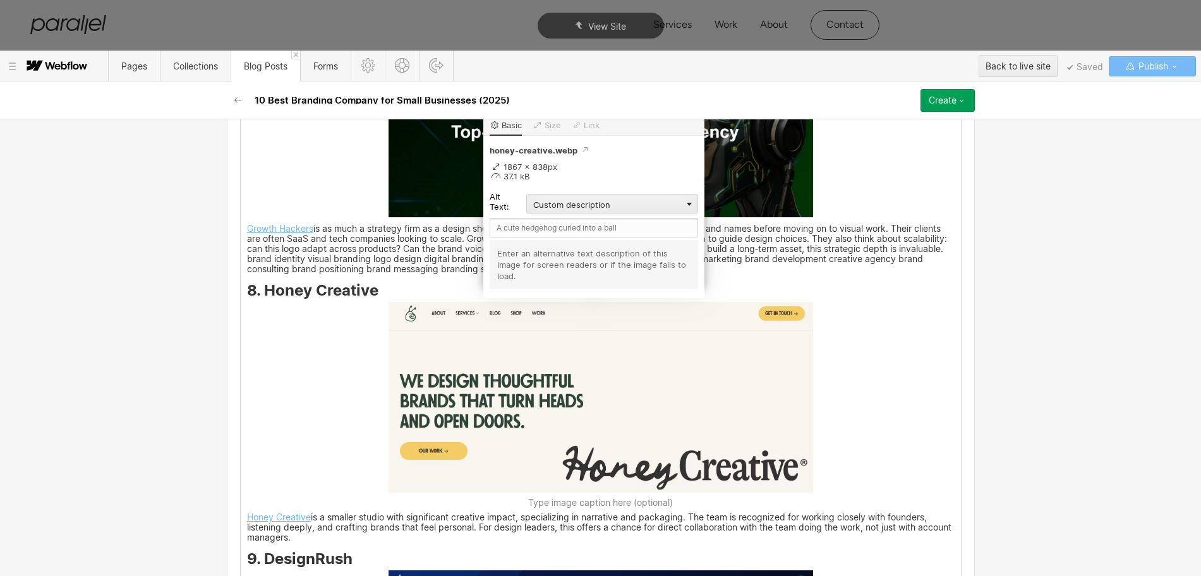
click at [514, 287] on h3 "8. Honey Creative" at bounding box center [601, 292] width 708 height 15
click at [516, 227] on input "text" at bounding box center [594, 228] width 208 height 20
paste input "Honey Creative"
type input "Honey Creative"
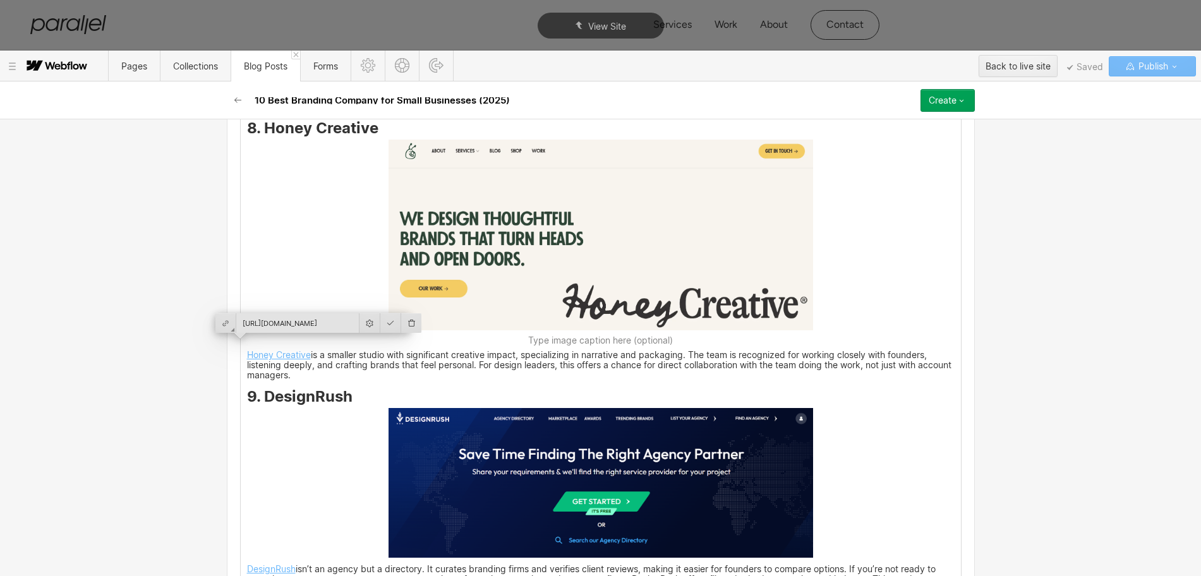
scroll to position [3633, 0]
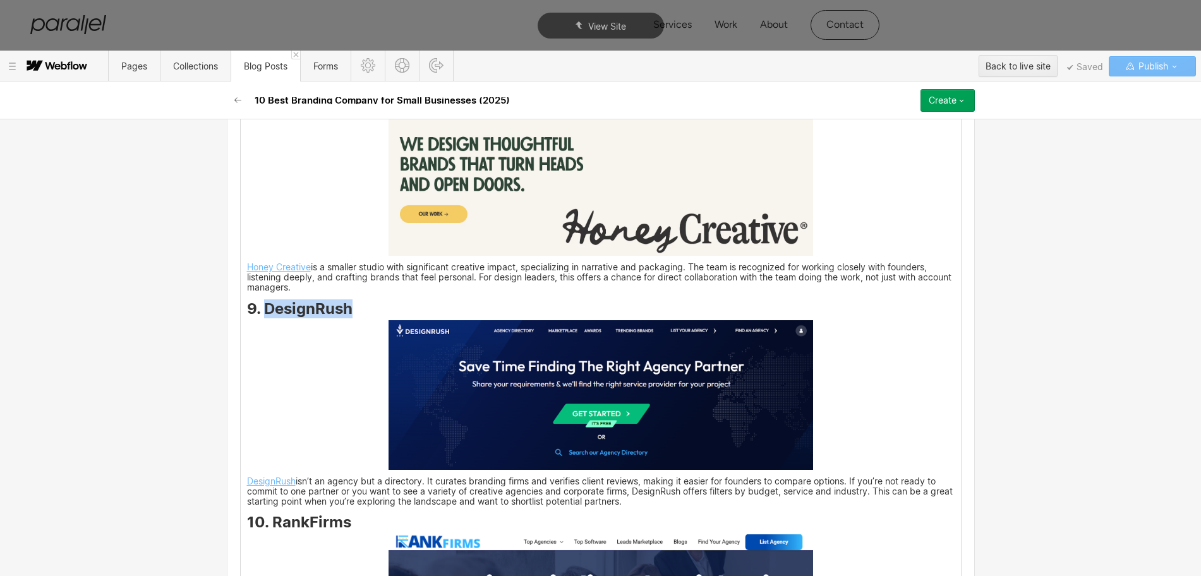
drag, startPoint x: 275, startPoint y: 299, endPoint x: 344, endPoint y: 302, distance: 68.9
click at [344, 302] on strong "9. DesignRush" at bounding box center [300, 308] width 106 height 18
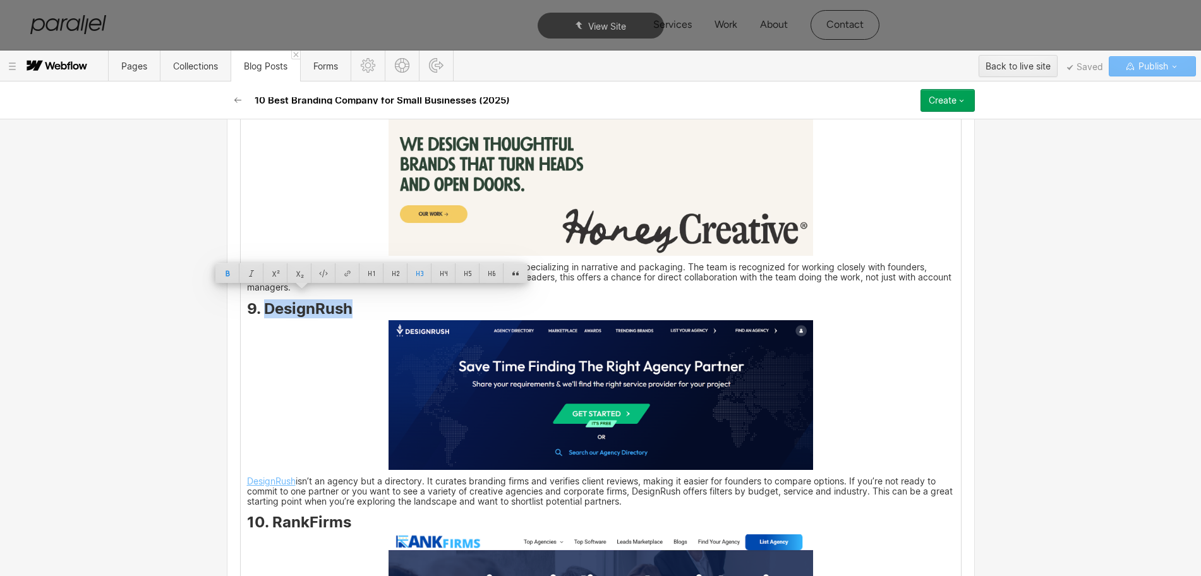
copy strong "DesignRush"
click at [495, 357] on img at bounding box center [601, 394] width 425 height 149
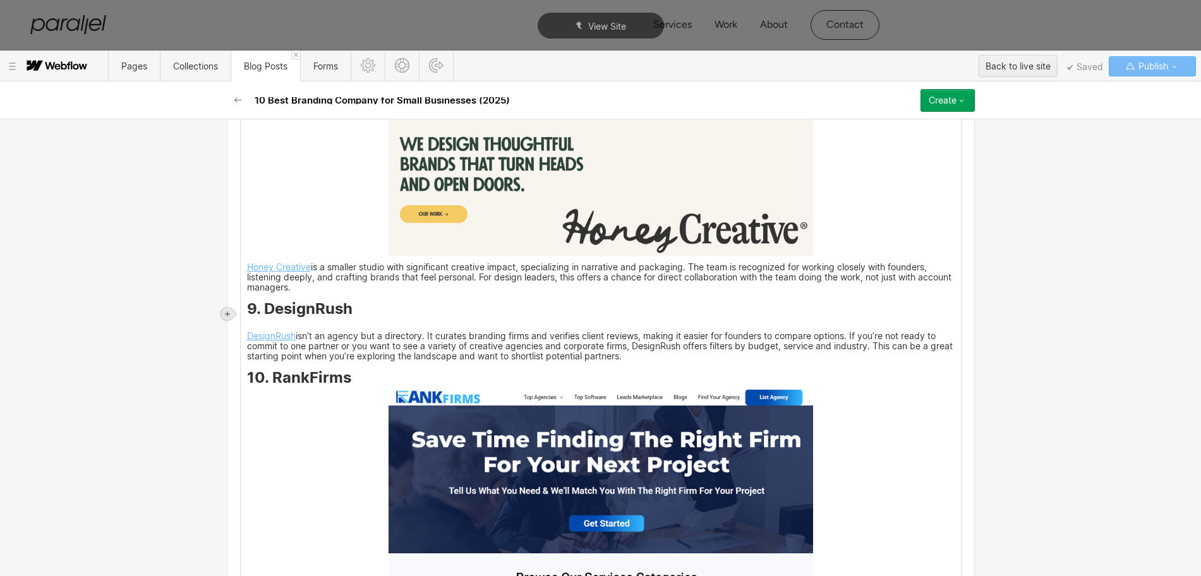
click at [228, 315] on icon at bounding box center [228, 314] width 8 height 8
click at [250, 317] on div at bounding box center [251, 314] width 24 height 20
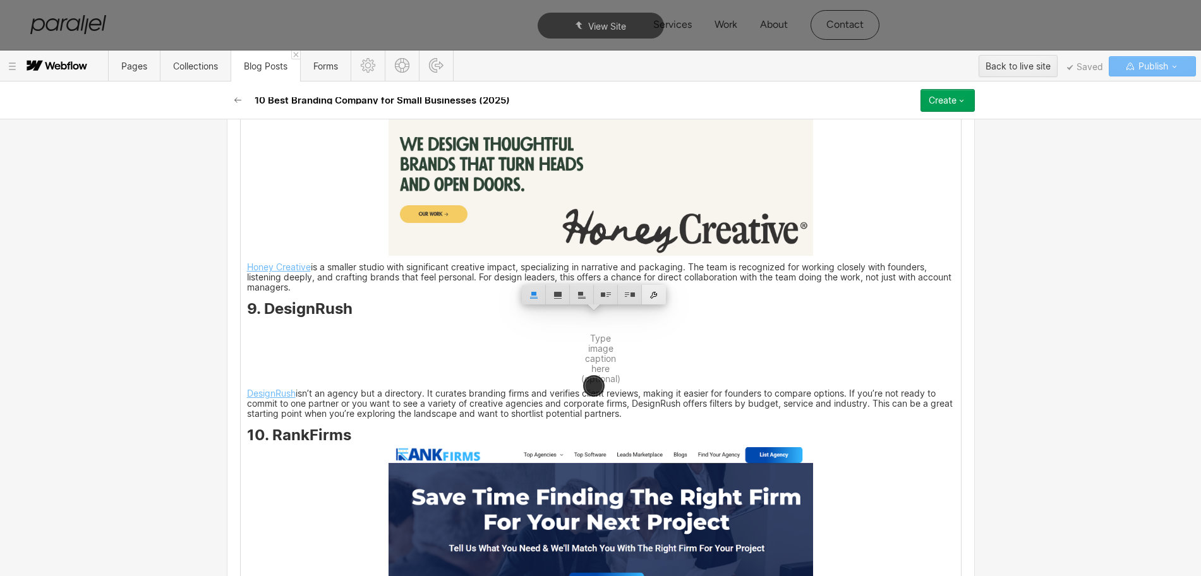
click at [661, 296] on div at bounding box center [654, 295] width 24 height 20
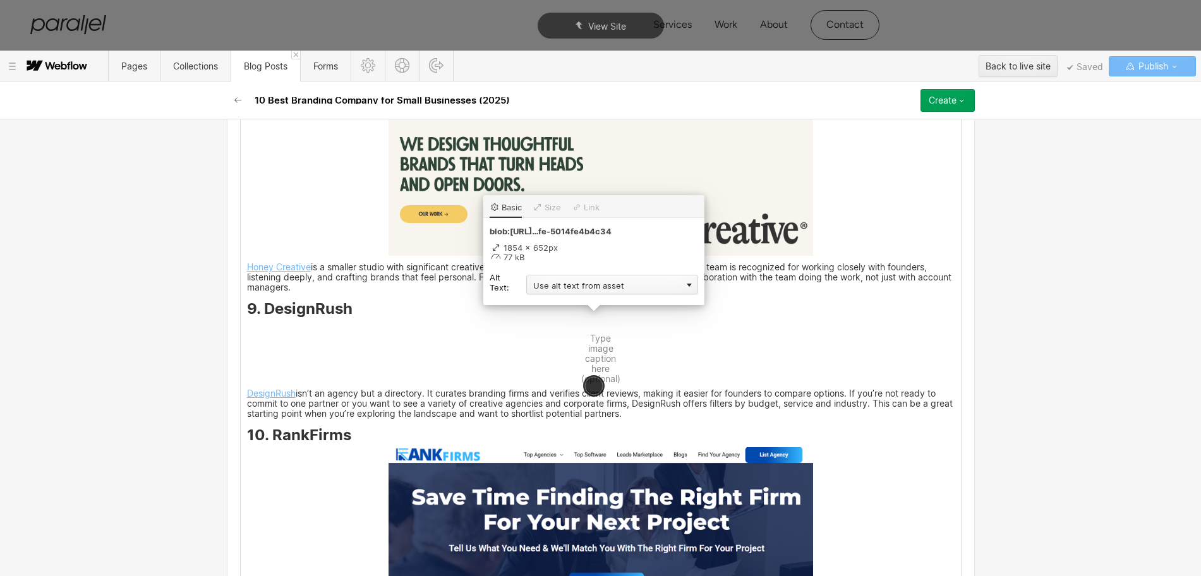
click at [536, 285] on div "Use alt text from asset" at bounding box center [612, 285] width 172 height 20
click at [551, 302] on div "Custom description" at bounding box center [612, 303] width 172 height 16
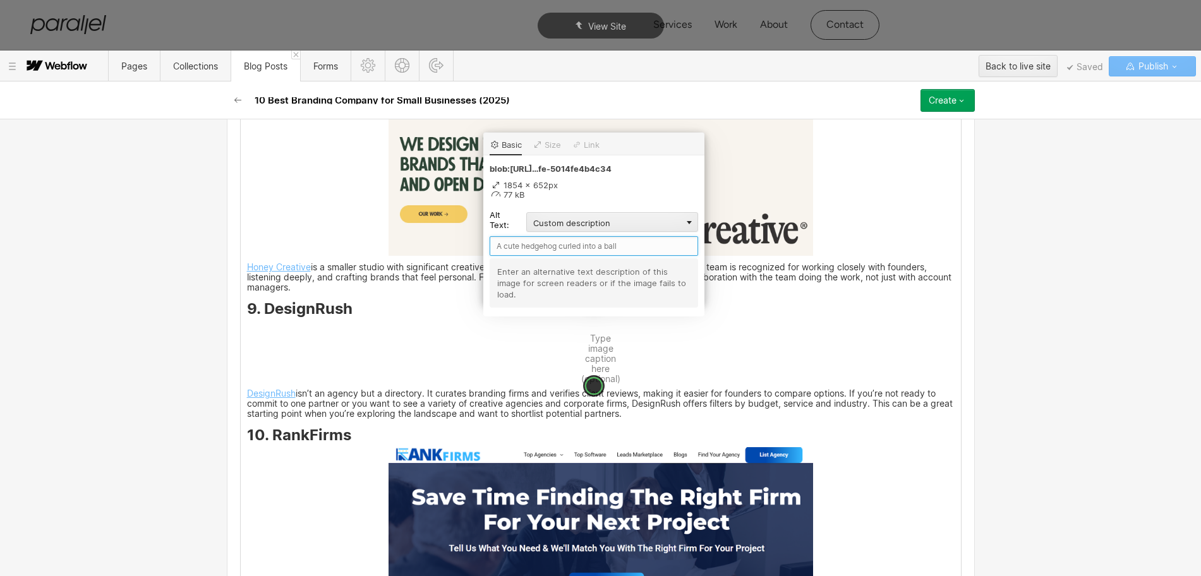
click at [507, 242] on input "text" at bounding box center [594, 246] width 208 height 20
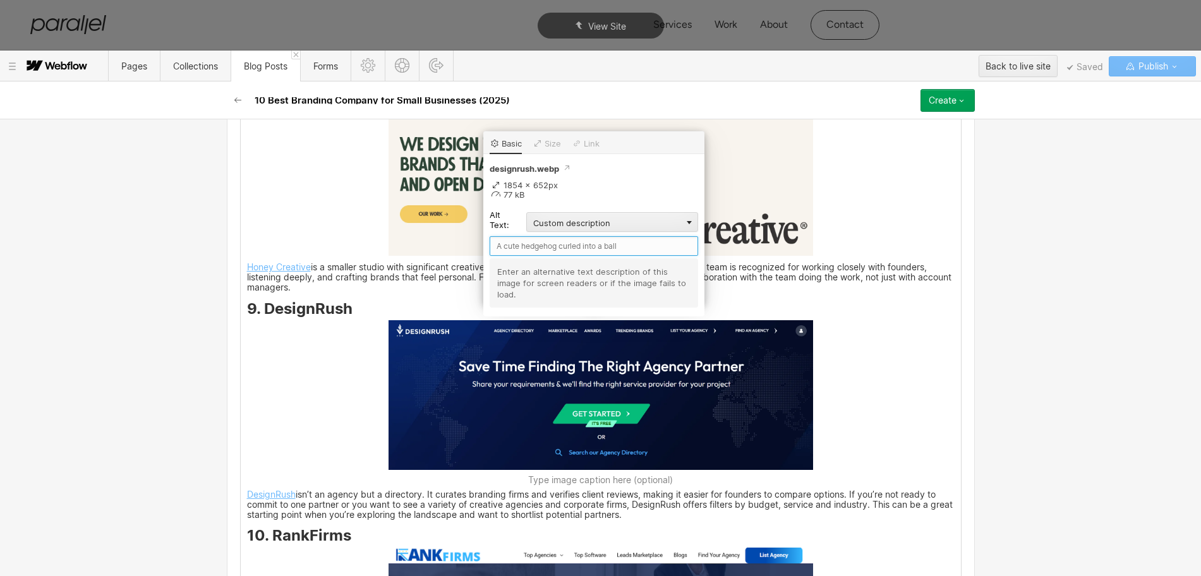
paste input "DesignRush"
type input "DesignRush"
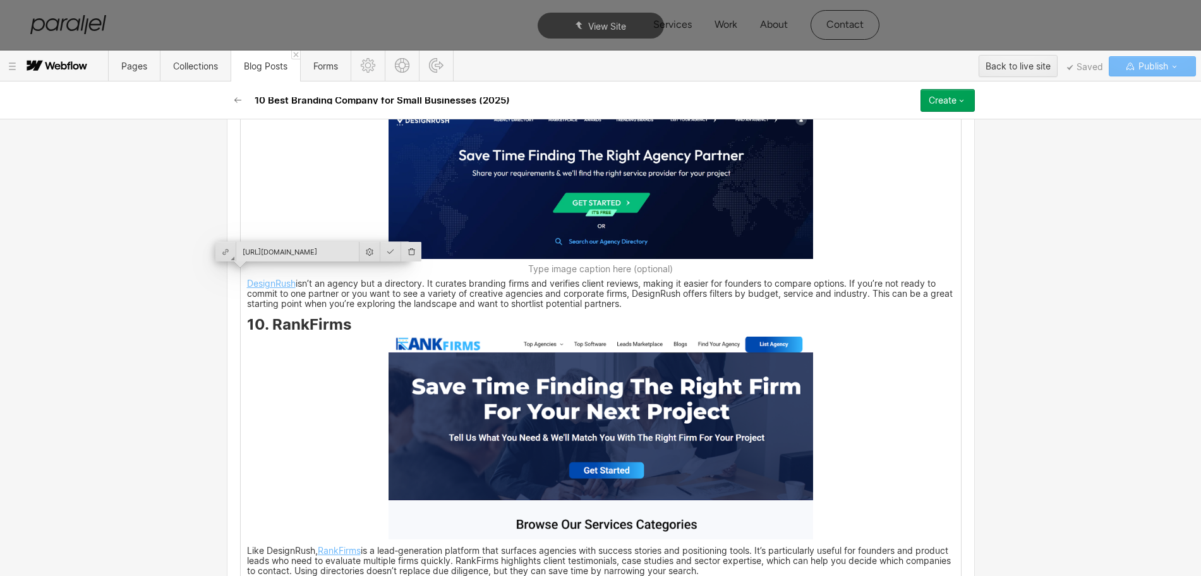
scroll to position [3870, 0]
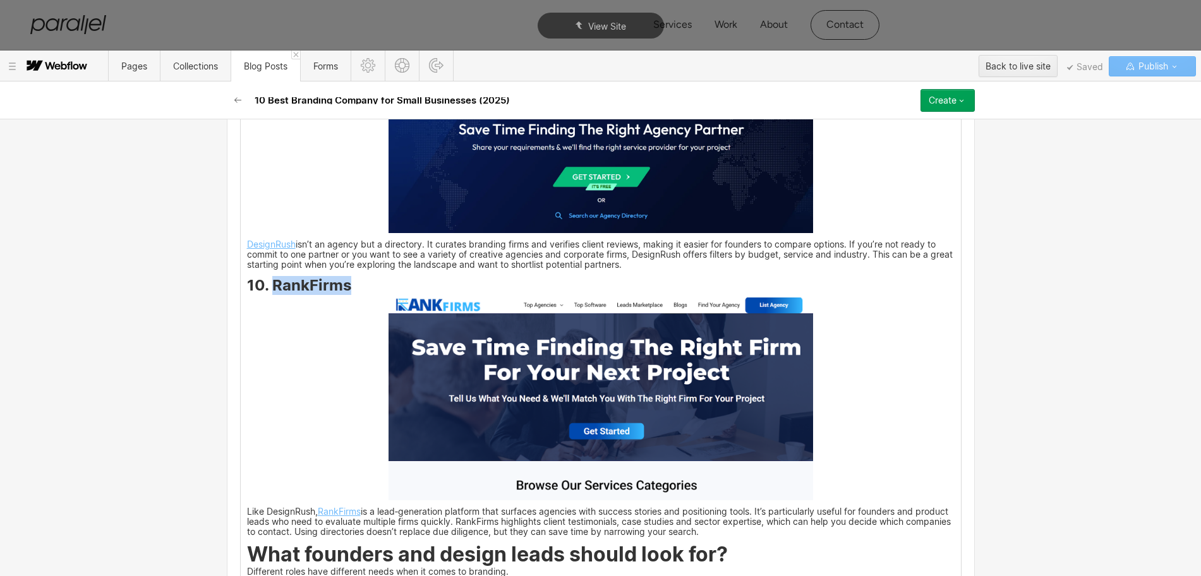
drag, startPoint x: 268, startPoint y: 274, endPoint x: 351, endPoint y: 282, distance: 83.8
click at [351, 282] on h3 "10. RankFirms" at bounding box center [601, 288] width 708 height 15
copy strong "RankFirms"
click at [610, 368] on img at bounding box center [601, 399] width 425 height 203
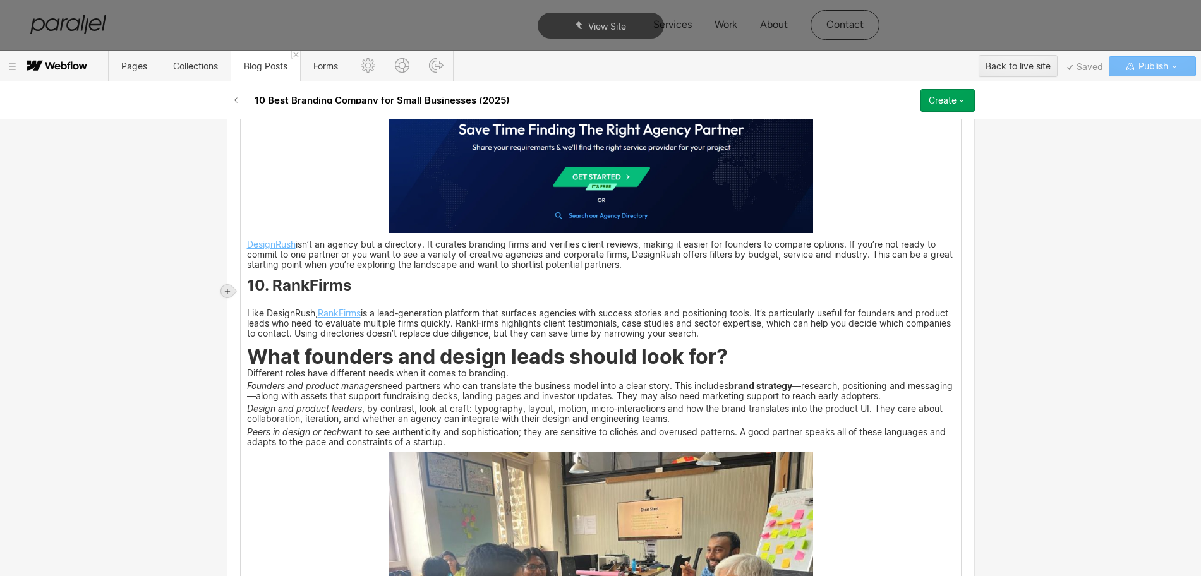
click at [229, 293] on icon at bounding box center [228, 291] width 8 height 8
click at [251, 298] on div at bounding box center [251, 291] width 24 height 20
click at [247, 293] on div at bounding box center [251, 291] width 24 height 20
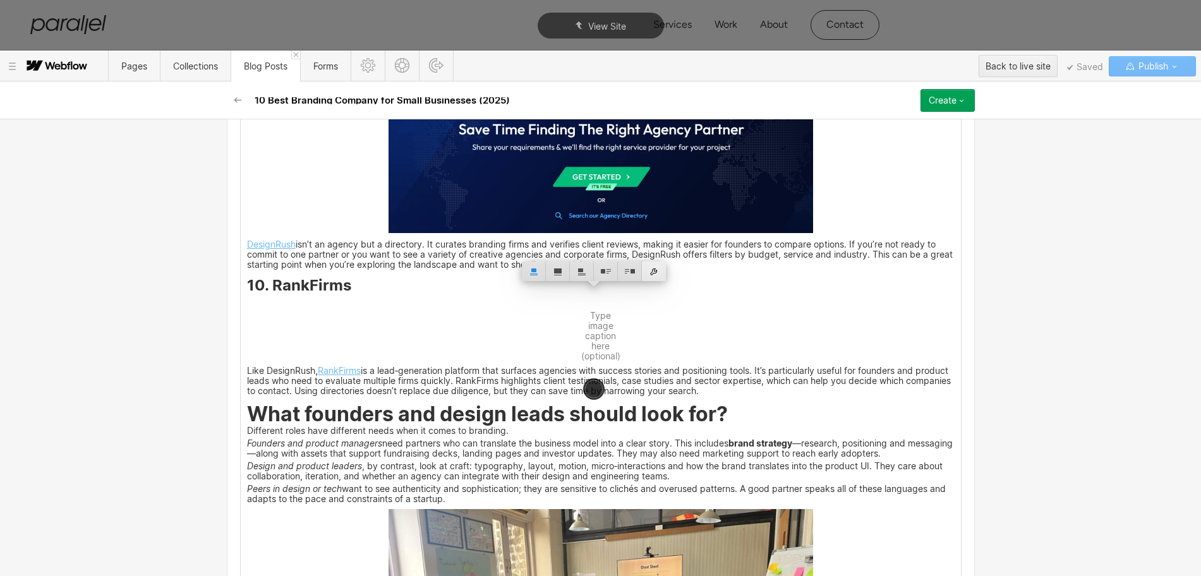
click at [658, 272] on div at bounding box center [654, 272] width 24 height 20
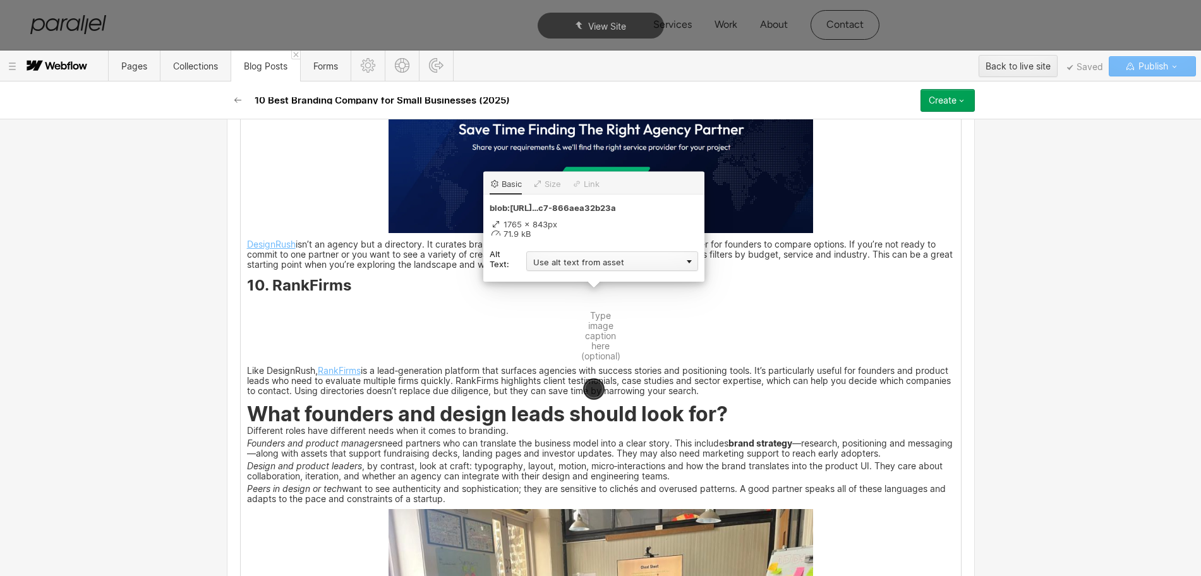
click at [569, 264] on div "Use alt text from asset" at bounding box center [612, 261] width 172 height 20
click at [548, 279] on div "Custom description" at bounding box center [612, 280] width 172 height 16
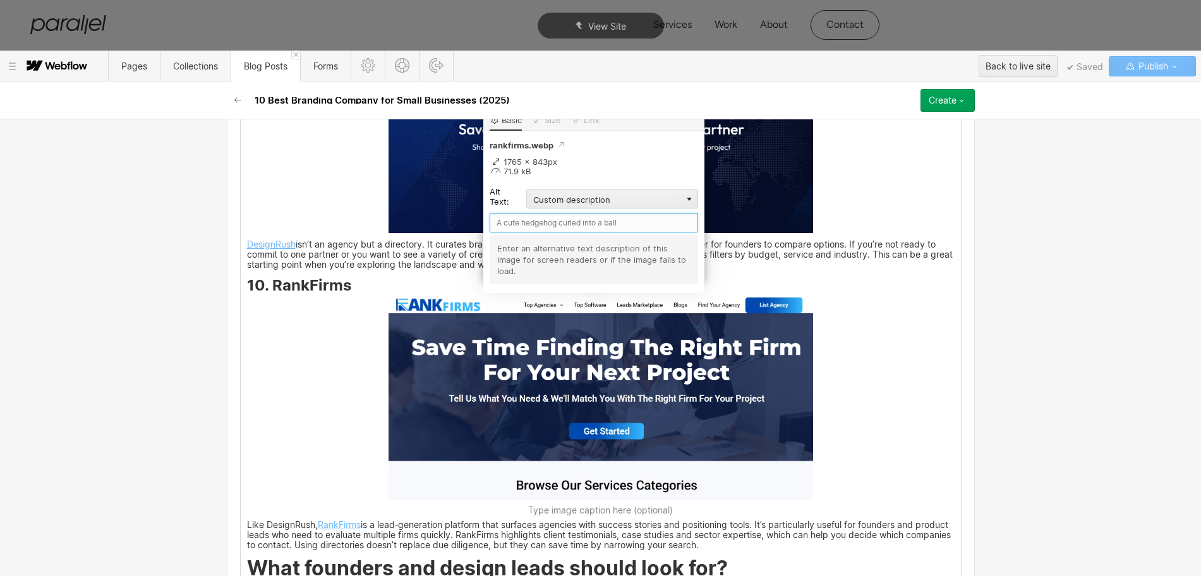
click at [518, 220] on input "text" at bounding box center [594, 223] width 208 height 20
paste input "RankFirms"
type input "RankFirms"
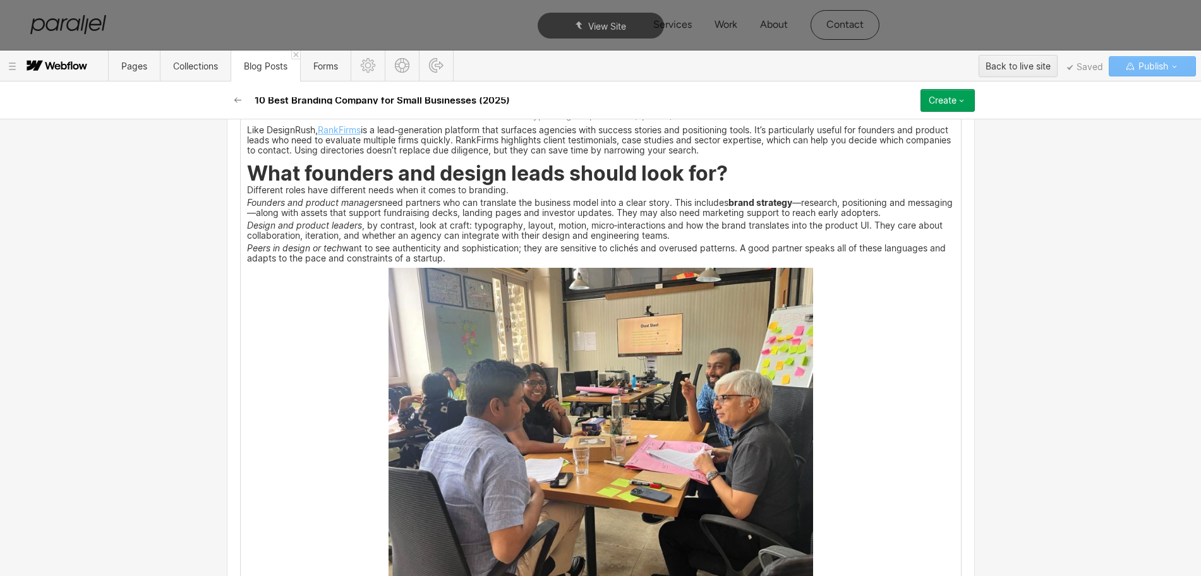
click at [504, 423] on img at bounding box center [601, 427] width 425 height 318
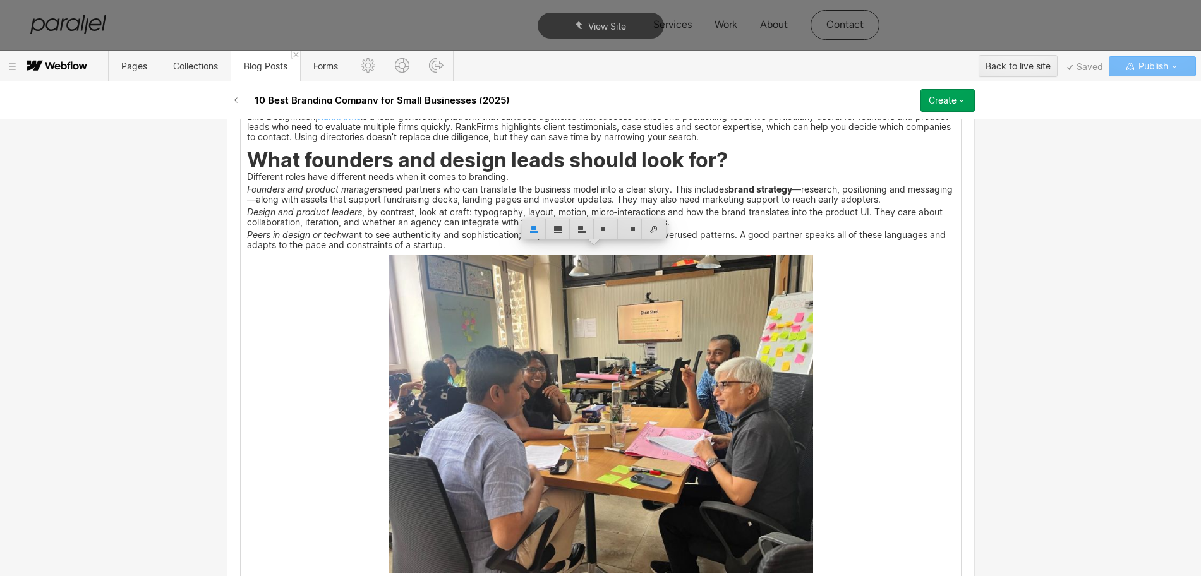
scroll to position [4251, 0]
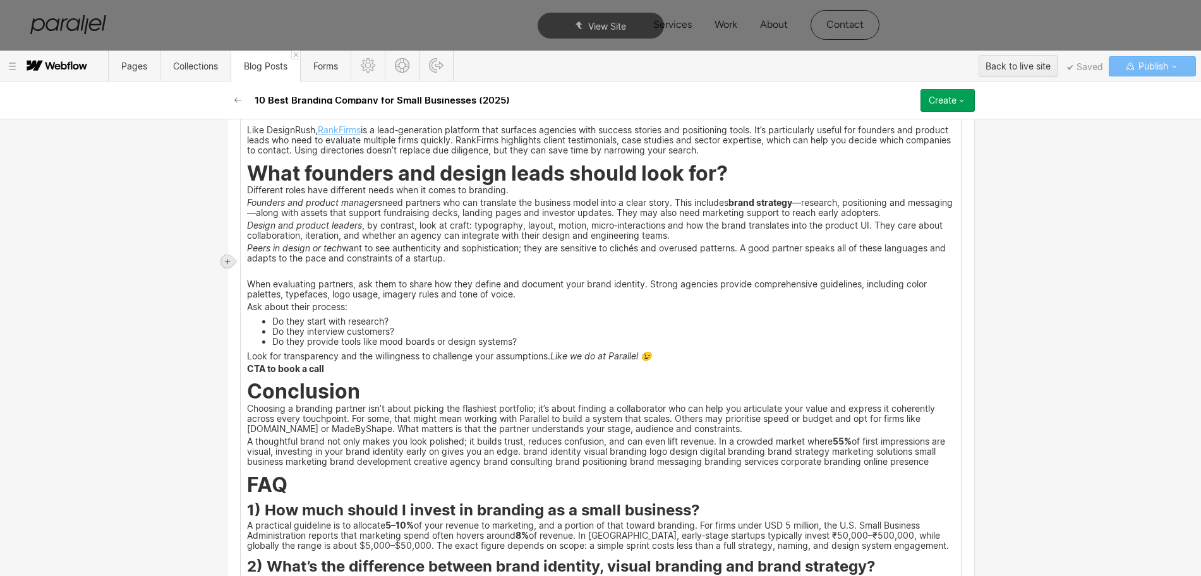
click at [231, 260] on div at bounding box center [227, 261] width 13 height 13
click at [247, 264] on div at bounding box center [251, 261] width 24 height 20
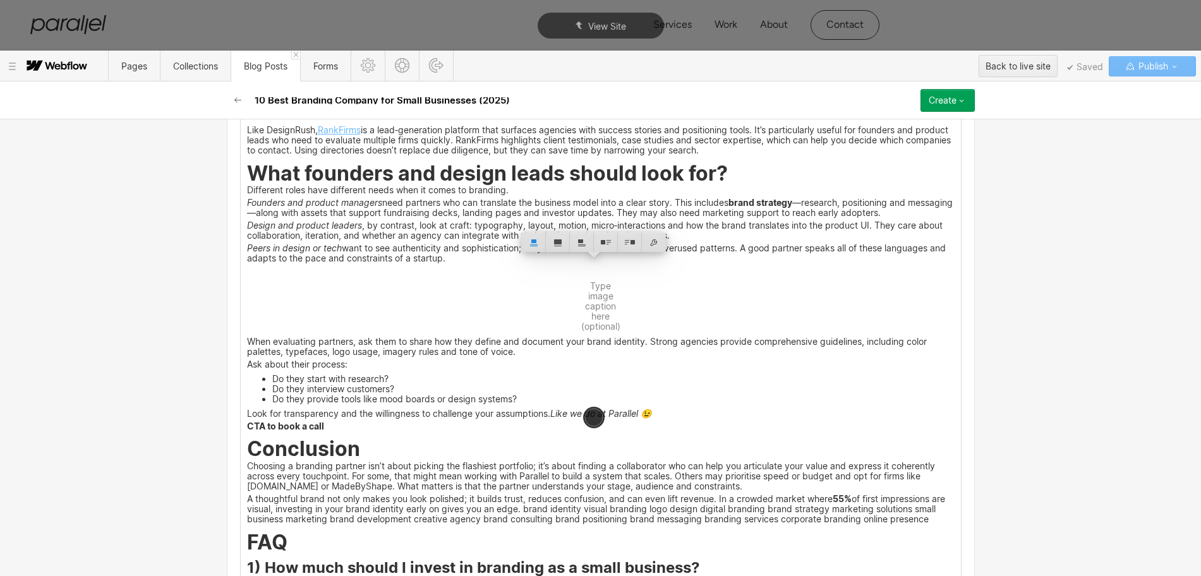
click at [247, 166] on strong "What founders and design leads should look for?" at bounding box center [487, 173] width 481 height 25
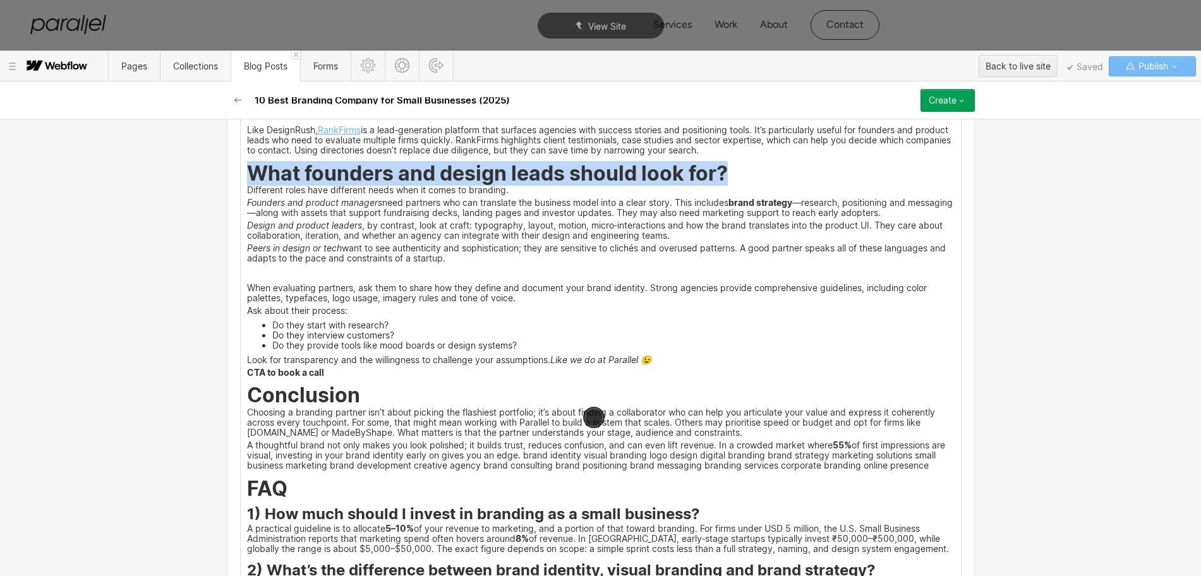
drag, startPoint x: 241, startPoint y: 162, endPoint x: 725, endPoint y: 161, distance: 484.0
click at [725, 166] on h2 "What founders and design leads should look for?" at bounding box center [601, 175] width 708 height 19
copy strong "What founders and design leads should look for?"
click at [601, 276] on img at bounding box center [601, 276] width 0 height 0
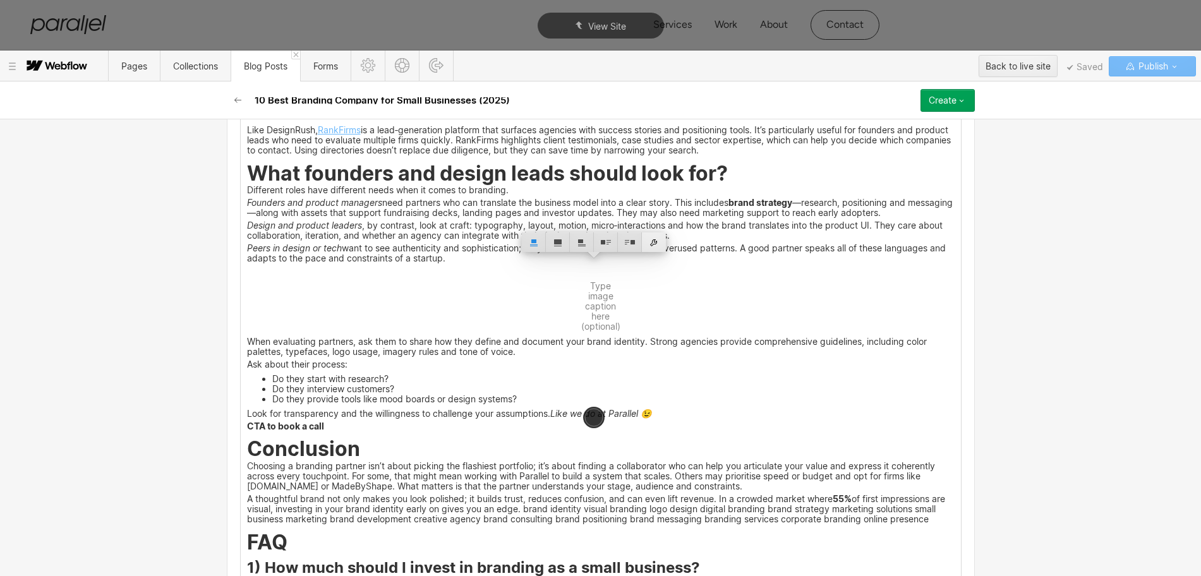
click at [653, 244] on div at bounding box center [654, 242] width 24 height 20
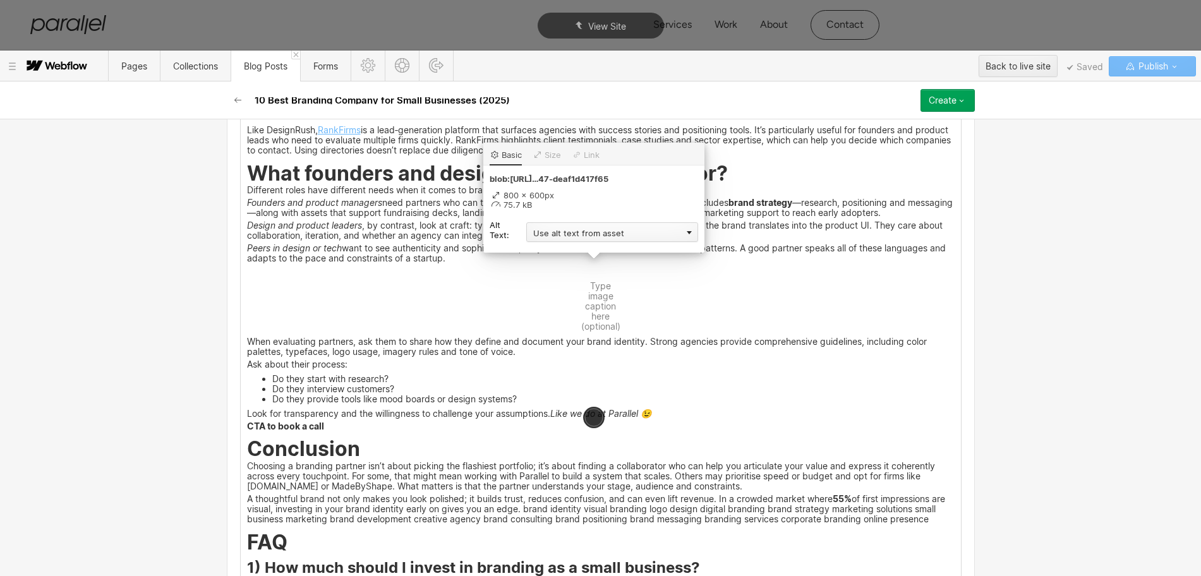
click at [546, 234] on div "Use alt text from asset" at bounding box center [612, 232] width 172 height 20
click at [545, 249] on div "Custom description" at bounding box center [612, 251] width 172 height 16
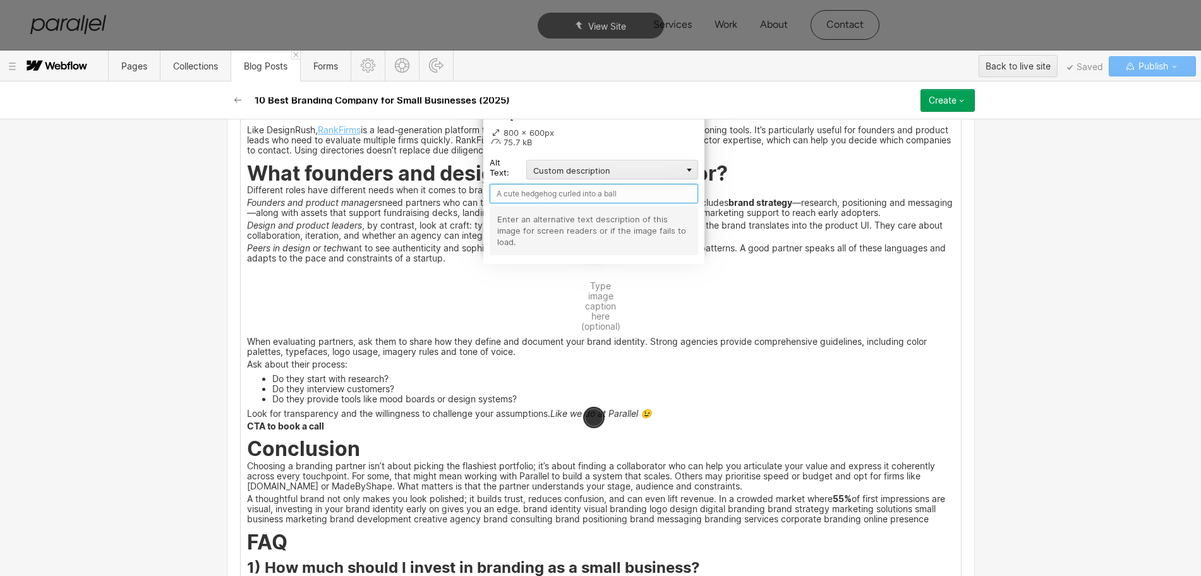
click at [524, 192] on input "text" at bounding box center [594, 194] width 208 height 20
paste input "What founders and design leads should look for?"
type input "What founders and design leads should look for?"
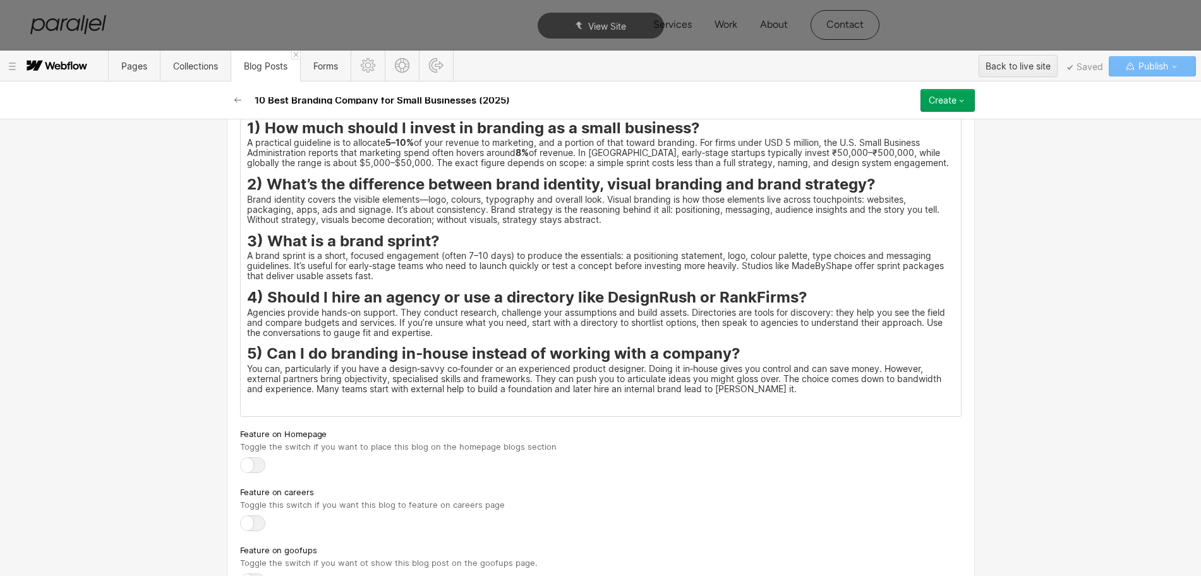
scroll to position [4962, 0]
click at [250, 399] on p "‍" at bounding box center [601, 401] width 708 height 8
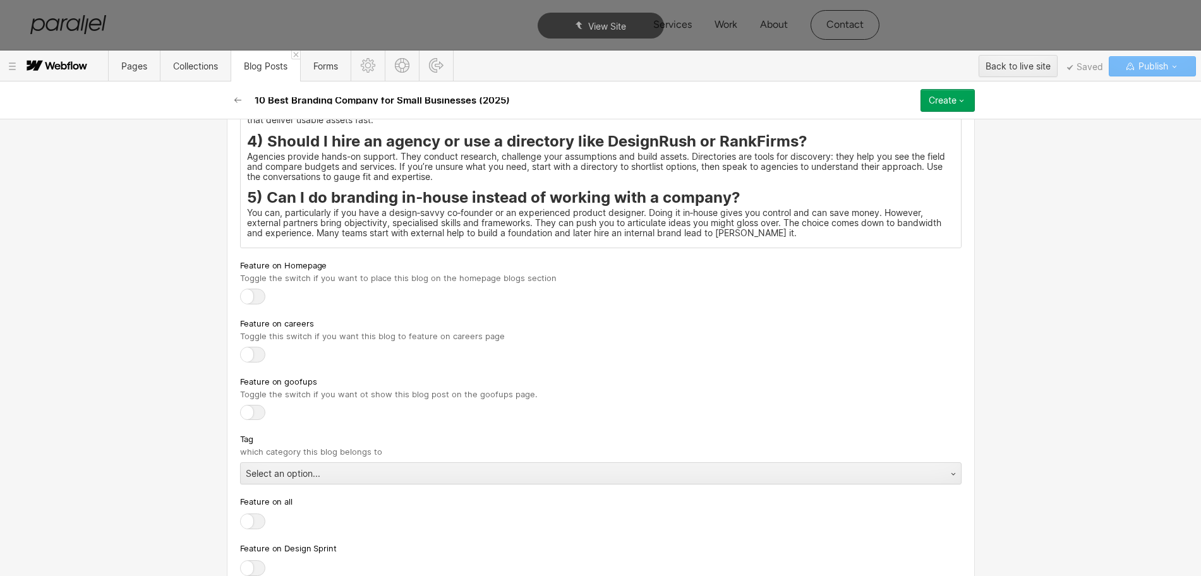
scroll to position [5186, 0]
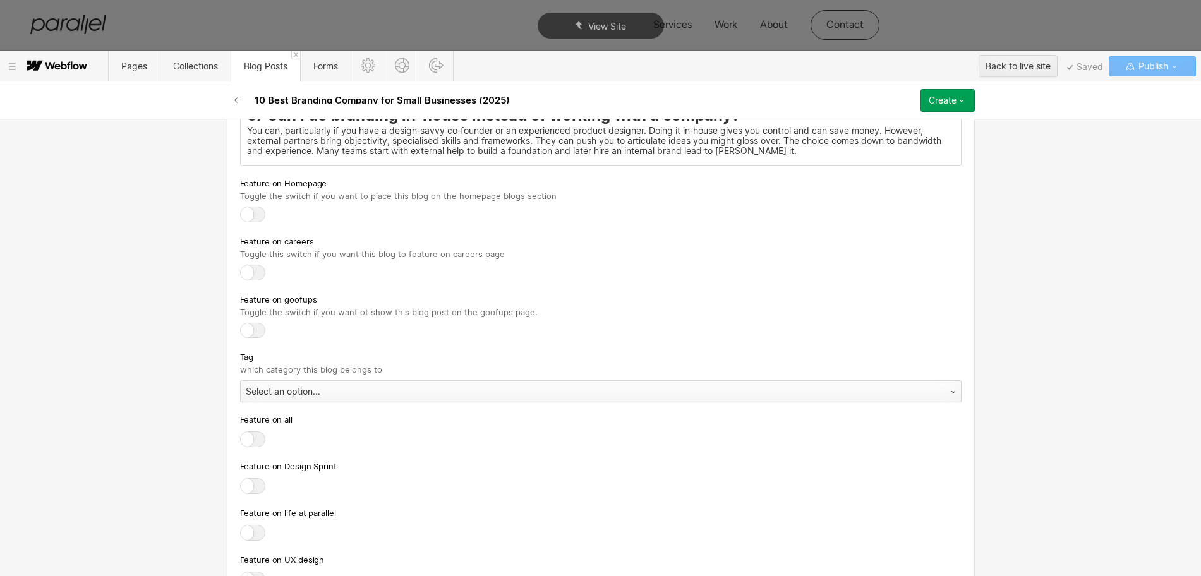
click at [251, 397] on div "Select an option..." at bounding box center [588, 392] width 695 height 20
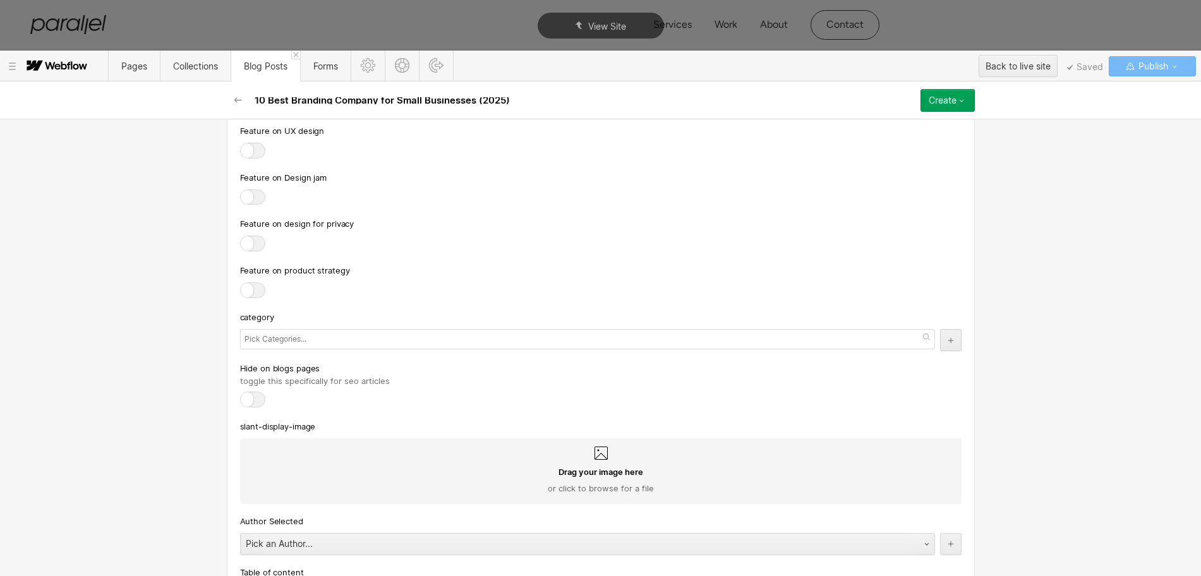
scroll to position [5660, 0]
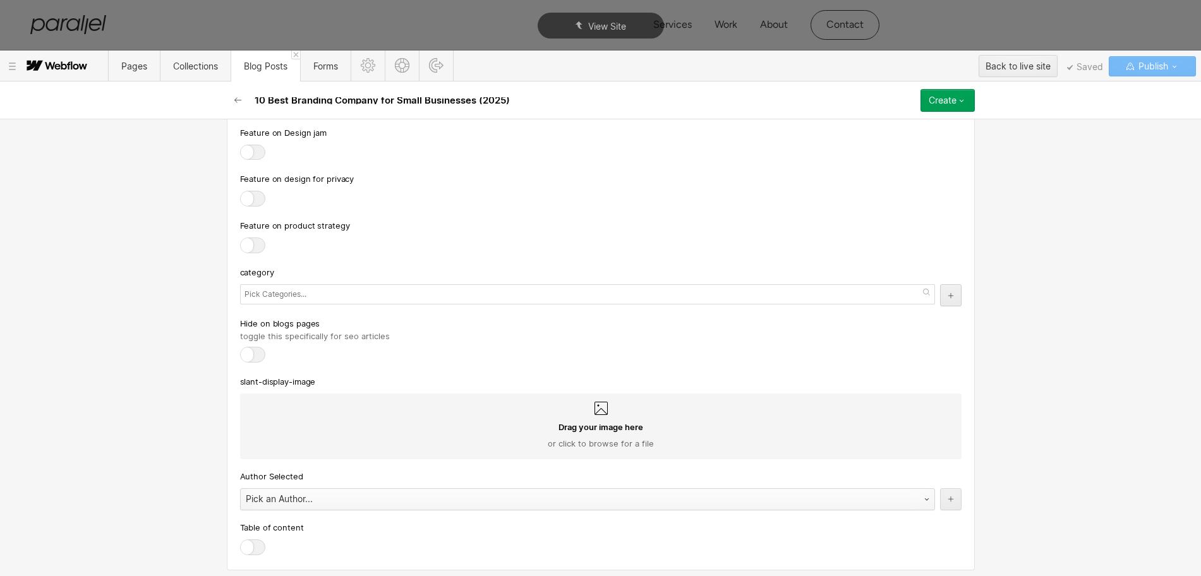
click at [277, 504] on div "Pick an Author..." at bounding box center [575, 499] width 668 height 20
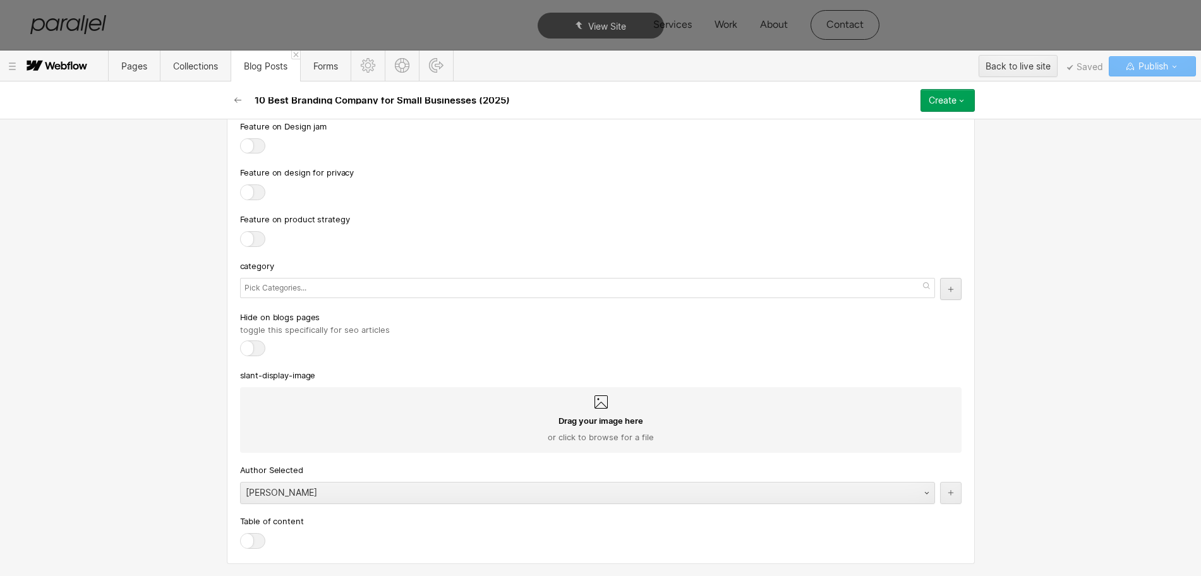
click at [248, 539] on div at bounding box center [252, 541] width 25 height 16
click at [0, 0] on input "checkbox" at bounding box center [0, 0] width 0 height 0
click at [290, 287] on input "text" at bounding box center [277, 288] width 65 height 18
click at [461, 214] on div "Feature on product strategy" at bounding box center [601, 219] width 722 height 14
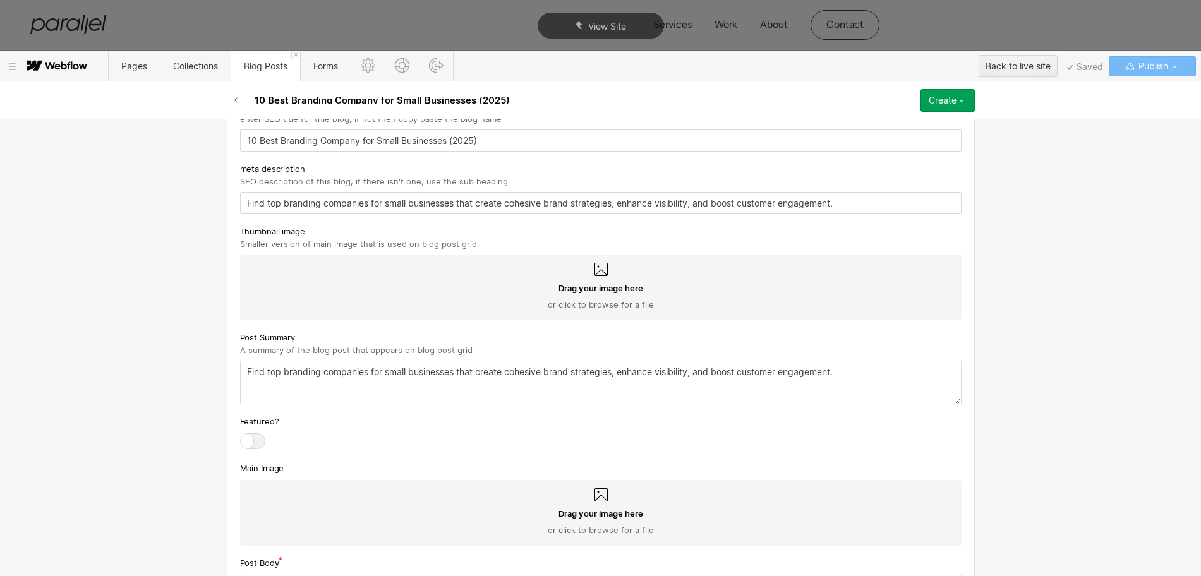
scroll to position [487, 0]
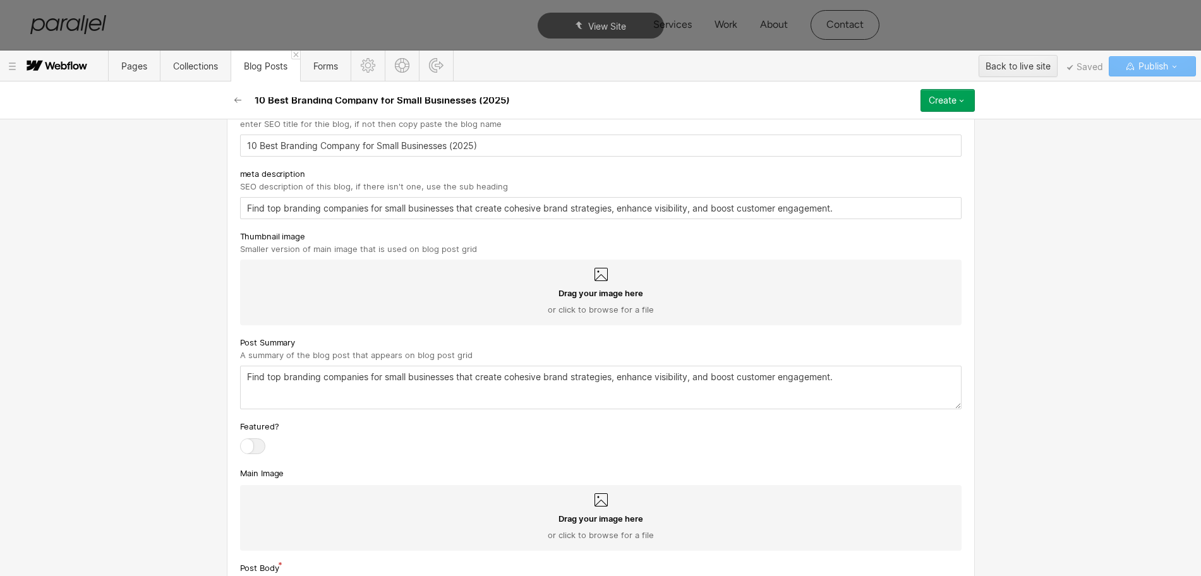
click at [593, 279] on icon at bounding box center [600, 274] width 15 height 15
click at [0, 0] on input "Drag your image here or click to browse for a file" at bounding box center [0, 0] width 0 height 0
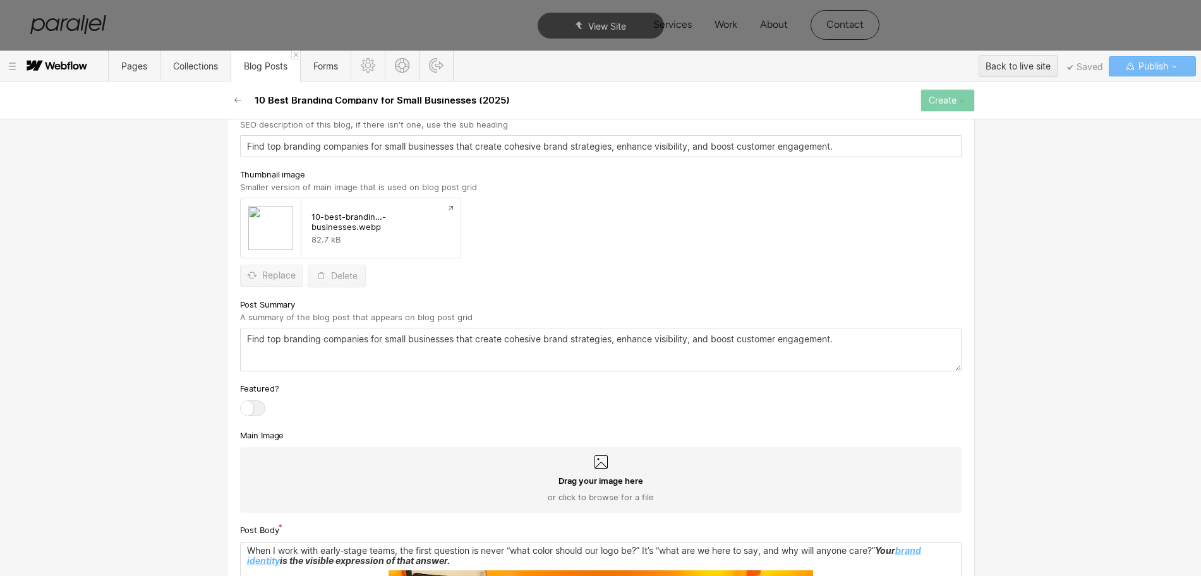
scroll to position [645, 0]
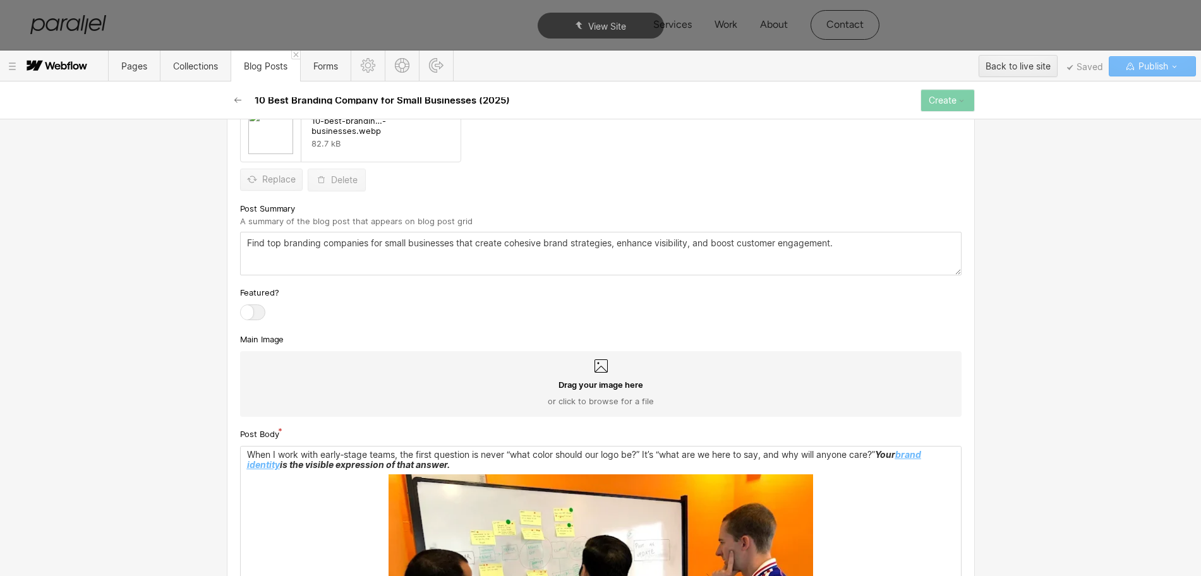
click at [583, 379] on span "Drag your image here" at bounding box center [601, 384] width 85 height 11
click at [0, 0] on input "Drag your image here or click to browse for a file" at bounding box center [0, 0] width 0 height 0
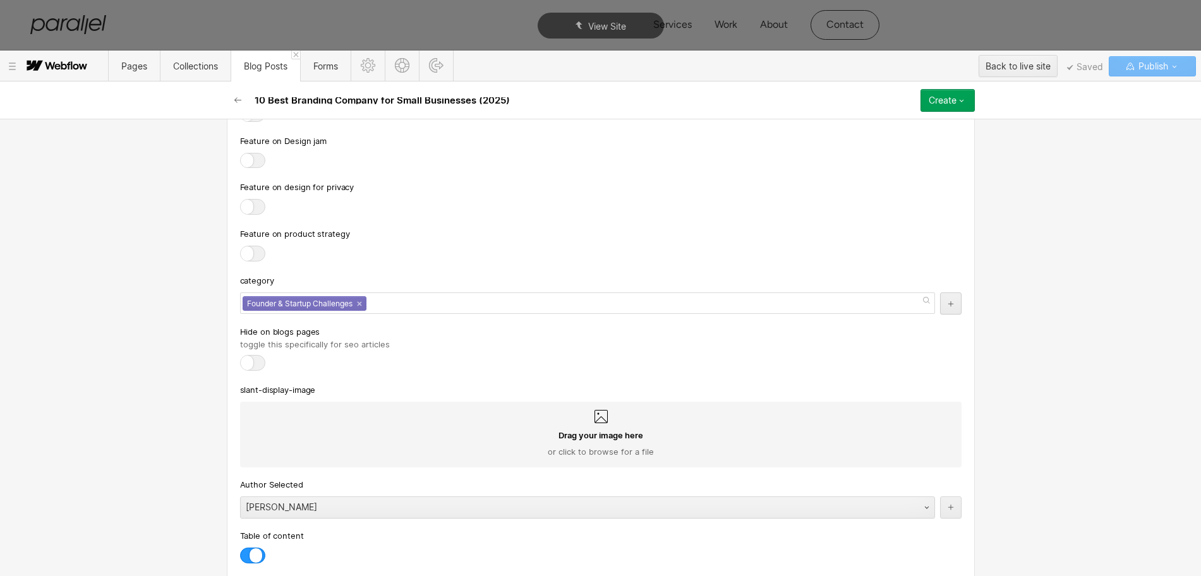
scroll to position [5714, 0]
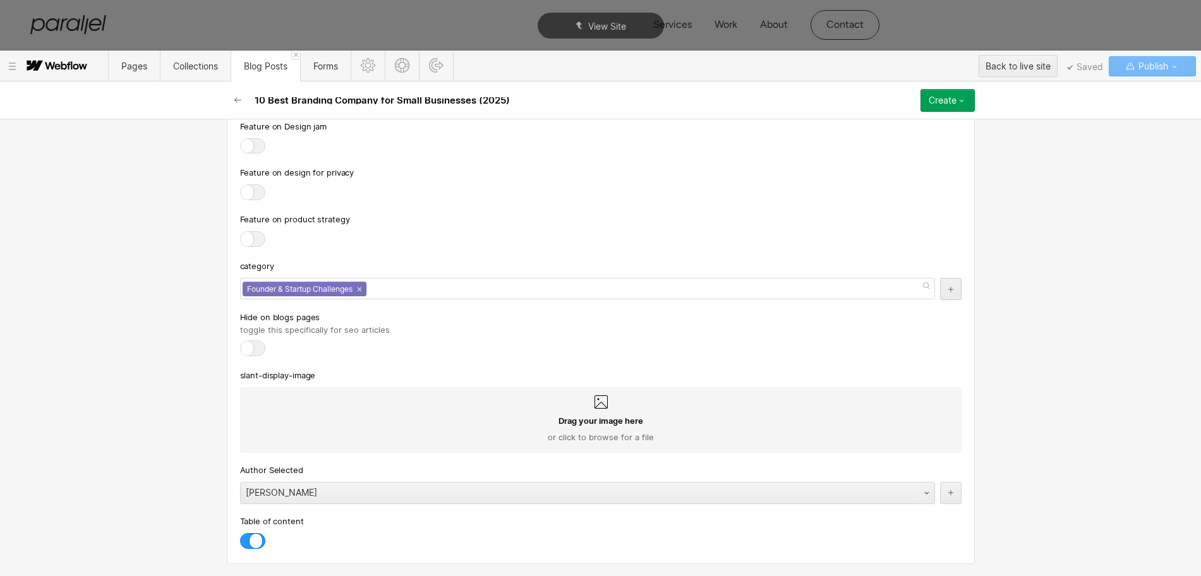
click at [950, 99] on div "Create" at bounding box center [943, 100] width 28 height 10
click at [884, 145] on span "Publish now" at bounding box center [880, 143] width 43 height 12
